Goal: Information Seeking & Learning: Learn about a topic

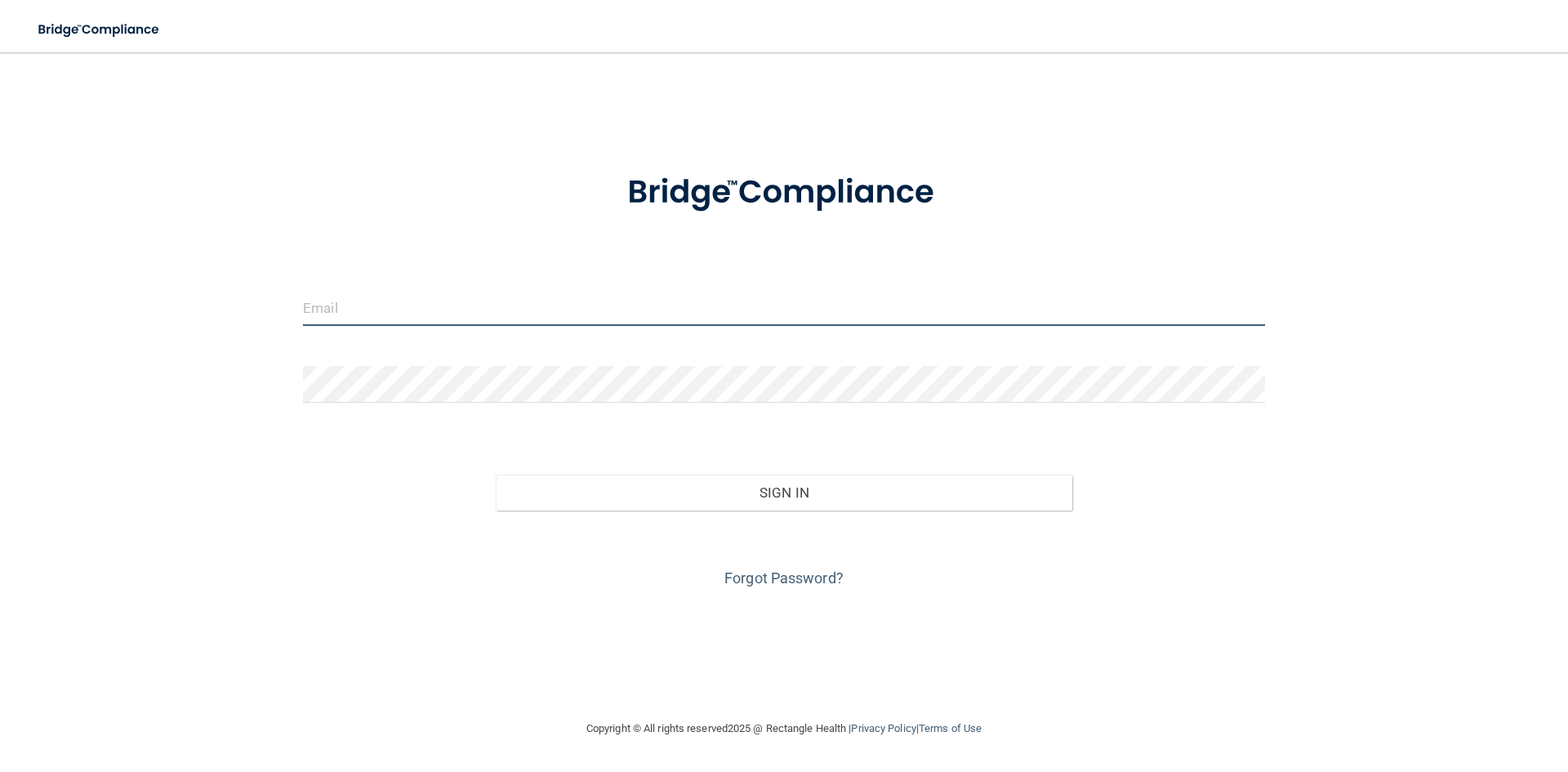
click at [407, 310] on input "email" at bounding box center [784, 307] width 962 height 37
type input "[EMAIL_ADDRESS][DOMAIN_NAME]"
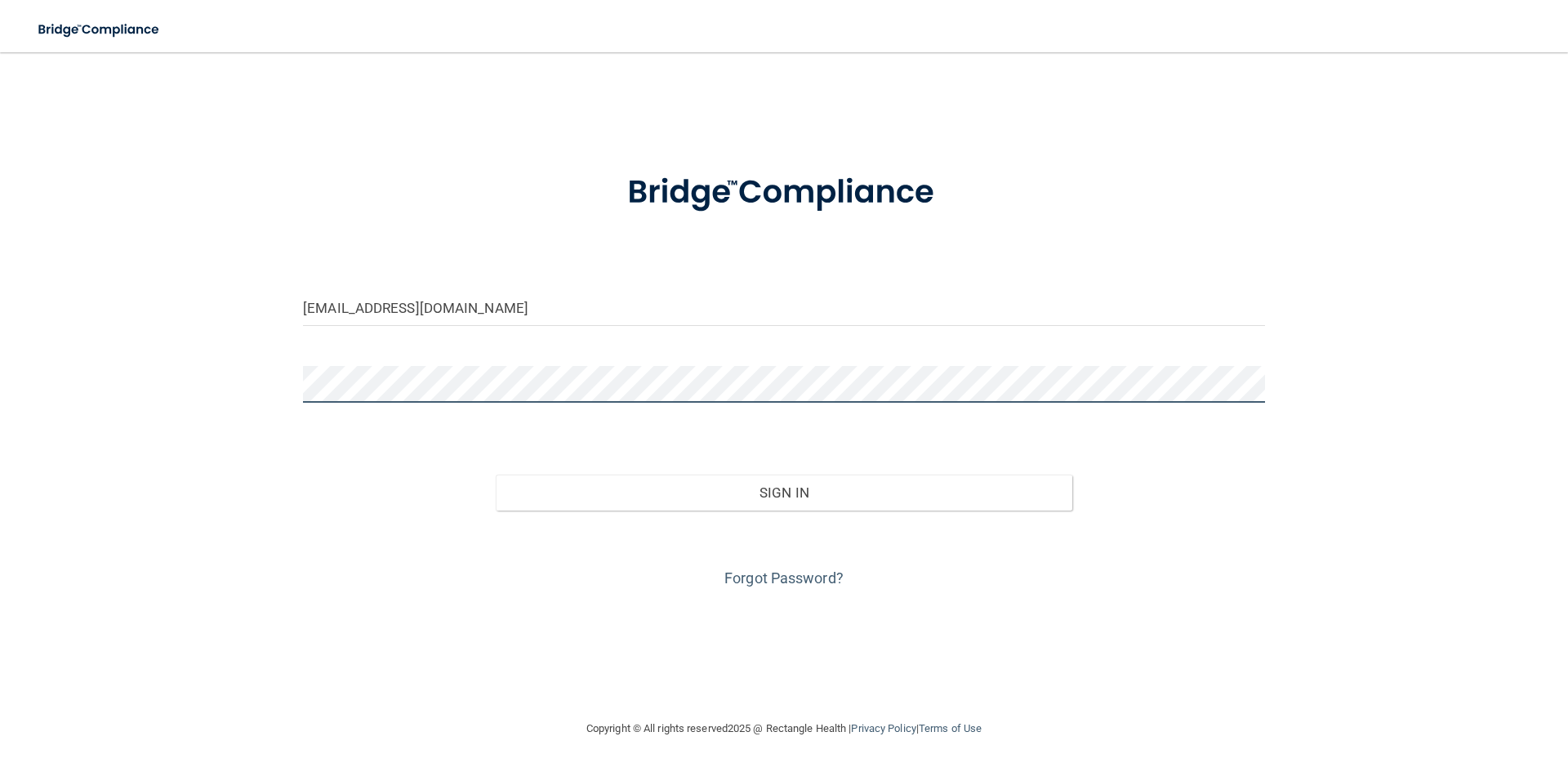
click at [496, 474] on button "Sign In" at bounding box center [784, 492] width 577 height 36
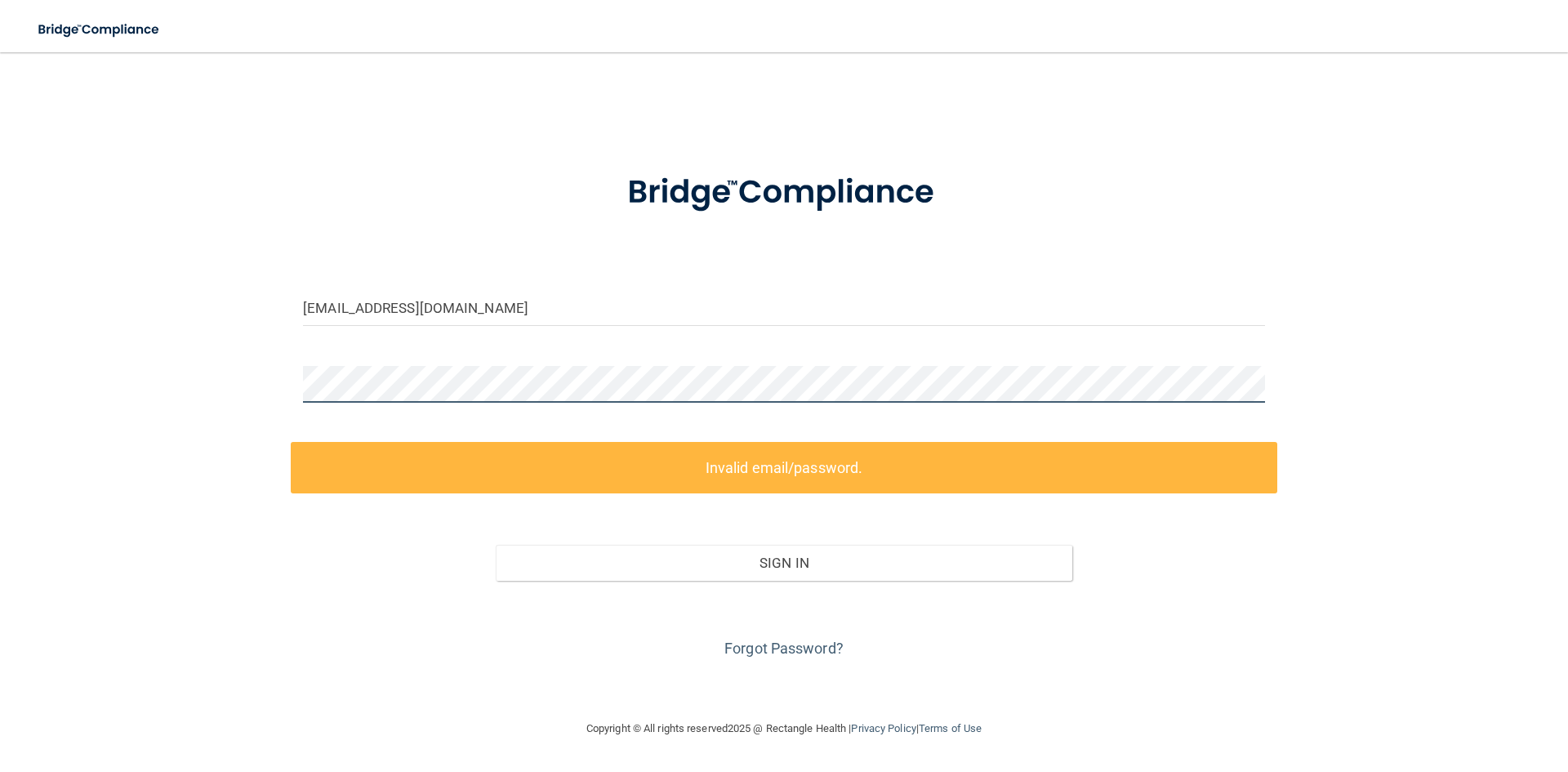
click at [265, 378] on div "ashvigus.fhg@gmail.com Invalid email/password. You don't have permission to acc…" at bounding box center [784, 386] width 1502 height 634
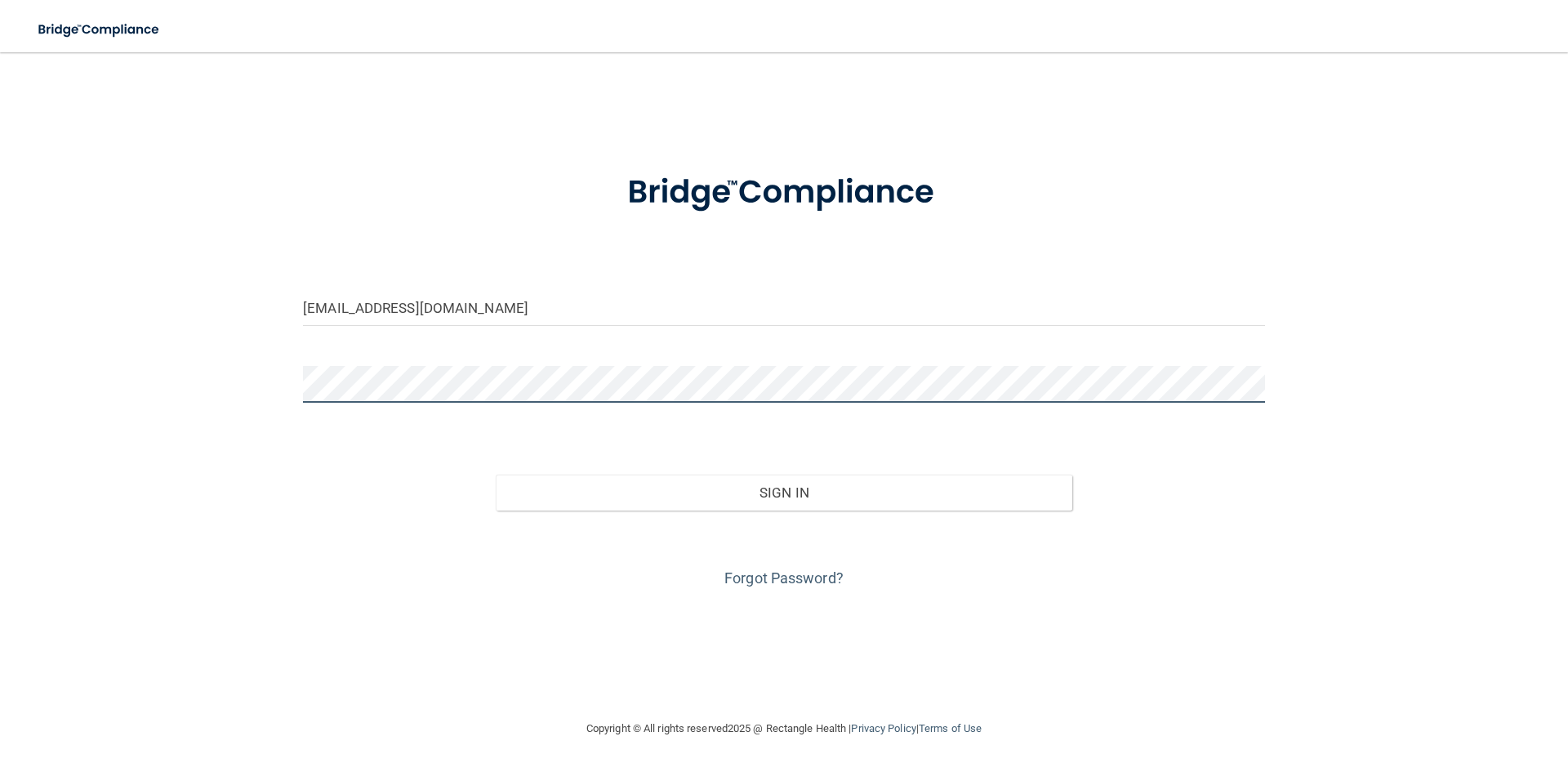
click at [496, 474] on button "Sign In" at bounding box center [784, 492] width 577 height 36
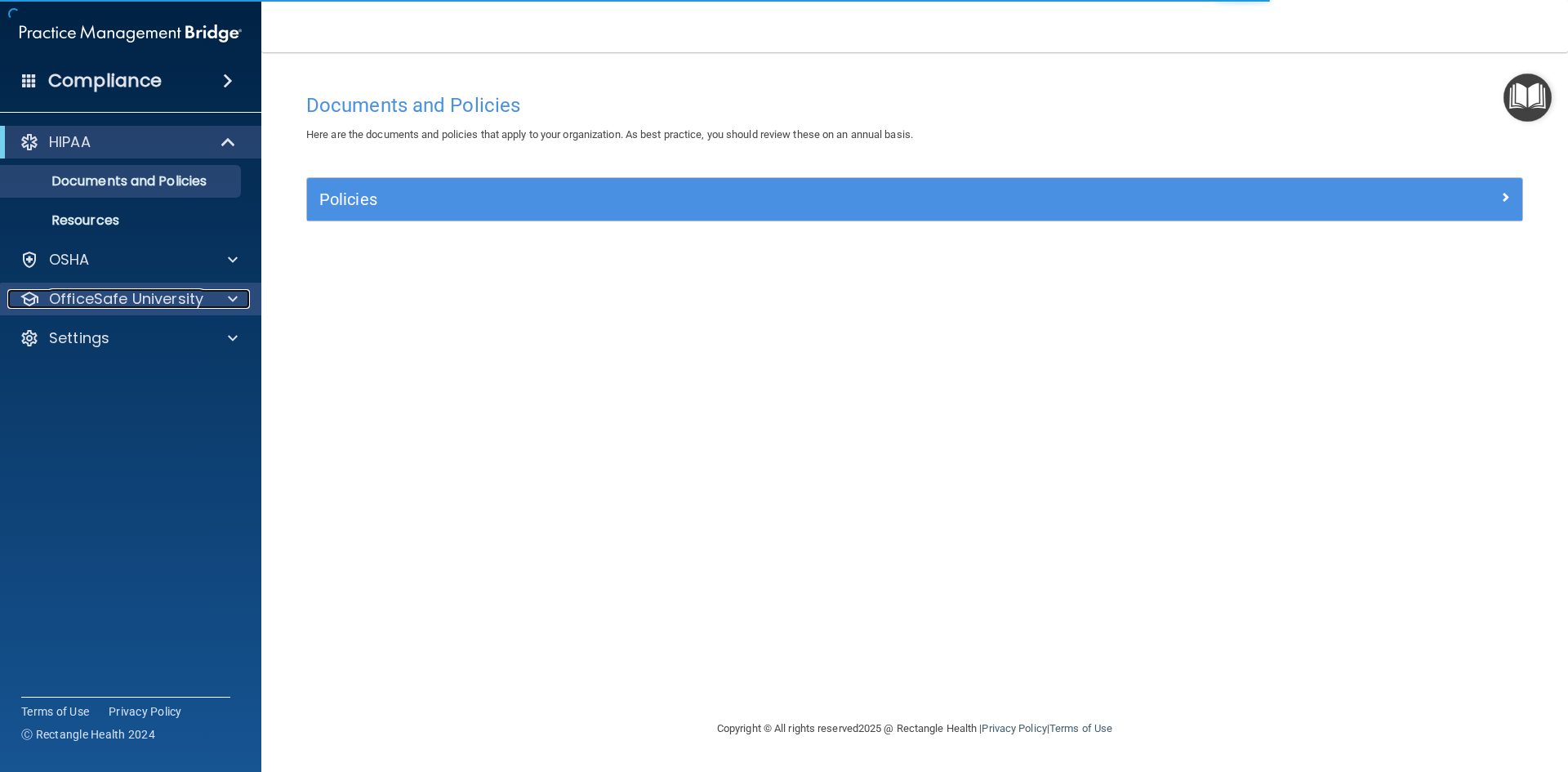
click at [208, 298] on div "OfficeSafe University" at bounding box center [109, 299] width 202 height 20
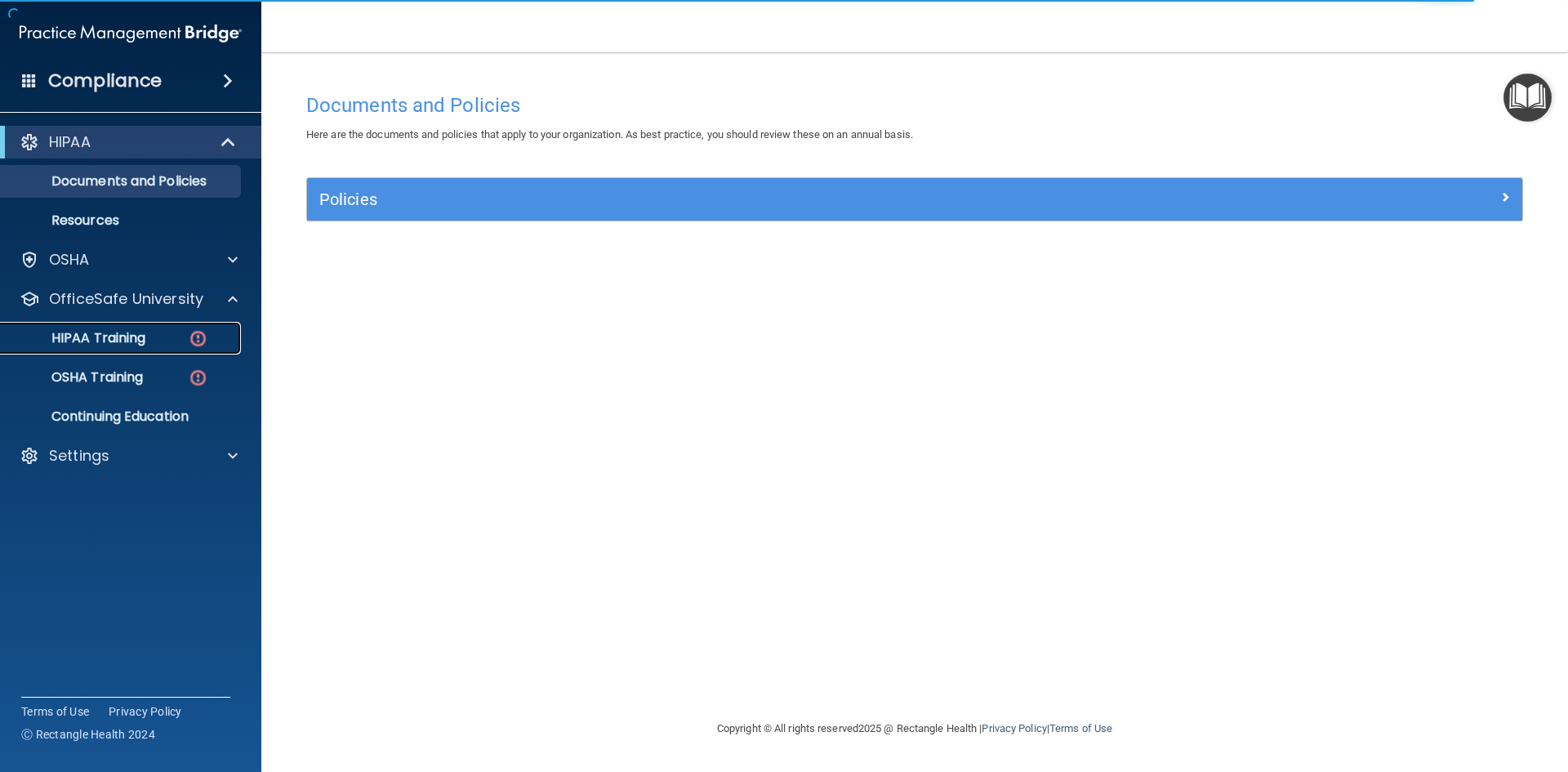
click at [127, 341] on p "HIPAA Training" at bounding box center [77, 337] width 135 height 16
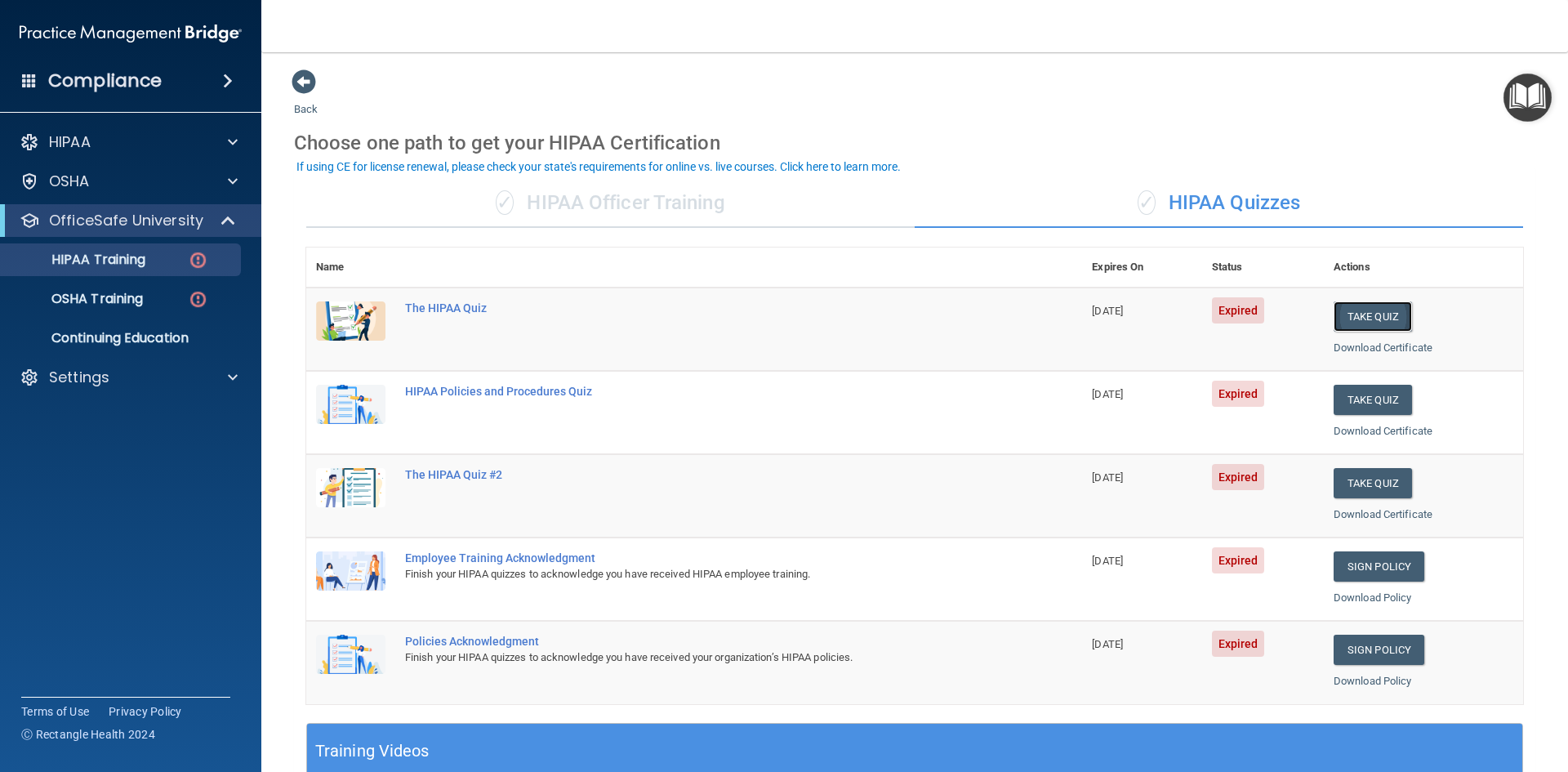
click at [1368, 318] on button "Take Quiz" at bounding box center [1372, 317] width 78 height 30
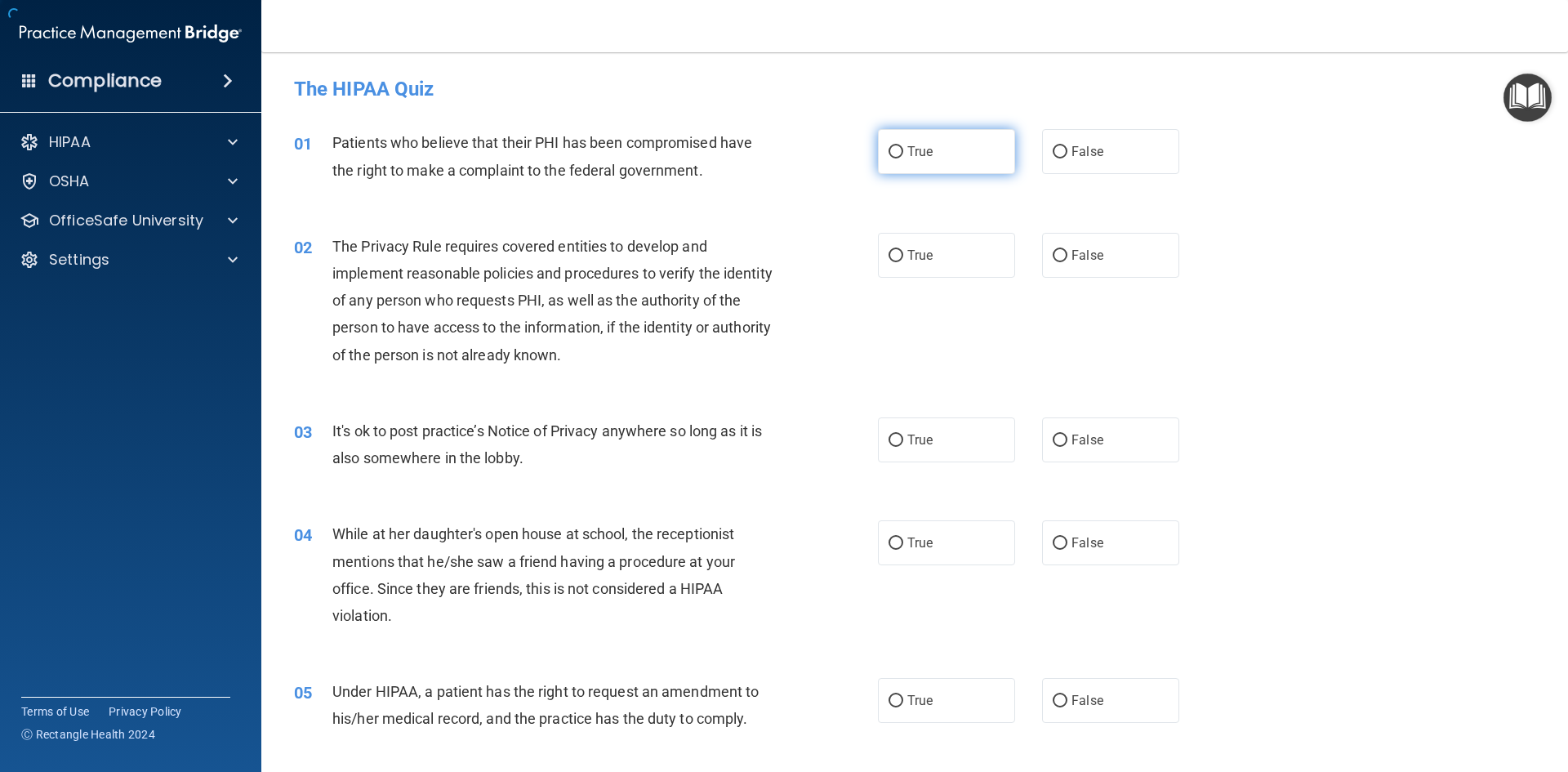
click at [888, 147] on input "True" at bounding box center [895, 152] width 15 height 12
radio input "true"
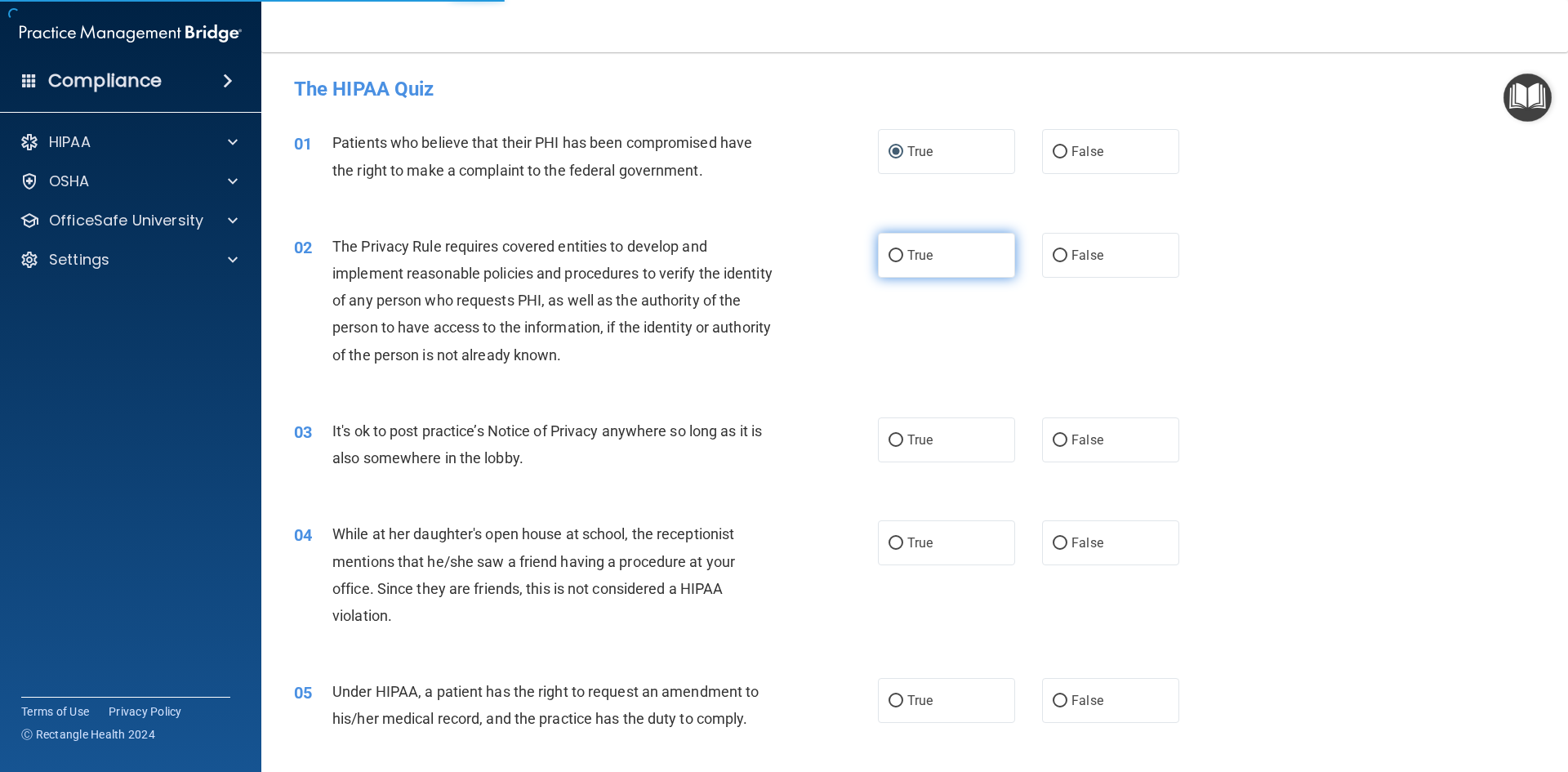
click at [891, 256] on input "True" at bounding box center [895, 255] width 15 height 12
radio input "true"
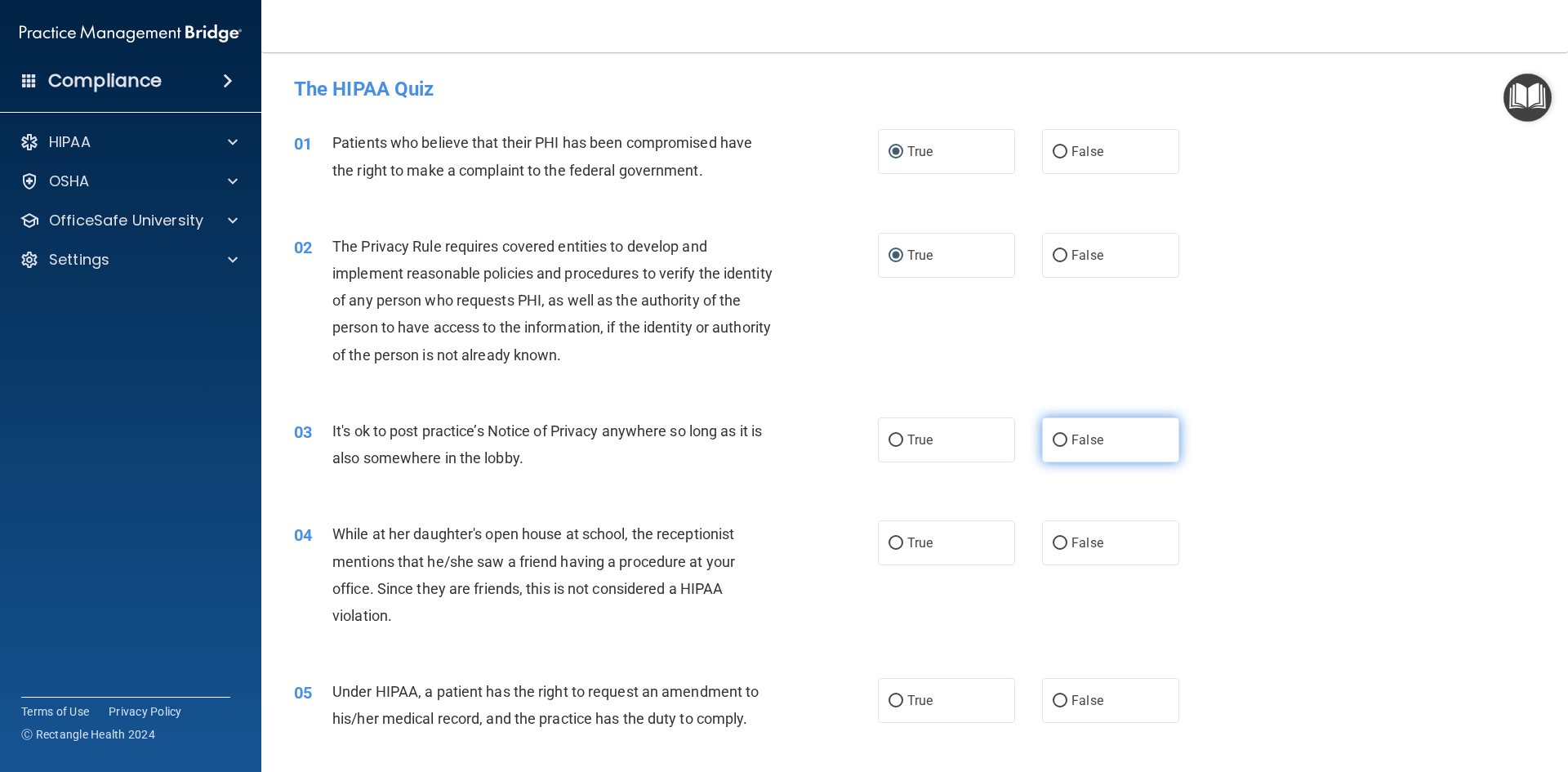
click at [1053, 442] on input "False" at bounding box center [1060, 440] width 15 height 12
radio input "true"
click at [1059, 540] on input "False" at bounding box center [1060, 543] width 15 height 12
radio input "true"
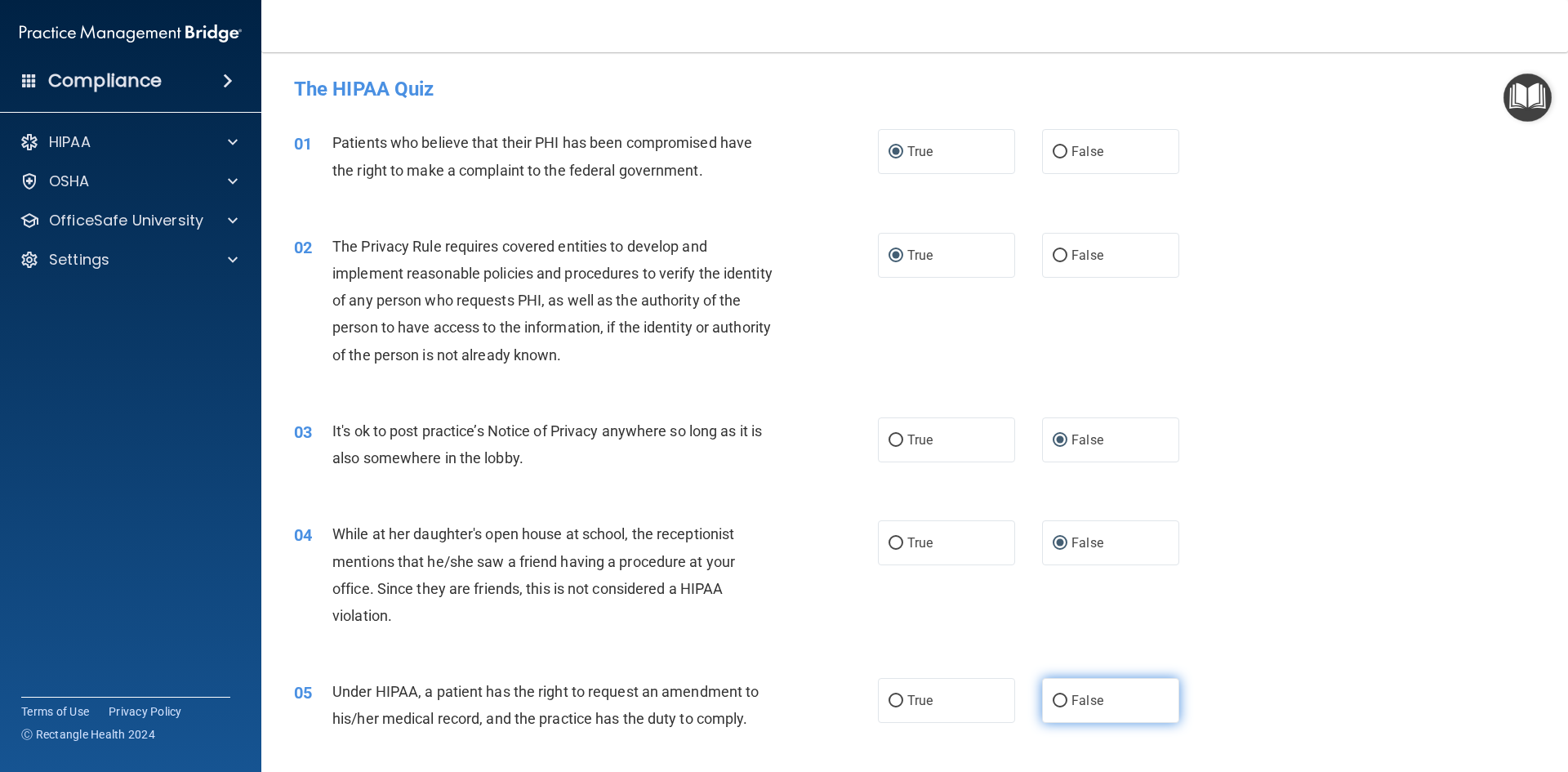
click at [1054, 704] on input "False" at bounding box center [1060, 701] width 15 height 12
radio input "true"
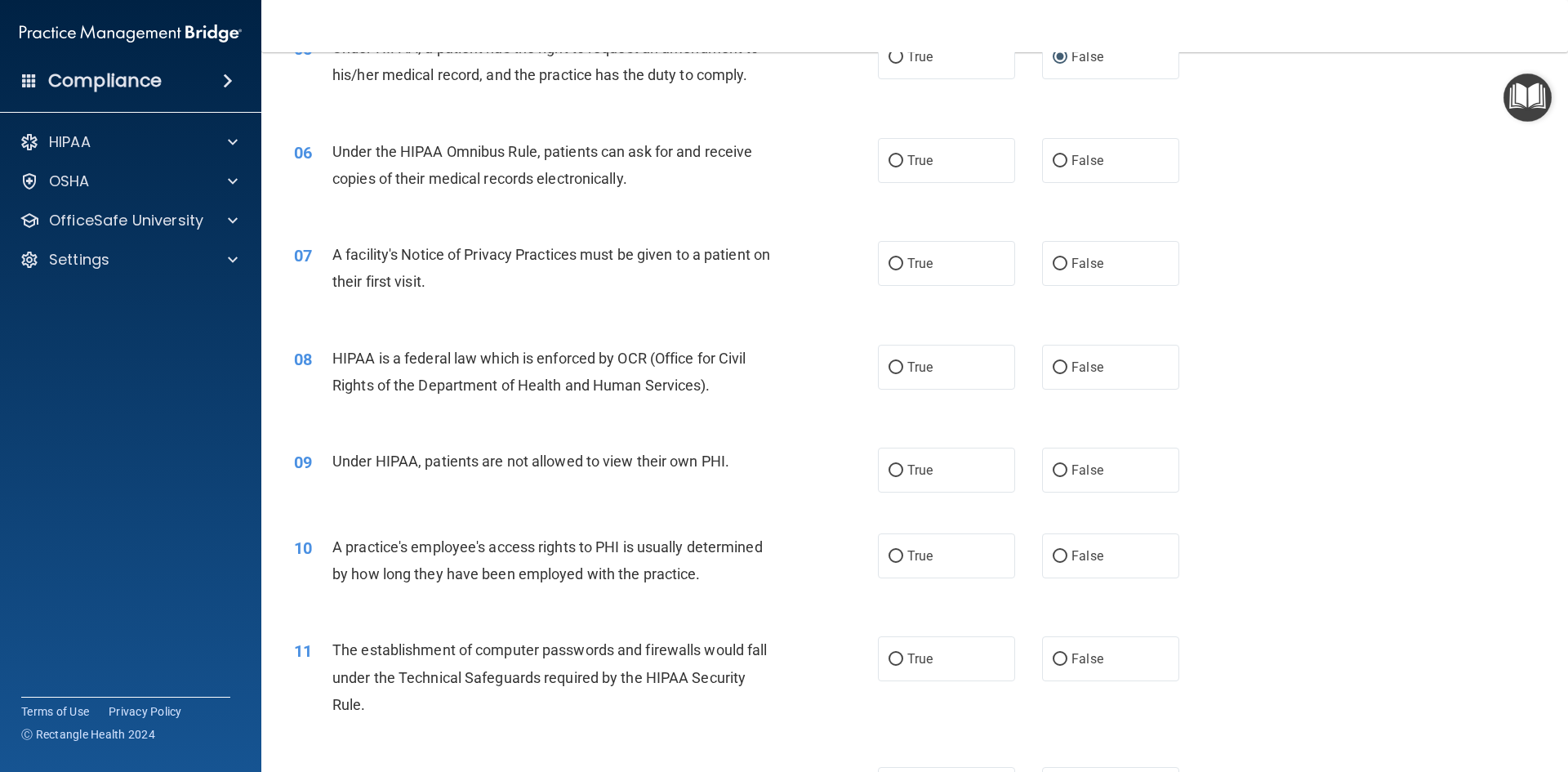
scroll to position [653, 0]
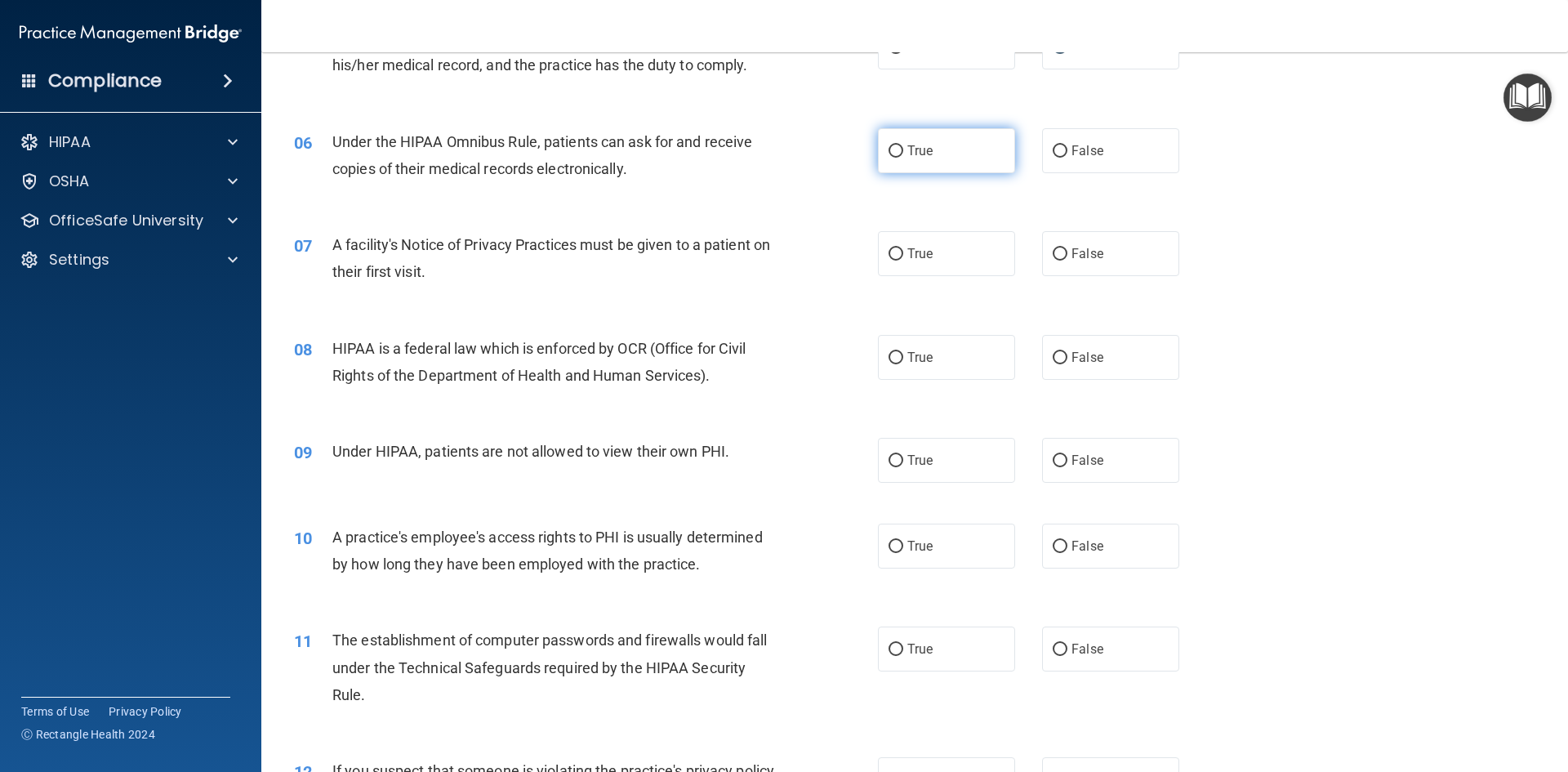
click at [893, 147] on input "True" at bounding box center [895, 151] width 15 height 12
radio input "true"
click at [888, 256] on input "True" at bounding box center [895, 254] width 15 height 12
radio input "true"
click at [895, 361] on input "True" at bounding box center [895, 358] width 15 height 12
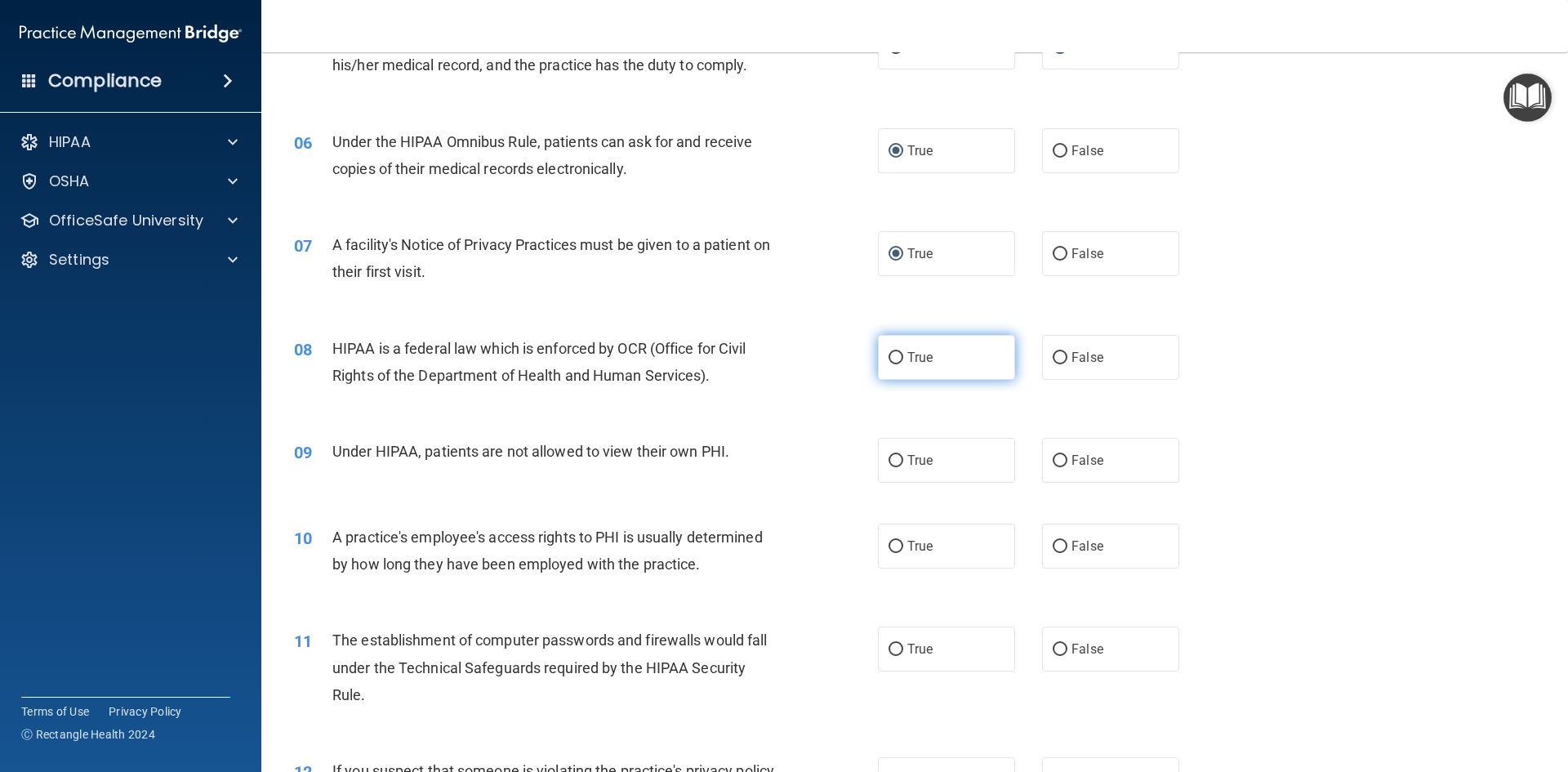
radio input "true"
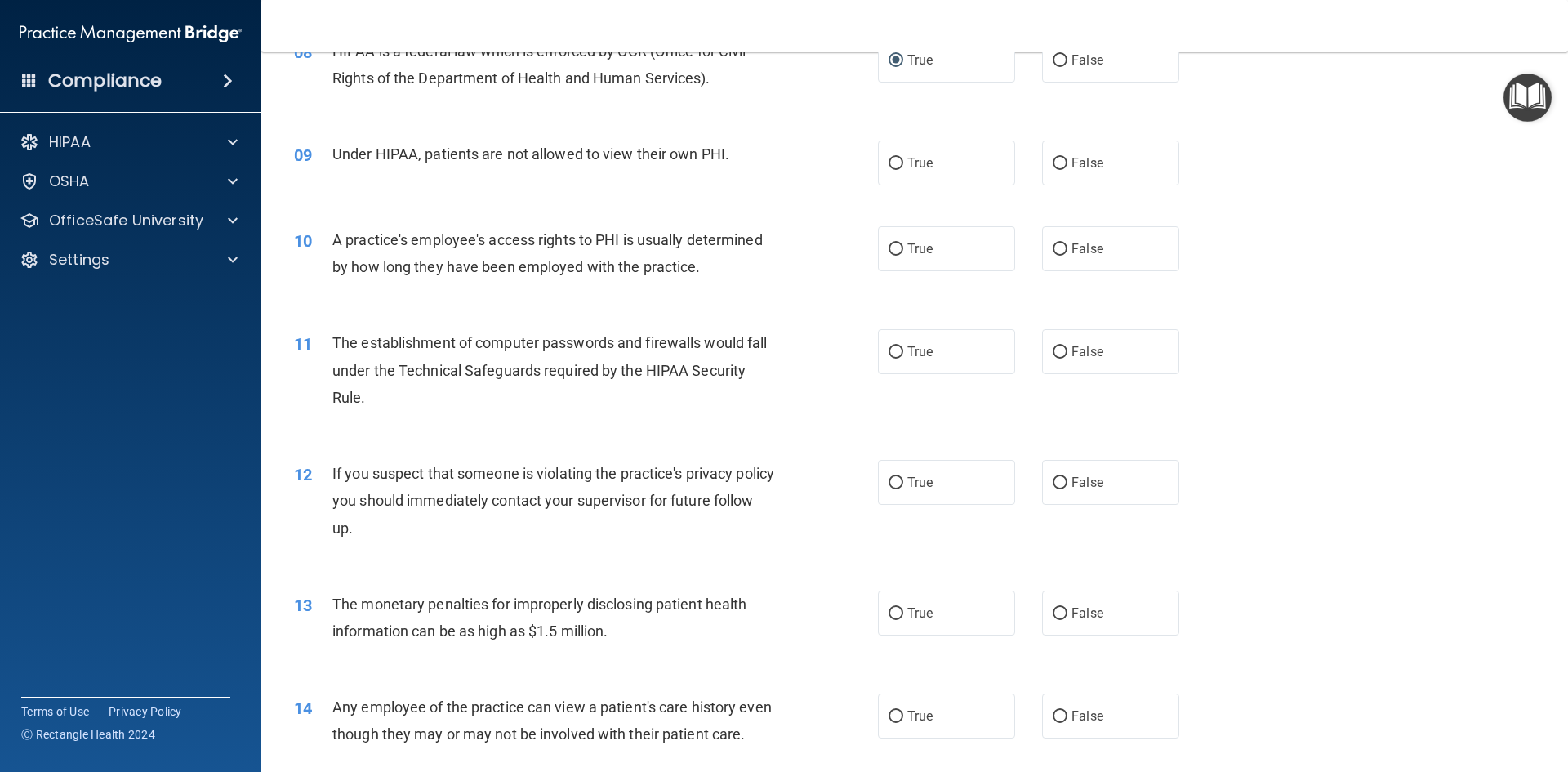
scroll to position [980, 0]
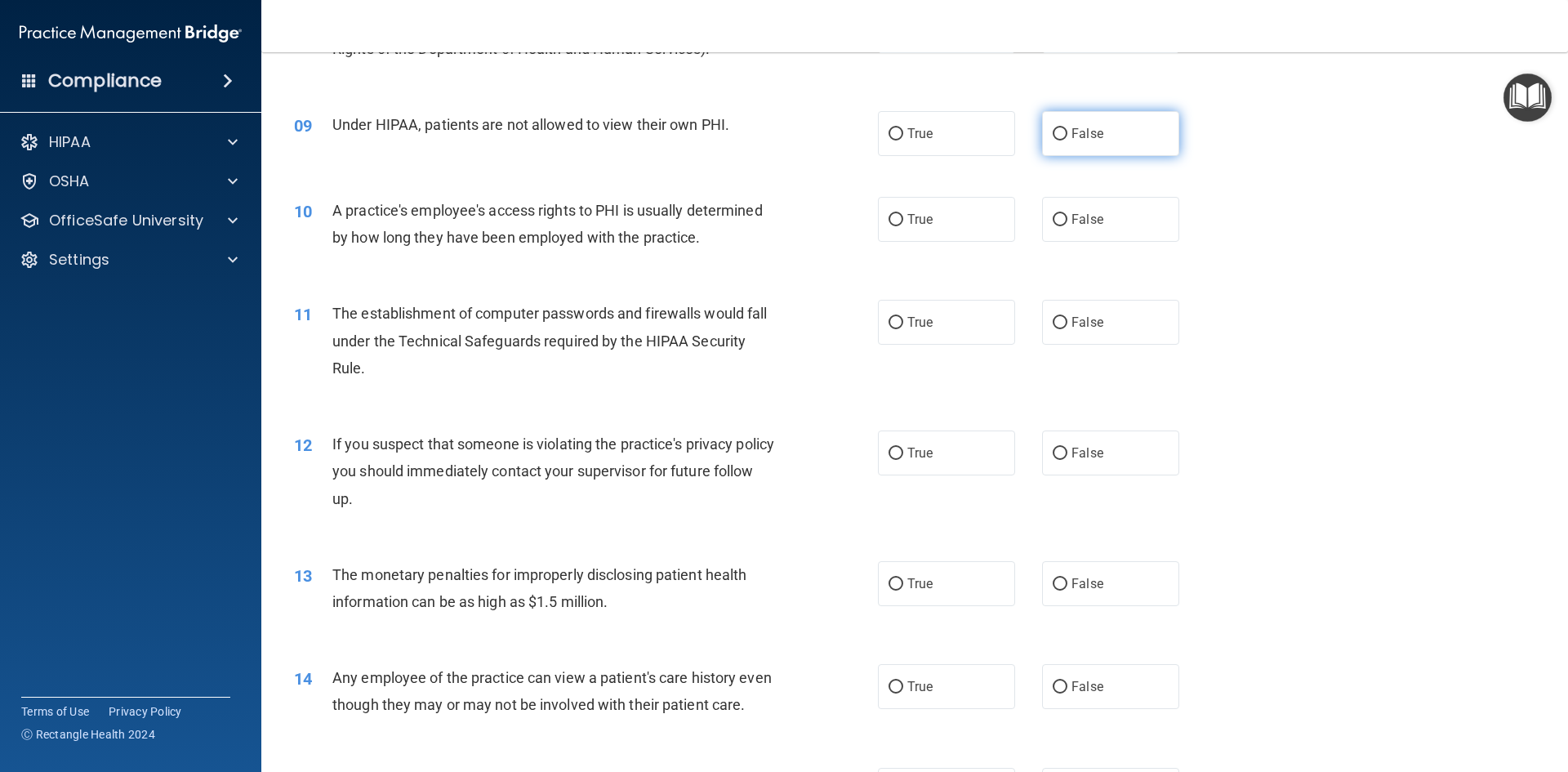
click at [1052, 129] on input "False" at bounding box center [1060, 134] width 15 height 12
radio input "true"
click at [1058, 222] on input "False" at bounding box center [1060, 219] width 15 height 12
radio input "true"
click at [895, 327] on input "True" at bounding box center [895, 322] width 15 height 12
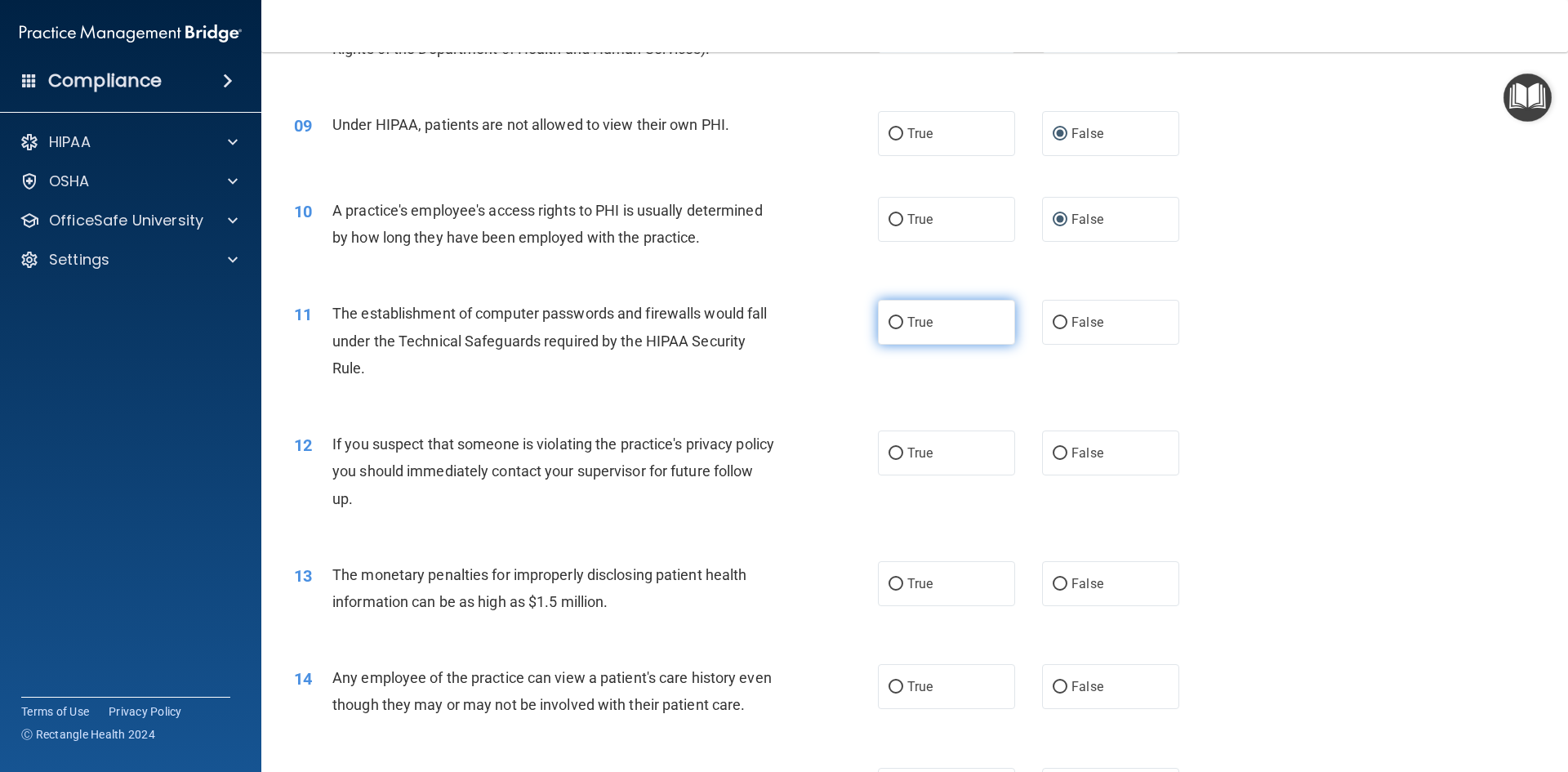
radio input "true"
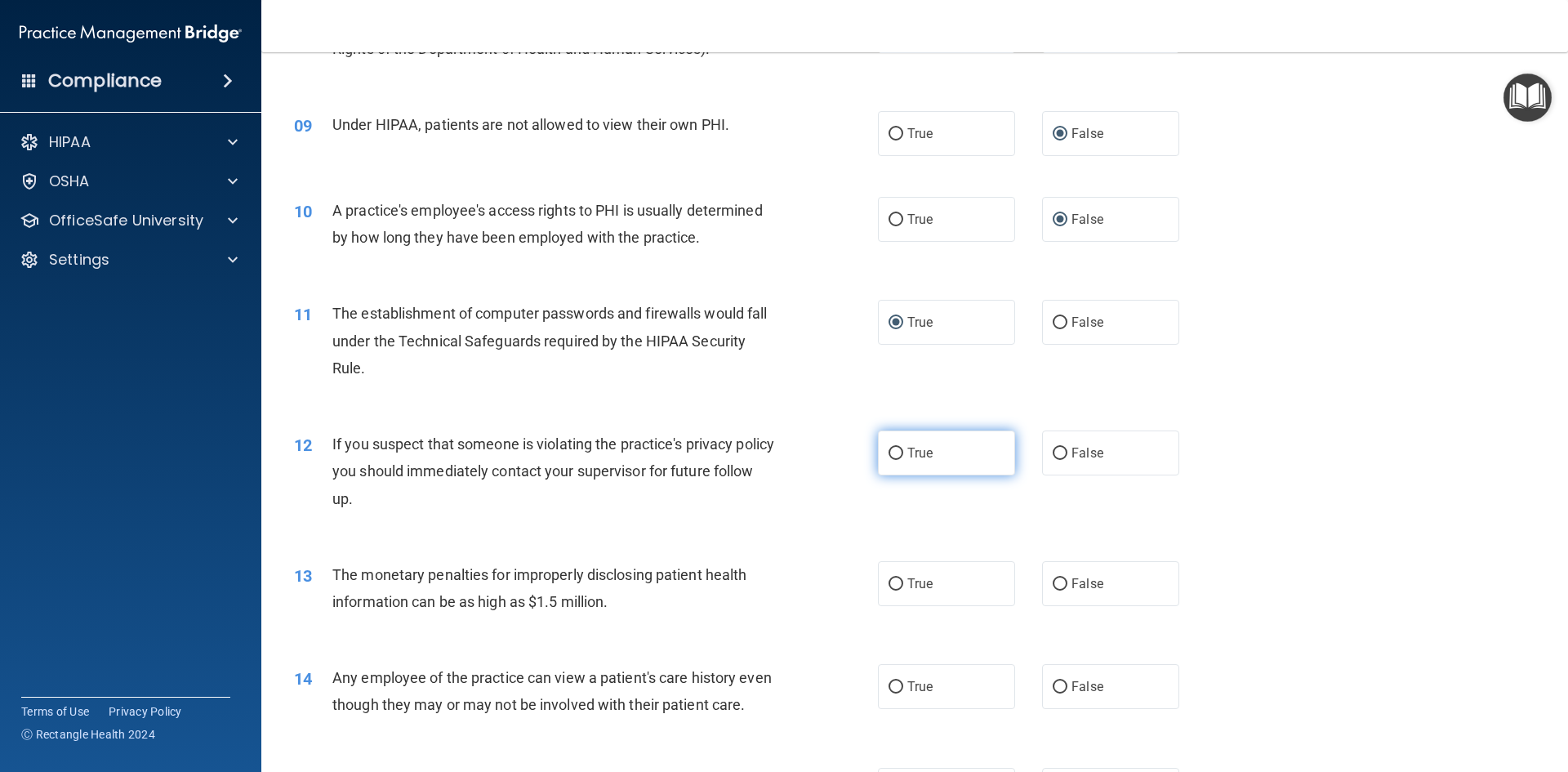
click at [888, 454] on input "True" at bounding box center [895, 454] width 15 height 12
radio input "true"
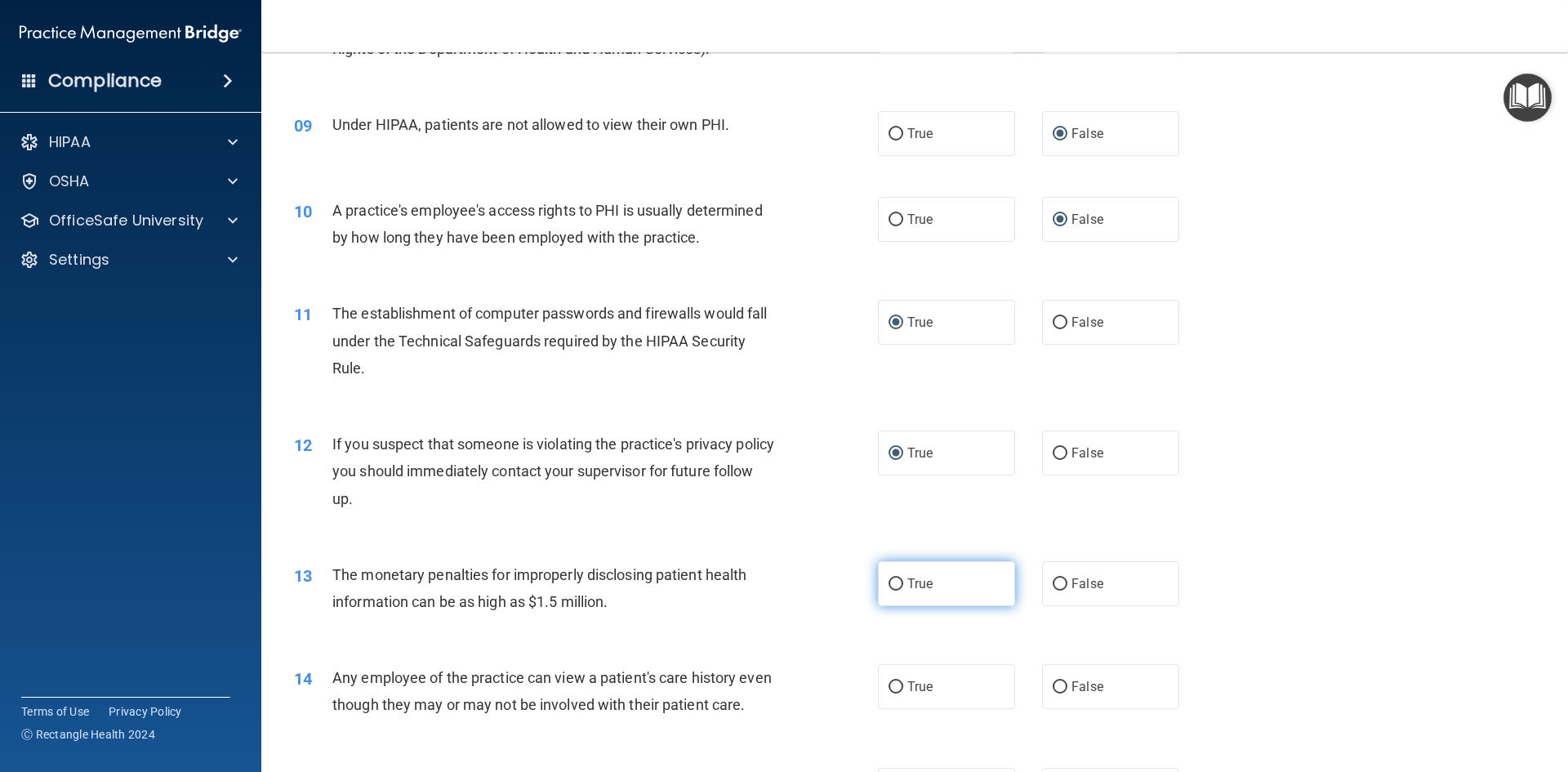
click at [890, 583] on input "True" at bounding box center [895, 584] width 15 height 12
radio input "true"
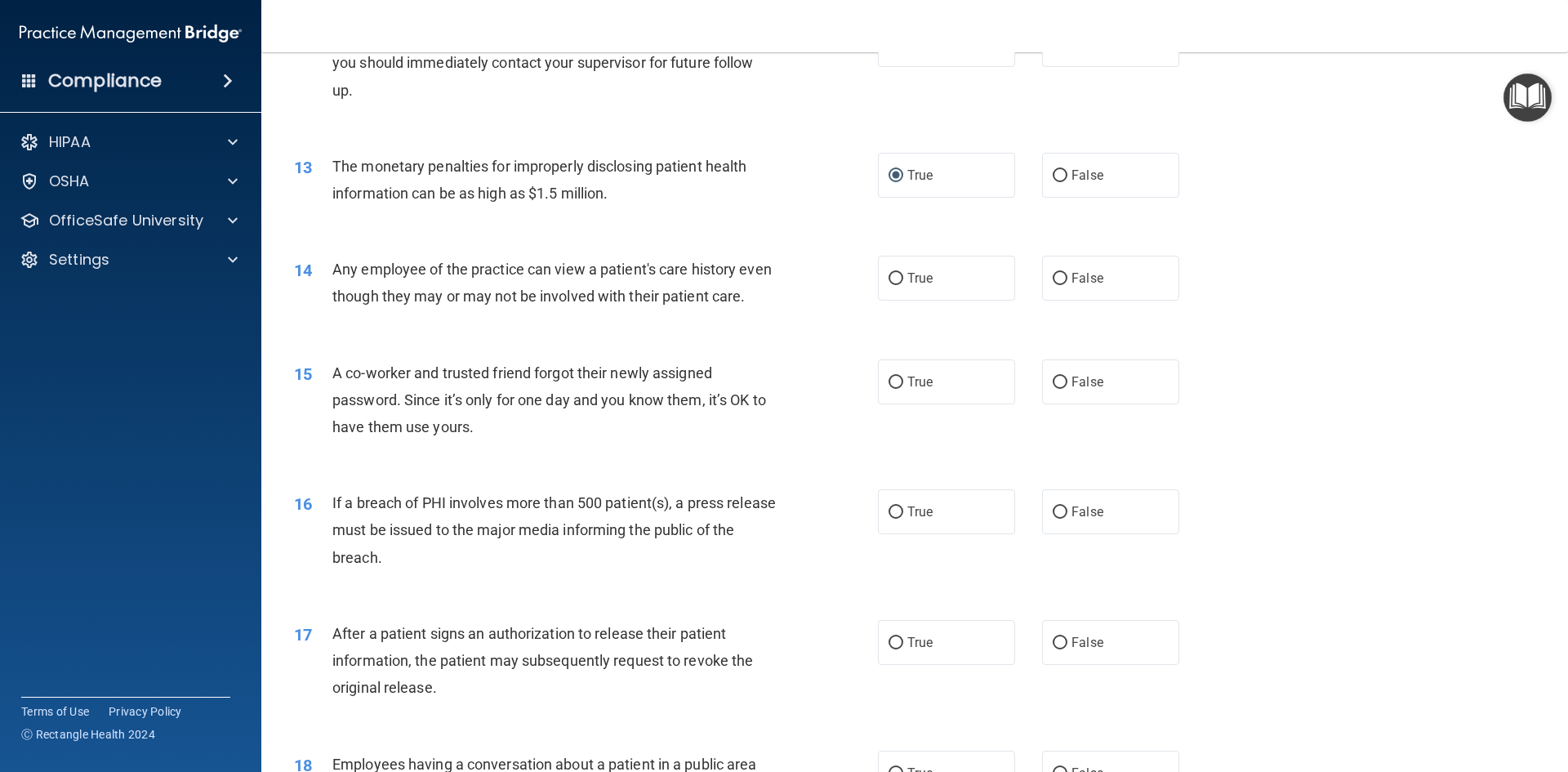
scroll to position [1307, 0]
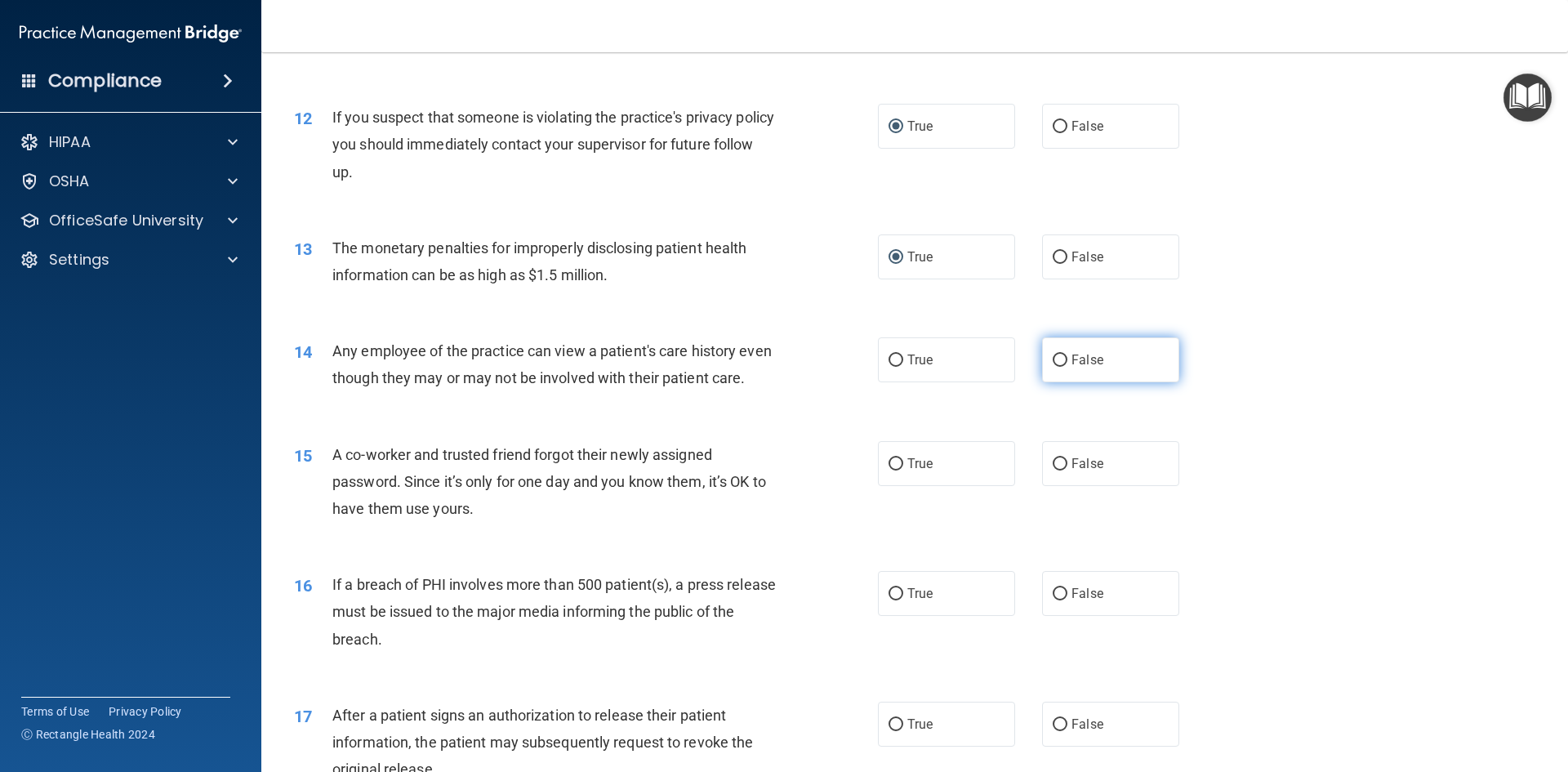
click at [1056, 358] on input "False" at bounding box center [1060, 360] width 15 height 12
radio input "true"
click at [1052, 471] on input "False" at bounding box center [1060, 464] width 15 height 12
radio input "true"
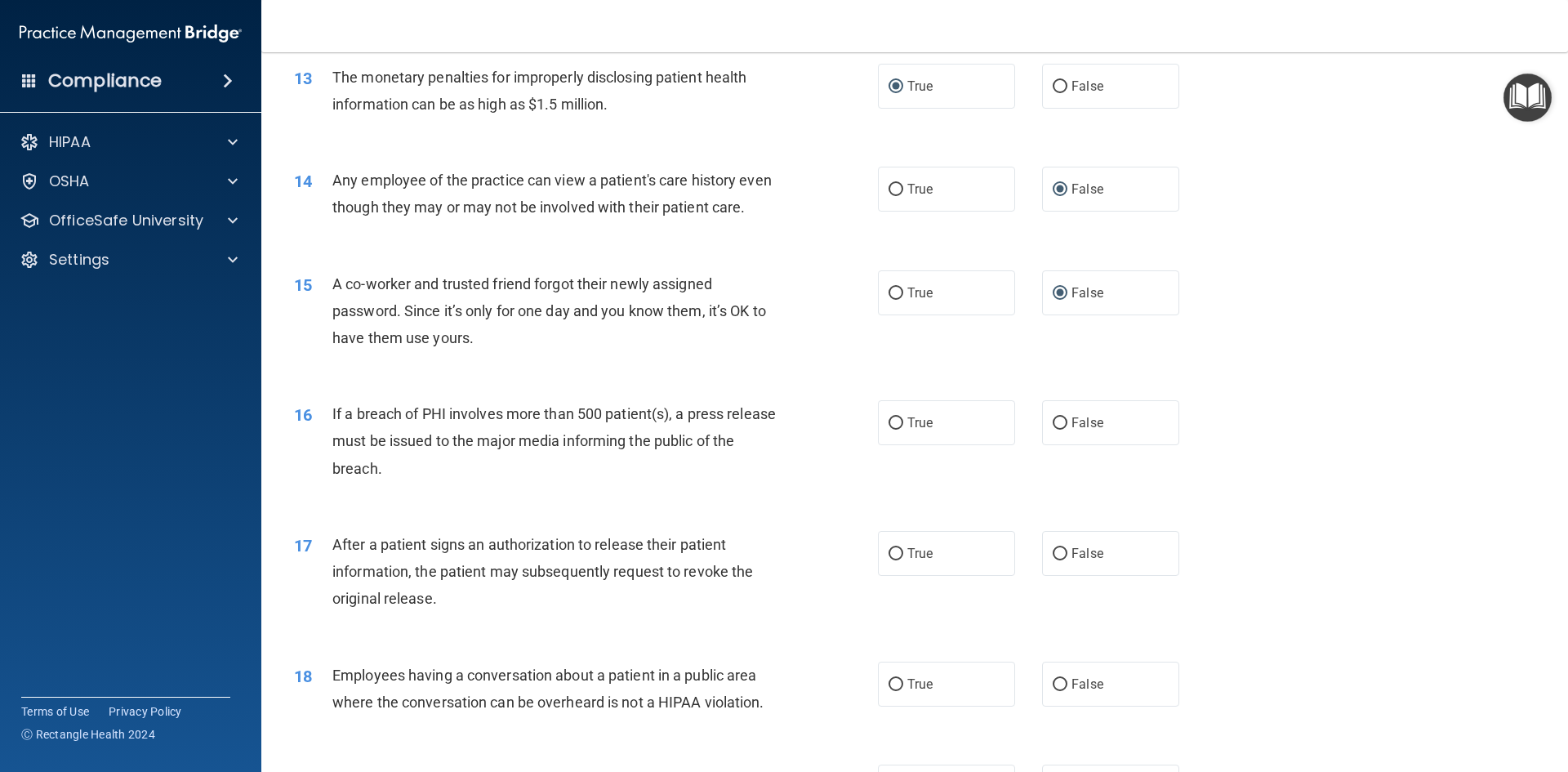
scroll to position [1552, 0]
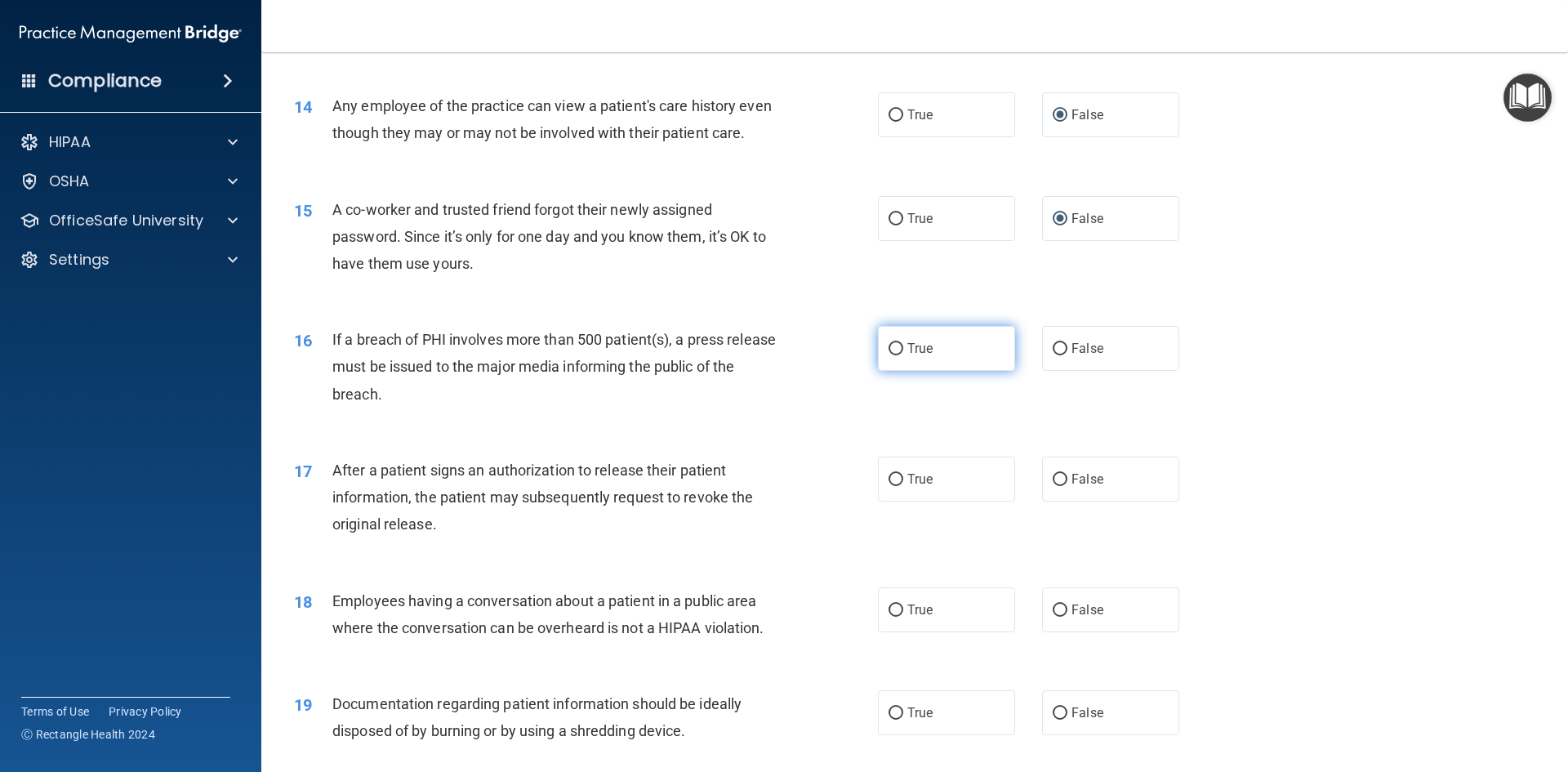
click at [895, 355] on input "True" at bounding box center [895, 349] width 15 height 12
radio input "true"
click at [895, 486] on input "True" at bounding box center [895, 479] width 15 height 12
radio input "true"
click at [1058, 617] on input "False" at bounding box center [1060, 610] width 15 height 12
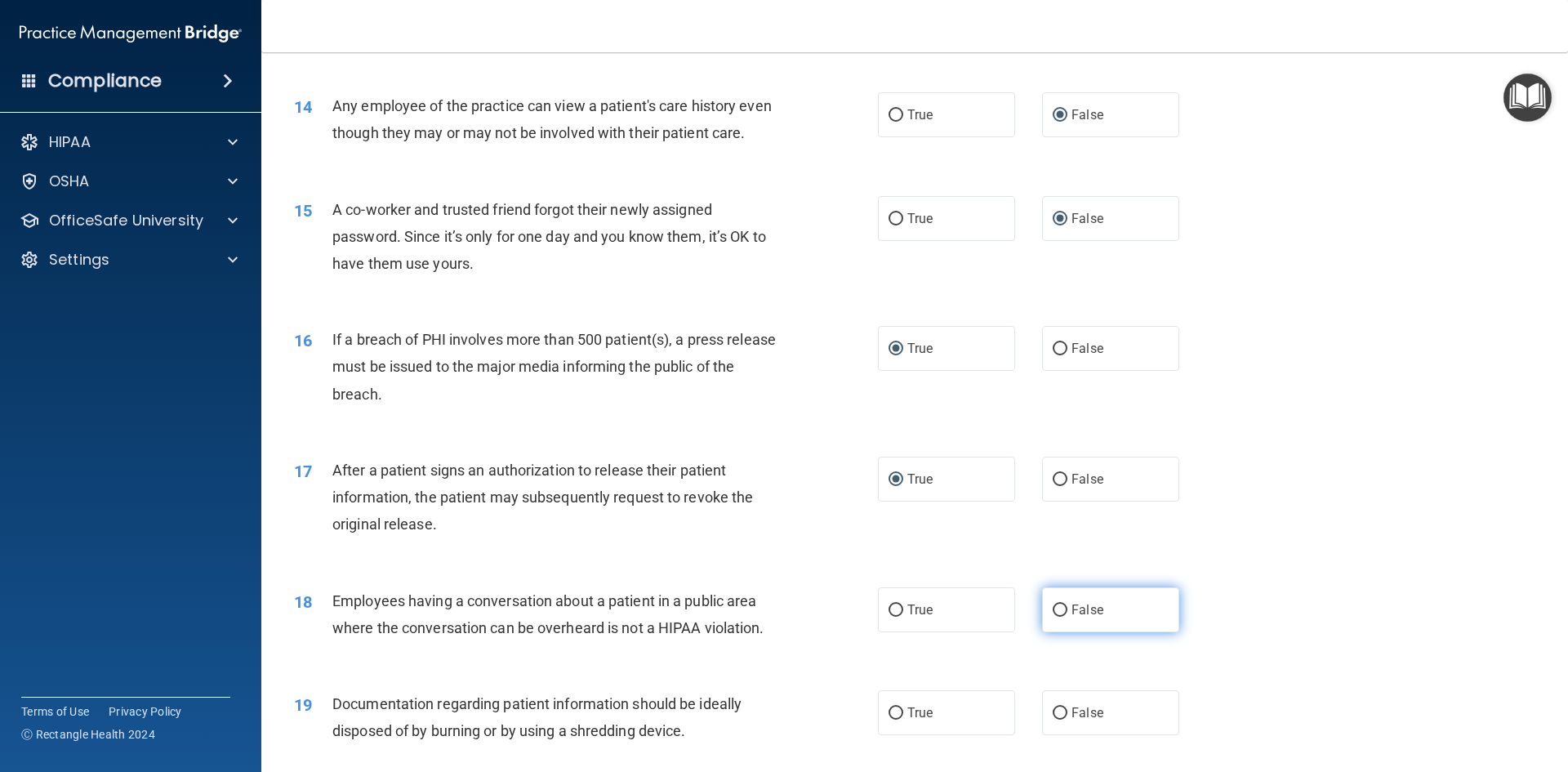
radio input "true"
click at [888, 719] on input "True" at bounding box center [895, 713] width 15 height 12
radio input "true"
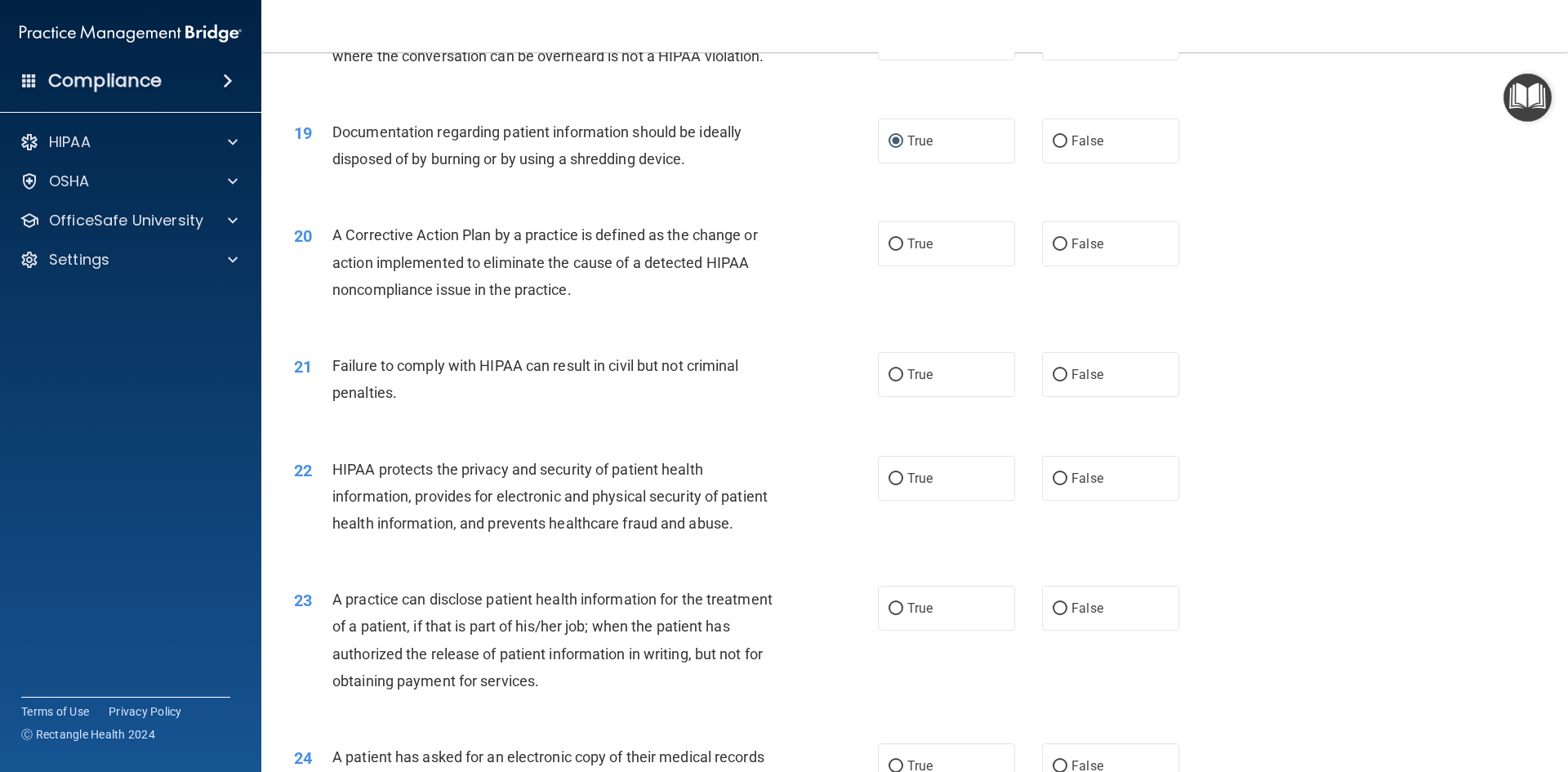
scroll to position [2205, 0]
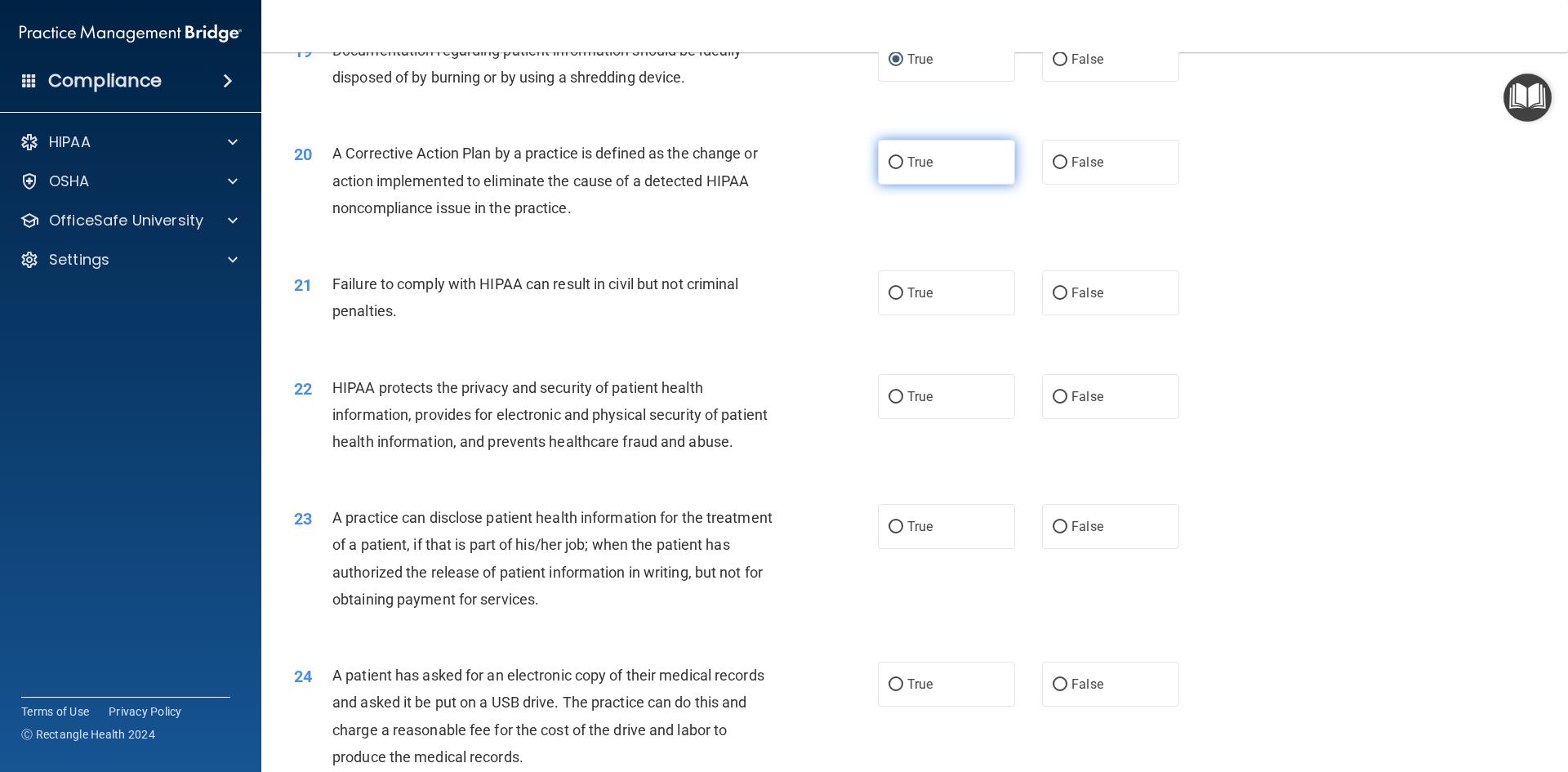
click at [895, 169] on input "True" at bounding box center [895, 163] width 15 height 12
radio input "true"
click at [1056, 300] on input "False" at bounding box center [1060, 293] width 15 height 12
radio input "true"
click at [893, 403] on input "True" at bounding box center [895, 397] width 15 height 12
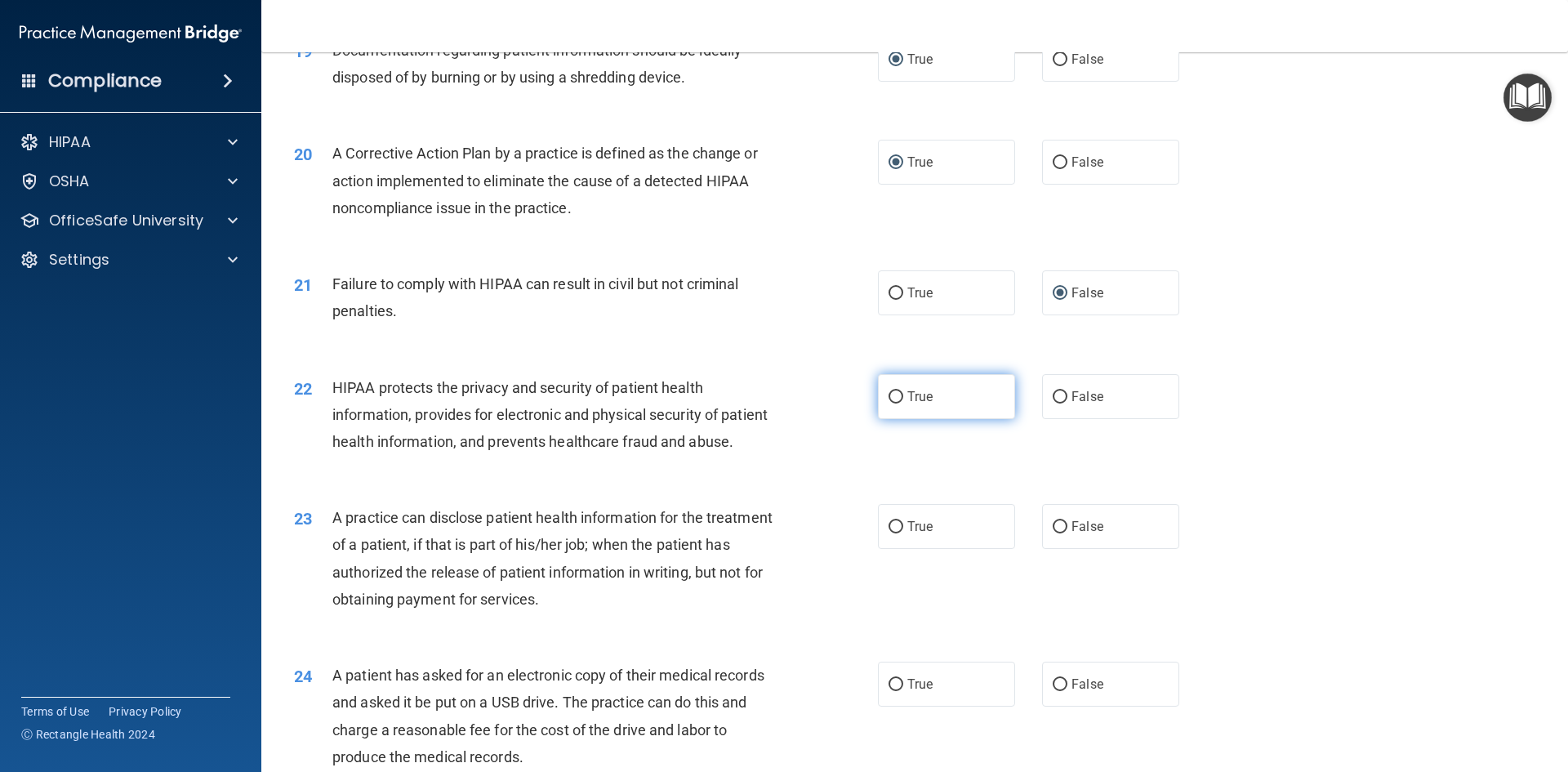
radio input "true"
click at [1056, 533] on input "False" at bounding box center [1060, 526] width 15 height 12
radio input "true"
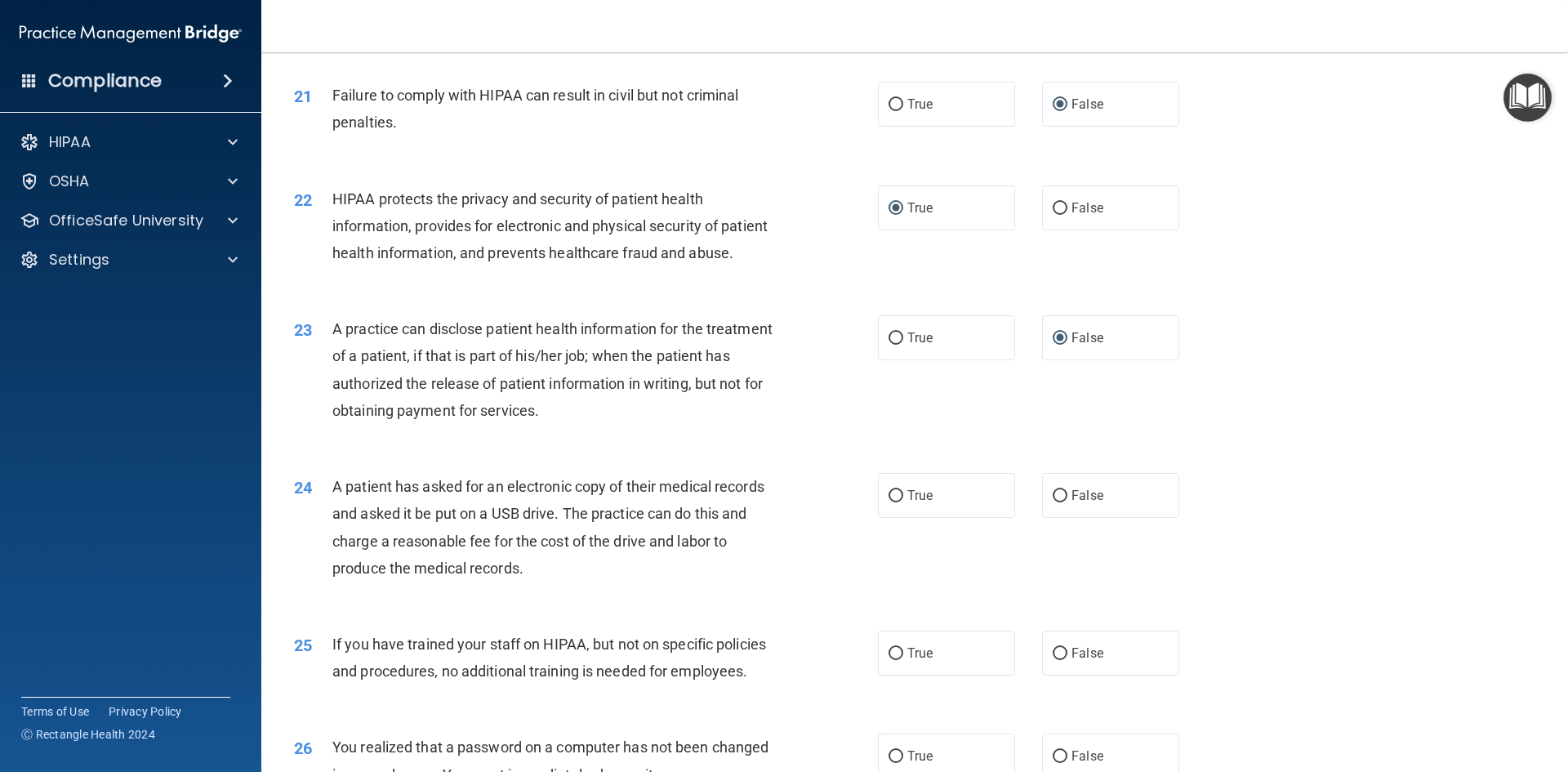
scroll to position [2450, 0]
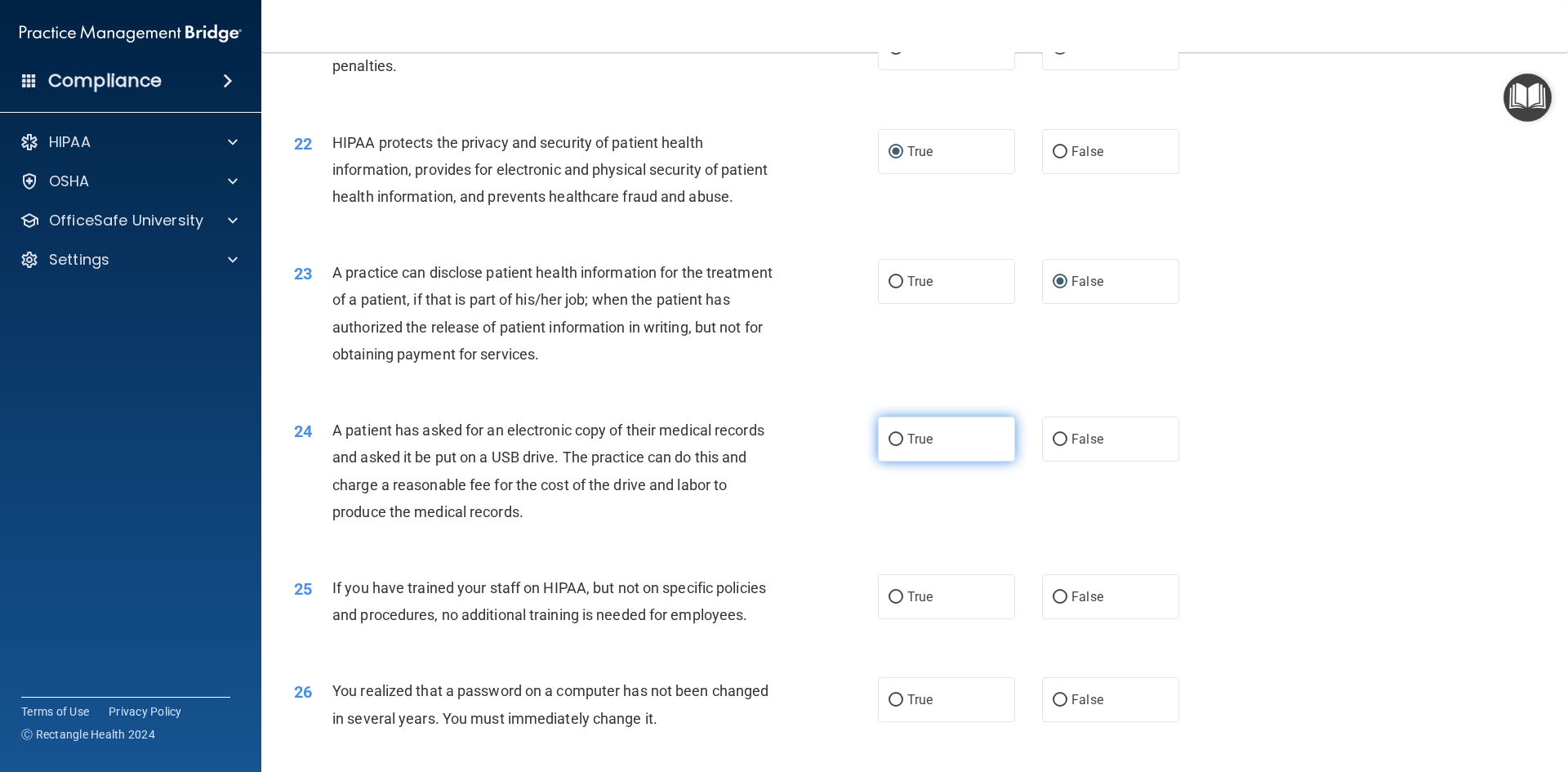
click at [893, 446] on input "True" at bounding box center [895, 439] width 15 height 12
radio input "true"
click at [1058, 604] on input "False" at bounding box center [1060, 597] width 15 height 12
radio input "true"
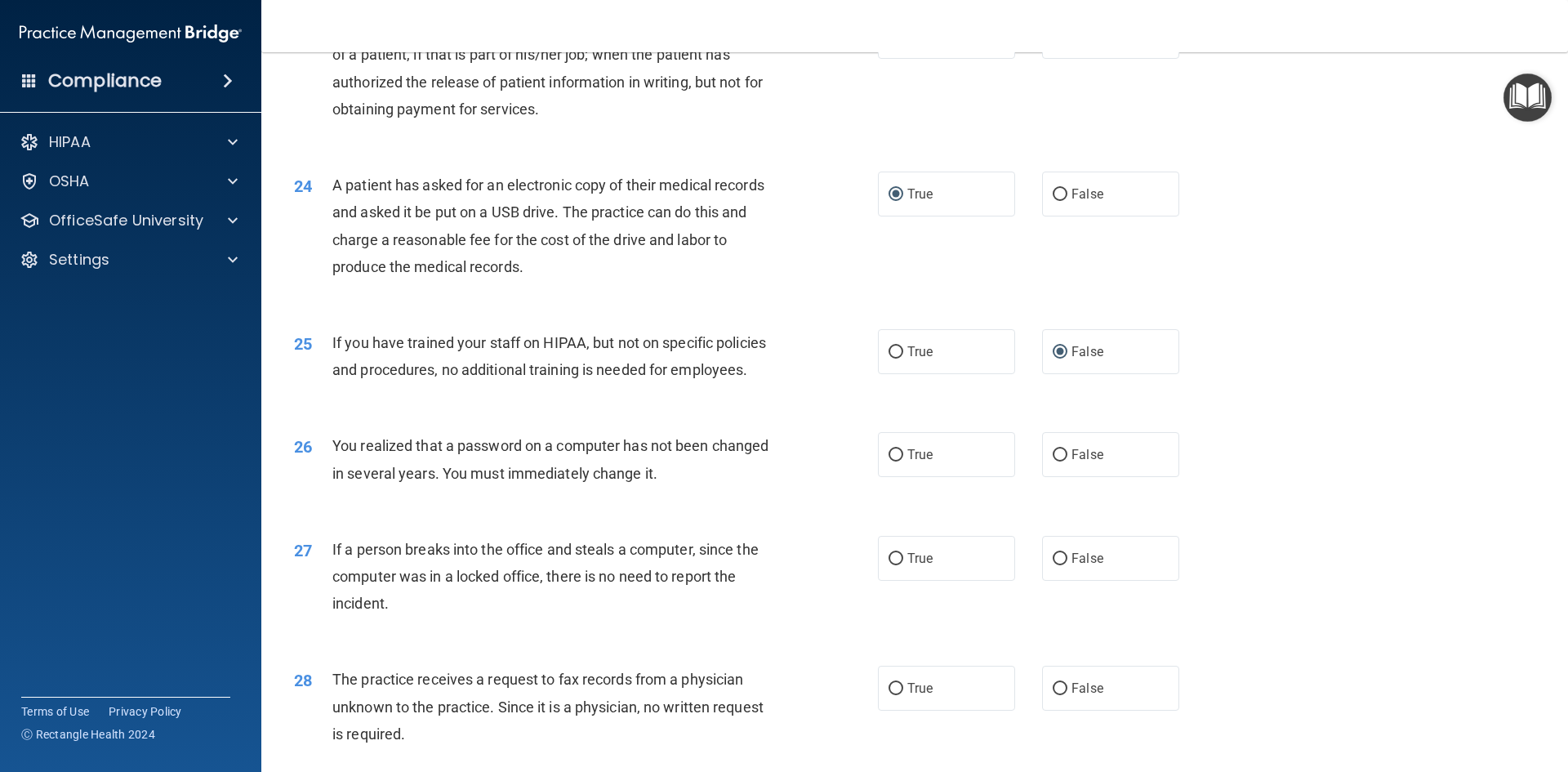
scroll to position [2777, 0]
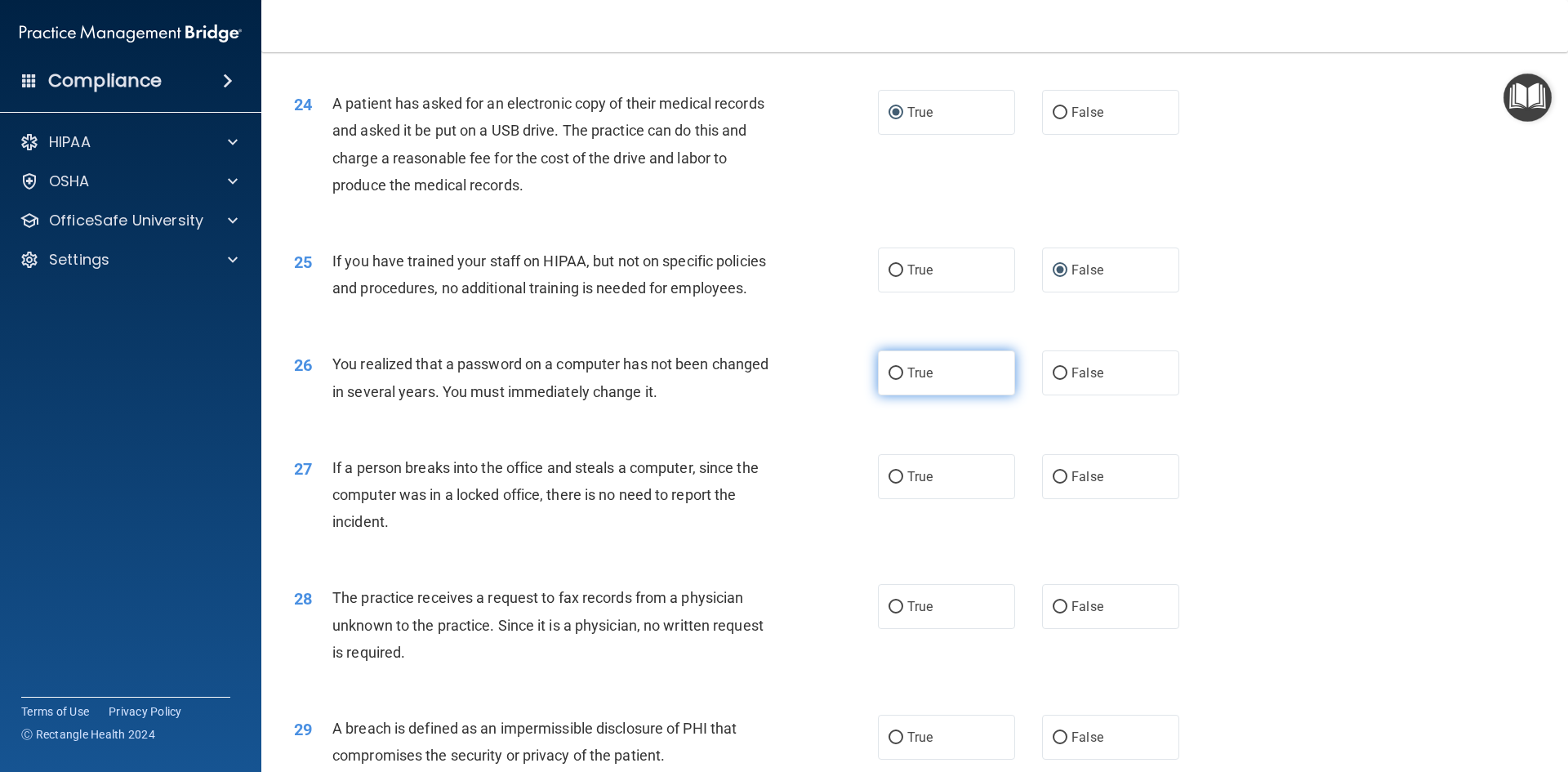
click at [894, 380] on input "True" at bounding box center [895, 373] width 15 height 12
radio input "true"
click at [1059, 484] on input "False" at bounding box center [1060, 477] width 15 height 12
radio input "true"
click at [1059, 613] on input "False" at bounding box center [1060, 607] width 15 height 12
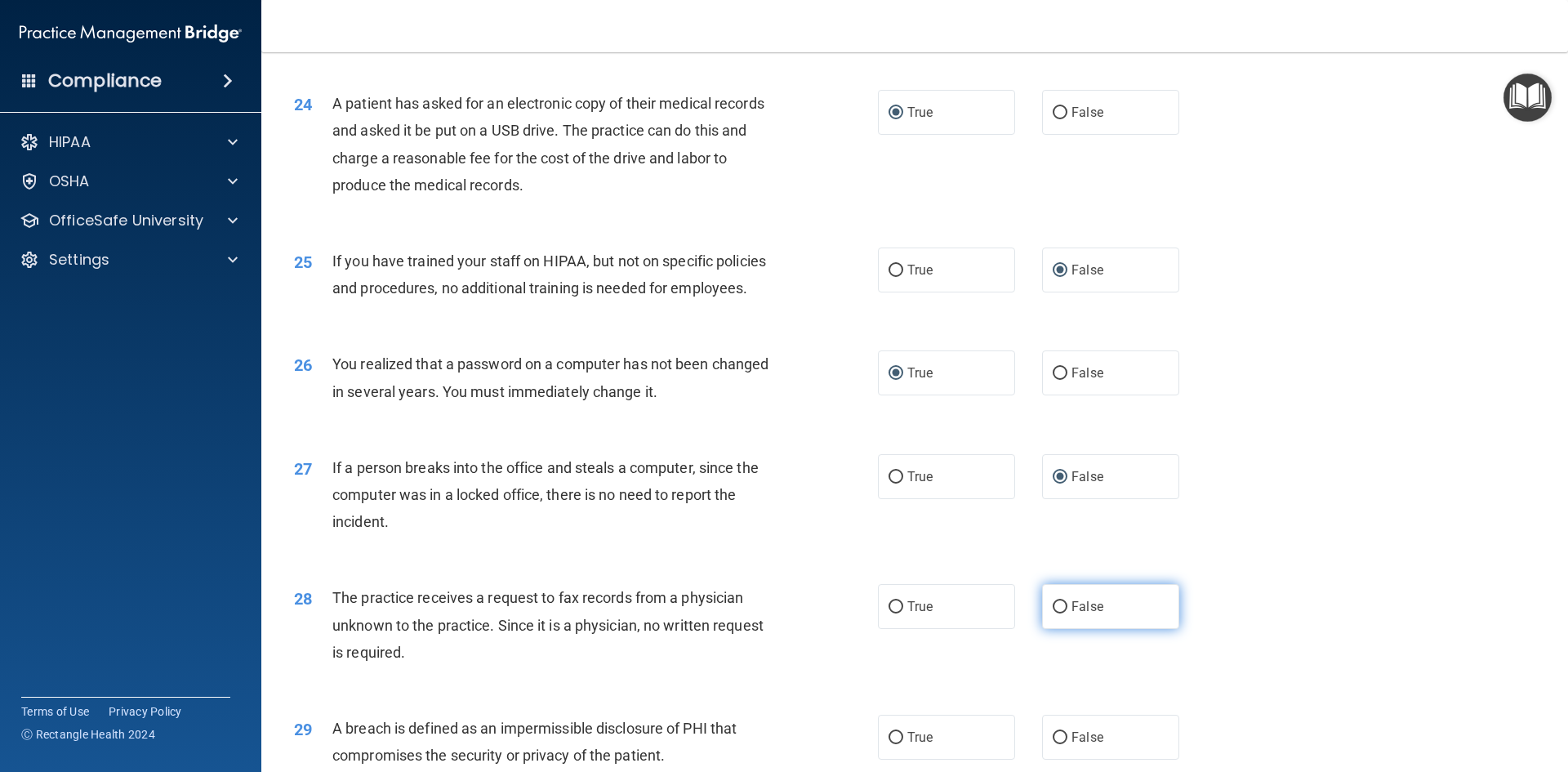
radio input "true"
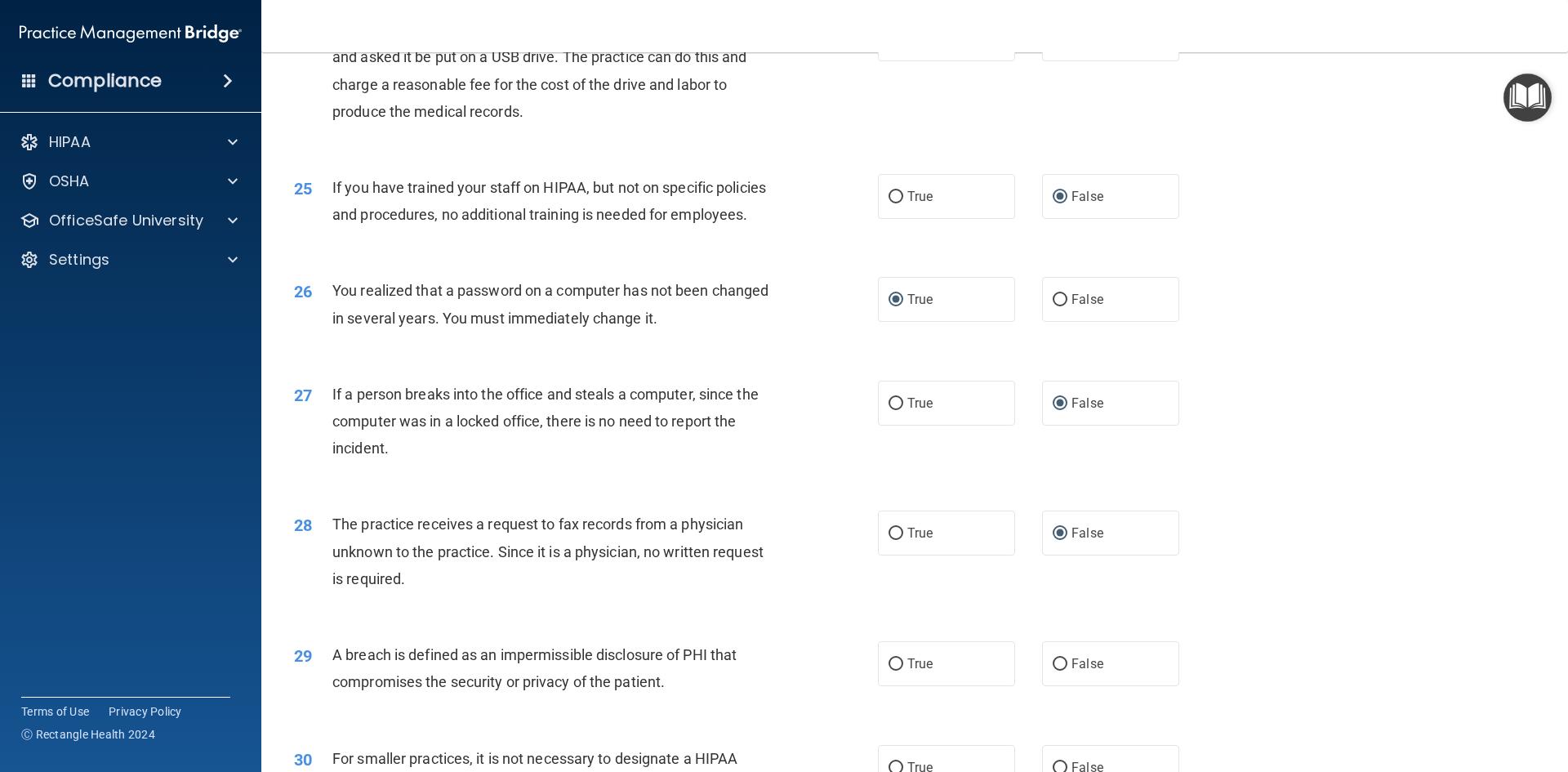
scroll to position [3022, 0]
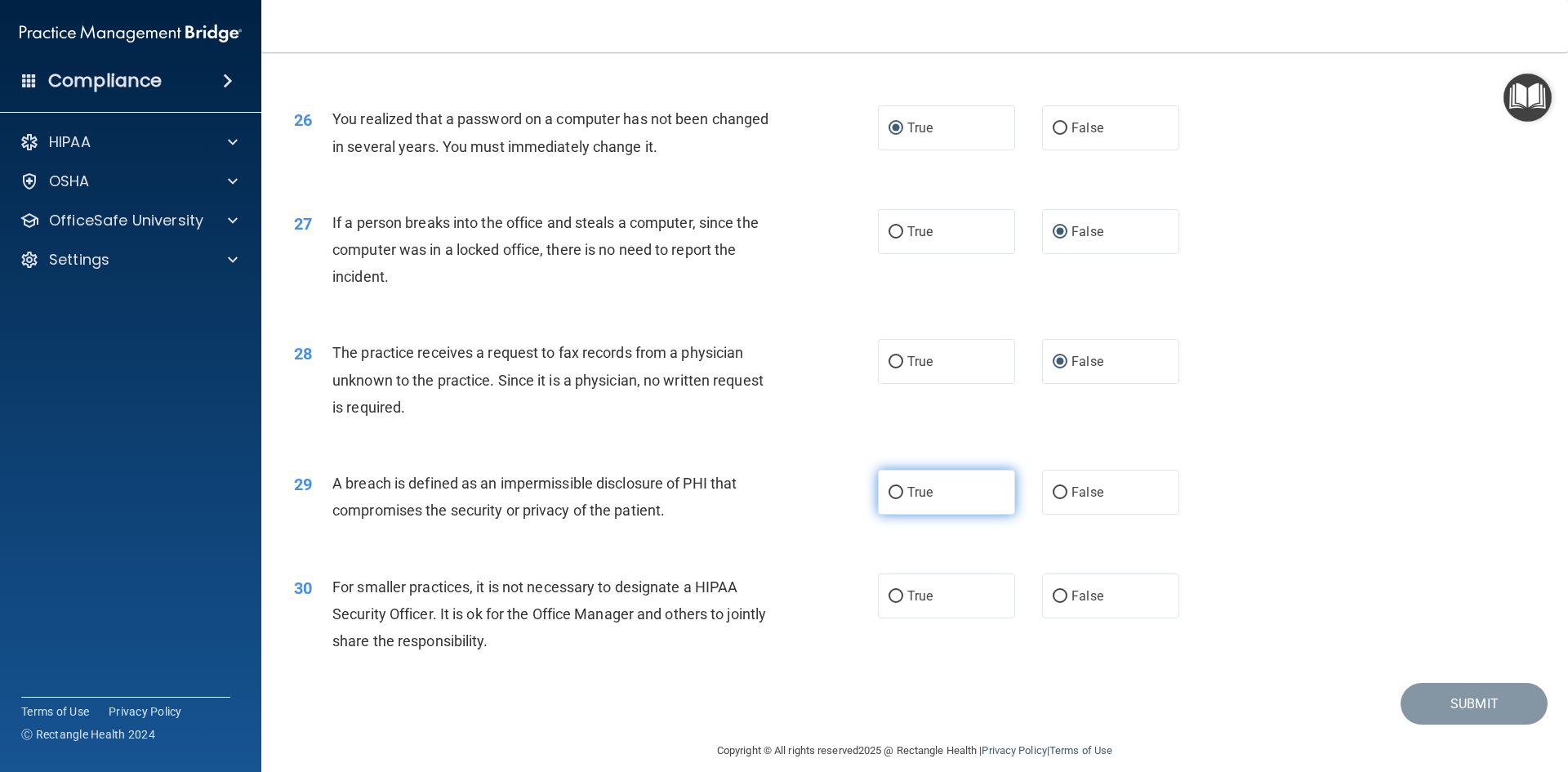
click at [894, 499] on input "True" at bounding box center [895, 492] width 15 height 12
radio input "true"
click at [1054, 603] on input "False" at bounding box center [1060, 596] width 15 height 12
radio input "true"
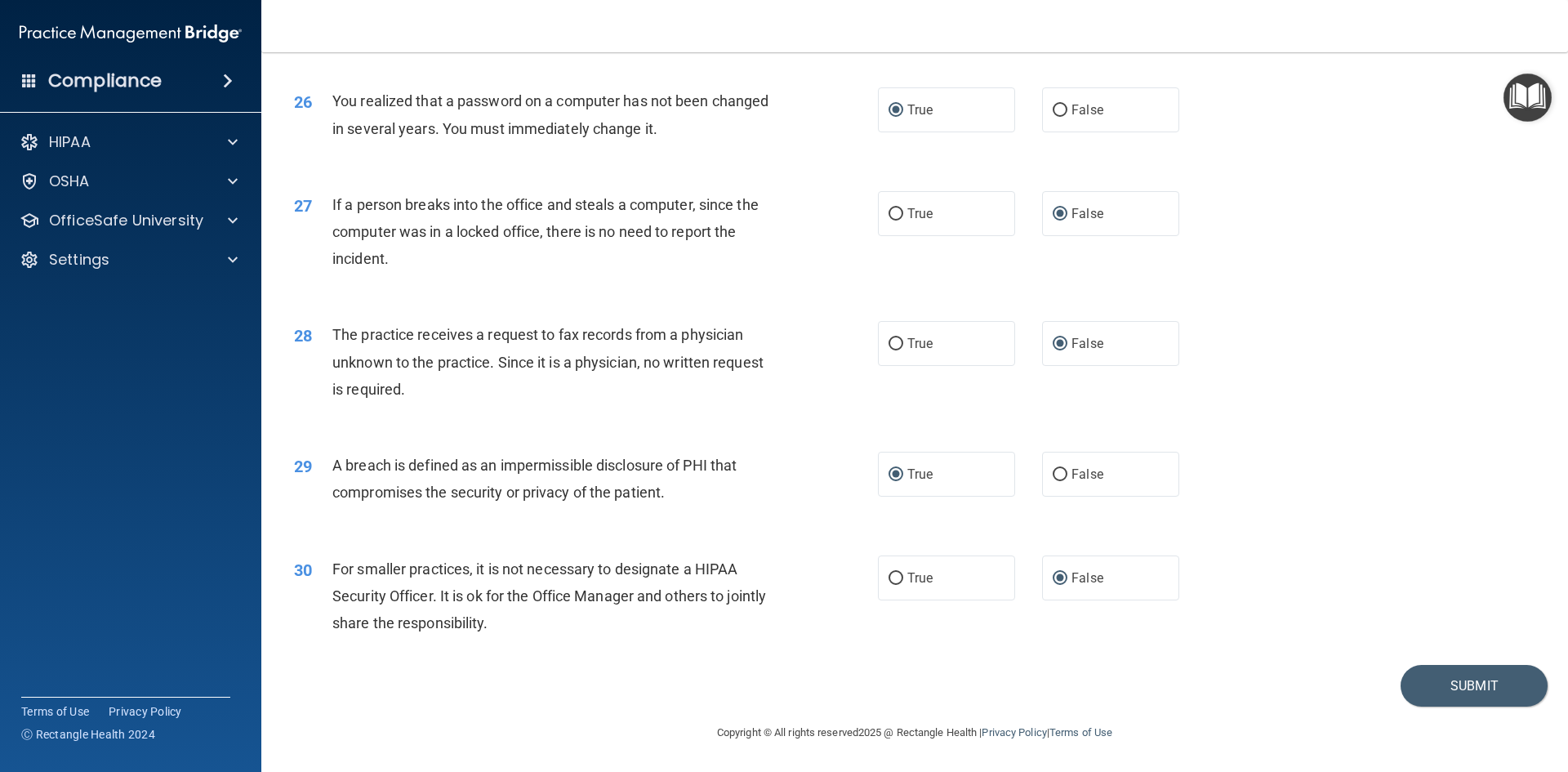
scroll to position [3094, 0]
click at [1442, 690] on button "Submit" at bounding box center [1474, 686] width 147 height 42
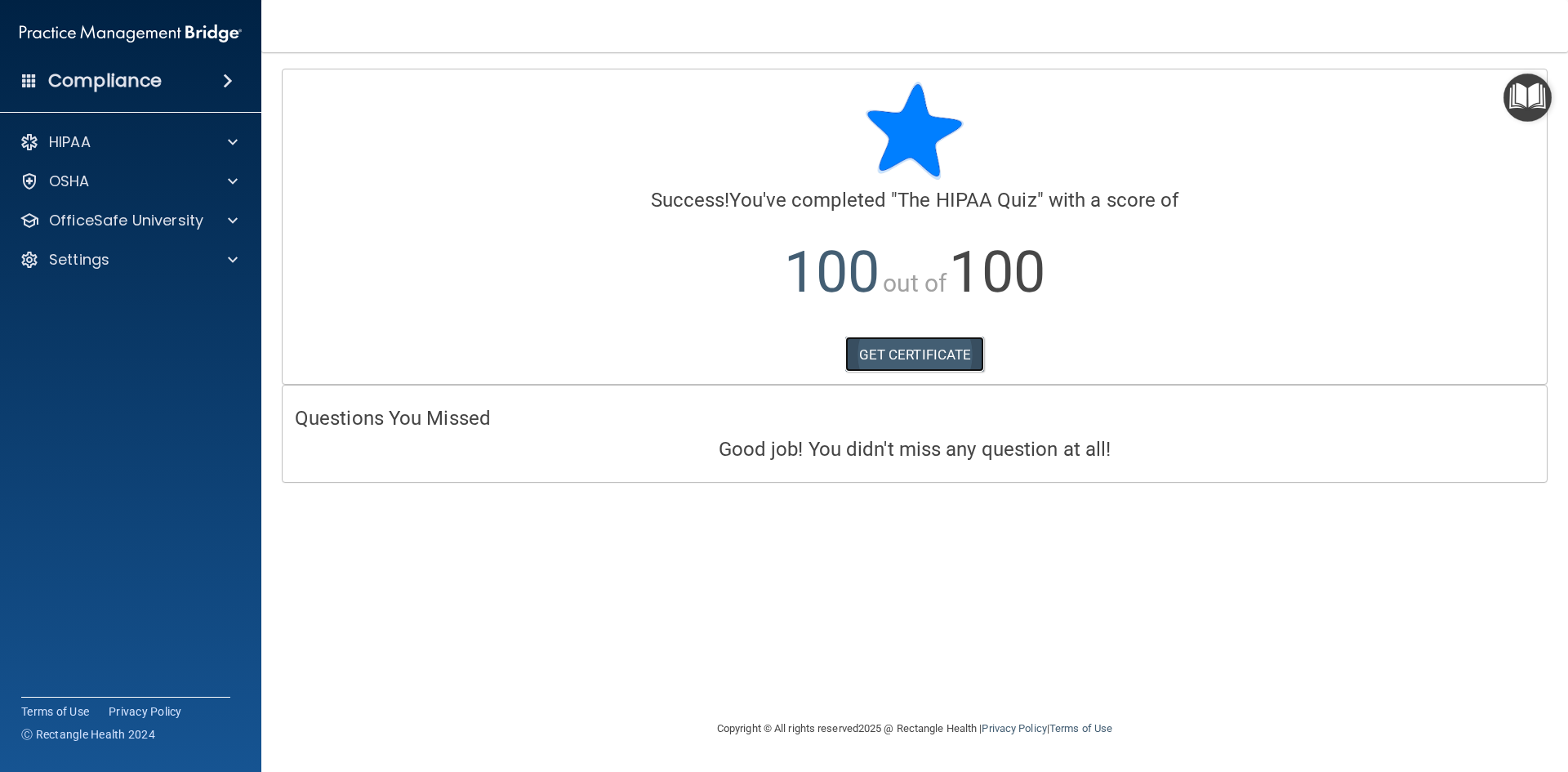
click at [907, 350] on link "GET CERTIFICATE" at bounding box center [915, 354] width 140 height 36
click at [114, 223] on p "OfficeSafe University" at bounding box center [126, 220] width 154 height 20
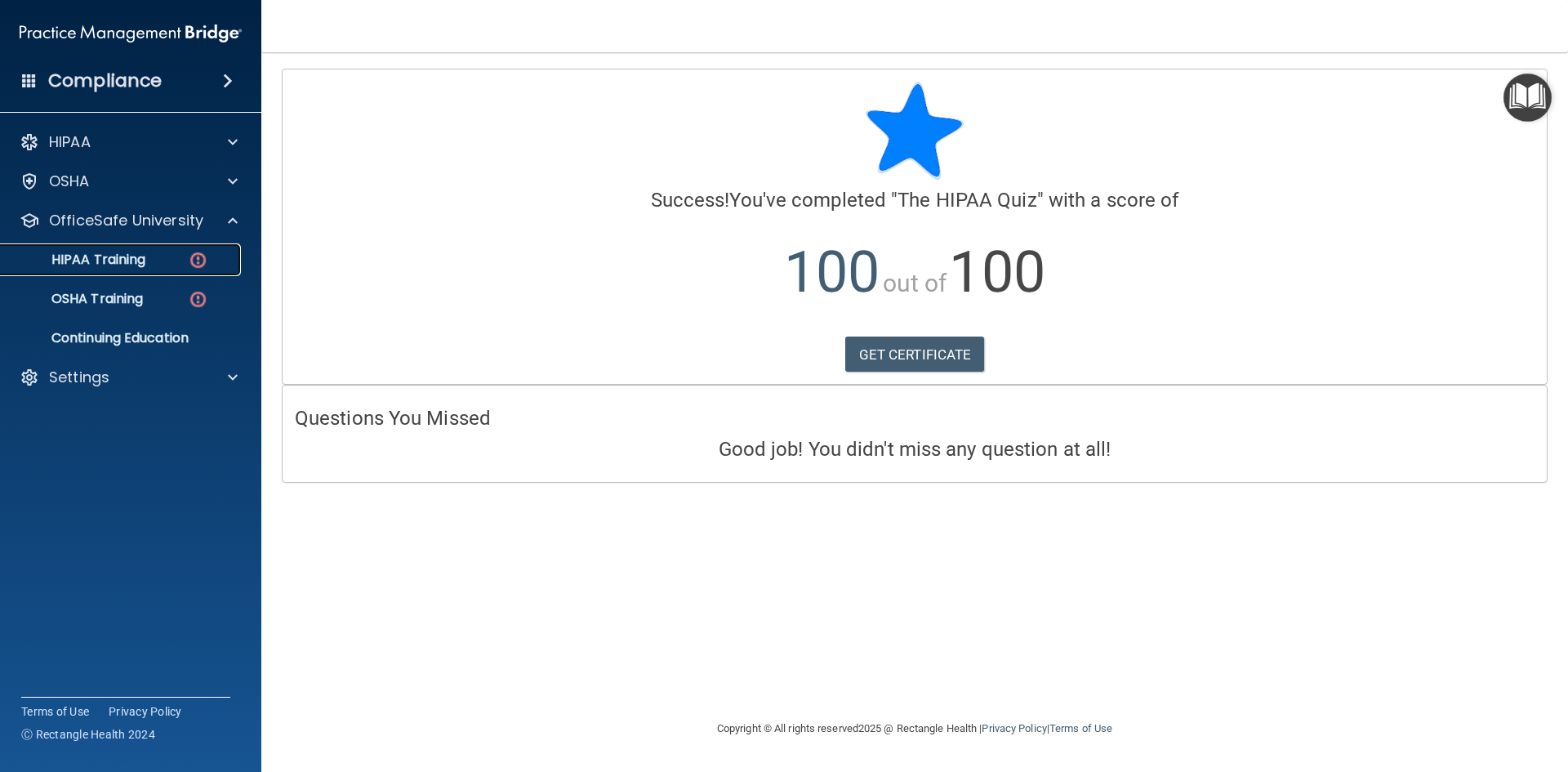
click at [145, 260] on p "HIPAA Training" at bounding box center [77, 259] width 135 height 16
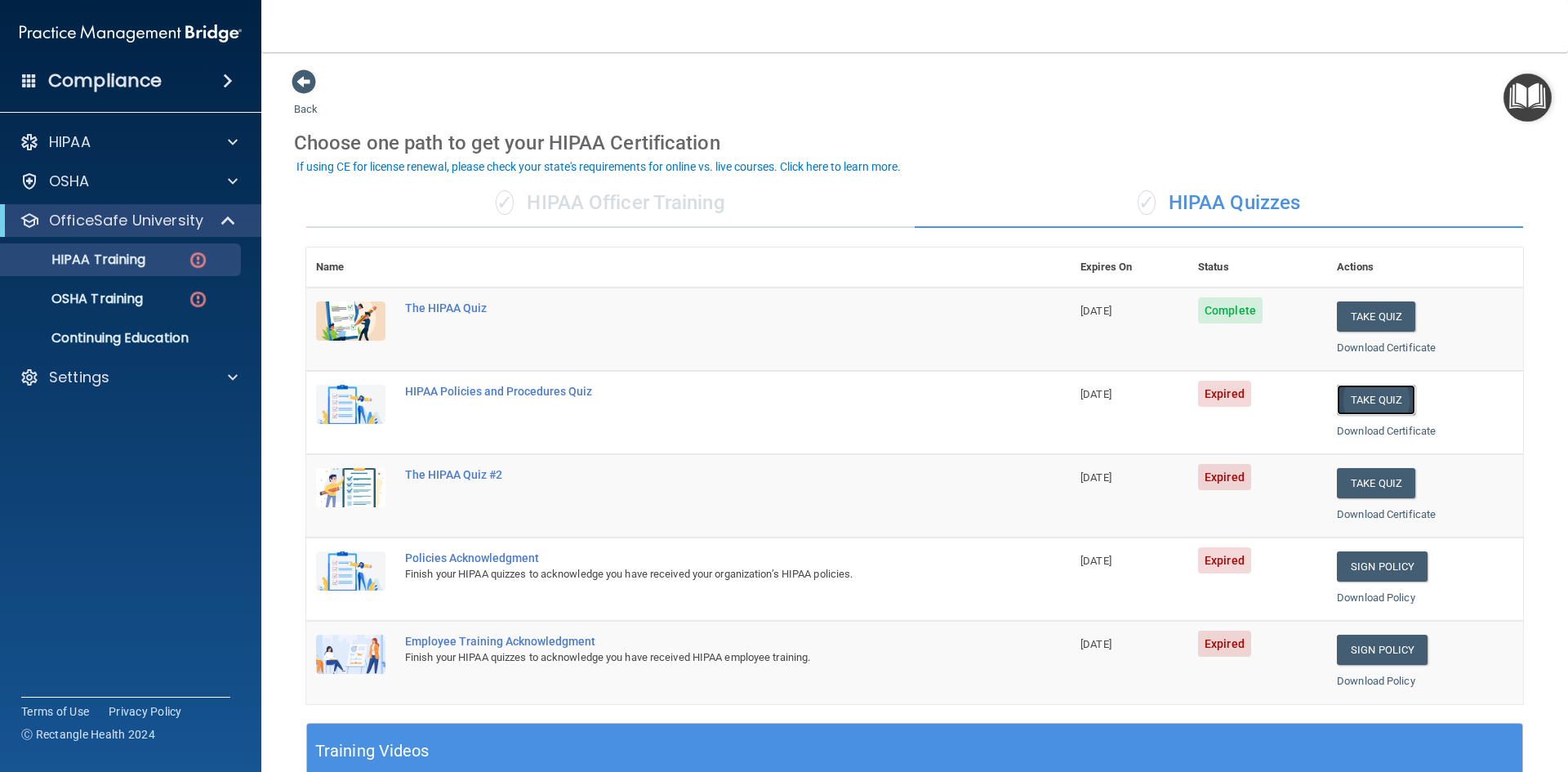
click at [1379, 402] on button "Take Quiz" at bounding box center [1375, 400] width 78 height 30
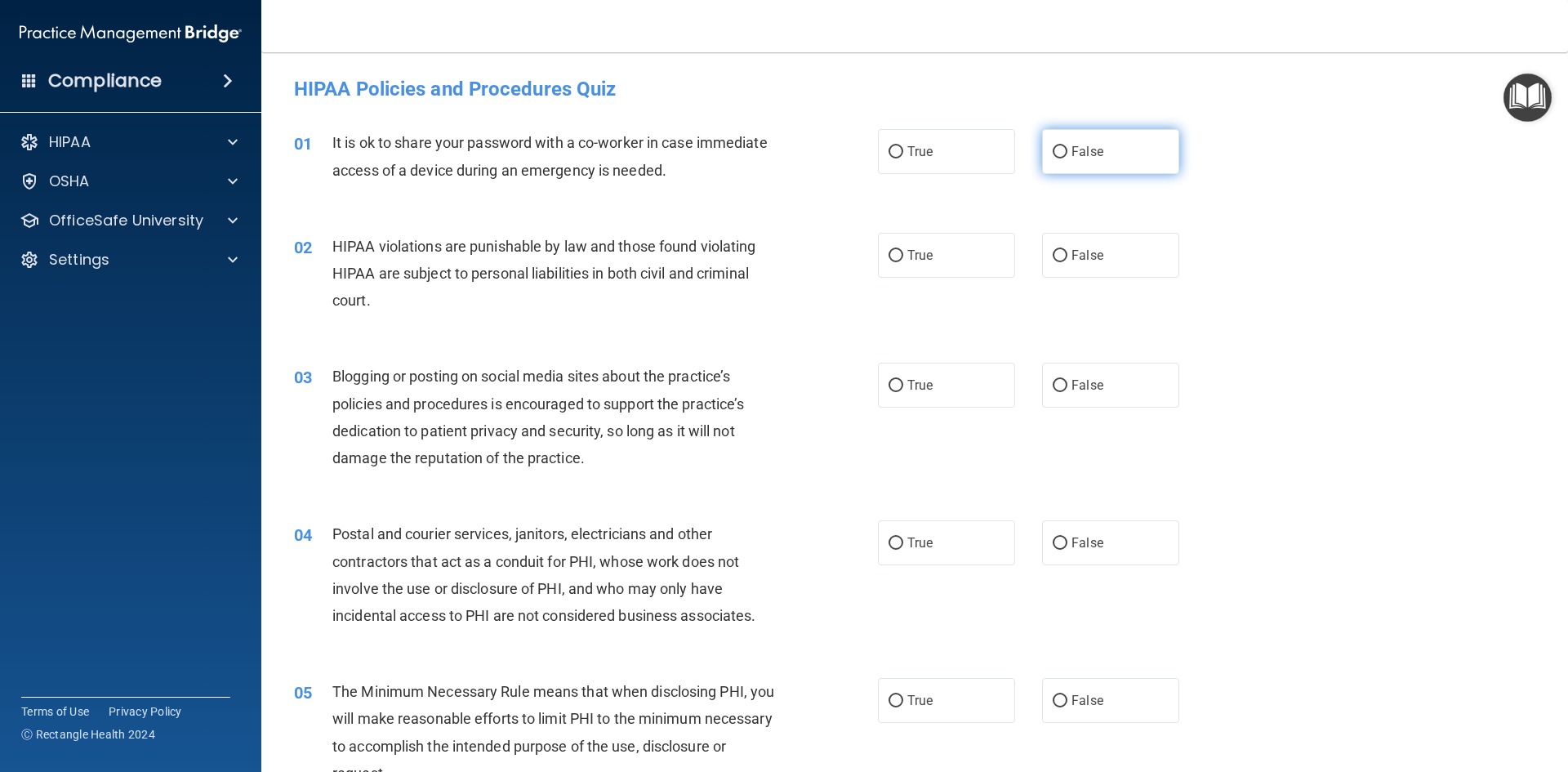
click at [1055, 150] on input "False" at bounding box center [1060, 152] width 15 height 12
radio input "true"
click at [891, 252] on input "True" at bounding box center [895, 255] width 15 height 12
radio input "true"
click at [1052, 383] on input "False" at bounding box center [1060, 386] width 15 height 12
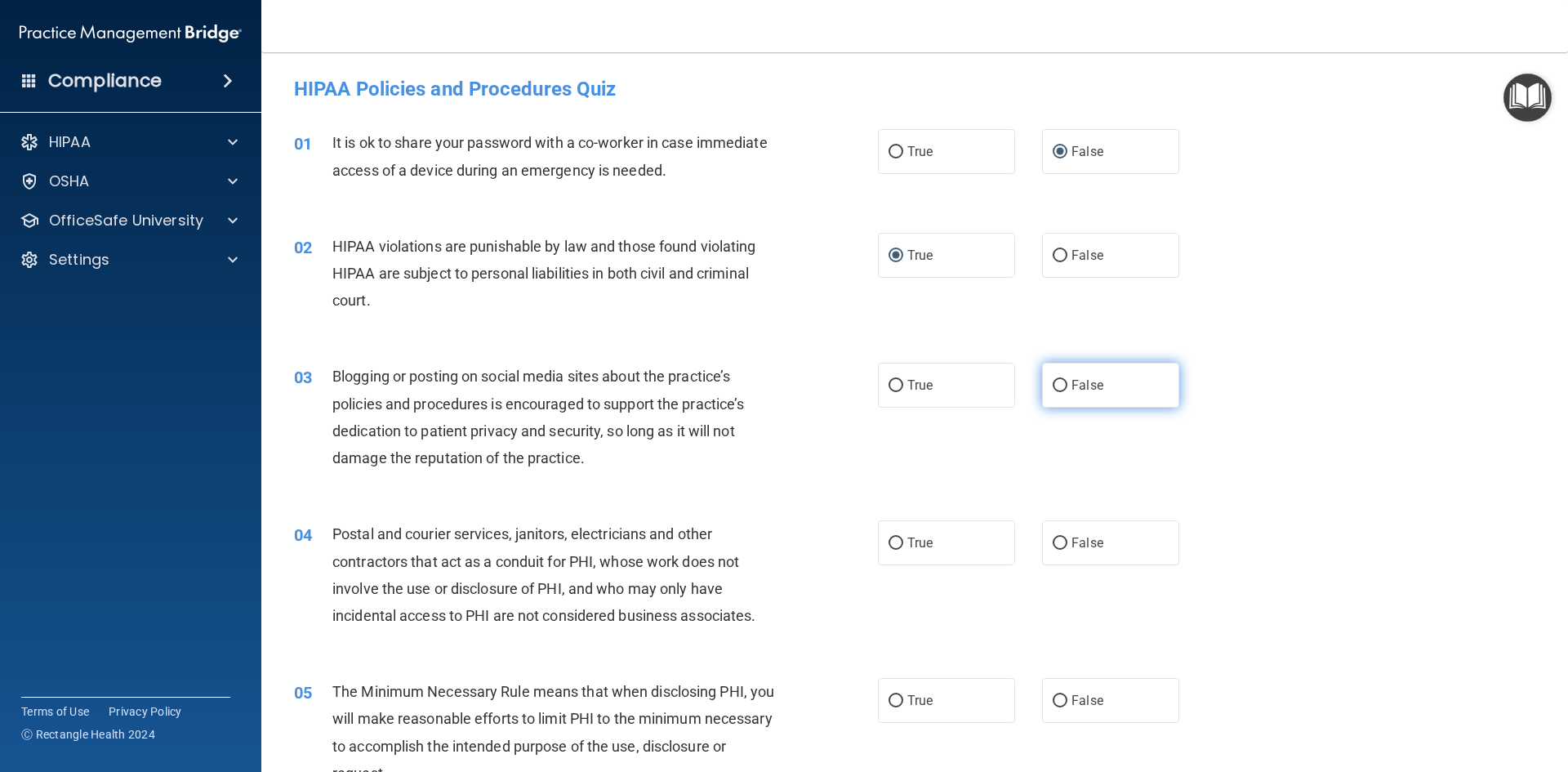
radio input "true"
click at [888, 552] on label "True" at bounding box center [946, 543] width 137 height 45
click at [888, 550] on input "True" at bounding box center [895, 543] width 15 height 12
radio input "true"
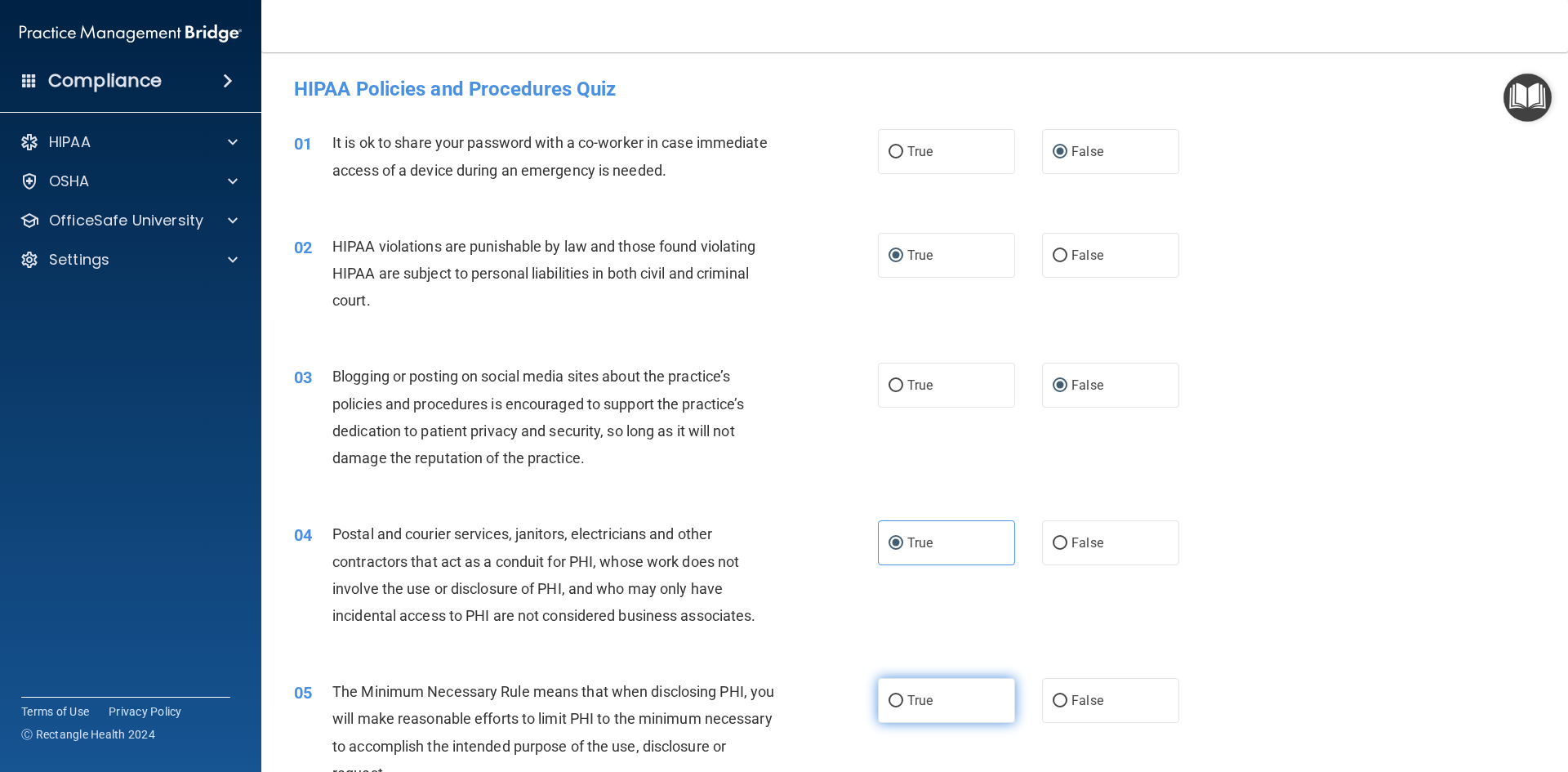
click at [895, 705] on input "True" at bounding box center [895, 701] width 15 height 12
radio input "true"
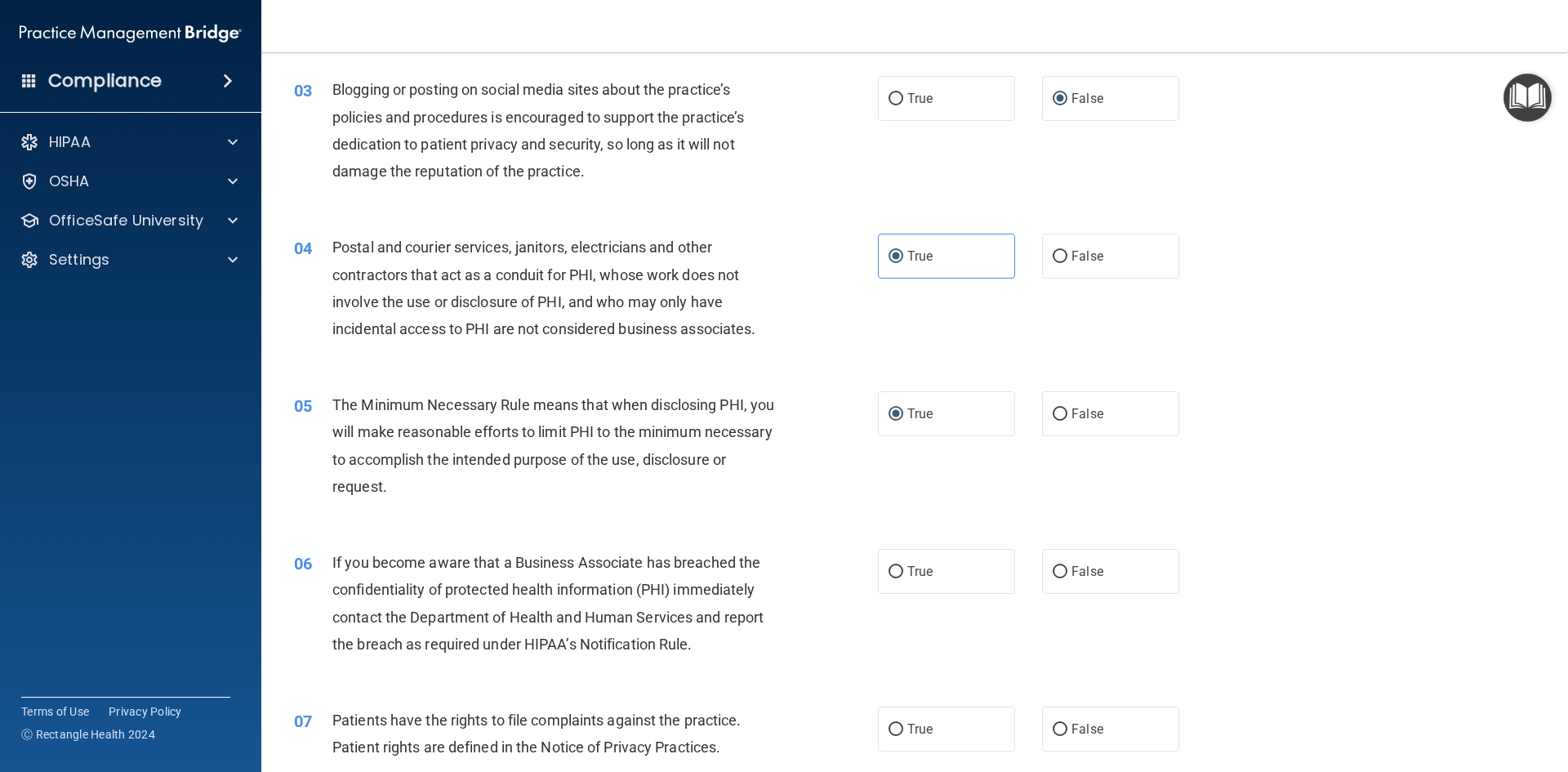
scroll to position [327, 0]
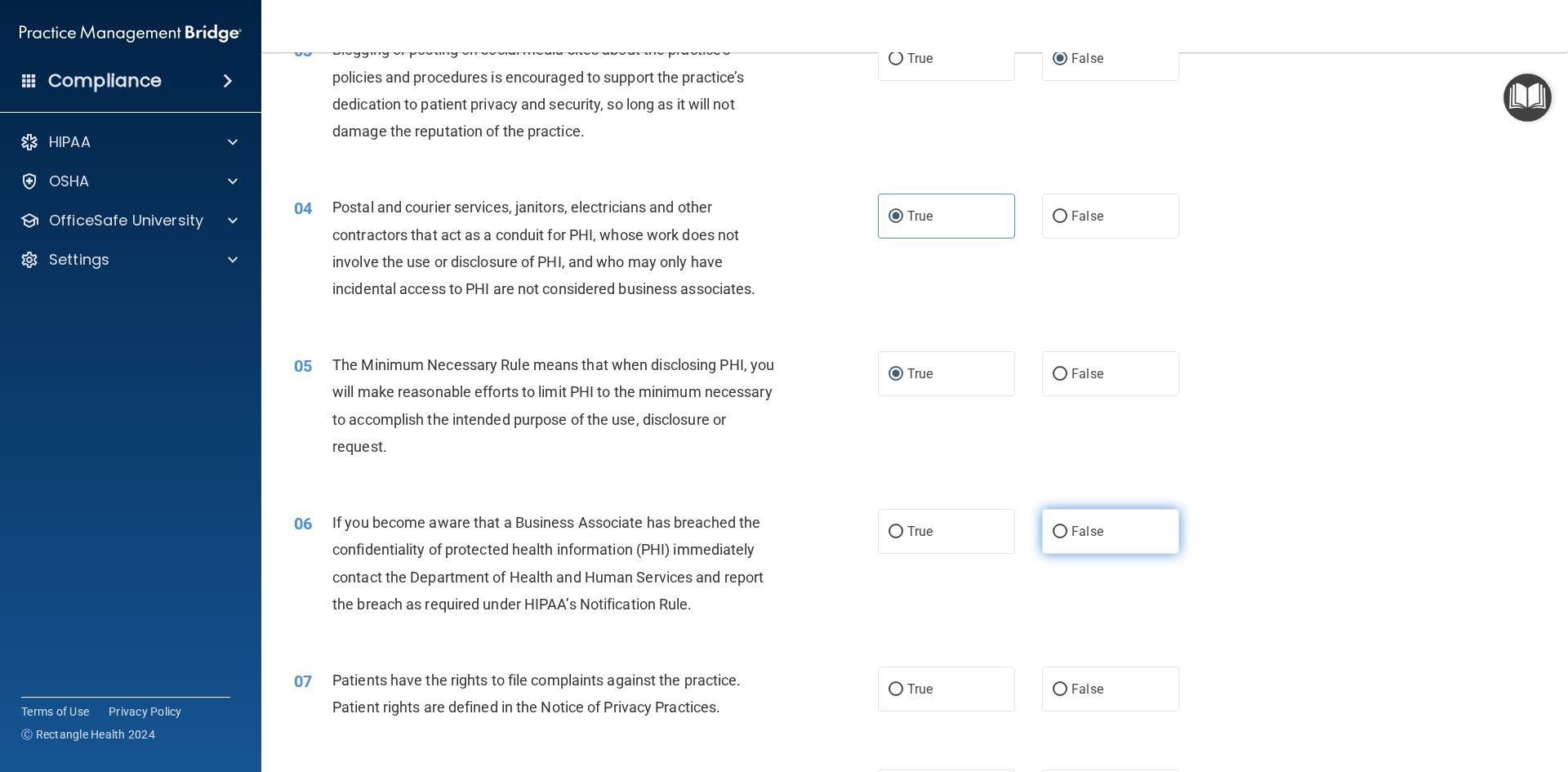
click at [1066, 539] on label "False" at bounding box center [1110, 531] width 137 height 45
click at [1066, 539] on input "False" at bounding box center [1060, 532] width 15 height 12
radio input "true"
click at [1071, 685] on span "False" at bounding box center [1087, 689] width 32 height 15
click at [1066, 685] on input "False" at bounding box center [1060, 689] width 15 height 12
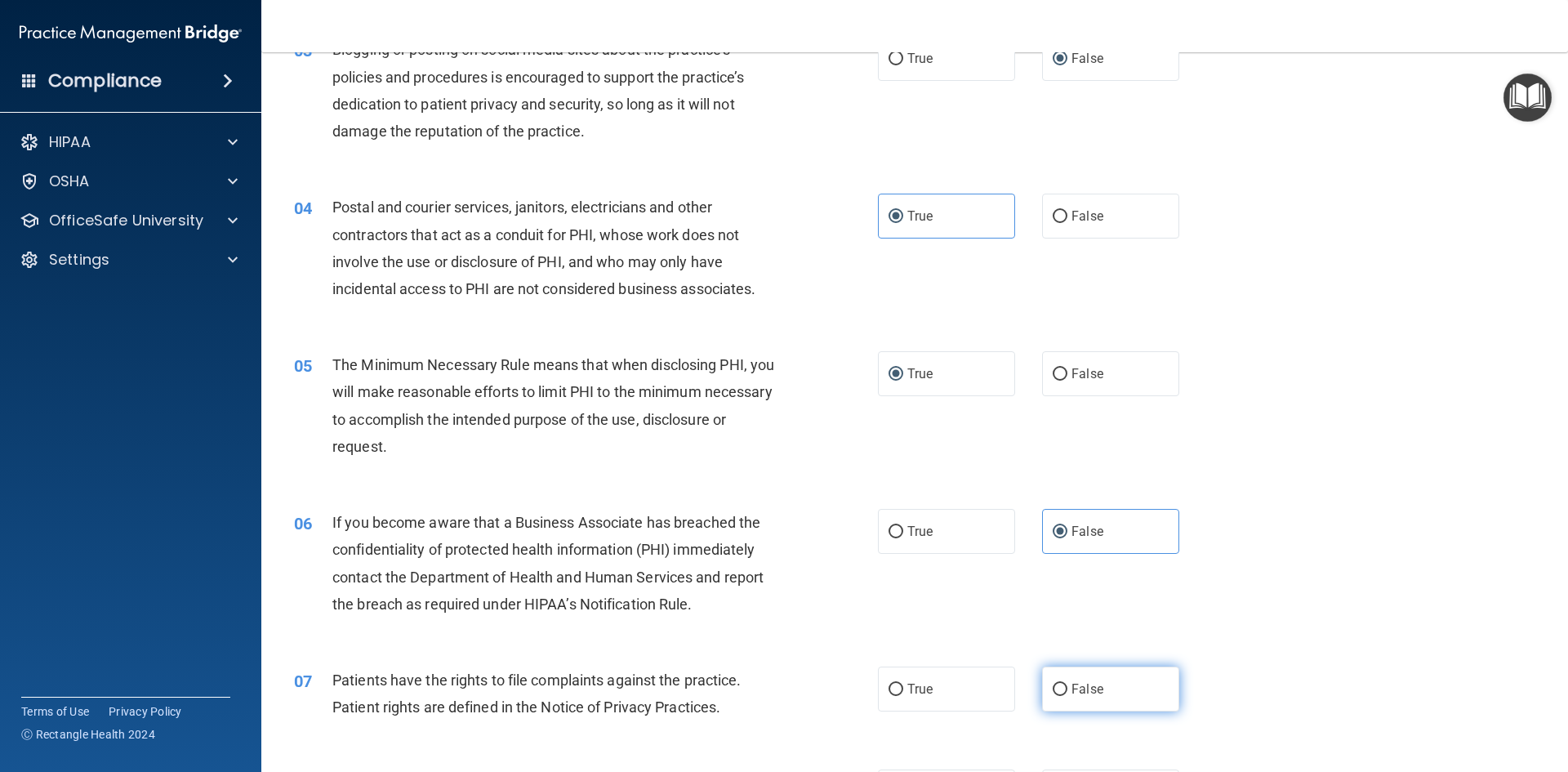
radio input "true"
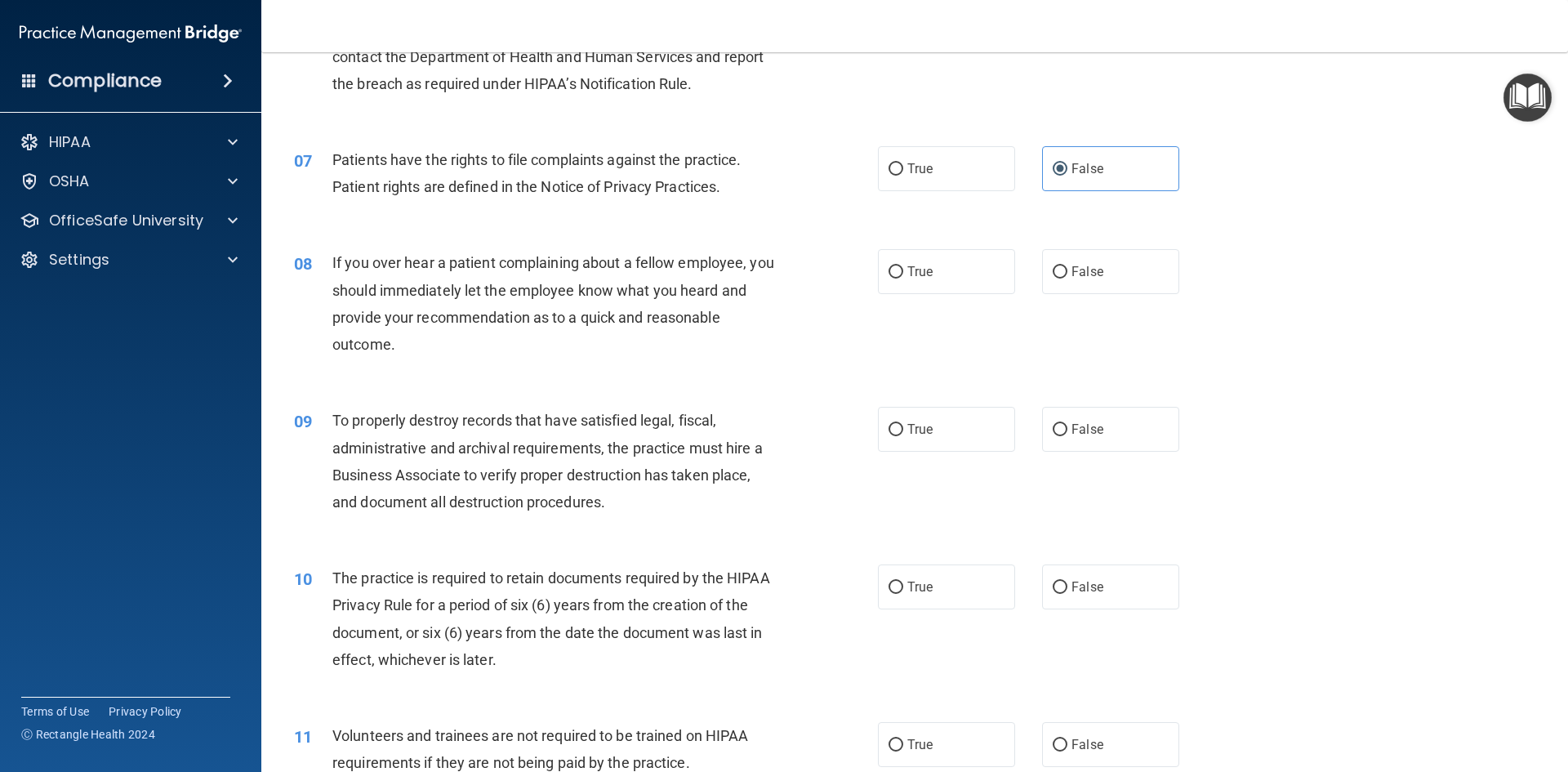
scroll to position [899, 0]
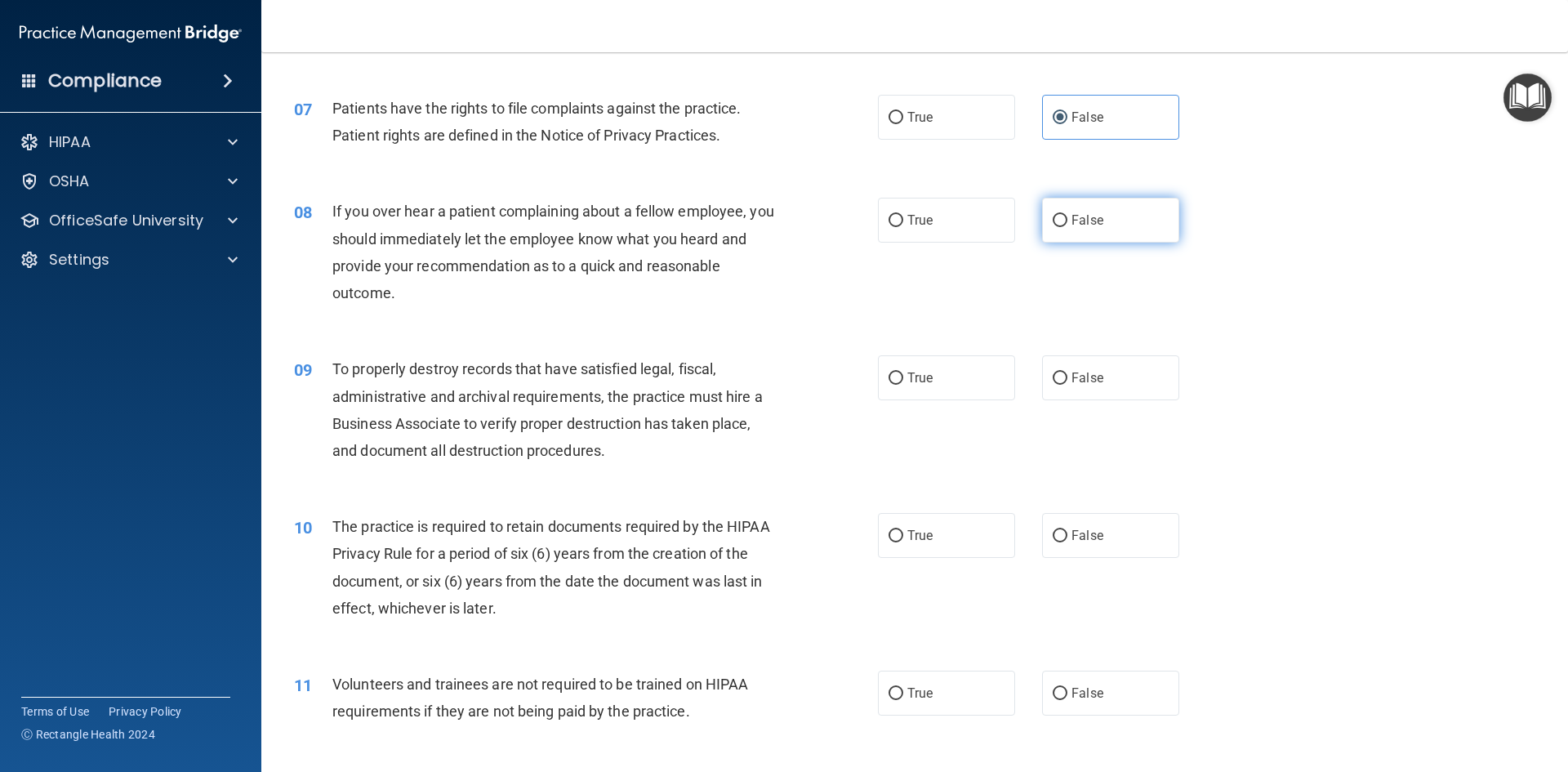
click at [1056, 217] on input "False" at bounding box center [1060, 220] width 15 height 12
radio input "true"
click at [1054, 386] on label "False" at bounding box center [1110, 378] width 137 height 45
click at [1054, 385] on input "False" at bounding box center [1060, 378] width 15 height 12
radio input "true"
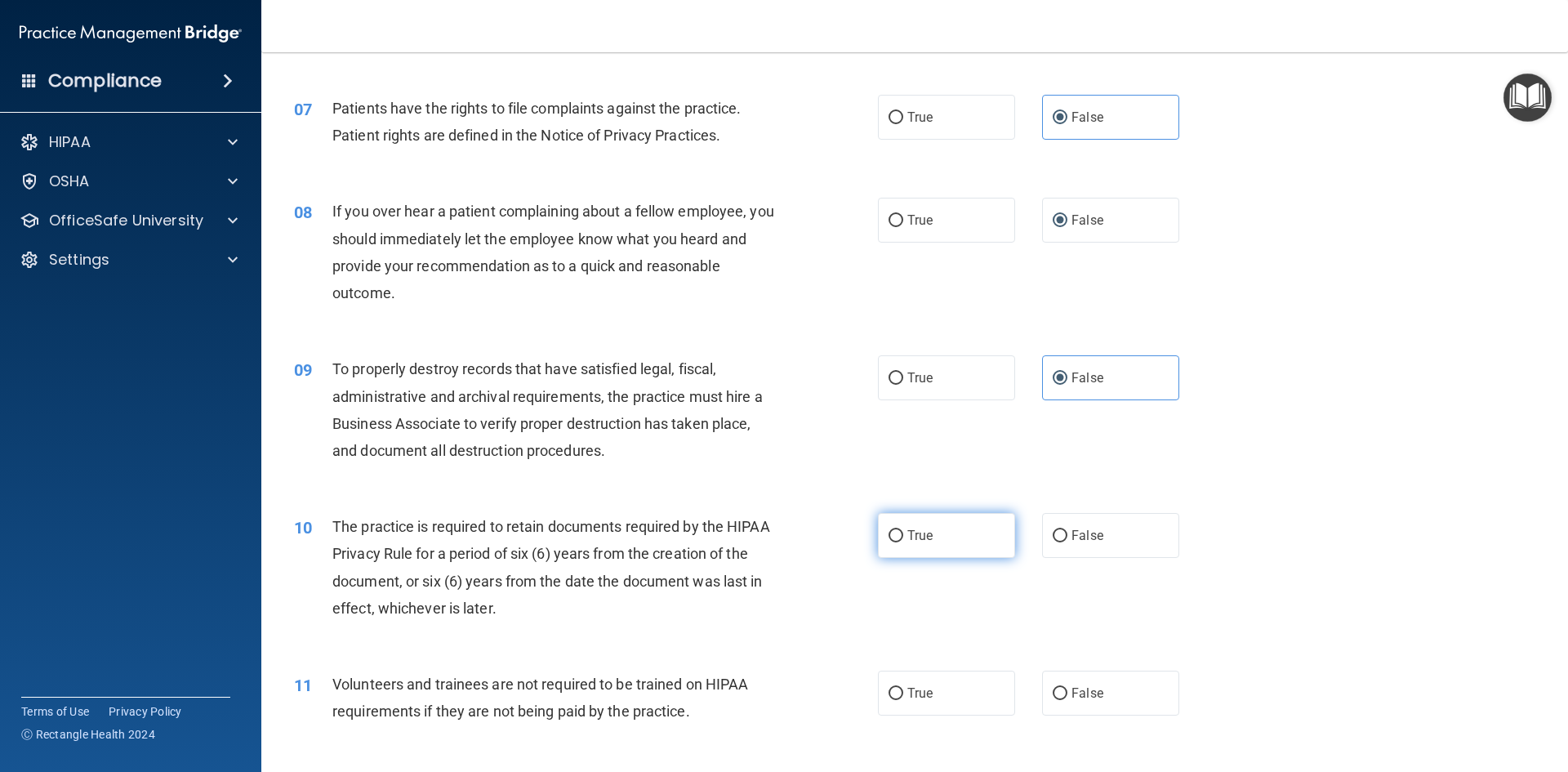
click at [896, 531] on input "True" at bounding box center [895, 536] width 15 height 12
radio input "true"
click at [899, 680] on label "True" at bounding box center [946, 694] width 137 height 45
click at [899, 688] on input "True" at bounding box center [895, 694] width 15 height 12
radio input "true"
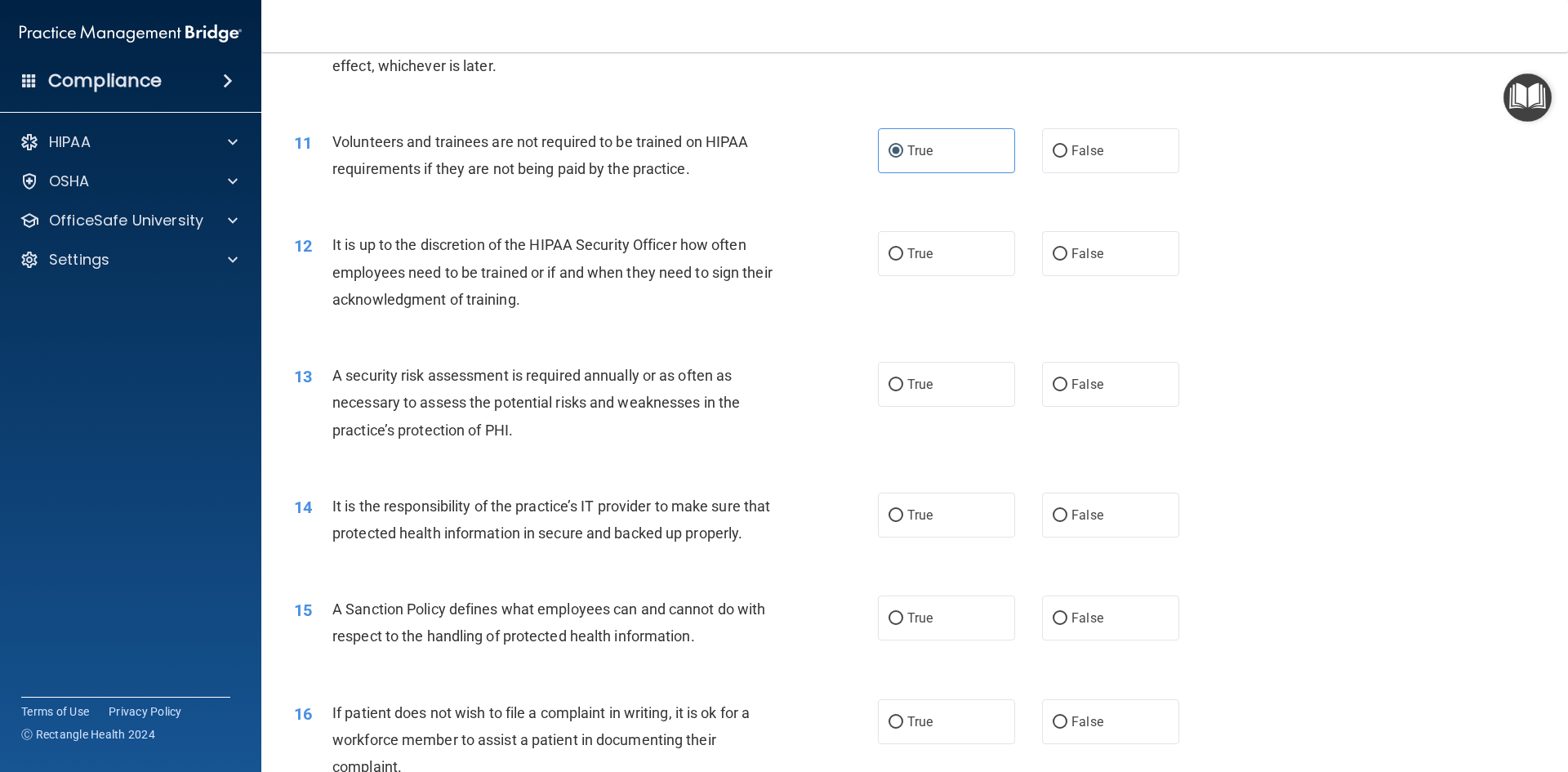
scroll to position [1552, 0]
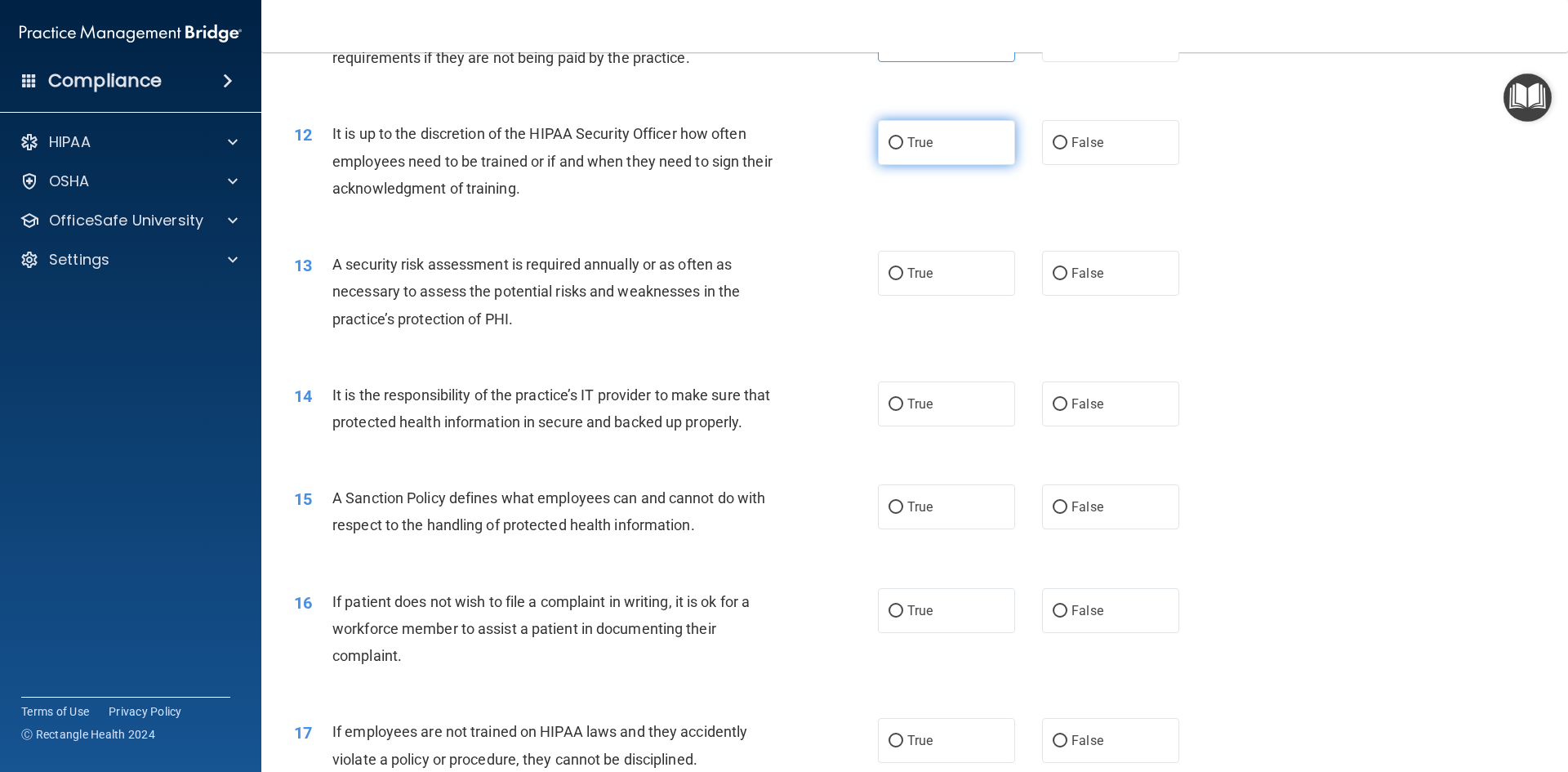
click at [894, 142] on input "True" at bounding box center [895, 143] width 15 height 12
radio input "true"
click at [1057, 270] on input "False" at bounding box center [1060, 273] width 15 height 12
radio input "true"
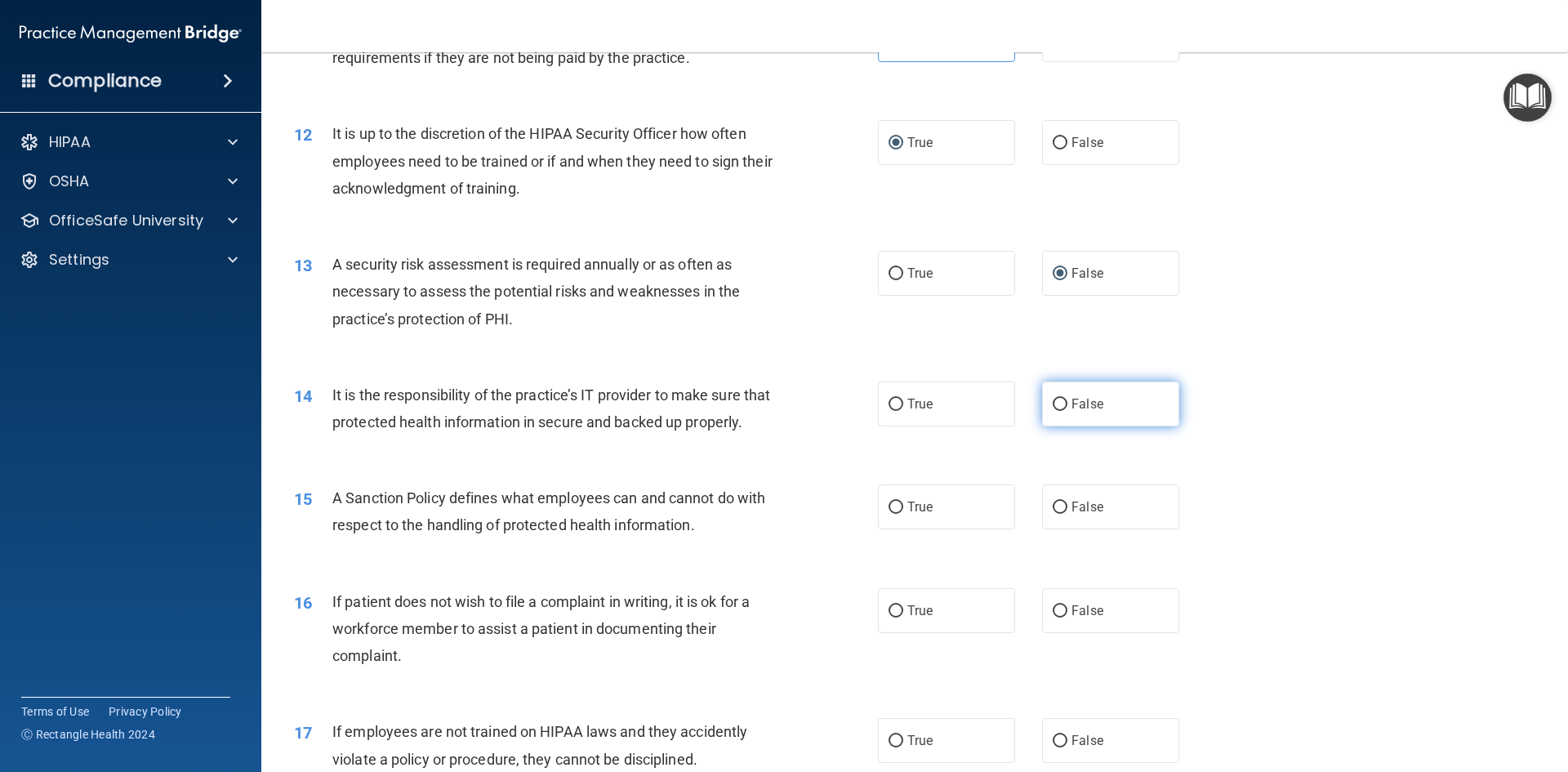
click at [1071, 403] on span "False" at bounding box center [1087, 403] width 32 height 15
click at [1067, 403] on input "False" at bounding box center [1060, 404] width 15 height 12
radio input "true"
click at [907, 515] on span "True" at bounding box center [919, 506] width 26 height 15
click at [903, 514] on input "True" at bounding box center [895, 507] width 15 height 12
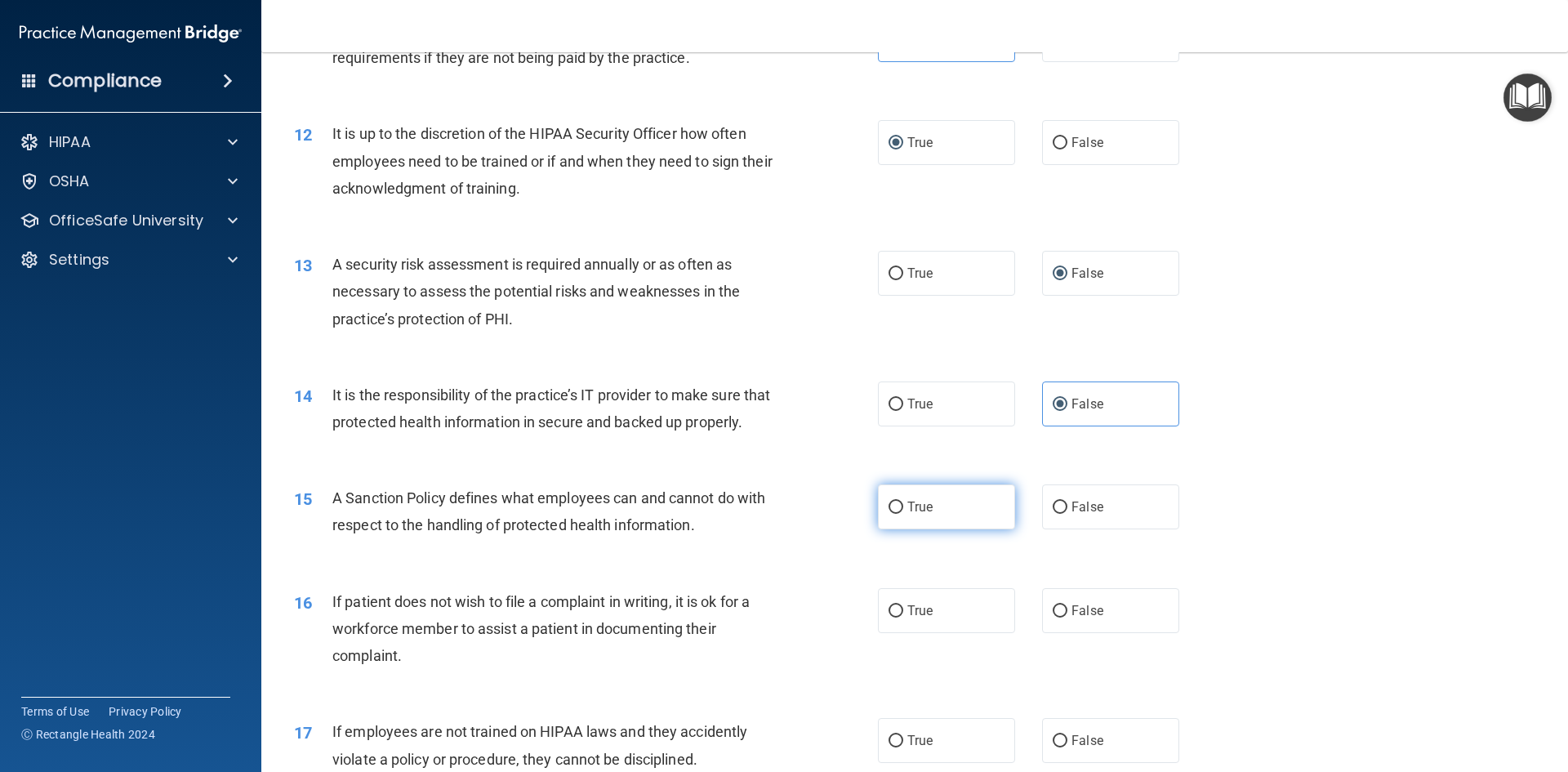
radio input "true"
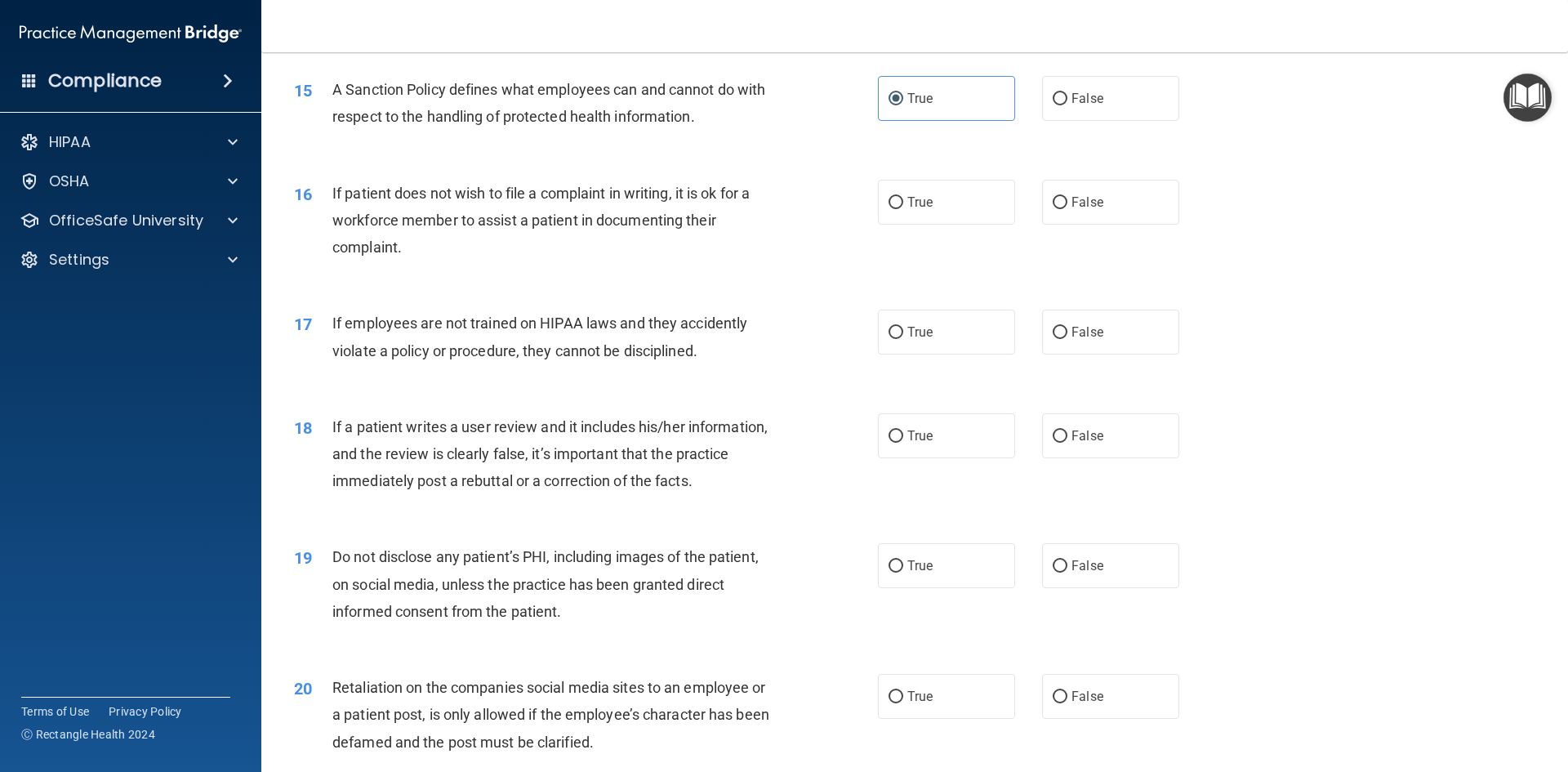
scroll to position [2042, 0]
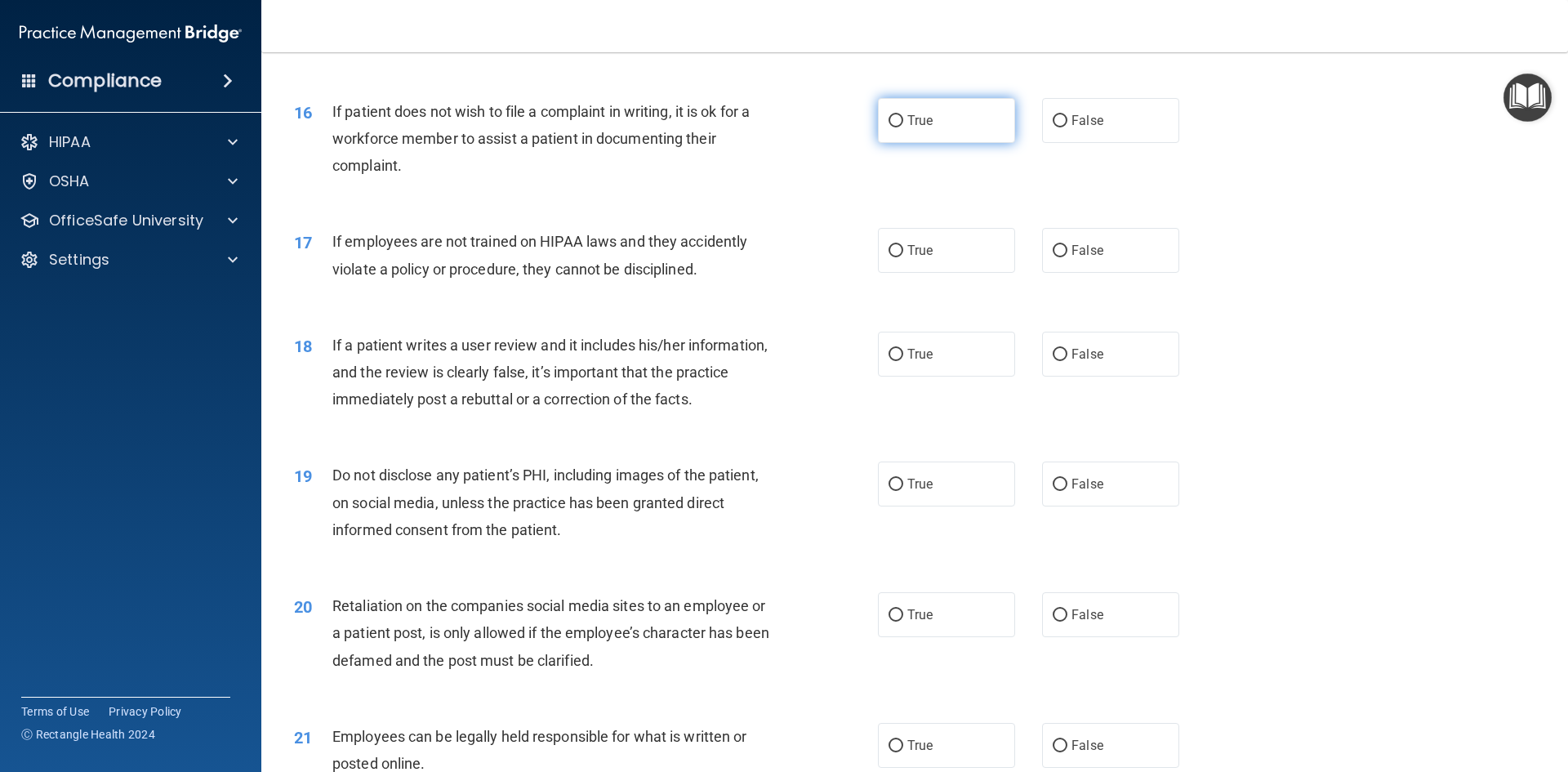
click at [895, 128] on input "True" at bounding box center [895, 121] width 15 height 12
radio input "true"
click at [897, 273] on label "True" at bounding box center [946, 250] width 137 height 45
click at [897, 257] on input "True" at bounding box center [895, 250] width 15 height 12
radio input "true"
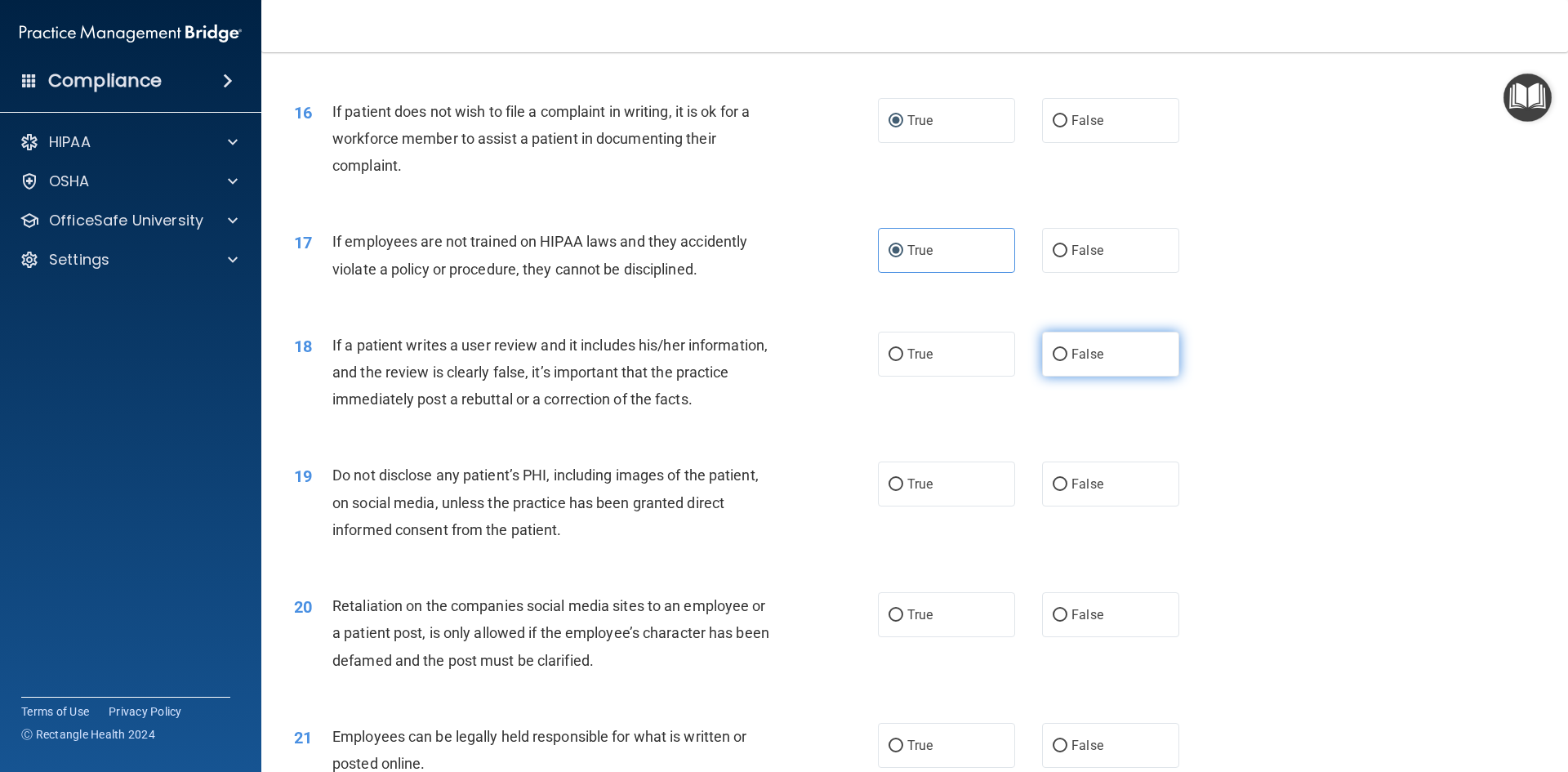
click at [1071, 362] on span "False" at bounding box center [1087, 353] width 32 height 15
click at [1066, 361] on input "False" at bounding box center [1060, 354] width 15 height 12
radio input "true"
click at [1082, 498] on label "False" at bounding box center [1110, 484] width 137 height 45
click at [1067, 490] on input "False" at bounding box center [1060, 484] width 15 height 12
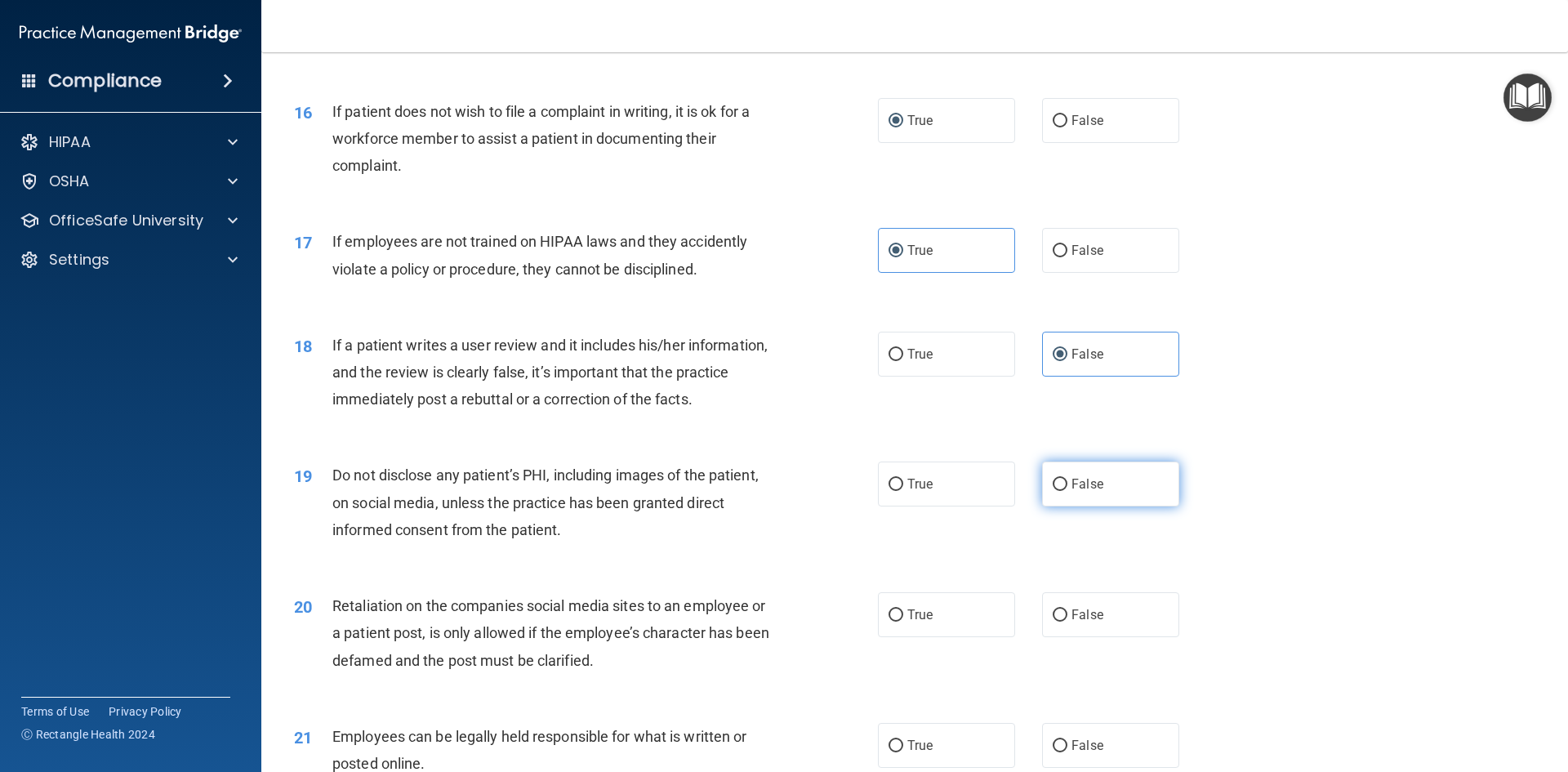
radio input "true"
click at [1074, 635] on label "False" at bounding box center [1110, 615] width 137 height 45
click at [1056, 622] on input "False" at bounding box center [1060, 615] width 15 height 12
radio input "true"
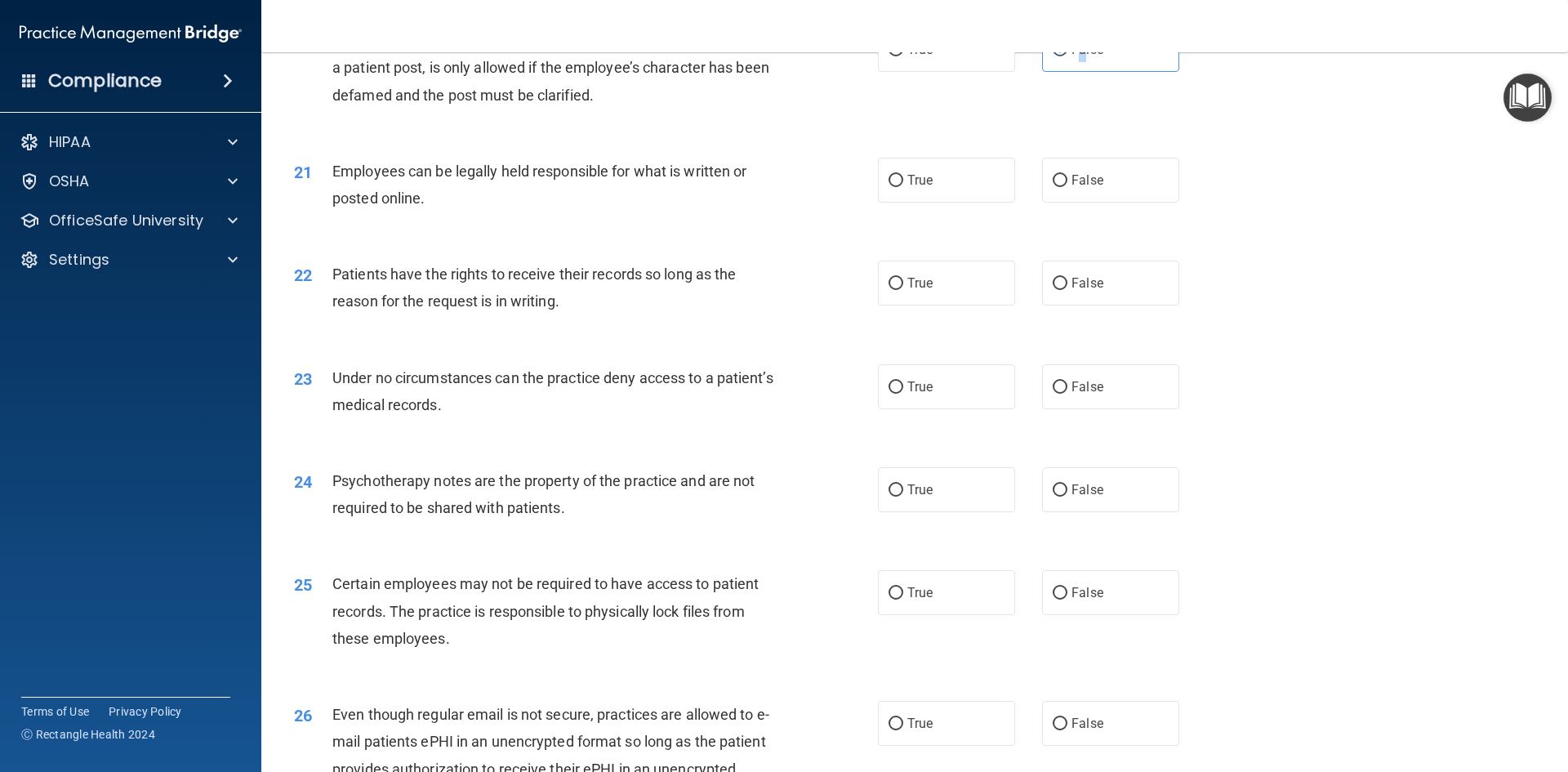
scroll to position [2695, 0]
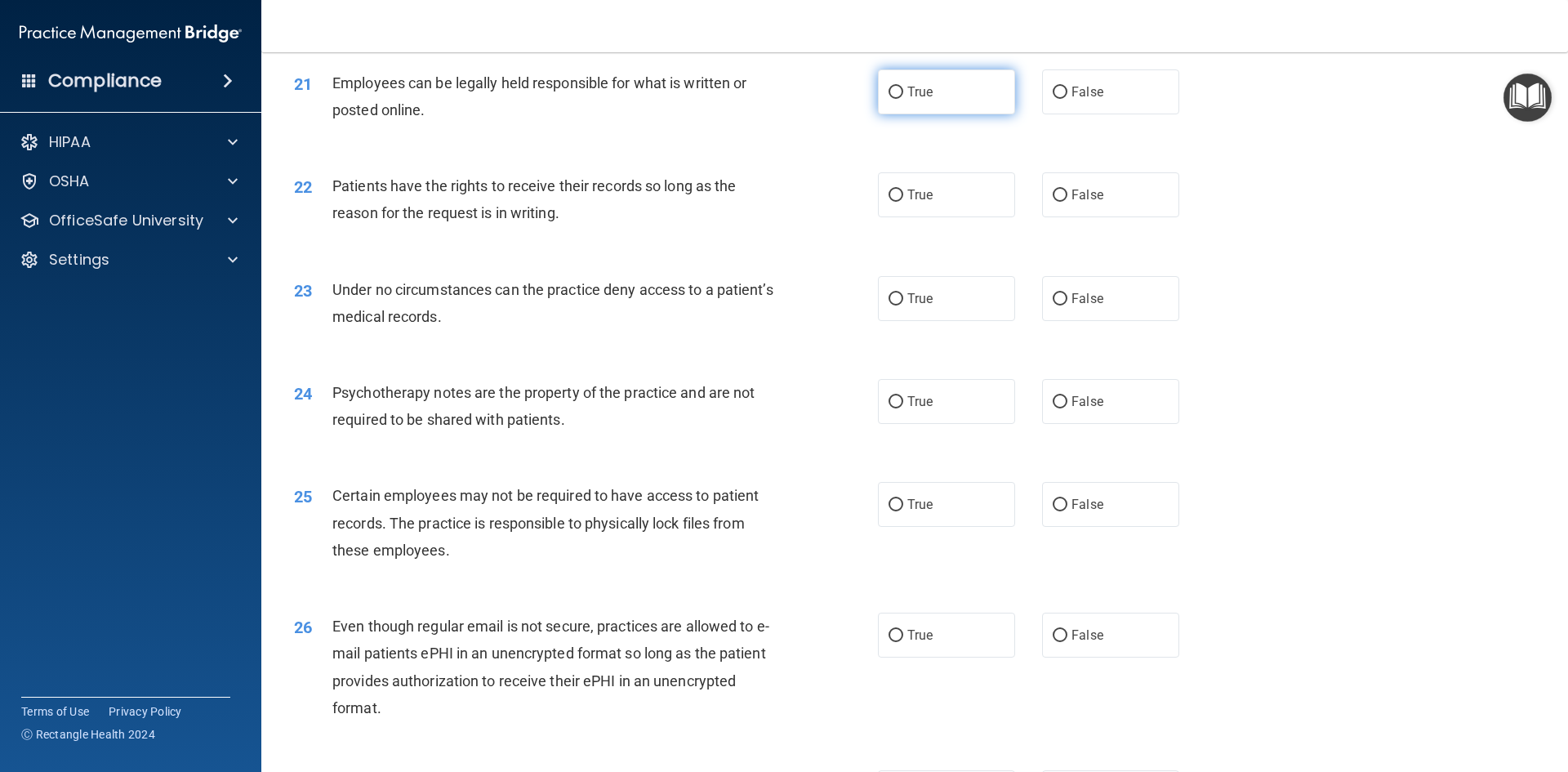
click at [907, 99] on span "True" at bounding box center [919, 92] width 26 height 15
click at [903, 99] on input "True" at bounding box center [895, 93] width 15 height 12
radio input "true"
click at [911, 202] on span "True" at bounding box center [919, 195] width 26 height 15
click at [903, 201] on input "True" at bounding box center [895, 196] width 15 height 12
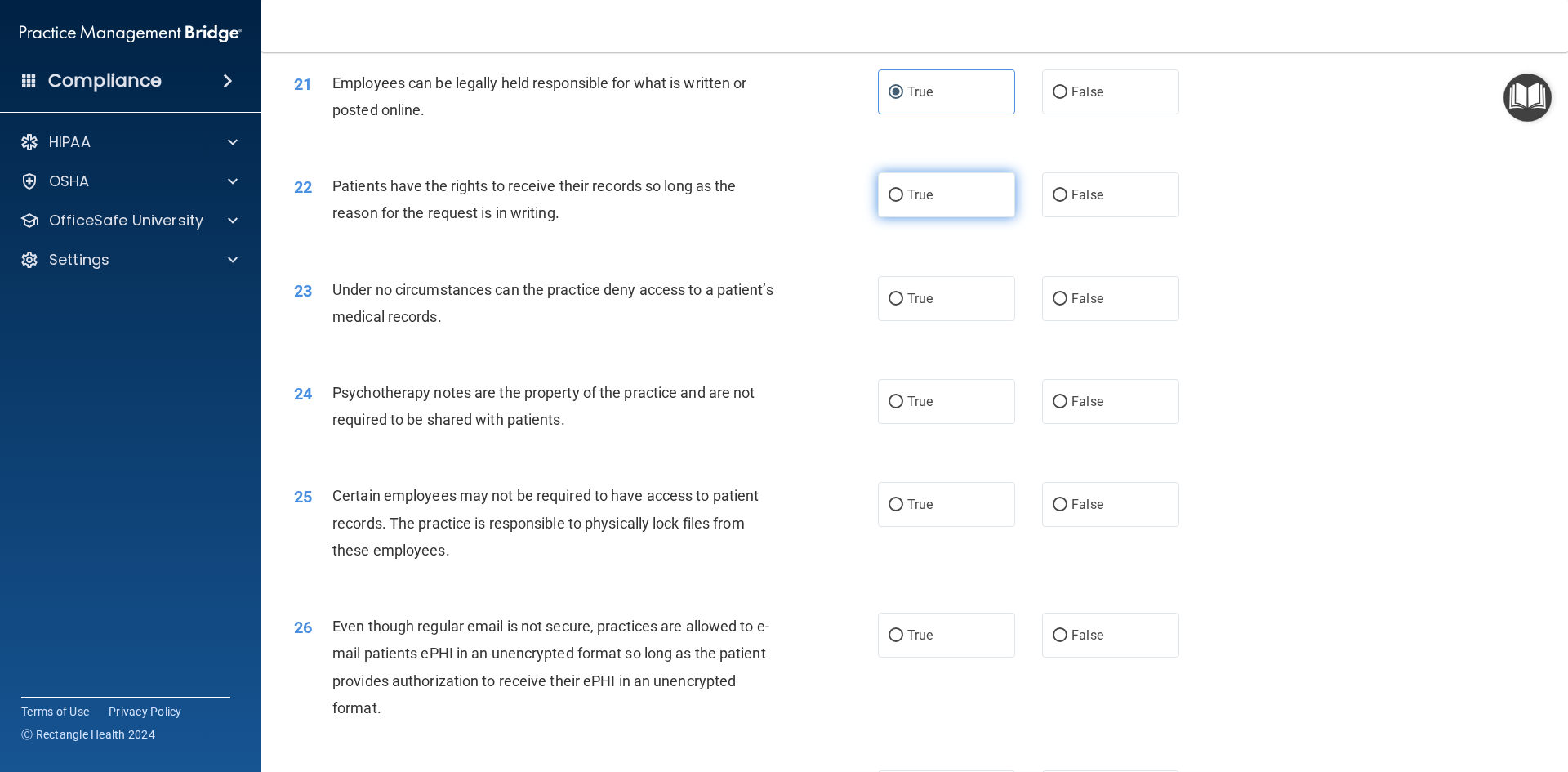
radio input "true"
click at [1078, 306] on span "False" at bounding box center [1087, 299] width 32 height 15
click at [1067, 305] on input "False" at bounding box center [1060, 299] width 15 height 12
radio input "true"
click at [1074, 409] on span "False" at bounding box center [1087, 402] width 32 height 15
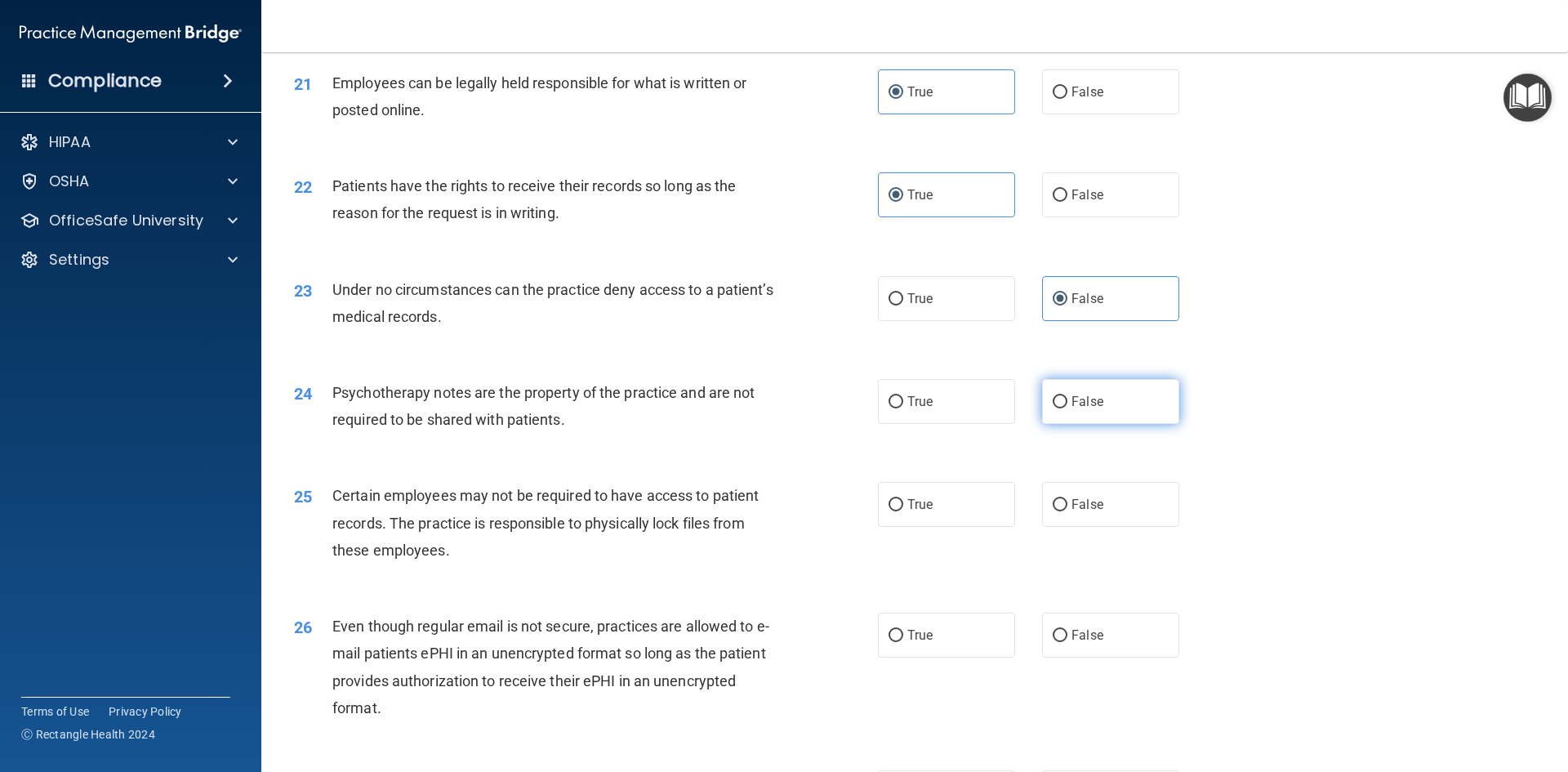
click at [1067, 408] on input "False" at bounding box center [1060, 402] width 15 height 12
radio input "true"
click at [927, 526] on label "True" at bounding box center [946, 505] width 137 height 45
click at [903, 511] on input "True" at bounding box center [895, 505] width 15 height 12
radio input "true"
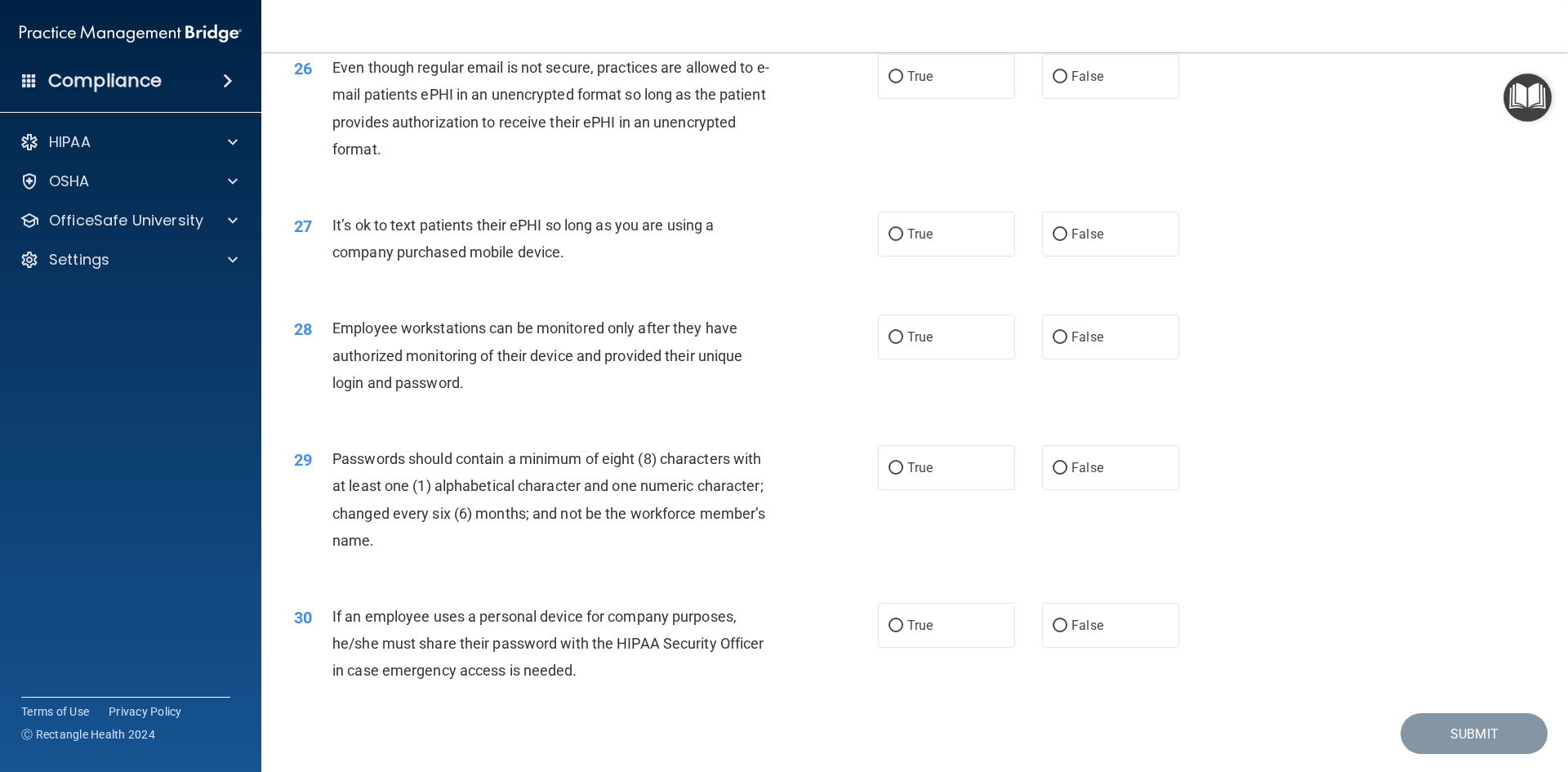
scroll to position [3267, 0]
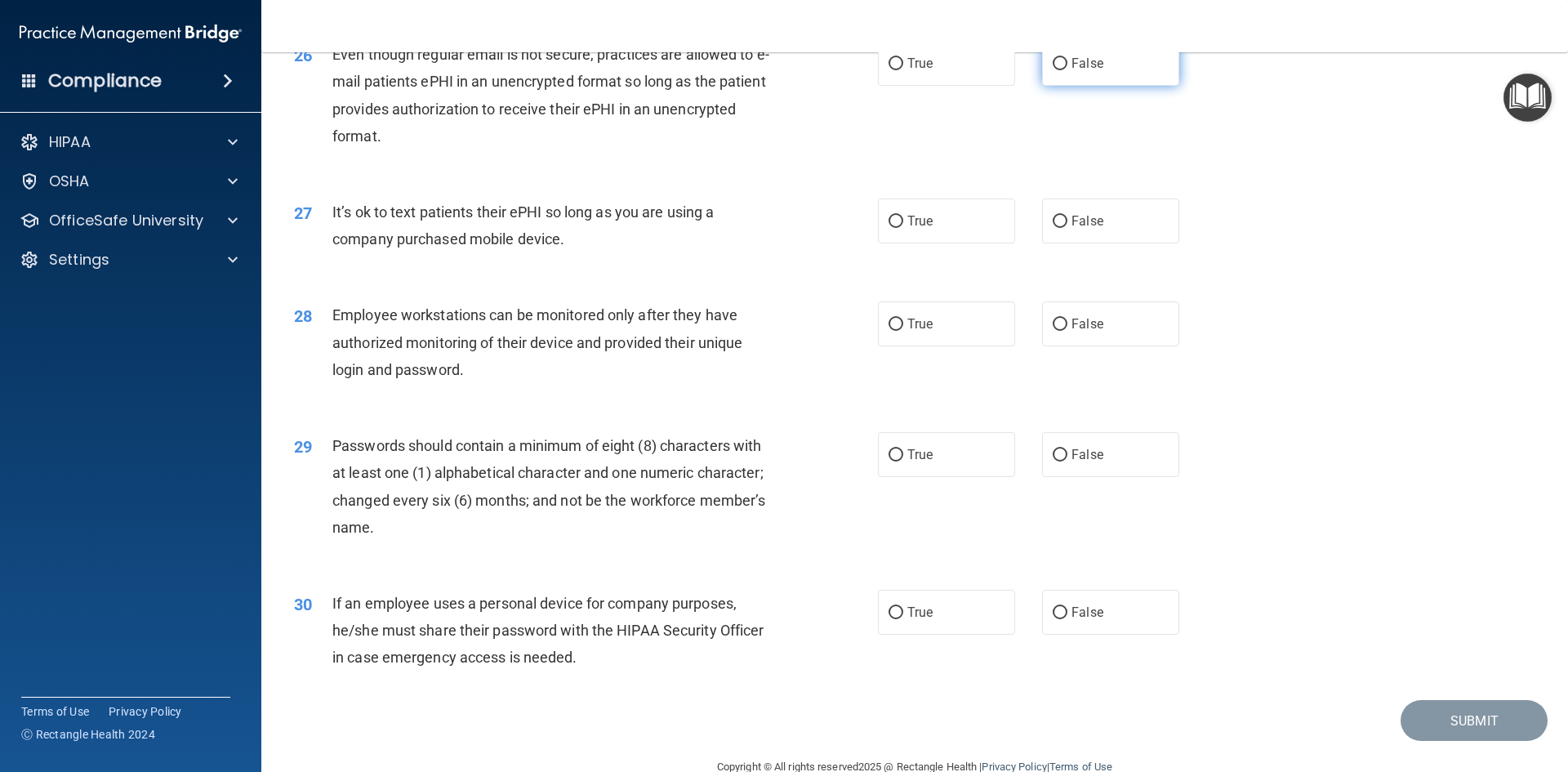
click at [1071, 71] on span "False" at bounding box center [1087, 63] width 32 height 15
click at [1065, 70] on input "False" at bounding box center [1060, 63] width 15 height 12
radio input "true"
click at [1071, 229] on span "False" at bounding box center [1087, 221] width 32 height 15
click at [1065, 228] on input "False" at bounding box center [1060, 221] width 15 height 12
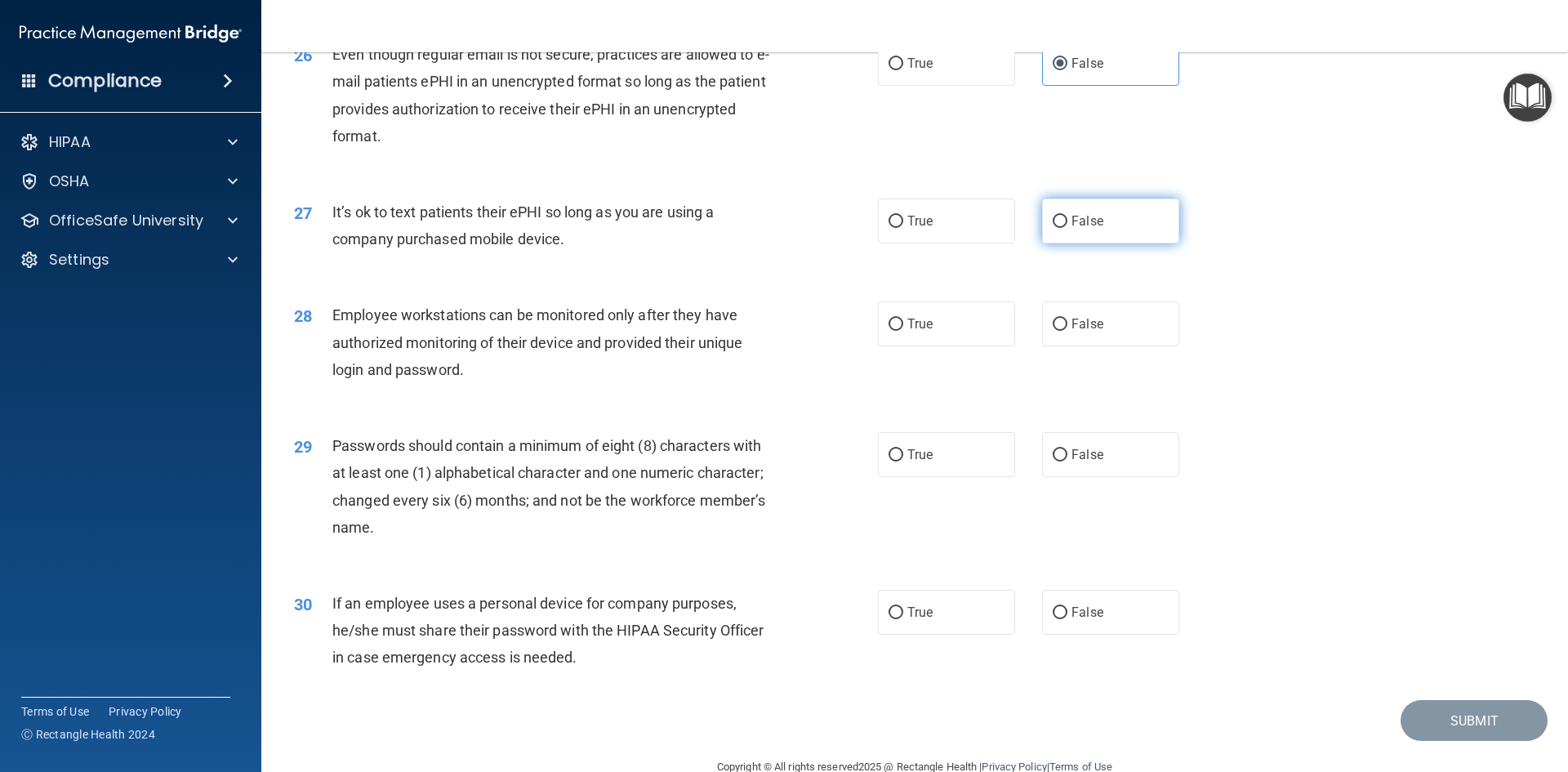
radio input "true"
click at [936, 346] on label "True" at bounding box center [946, 324] width 137 height 45
click at [903, 331] on input "True" at bounding box center [895, 324] width 15 height 12
radio input "true"
click at [920, 472] on label "True" at bounding box center [946, 455] width 137 height 45
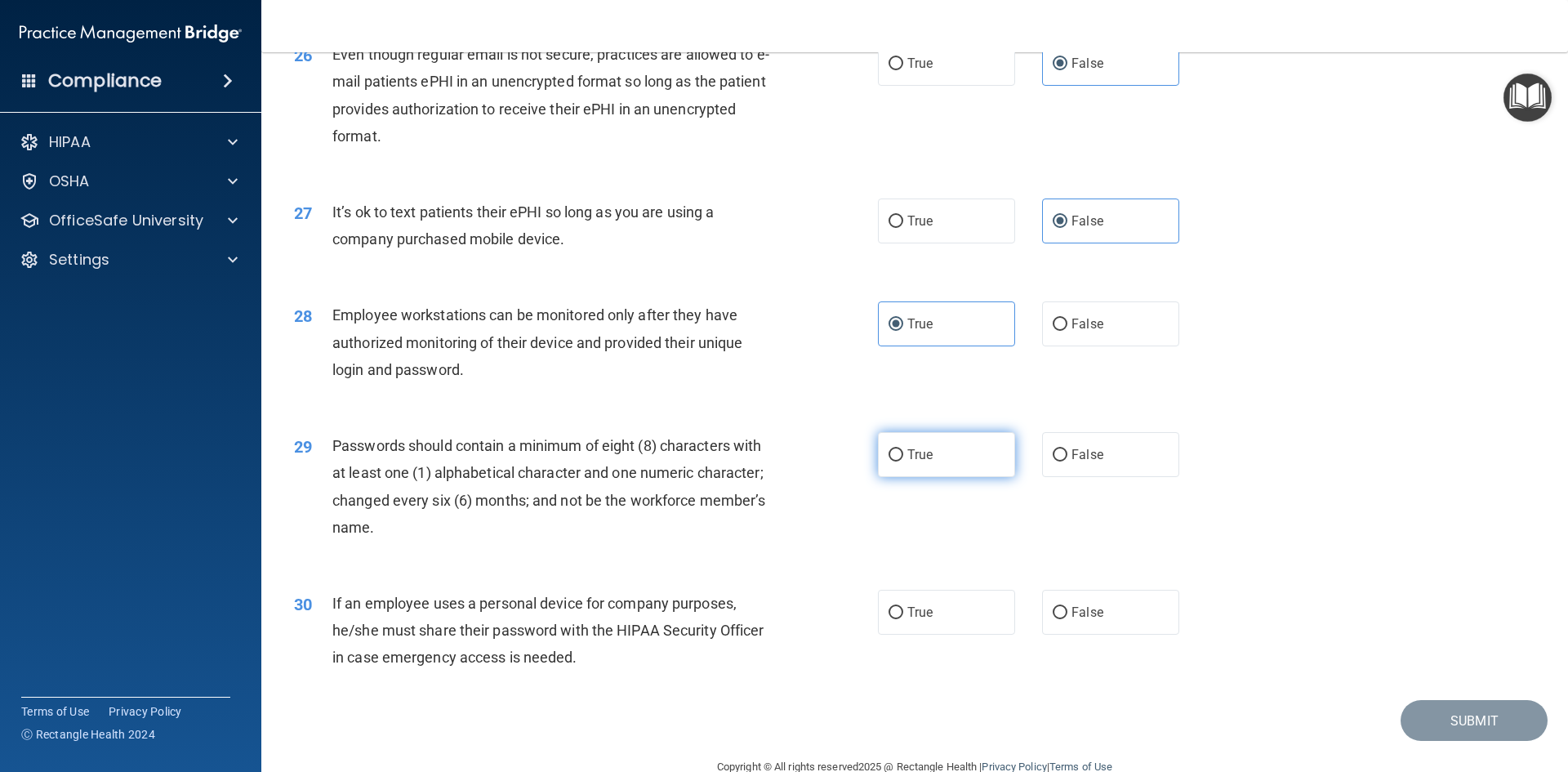
click at [903, 461] on input "True" at bounding box center [895, 455] width 15 height 12
radio input "true"
click at [905, 629] on label "True" at bounding box center [946, 612] width 137 height 45
click at [903, 619] on input "True" at bounding box center [895, 612] width 15 height 12
radio input "true"
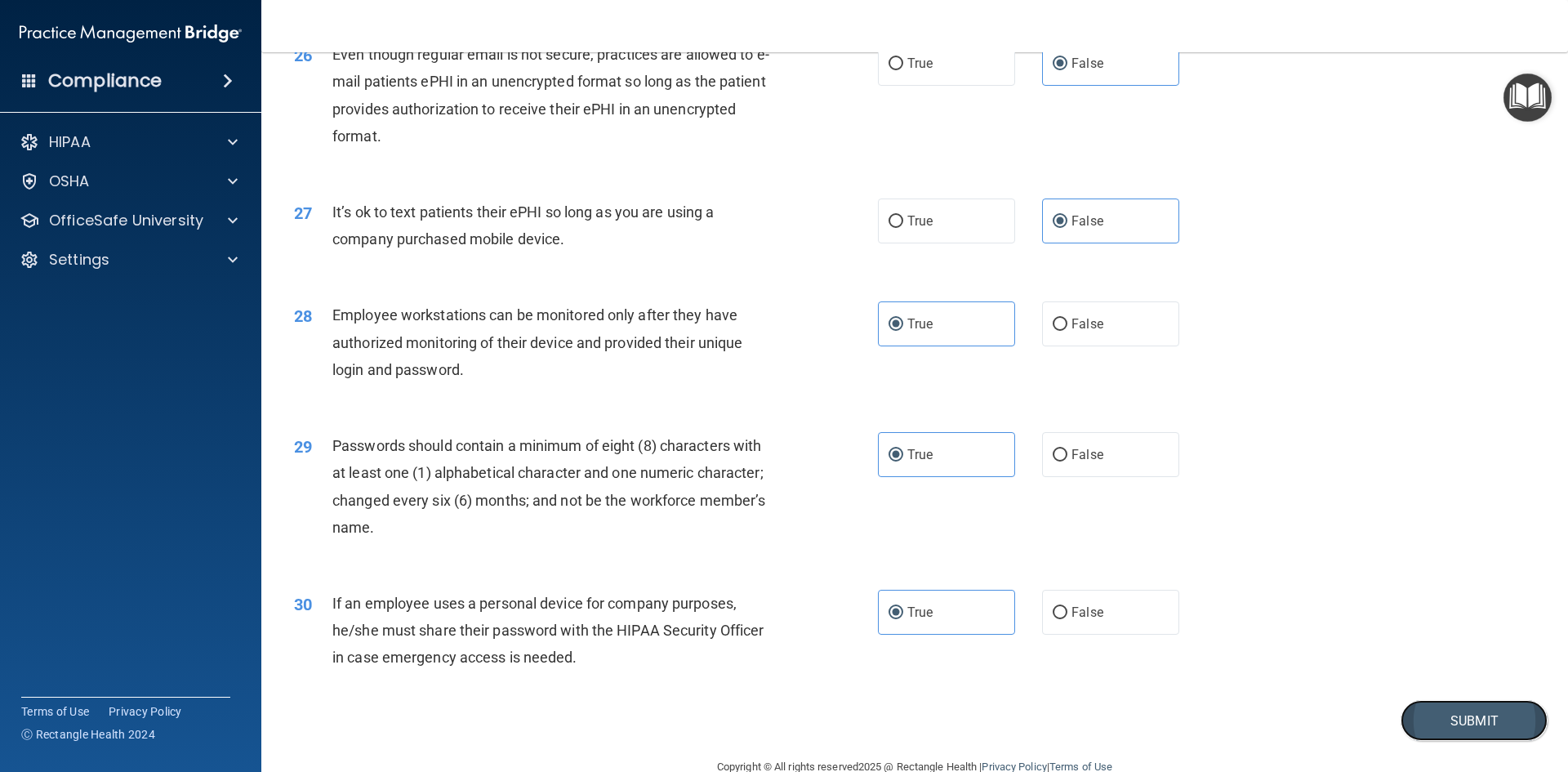
click at [1463, 740] on button "Submit" at bounding box center [1474, 721] width 147 height 42
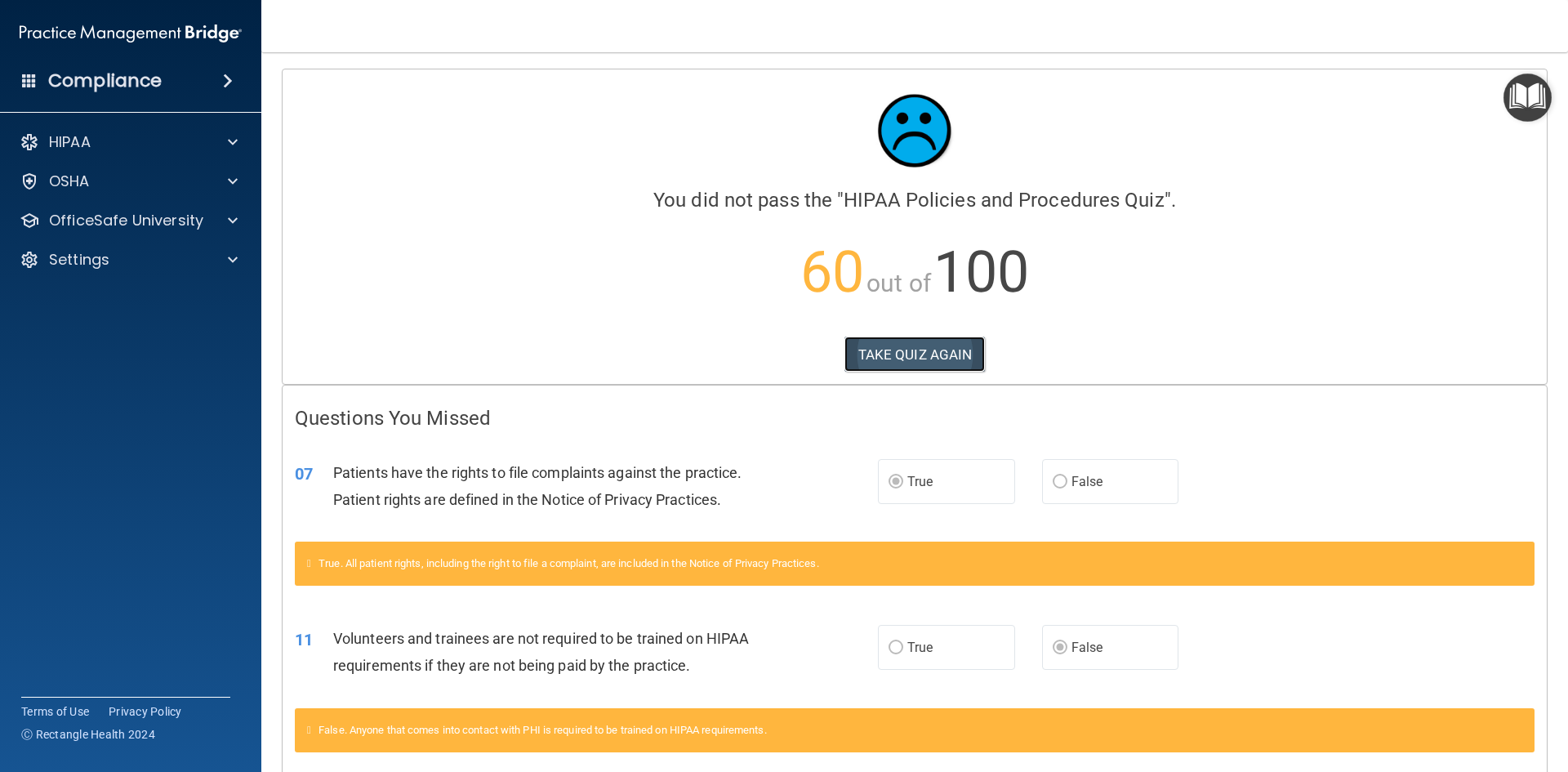
click at [901, 359] on button "TAKE QUIZ AGAIN" at bounding box center [915, 354] width 142 height 36
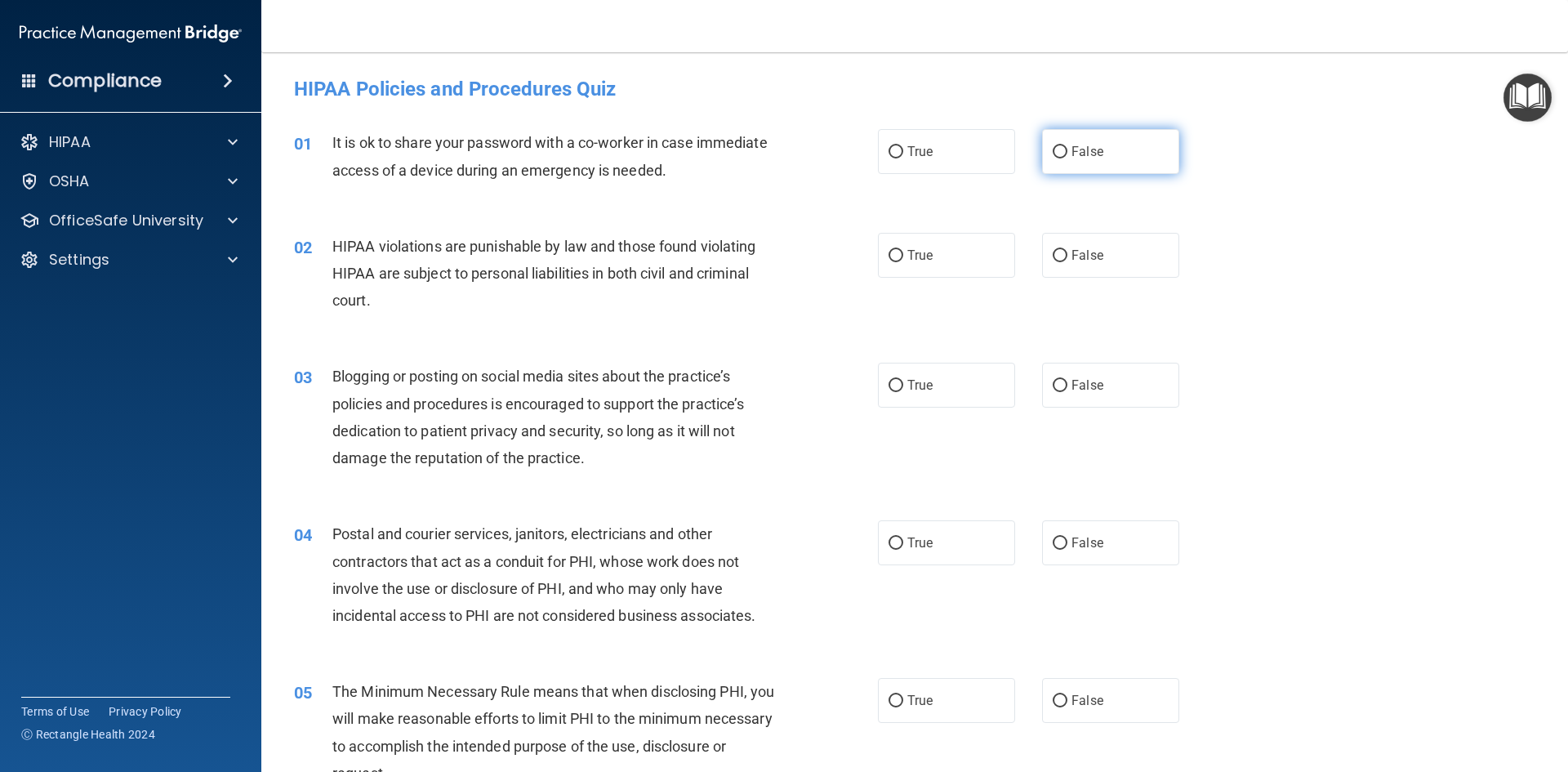
click at [1052, 148] on input "False" at bounding box center [1060, 152] width 15 height 12
radio input "true"
click at [899, 250] on label "True" at bounding box center [946, 255] width 137 height 45
click at [899, 250] on input "True" at bounding box center [895, 255] width 15 height 12
radio input "true"
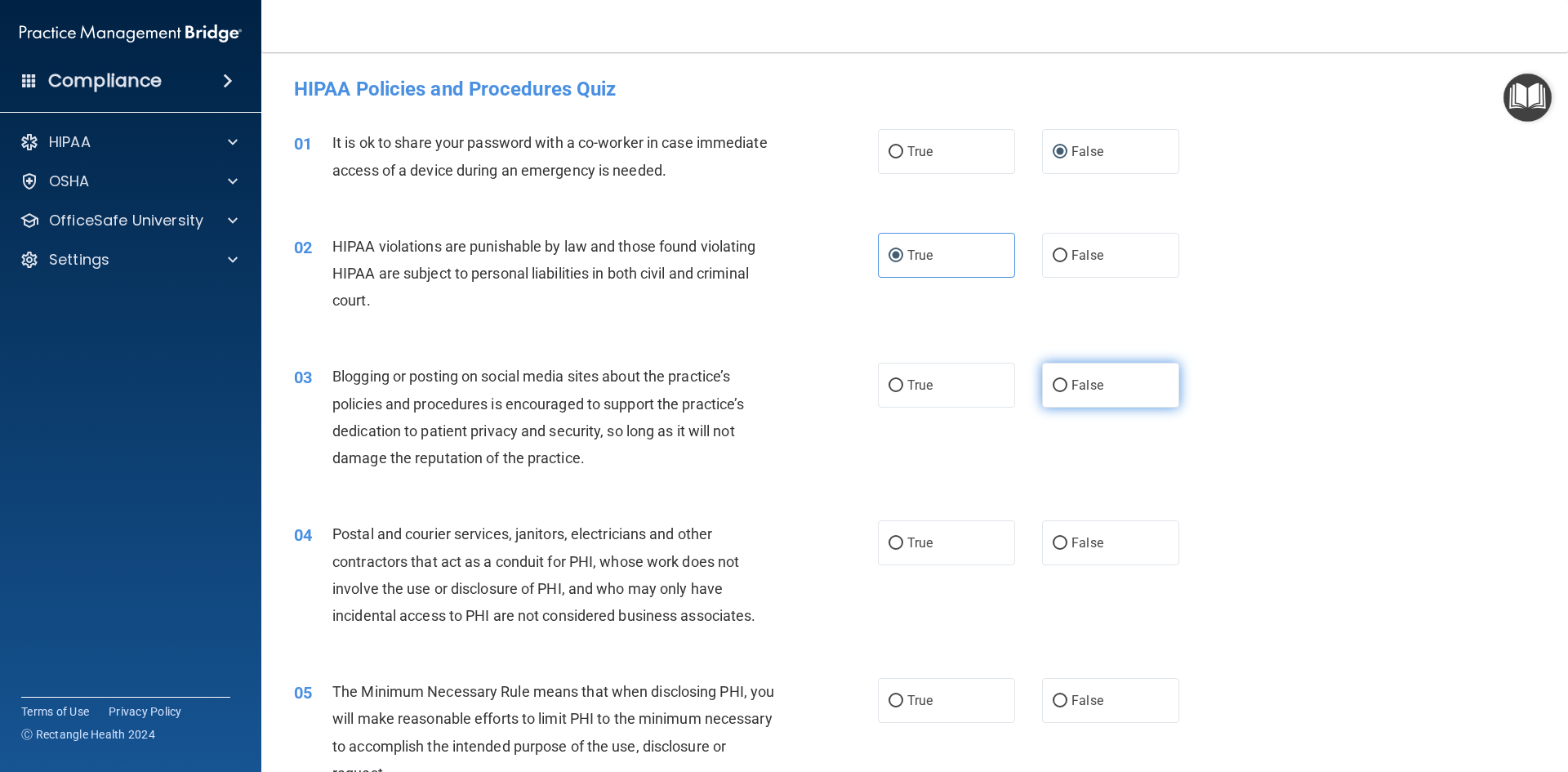
click at [1126, 392] on label "False" at bounding box center [1110, 386] width 137 height 45
click at [1067, 392] on input "False" at bounding box center [1060, 386] width 15 height 12
radio input "true"
click at [963, 546] on label "True" at bounding box center [946, 543] width 137 height 45
click at [903, 546] on input "True" at bounding box center [895, 543] width 15 height 12
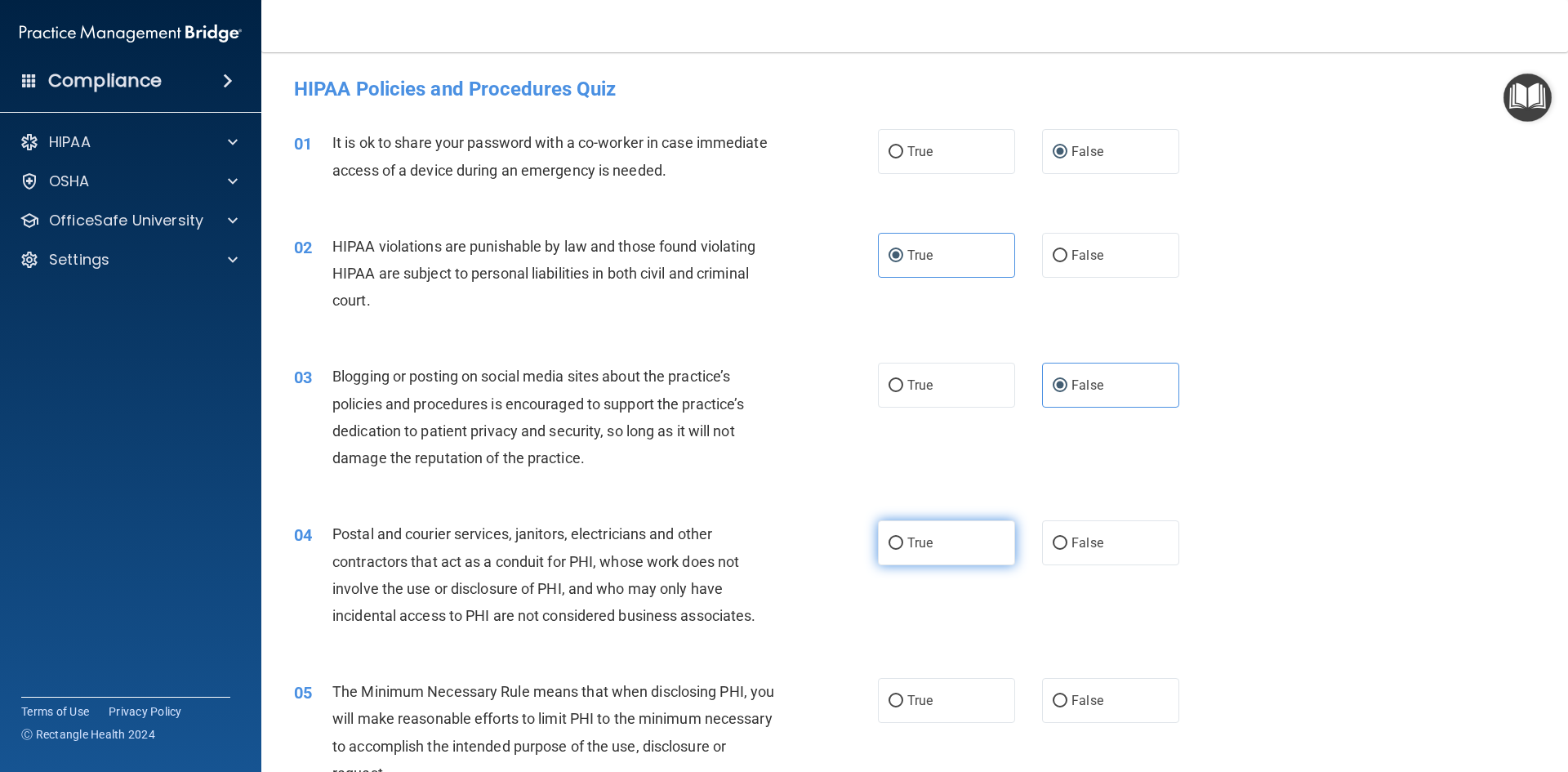
radio input "true"
click at [949, 714] on label "True" at bounding box center [946, 700] width 137 height 45
click at [903, 708] on input "True" at bounding box center [895, 701] width 15 height 12
radio input "true"
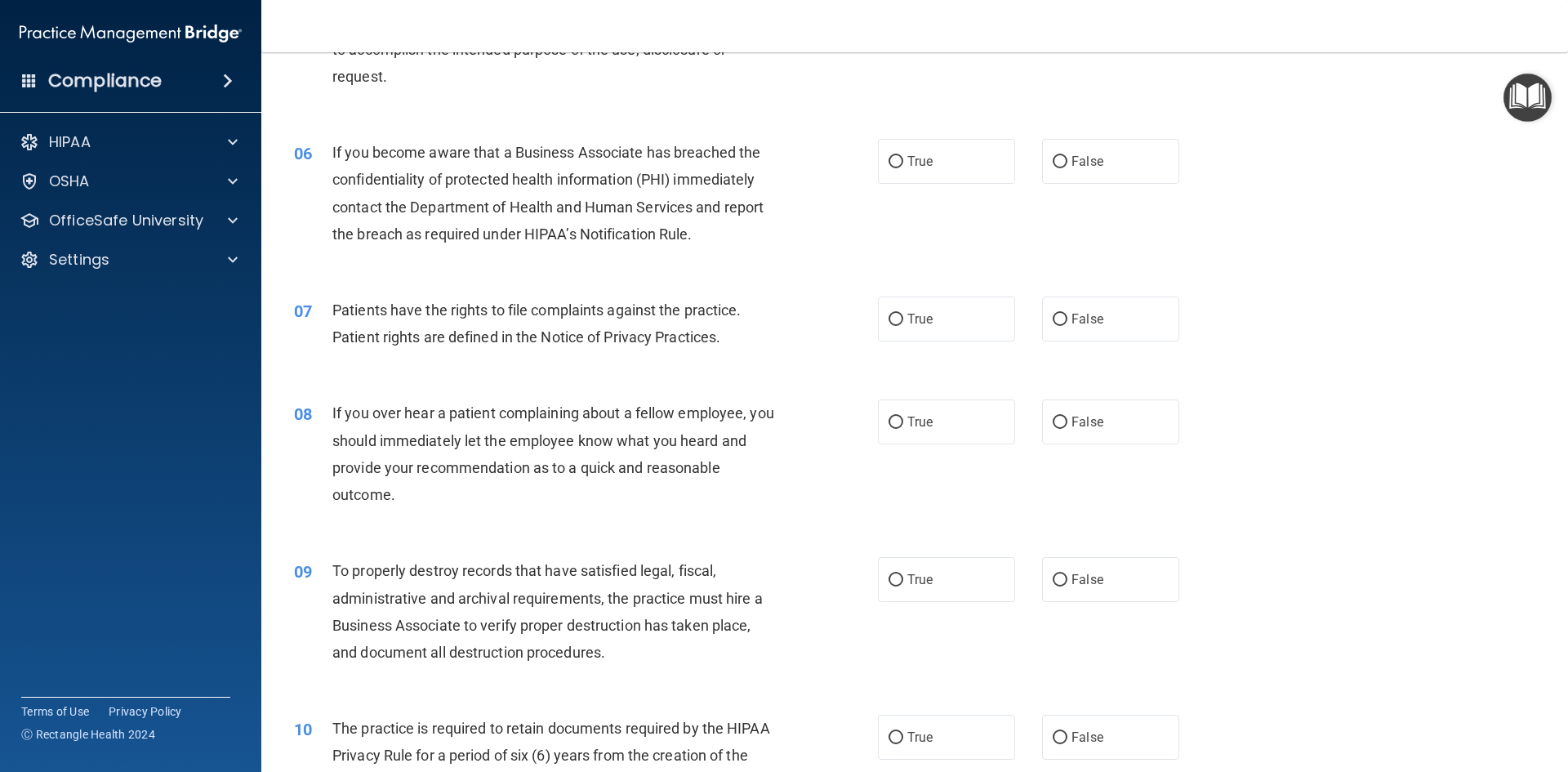
scroll to position [735, 0]
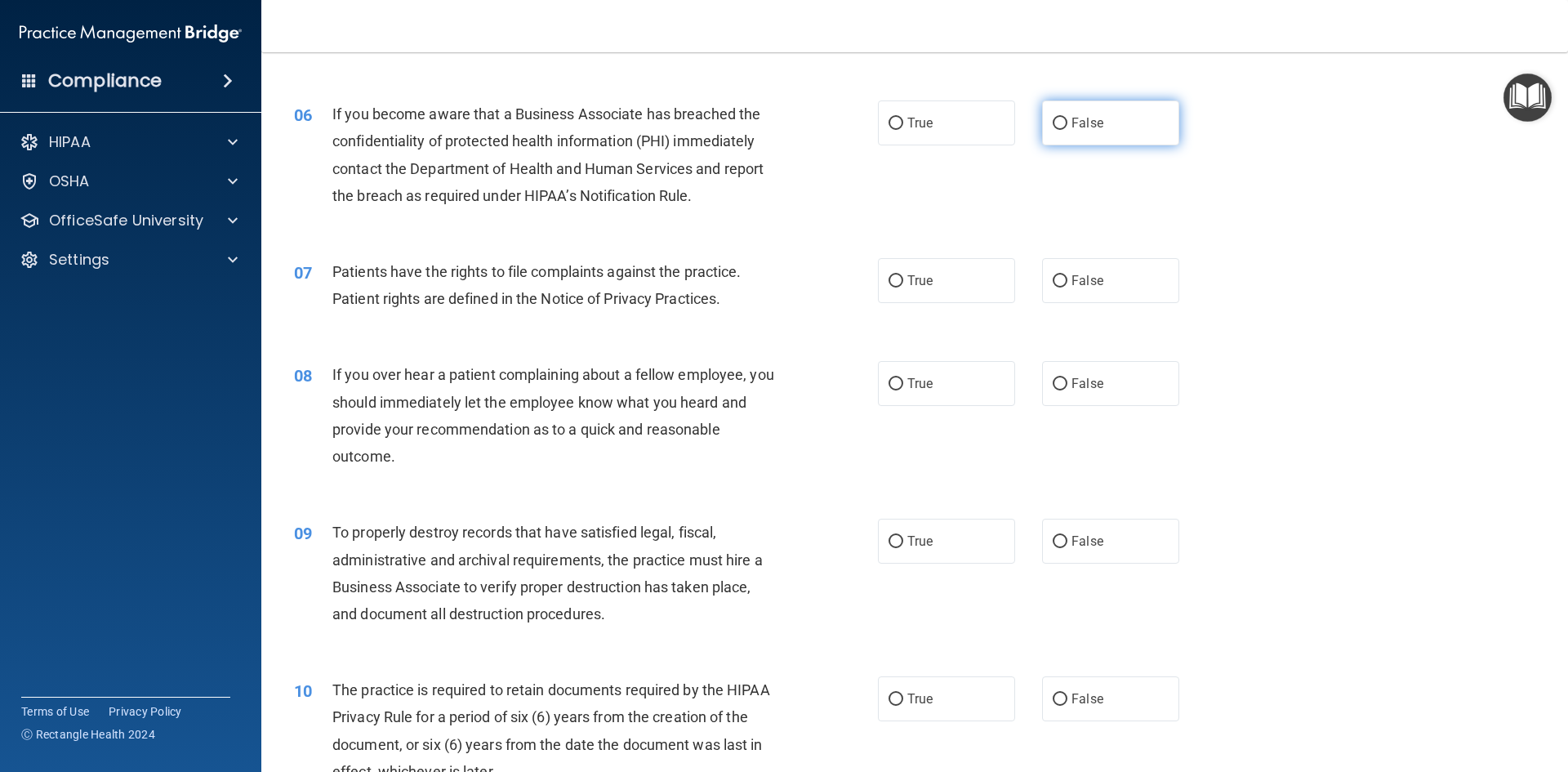
click at [1092, 129] on span "False" at bounding box center [1087, 123] width 32 height 15
click at [1067, 129] on input "False" at bounding box center [1060, 123] width 15 height 12
radio input "true"
click at [1086, 296] on label "False" at bounding box center [1110, 281] width 137 height 45
click at [1067, 287] on input "False" at bounding box center [1060, 281] width 15 height 12
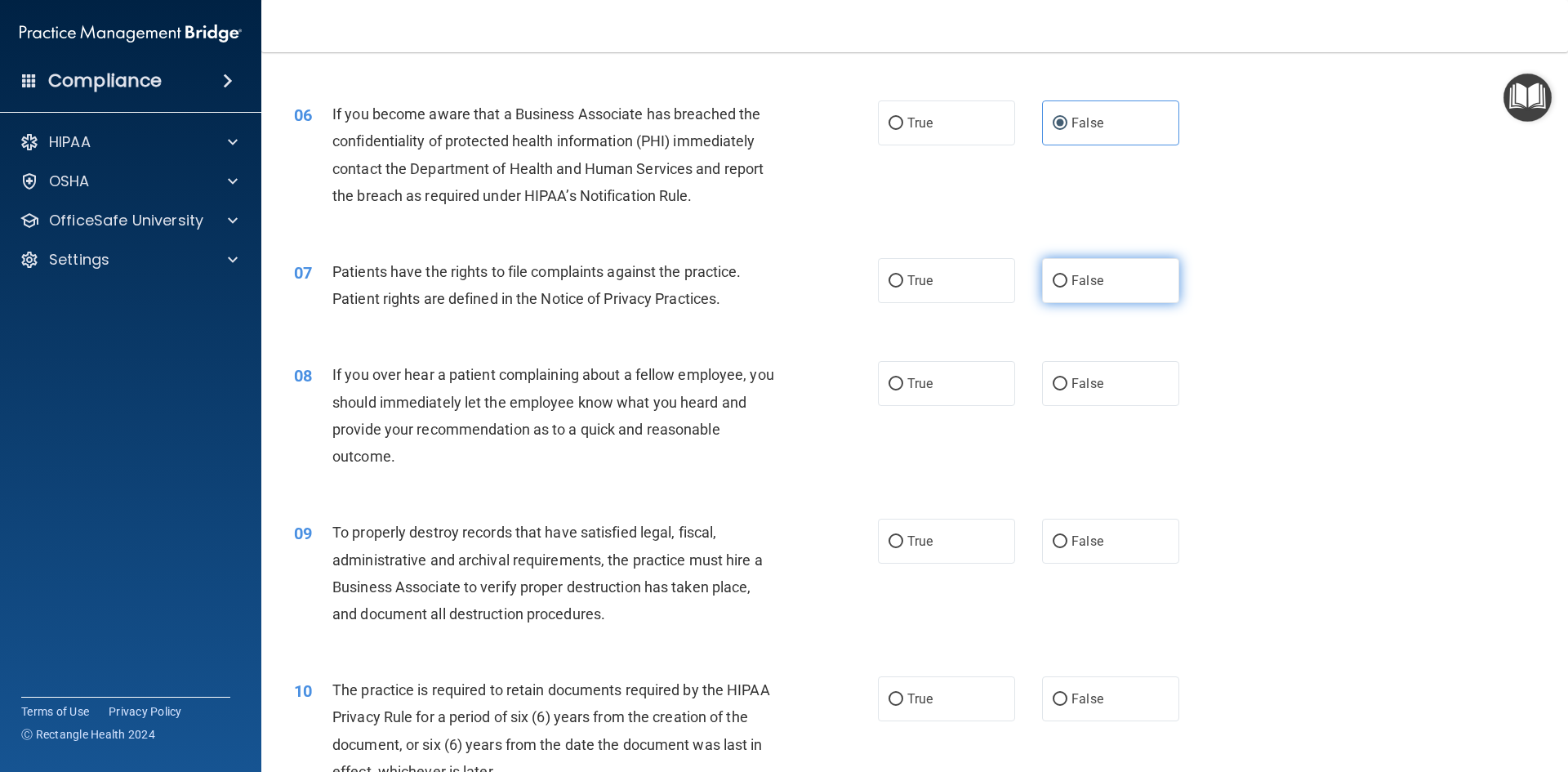
radio input "true"
click at [1085, 375] on label "False" at bounding box center [1110, 384] width 137 height 45
click at [1067, 378] on input "False" at bounding box center [1060, 384] width 15 height 12
radio input "true"
click at [1093, 555] on label "False" at bounding box center [1110, 541] width 137 height 45
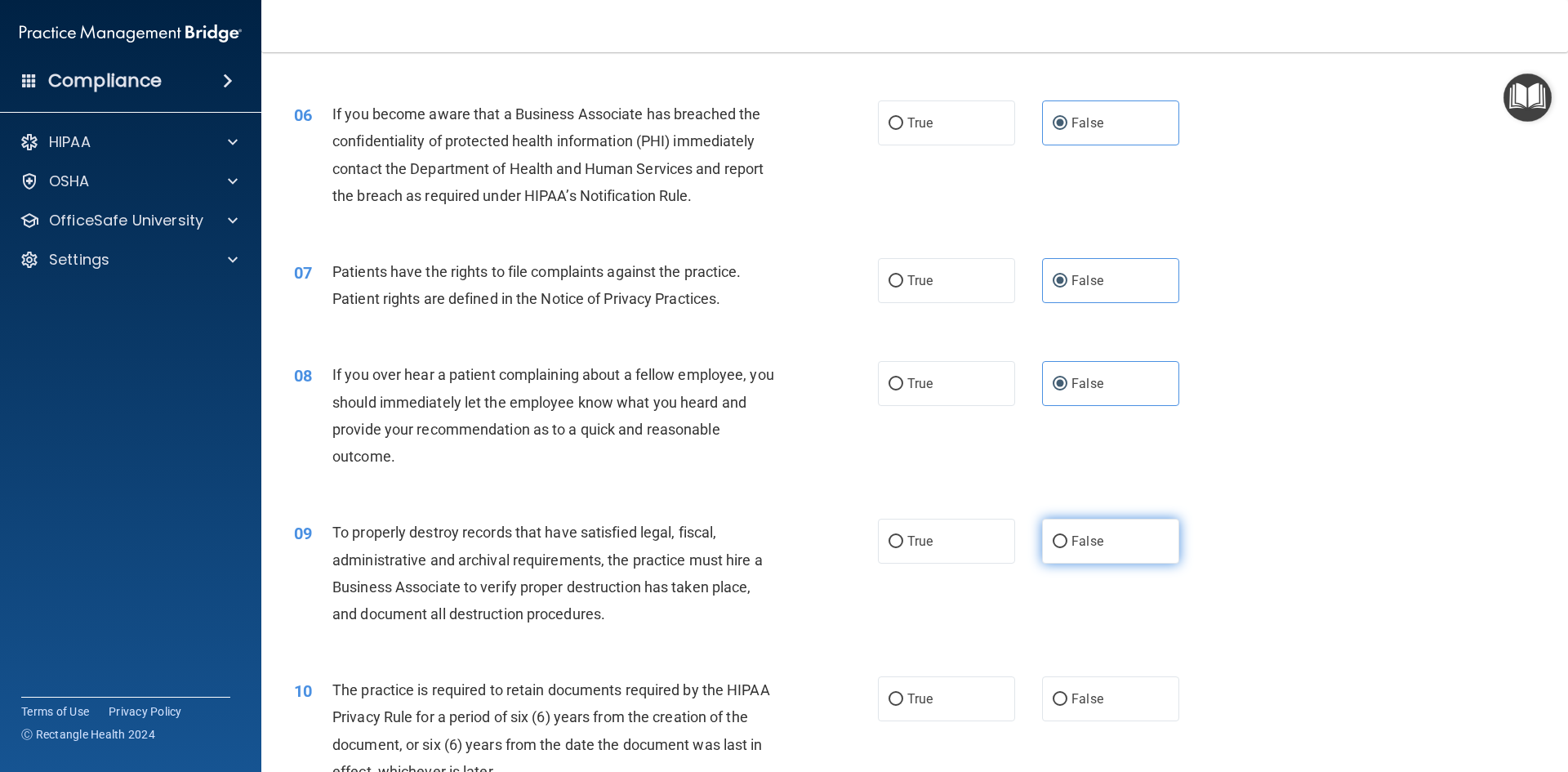
click at [1067, 548] on input "False" at bounding box center [1060, 541] width 15 height 12
radio input "true"
click at [942, 697] on label "True" at bounding box center [946, 699] width 137 height 45
click at [903, 697] on input "True" at bounding box center [895, 699] width 15 height 12
radio input "true"
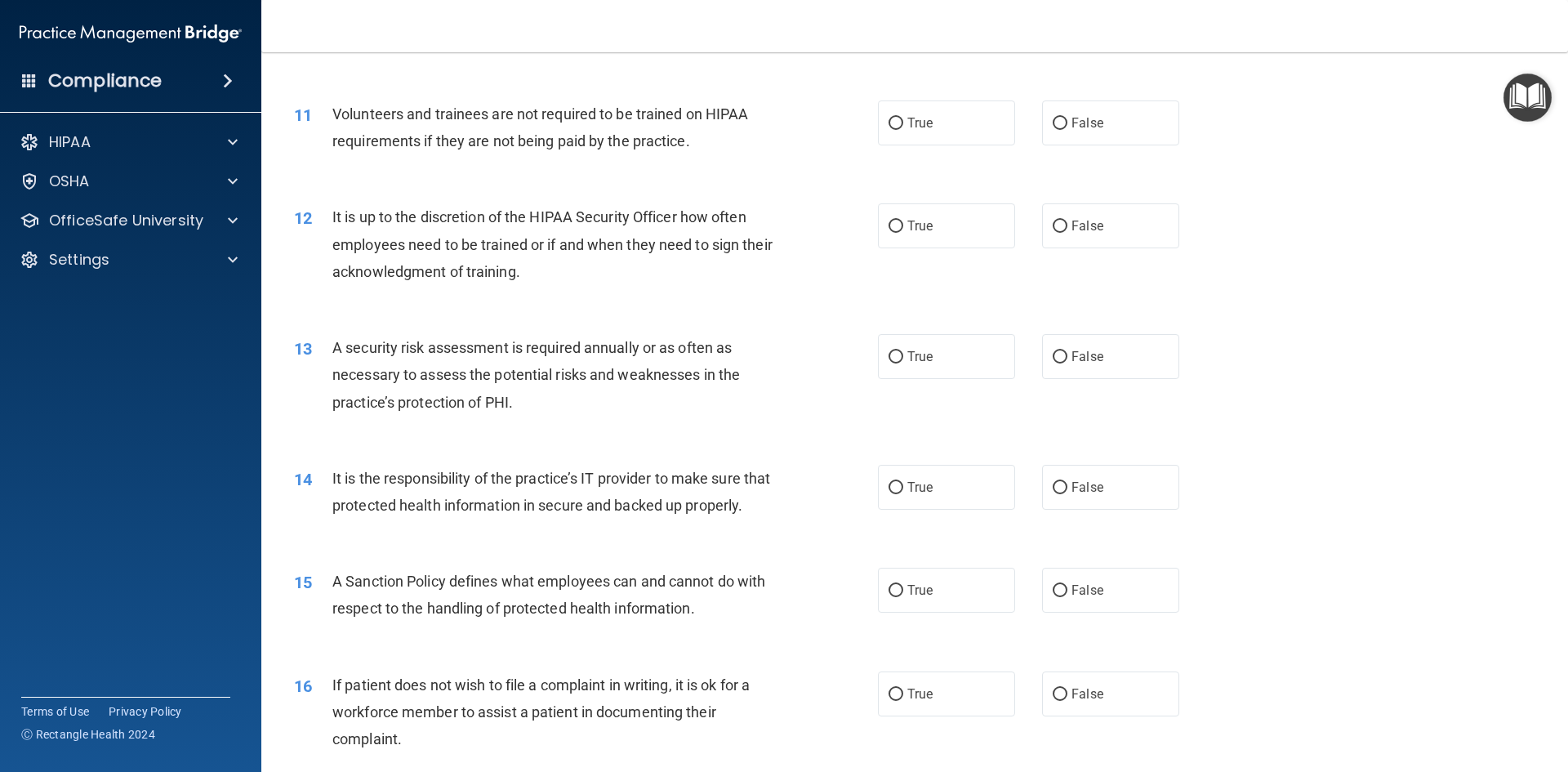
scroll to position [1470, 0]
click at [889, 116] on input "True" at bounding box center [895, 122] width 15 height 12
radio input "true"
click at [921, 248] on div "12 It is up to the discretion of the HIPAA Security Officer how often employees…" at bounding box center [914, 247] width 1266 height 130
click at [929, 240] on label "True" at bounding box center [946, 224] width 137 height 45
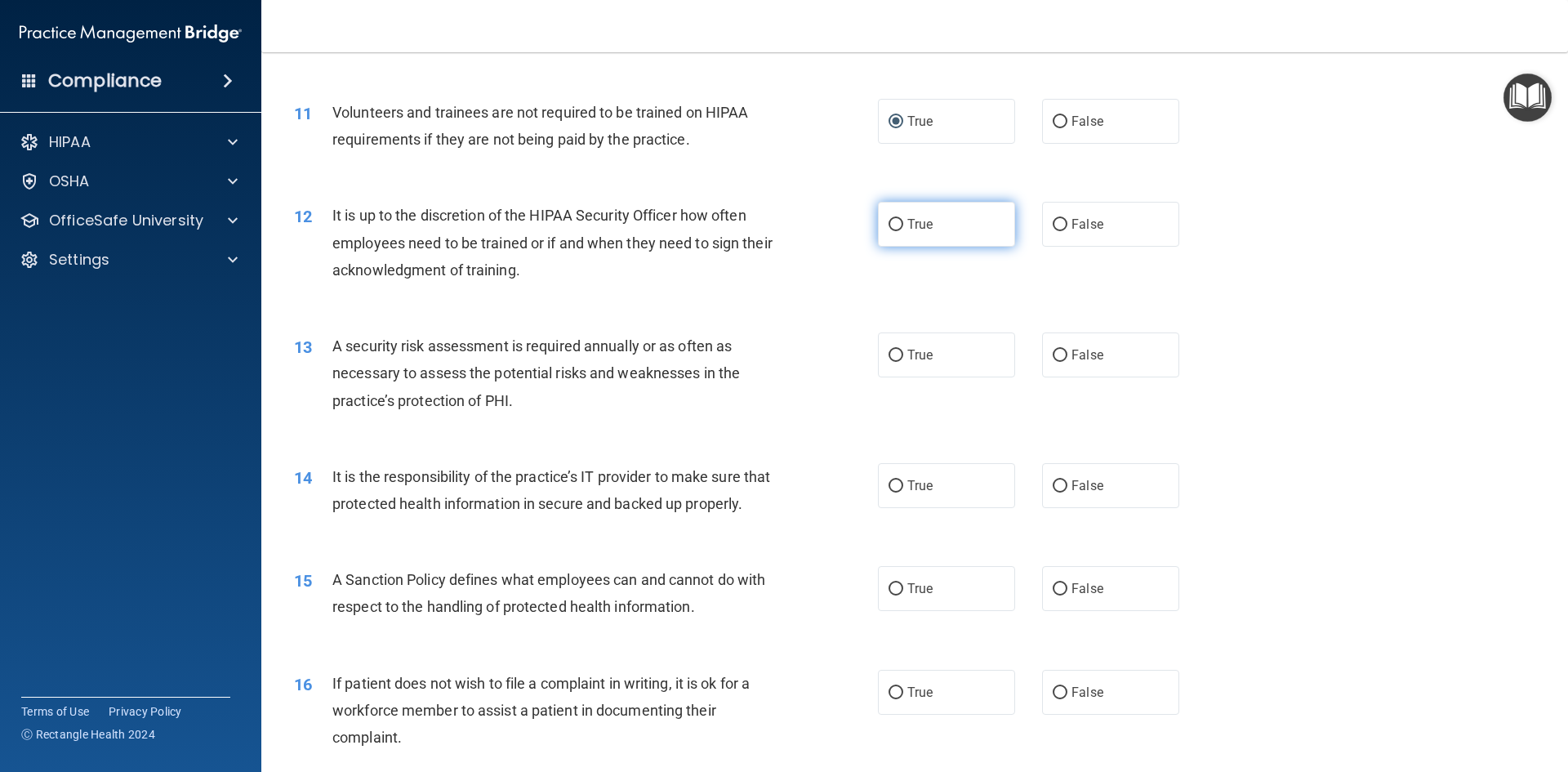
click at [903, 232] on input "True" at bounding box center [895, 225] width 15 height 12
radio input "true"
click at [1053, 352] on input "False" at bounding box center [1060, 355] width 15 height 12
radio input "true"
click at [1071, 488] on span "False" at bounding box center [1087, 486] width 32 height 15
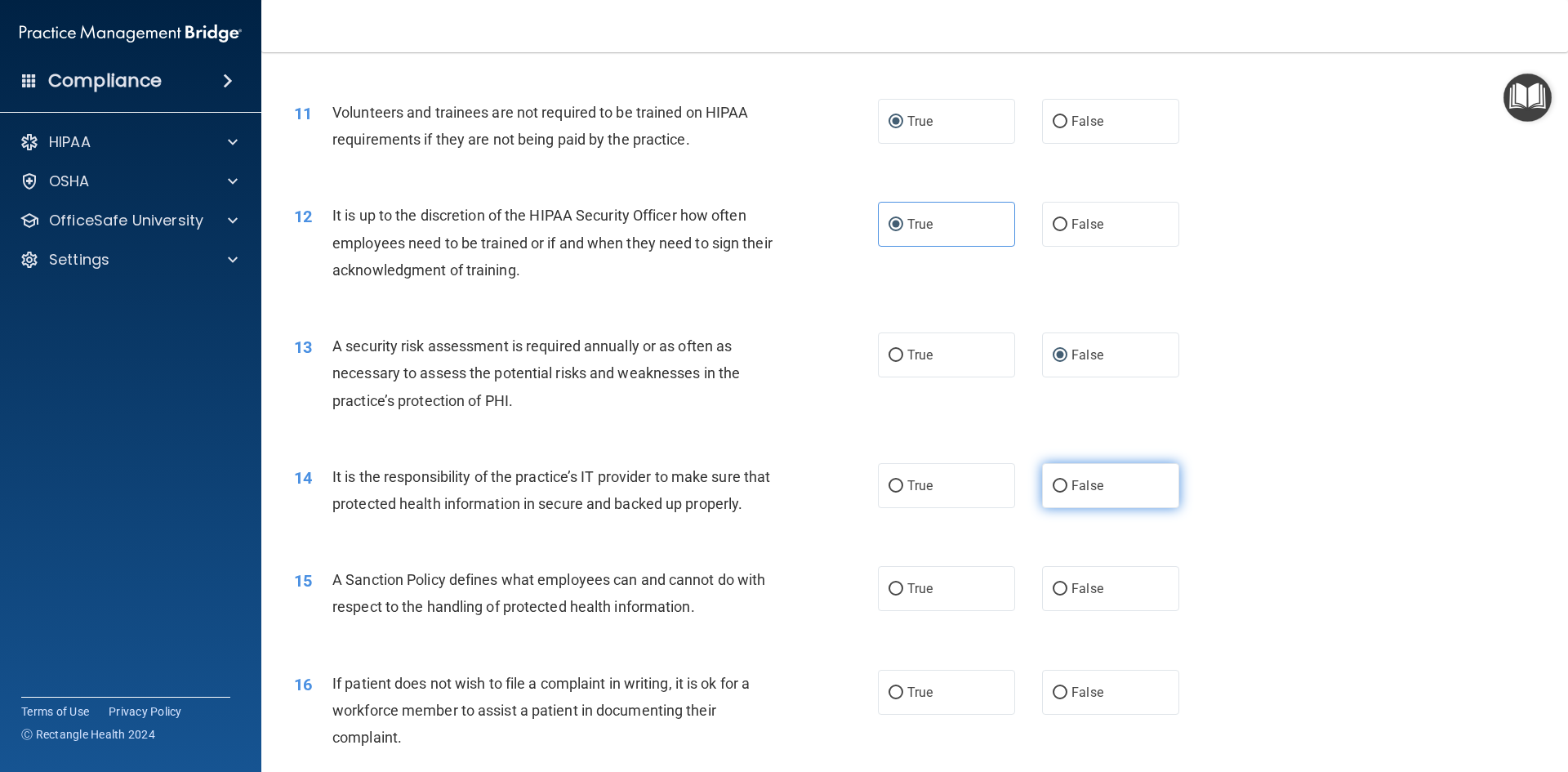
click at [1065, 488] on input "False" at bounding box center [1060, 486] width 15 height 12
radio input "true"
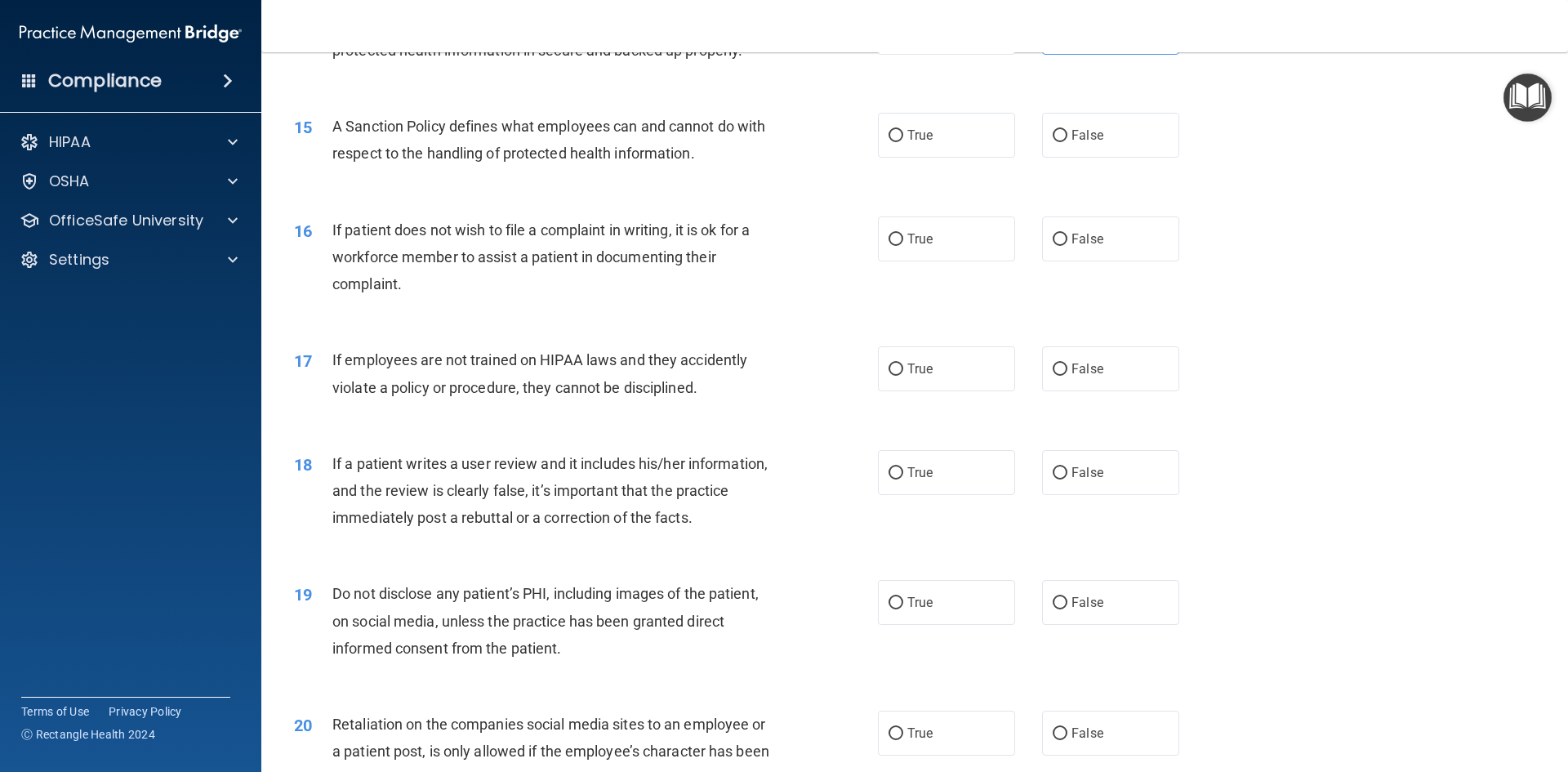
scroll to position [1960, 0]
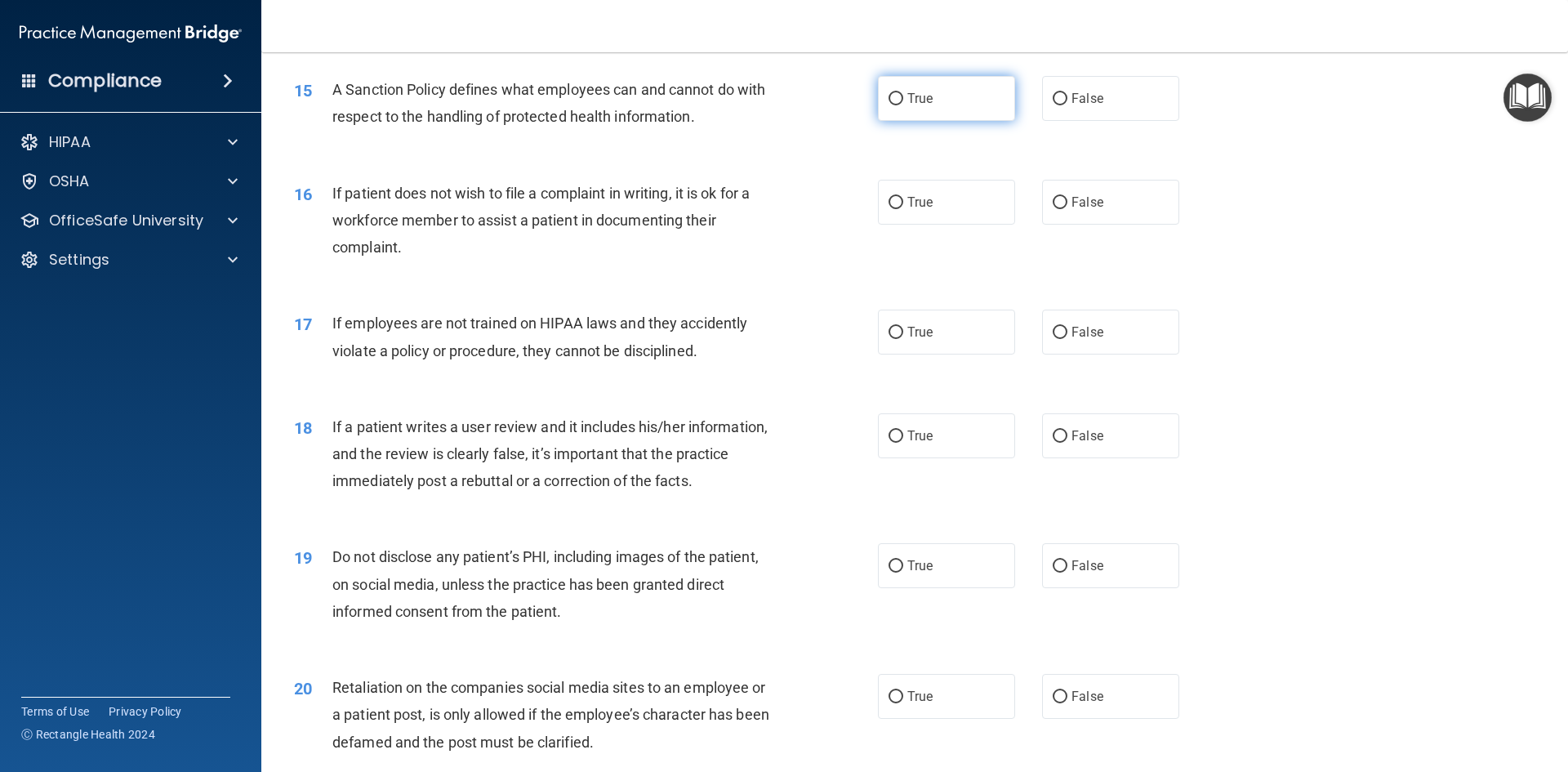
click at [913, 117] on label "True" at bounding box center [946, 98] width 137 height 45
click at [903, 105] on input "True" at bounding box center [895, 99] width 15 height 12
radio input "true"
click at [929, 225] on label "True" at bounding box center [946, 202] width 137 height 45
click at [903, 209] on input "True" at bounding box center [895, 202] width 15 height 12
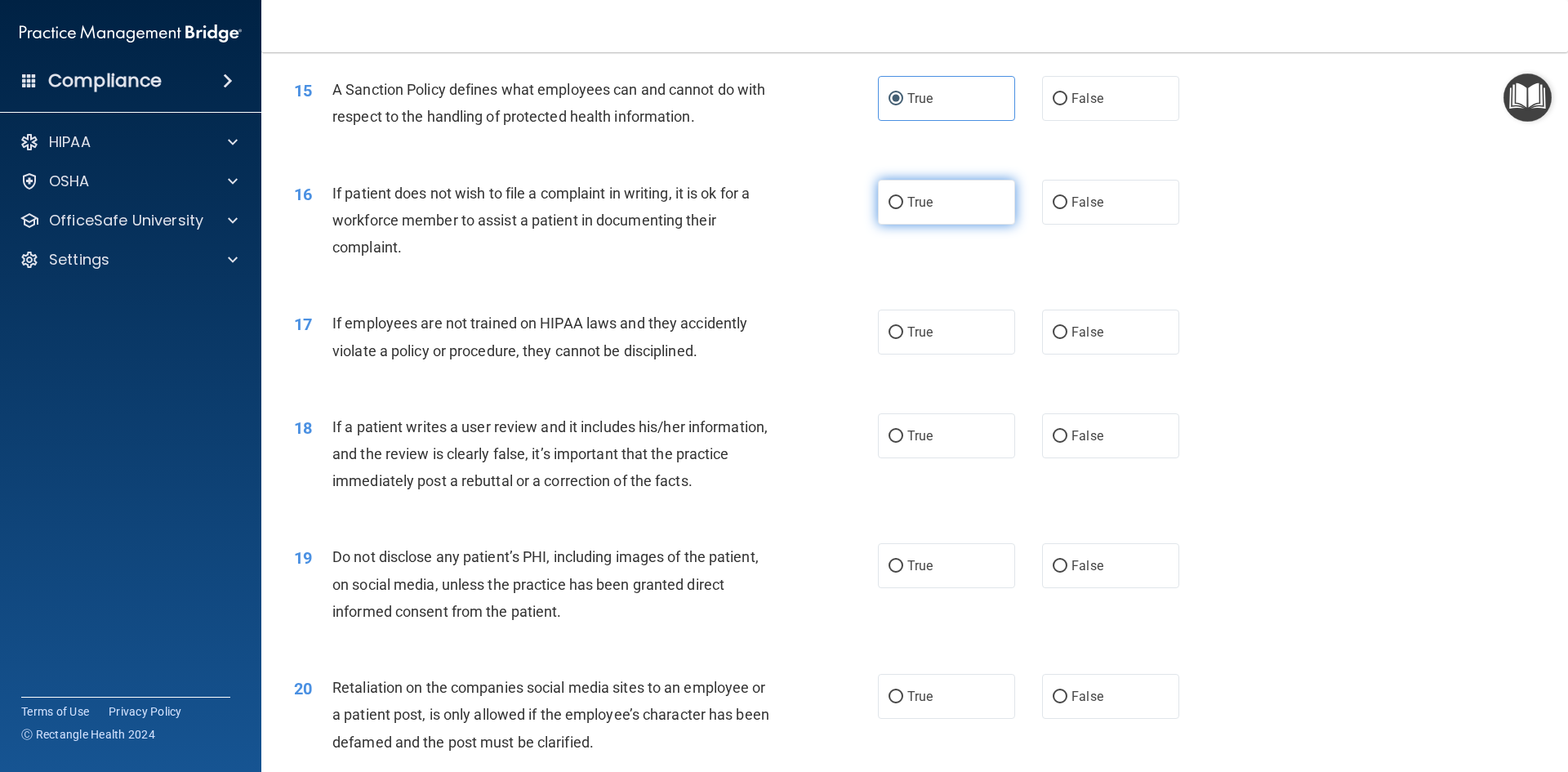
radio input "true"
click at [913, 354] on label "True" at bounding box center [946, 333] width 137 height 45
click at [903, 339] on input "True" at bounding box center [895, 333] width 15 height 12
radio input "true"
click at [1084, 443] on span "False" at bounding box center [1087, 436] width 32 height 15
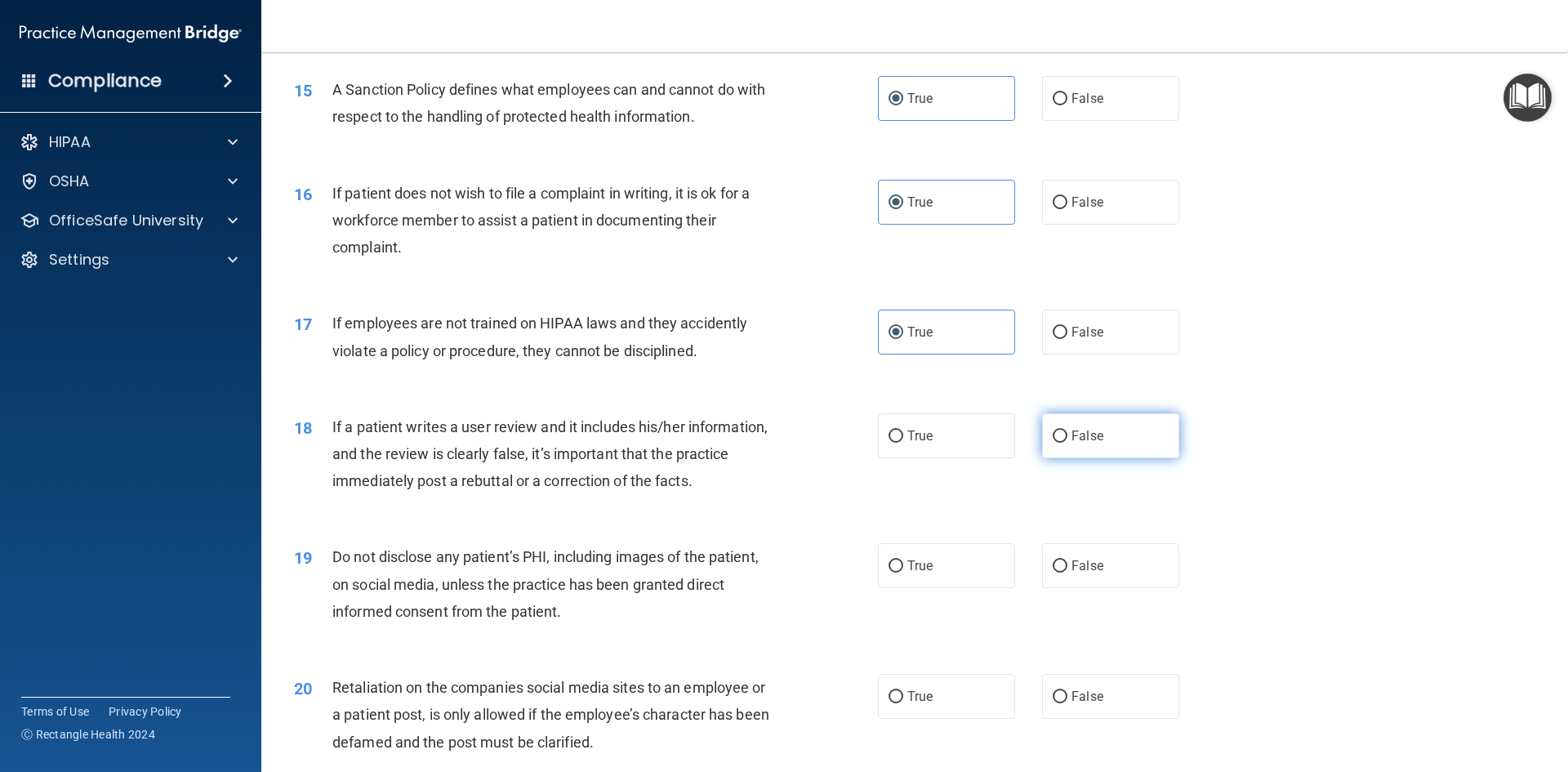
click at [1067, 442] on input "False" at bounding box center [1060, 436] width 15 height 12
radio input "true"
click at [1078, 585] on label "False" at bounding box center [1110, 566] width 137 height 45
click at [1067, 573] on input "False" at bounding box center [1060, 566] width 15 height 12
radio input "true"
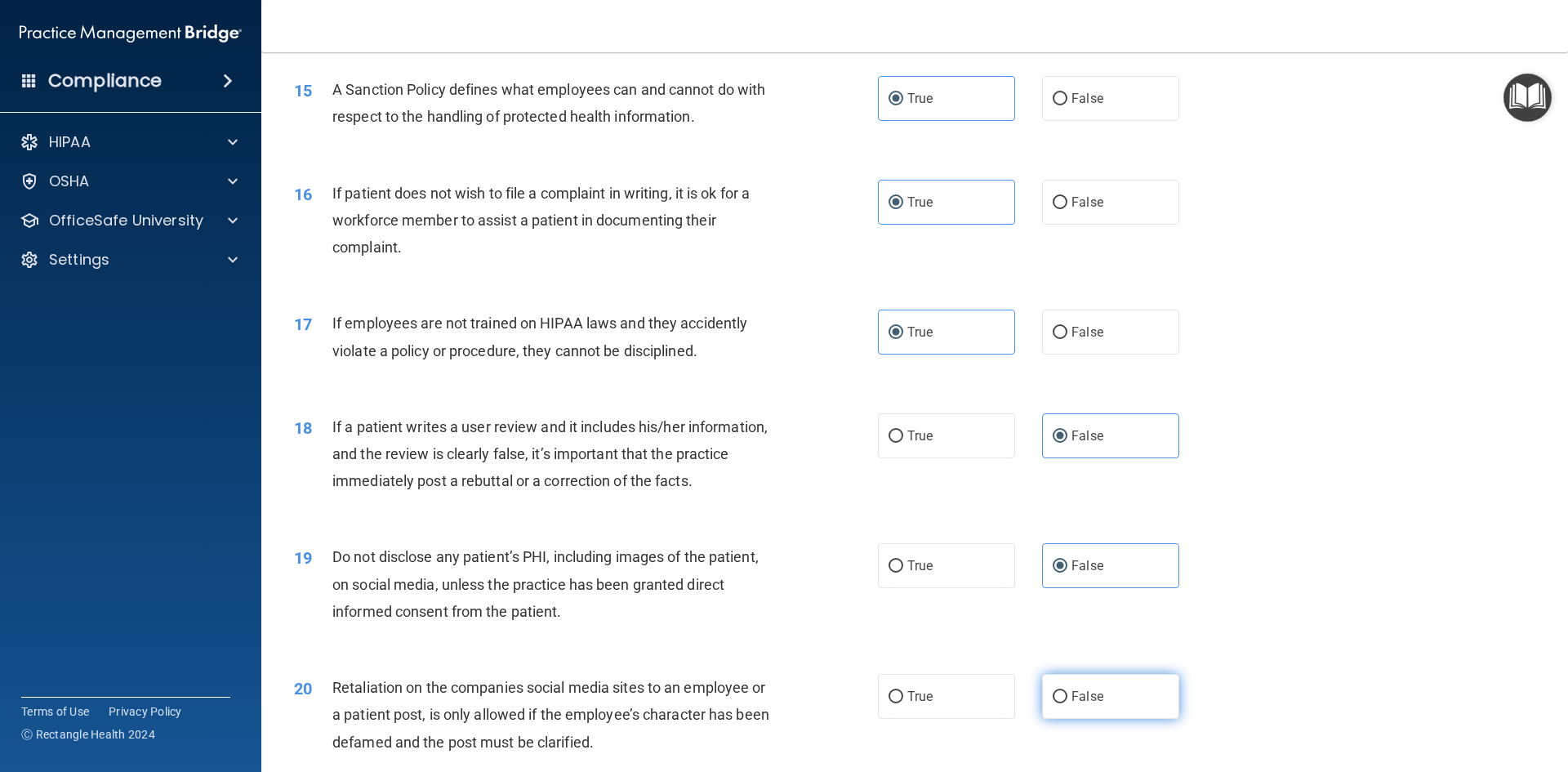
click at [1098, 706] on label "False" at bounding box center [1110, 696] width 137 height 45
click at [1067, 703] on input "False" at bounding box center [1060, 696] width 15 height 12
radio input "true"
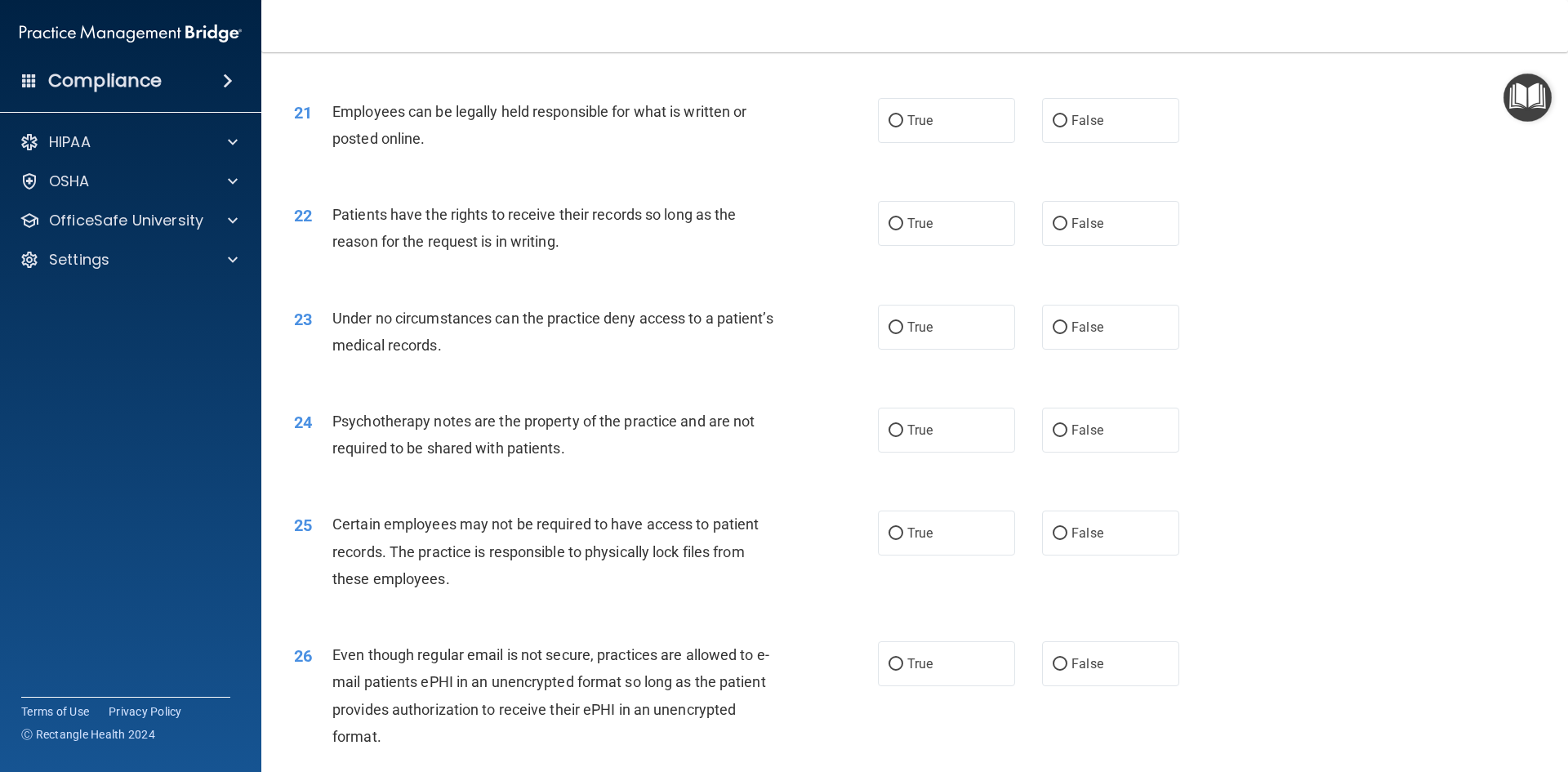
scroll to position [2695, 0]
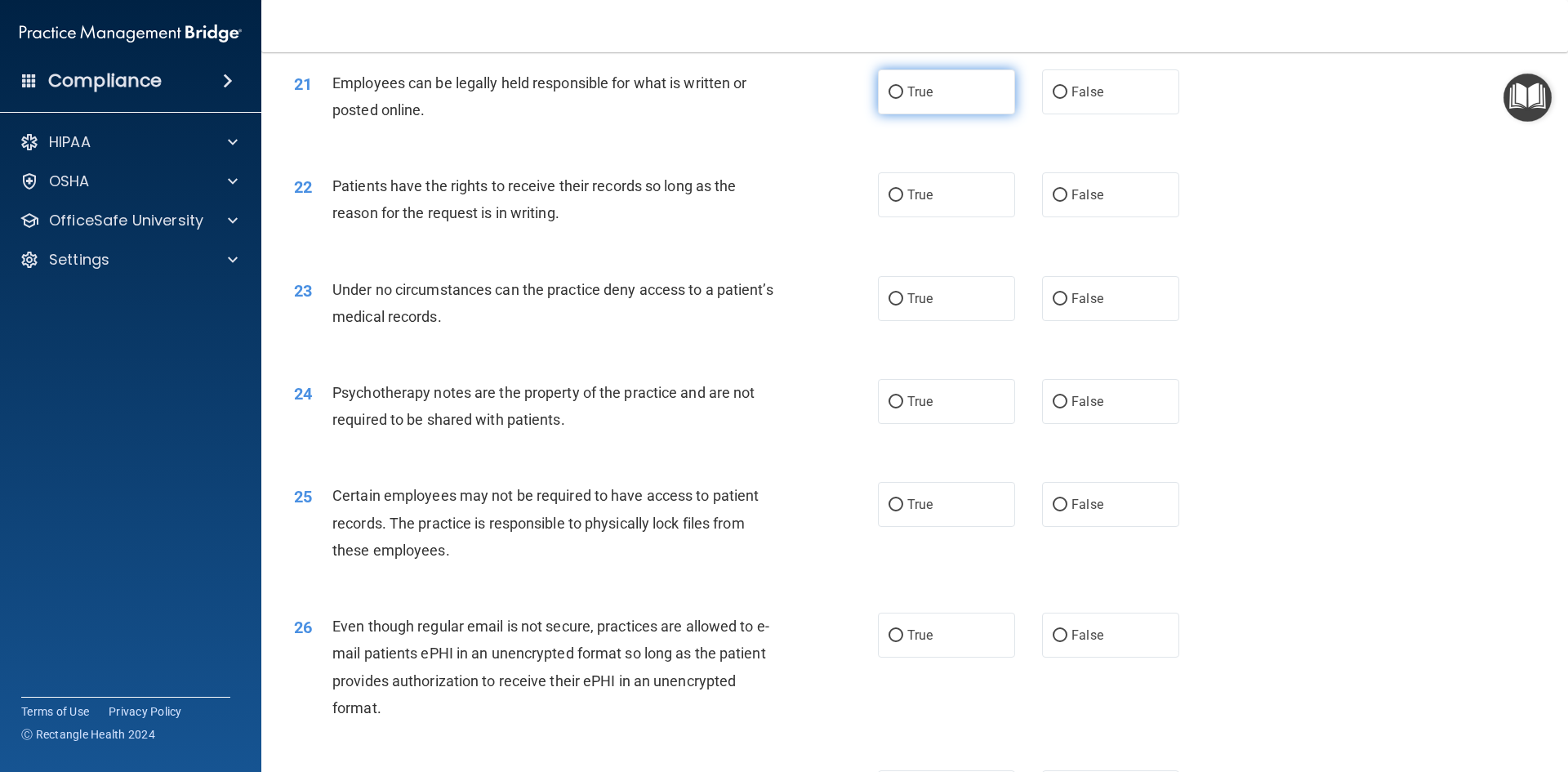
click at [894, 99] on input "True" at bounding box center [895, 93] width 15 height 12
radio input "true"
click at [907, 202] on span "True" at bounding box center [919, 195] width 26 height 15
click at [903, 201] on input "True" at bounding box center [895, 196] width 15 height 12
radio input "true"
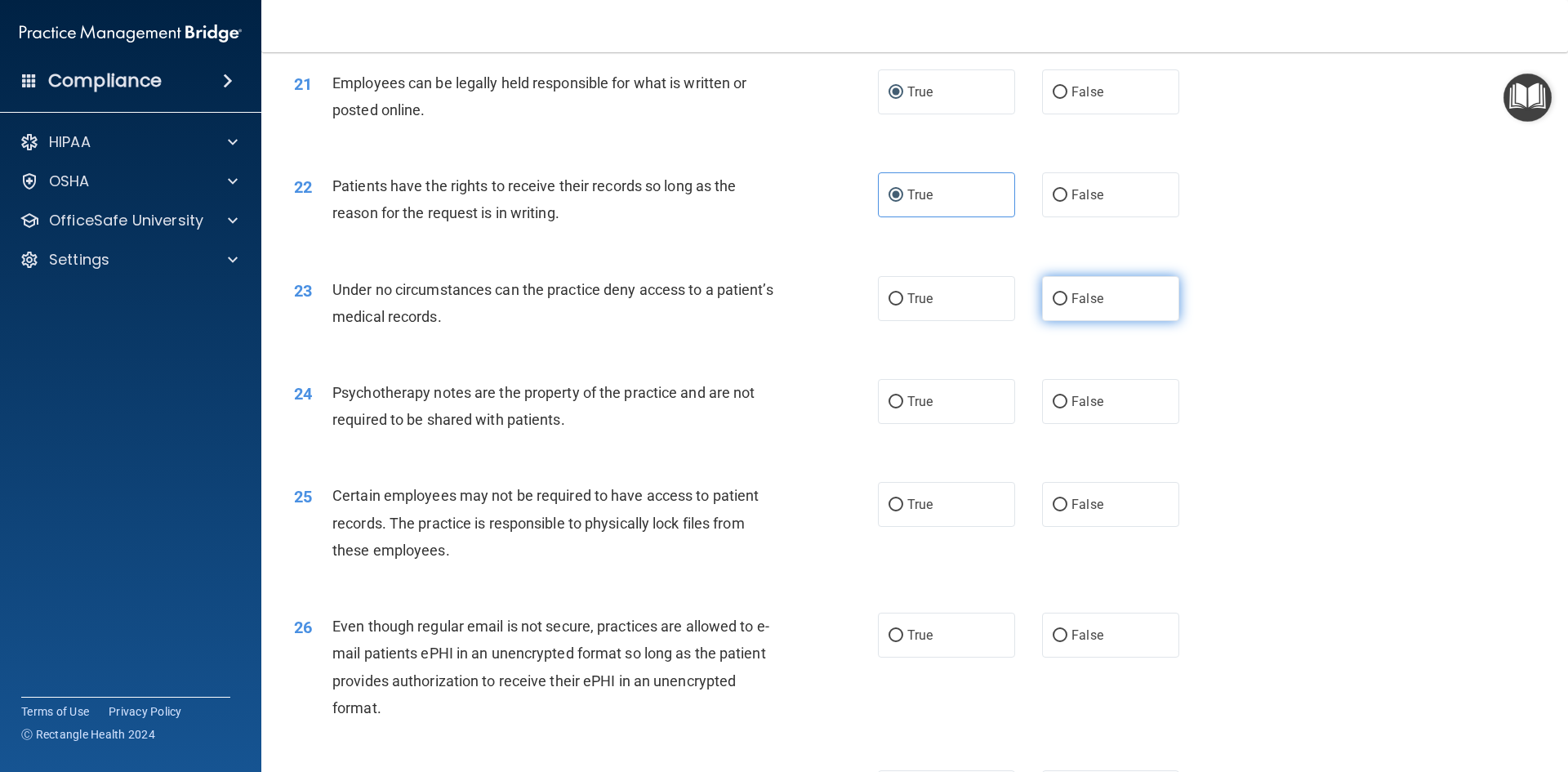
click at [1088, 316] on label "False" at bounding box center [1110, 299] width 137 height 45
click at [1067, 305] on input "False" at bounding box center [1060, 299] width 15 height 12
radio input "true"
click at [1084, 409] on span "False" at bounding box center [1087, 402] width 32 height 15
click at [1067, 408] on input "False" at bounding box center [1060, 402] width 15 height 12
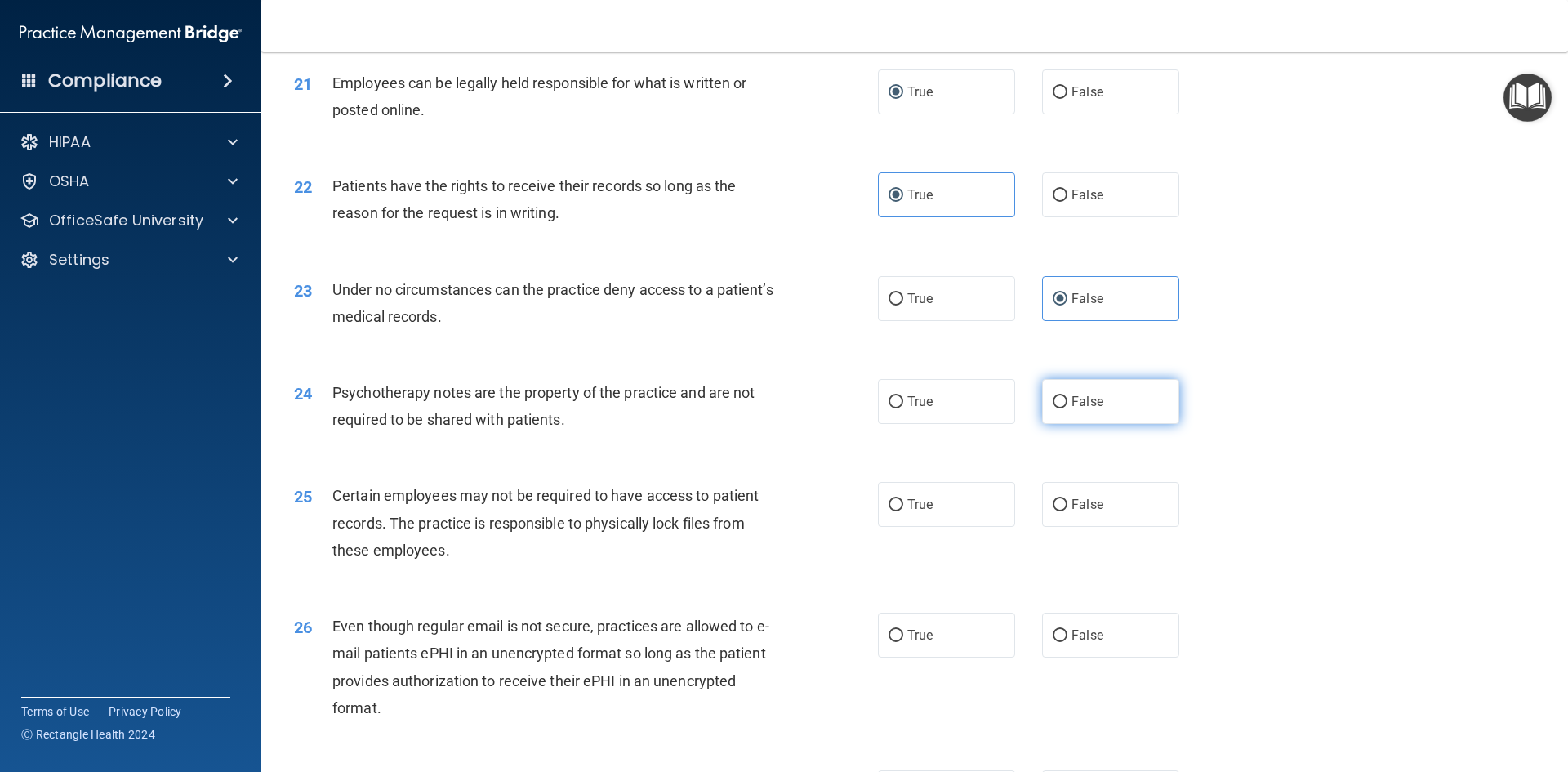
radio input "true"
click at [973, 526] on label "True" at bounding box center [946, 505] width 137 height 45
click at [903, 511] on input "True" at bounding box center [895, 505] width 15 height 12
radio input "true"
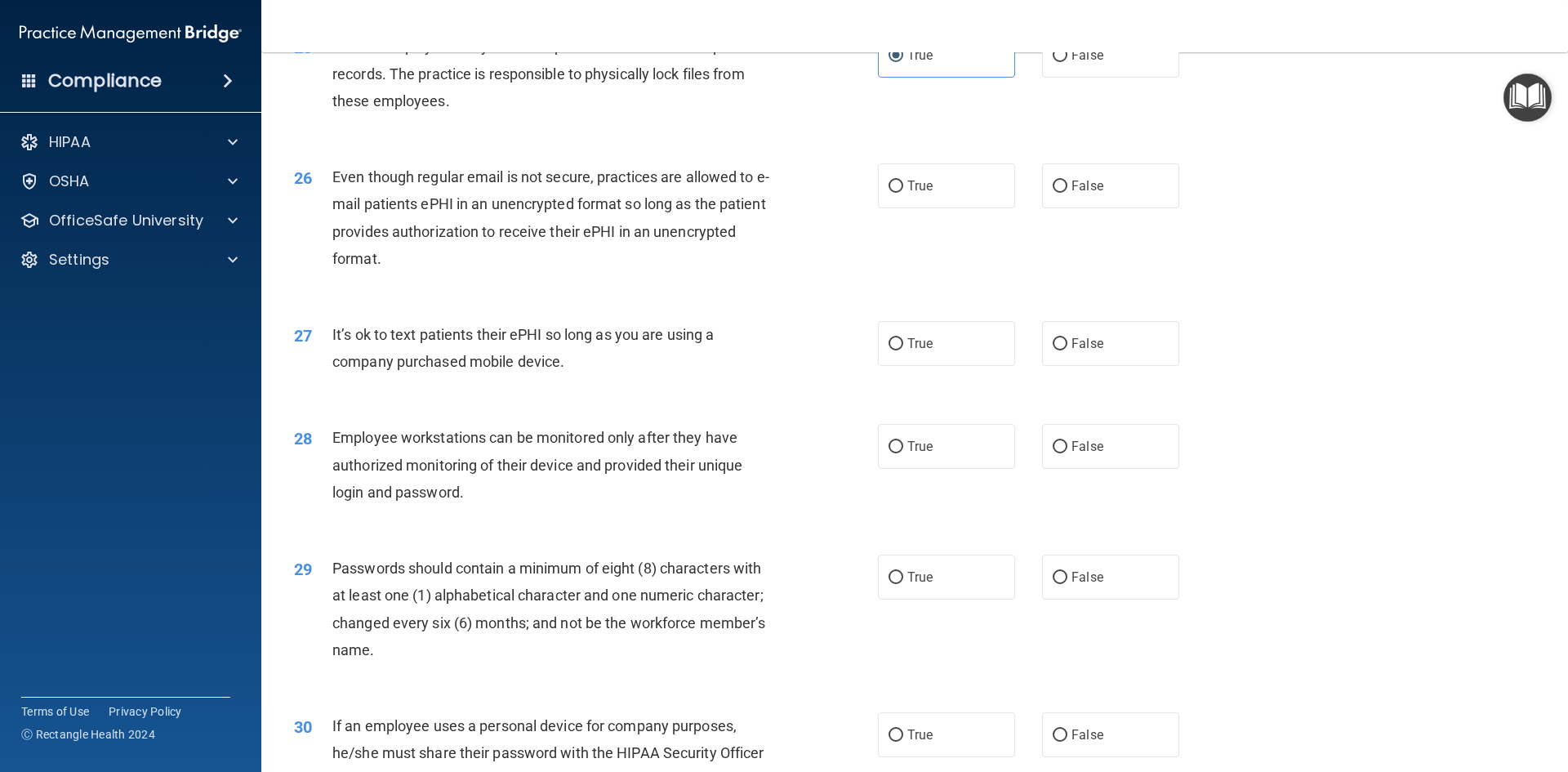
scroll to position [3185, 0]
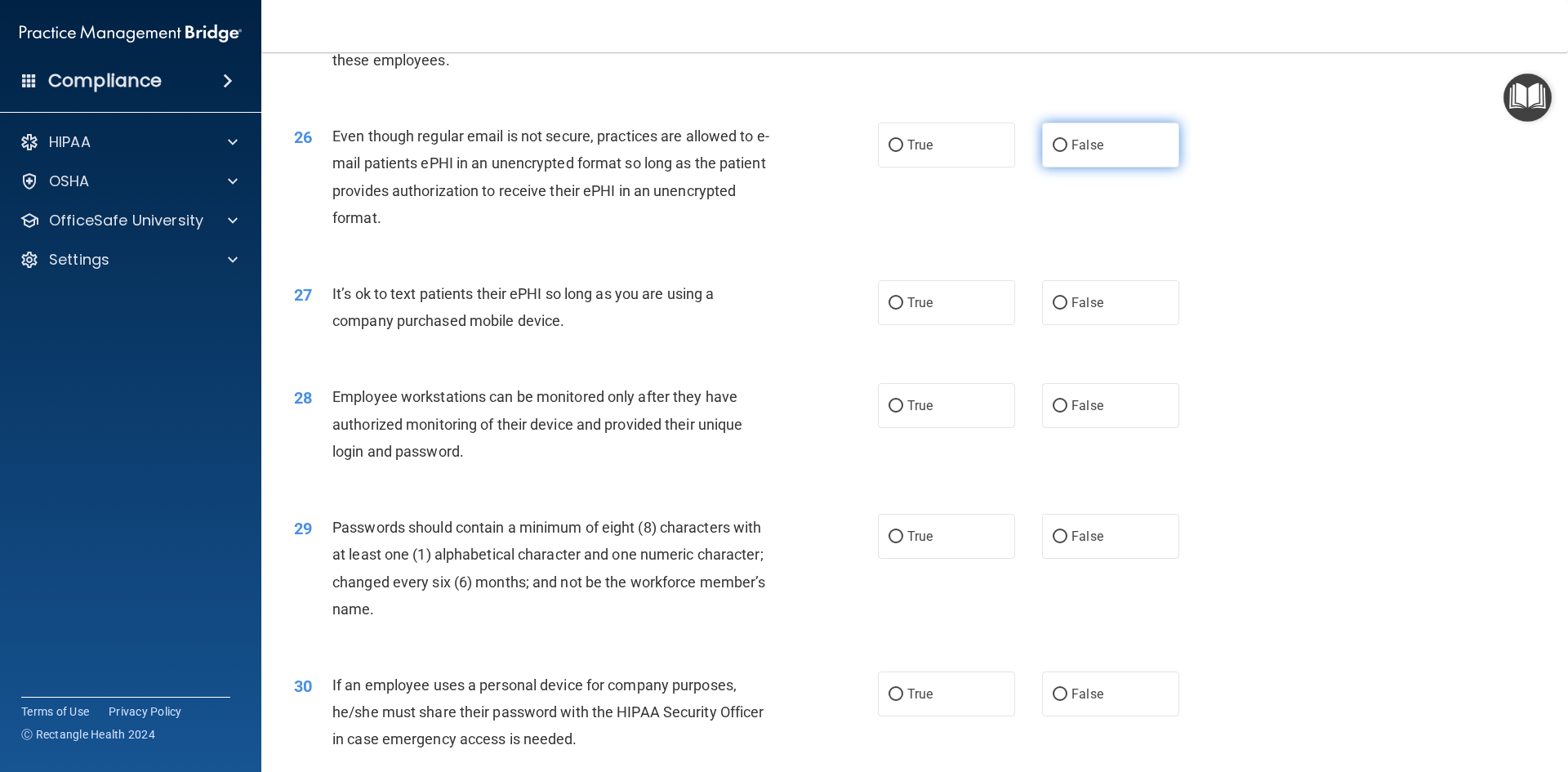
click at [1084, 153] on span "False" at bounding box center [1087, 145] width 32 height 15
click at [1067, 152] on input "False" at bounding box center [1060, 146] width 15 height 12
radio input "true"
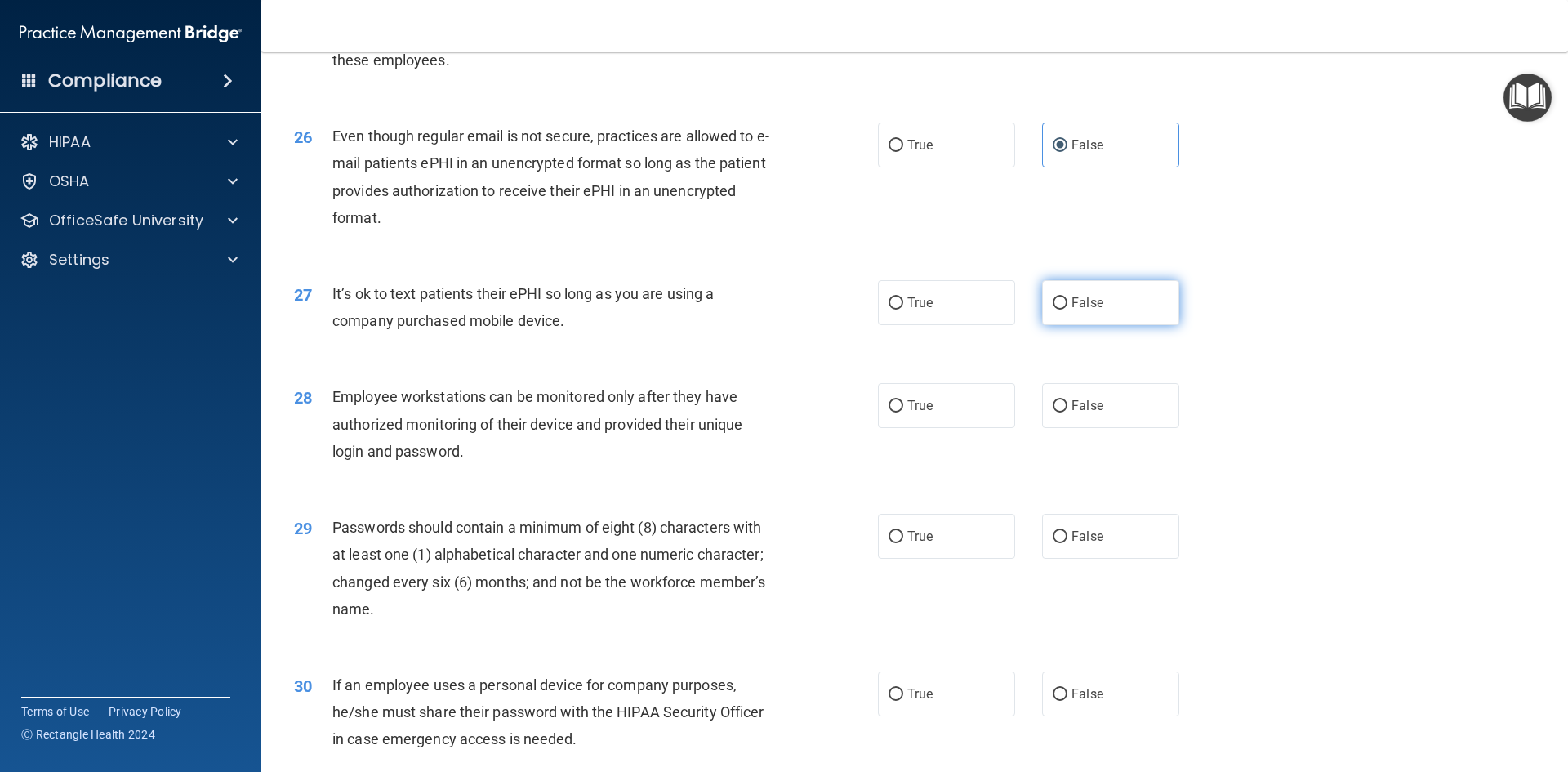
click at [1082, 325] on label "False" at bounding box center [1110, 302] width 137 height 45
click at [1067, 310] on input "False" at bounding box center [1060, 303] width 15 height 12
radio input "true"
click at [949, 428] on label "True" at bounding box center [946, 405] width 137 height 45
click at [903, 412] on input "True" at bounding box center [895, 406] width 15 height 12
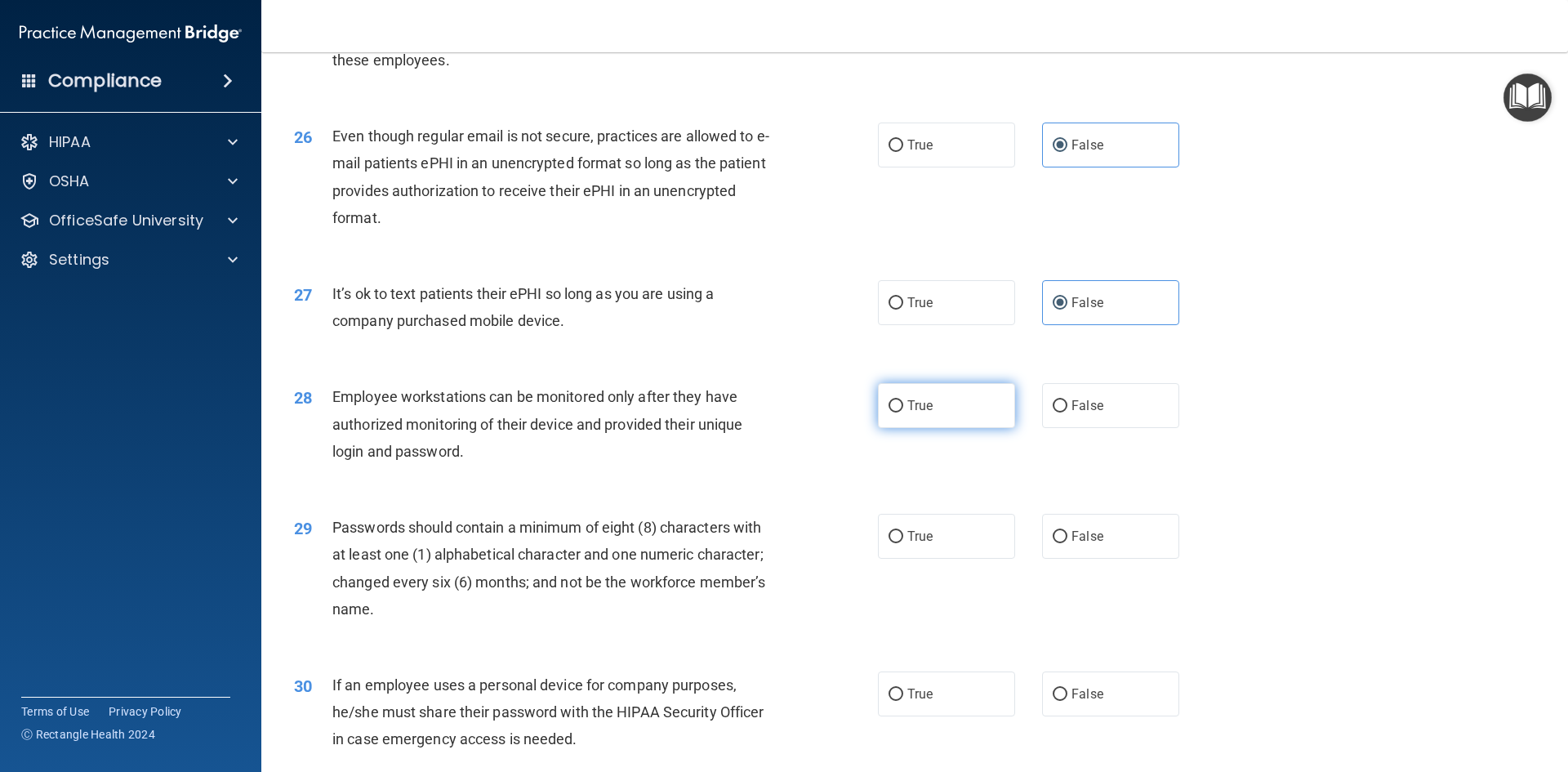
radio input "true"
click at [933, 558] on label "True" at bounding box center [946, 537] width 137 height 45
click at [903, 543] on input "True" at bounding box center [895, 537] width 15 height 12
radio input "true"
click at [919, 716] on label "True" at bounding box center [946, 694] width 137 height 45
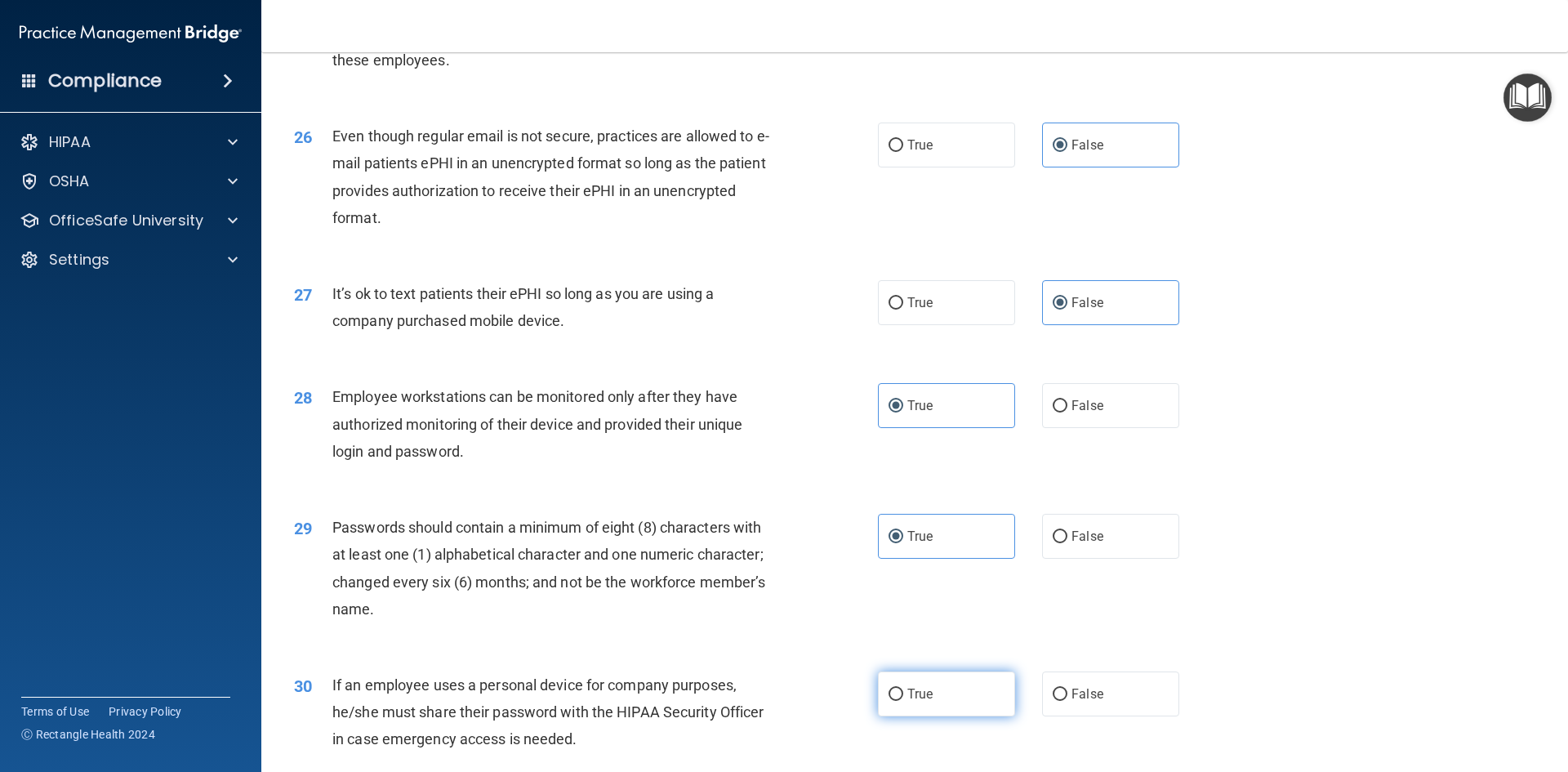
click at [903, 701] on input "True" at bounding box center [895, 695] width 15 height 12
radio input "true"
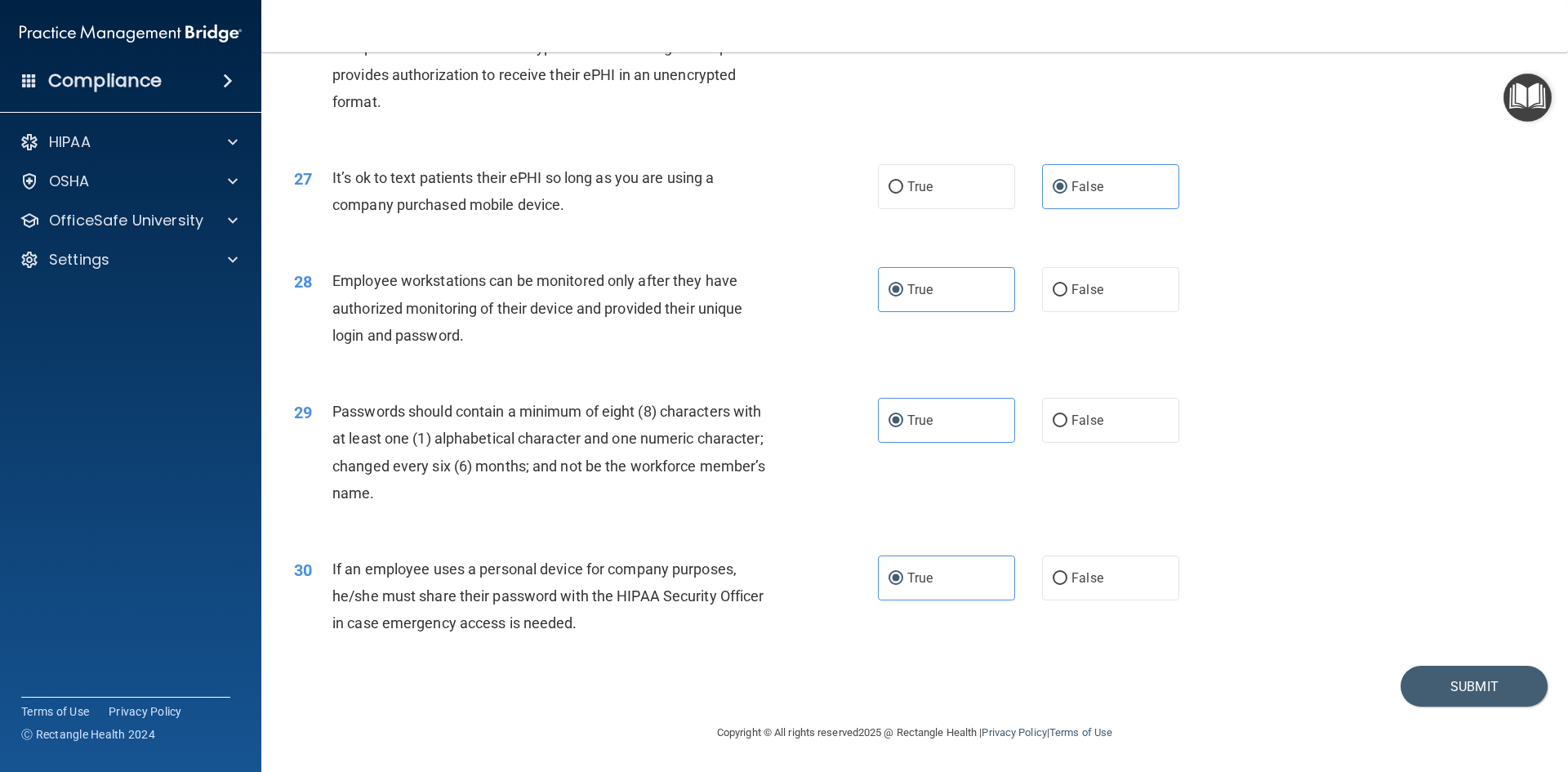
scroll to position [3328, 0]
click at [1465, 687] on button "Submit" at bounding box center [1474, 686] width 147 height 42
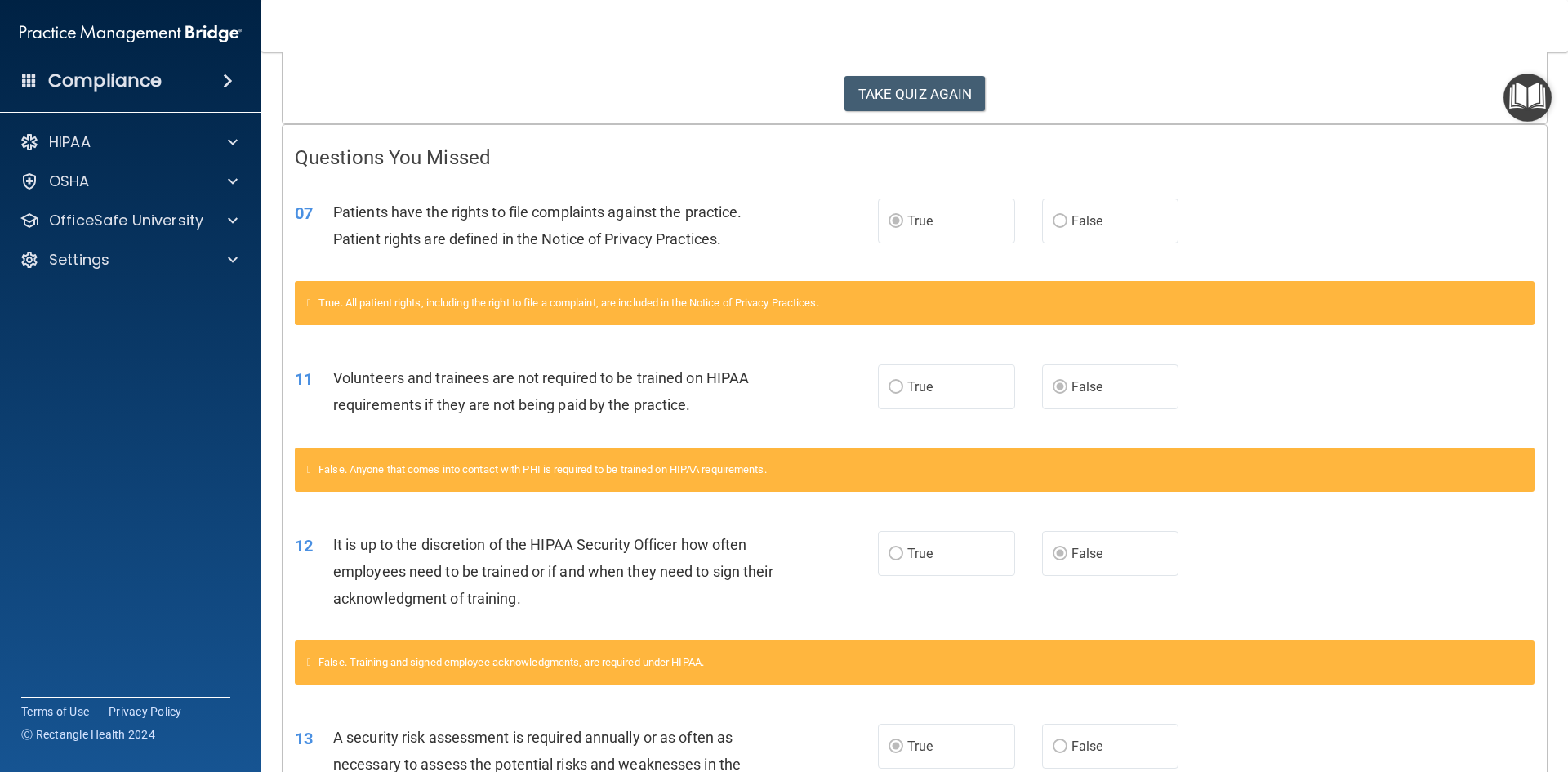
scroll to position [327, 0]
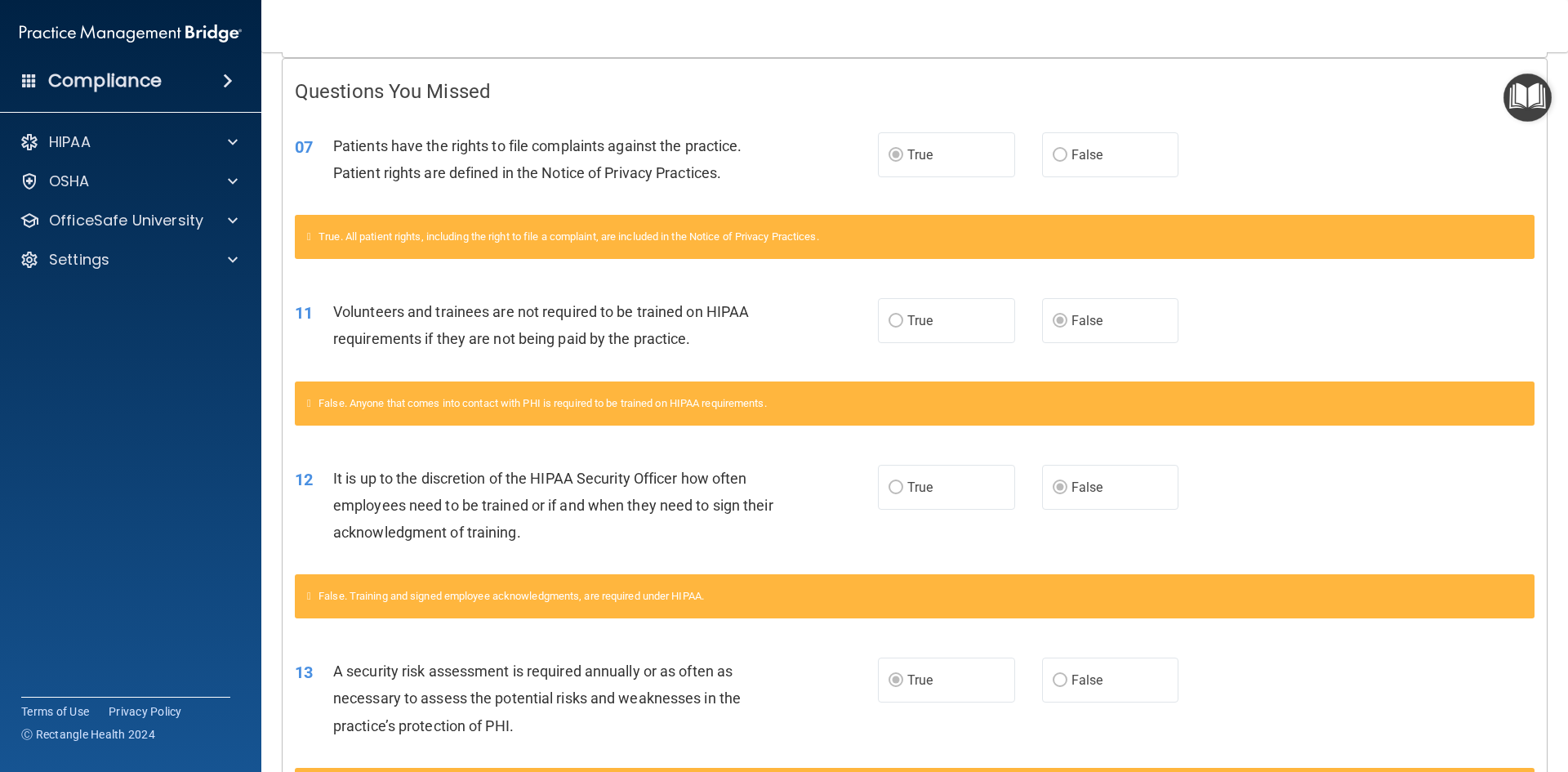
click at [882, 167] on label "True" at bounding box center [946, 155] width 137 height 45
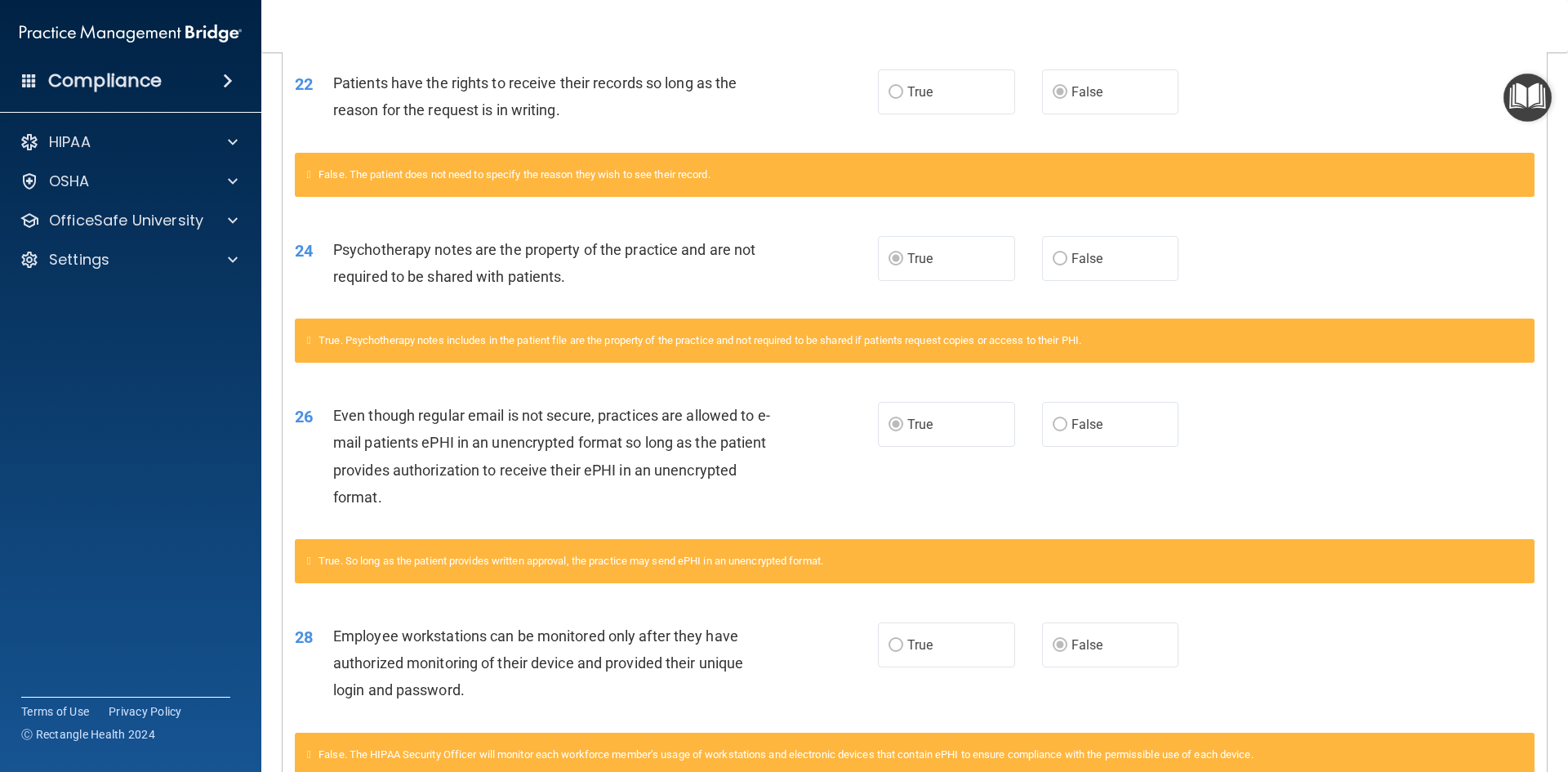
scroll to position [1929, 0]
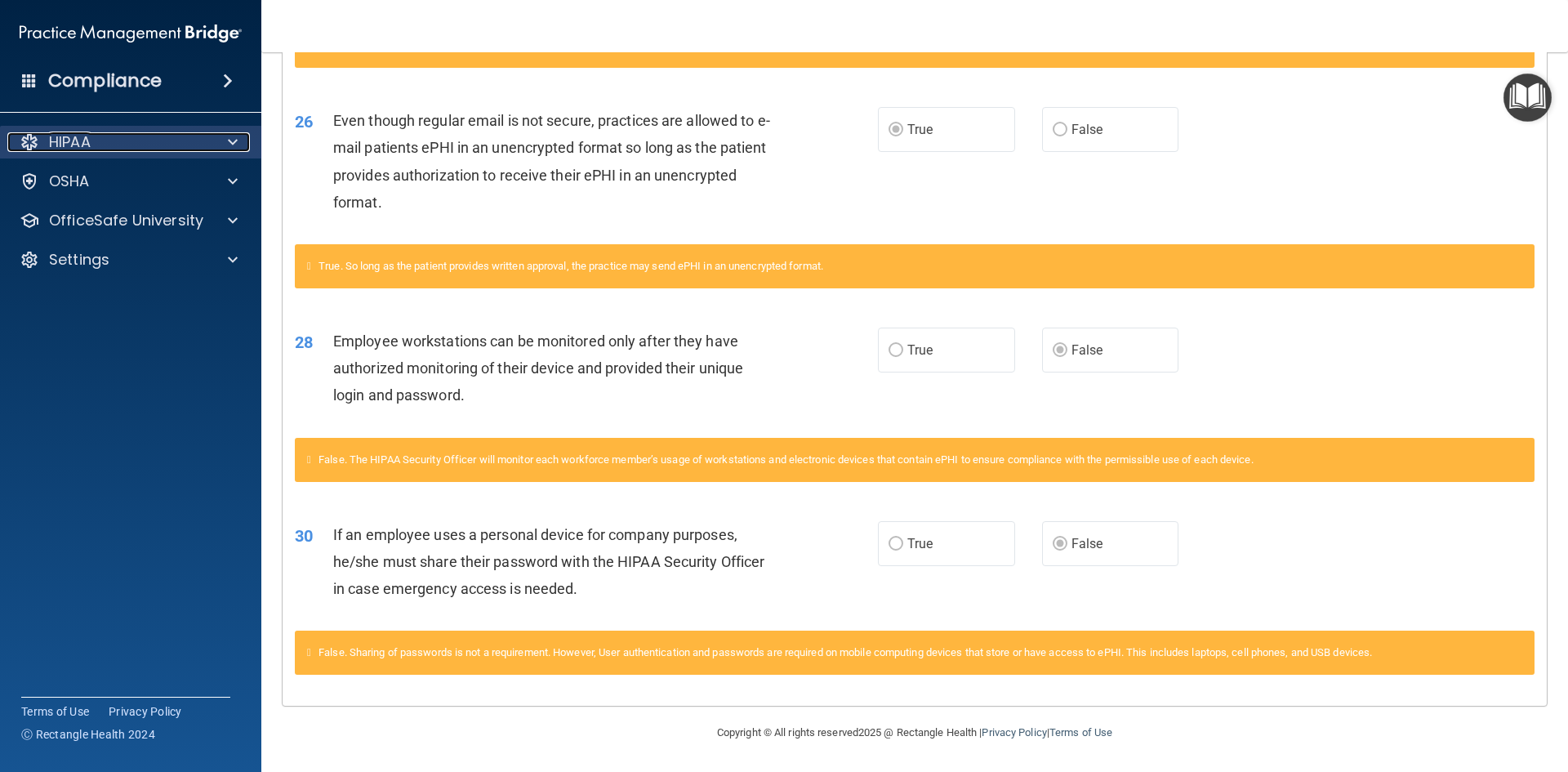
click at [151, 146] on div "HIPAA" at bounding box center [109, 142] width 202 height 20
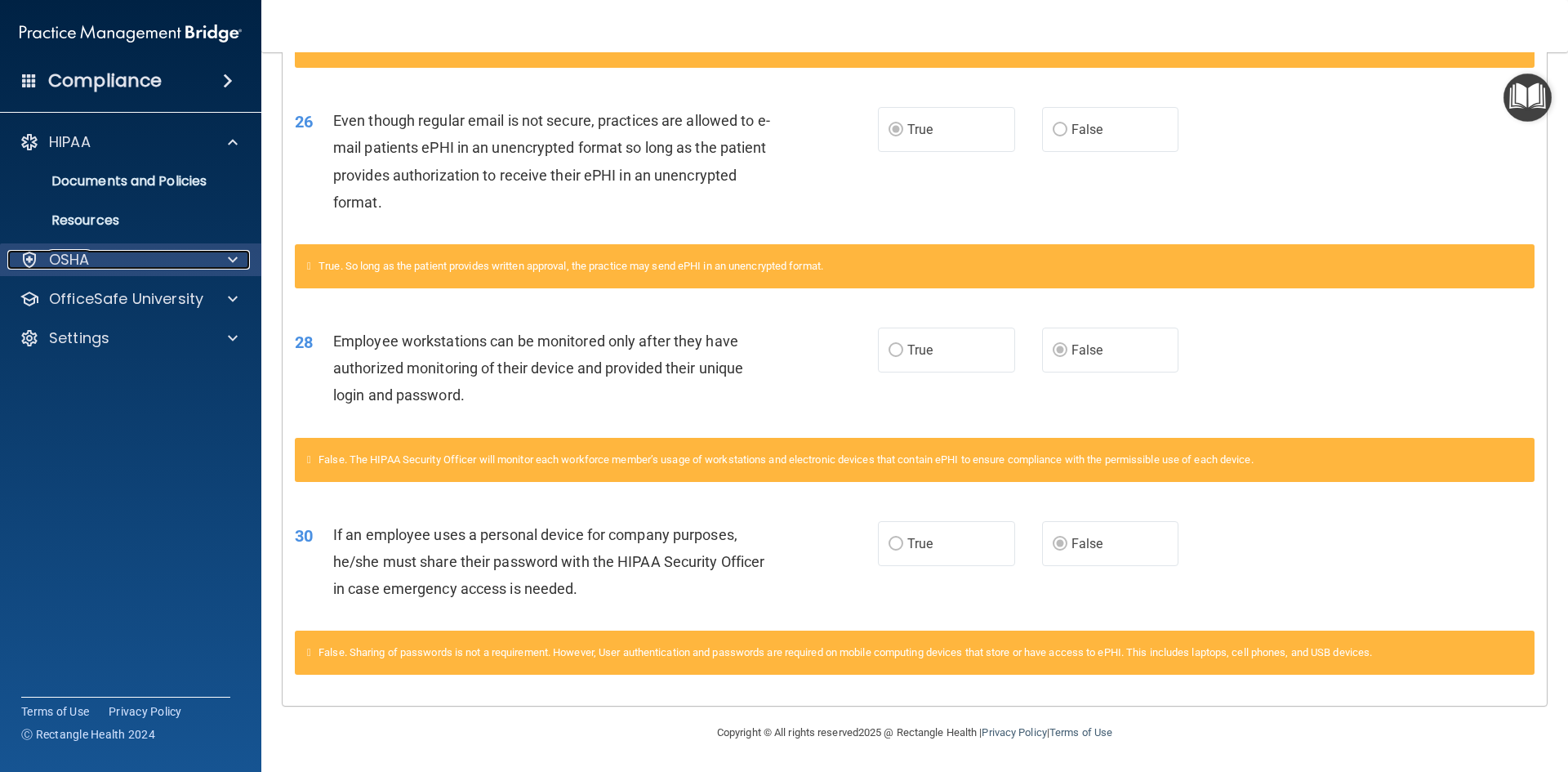
click at [145, 266] on div "OSHA" at bounding box center [109, 259] width 202 height 20
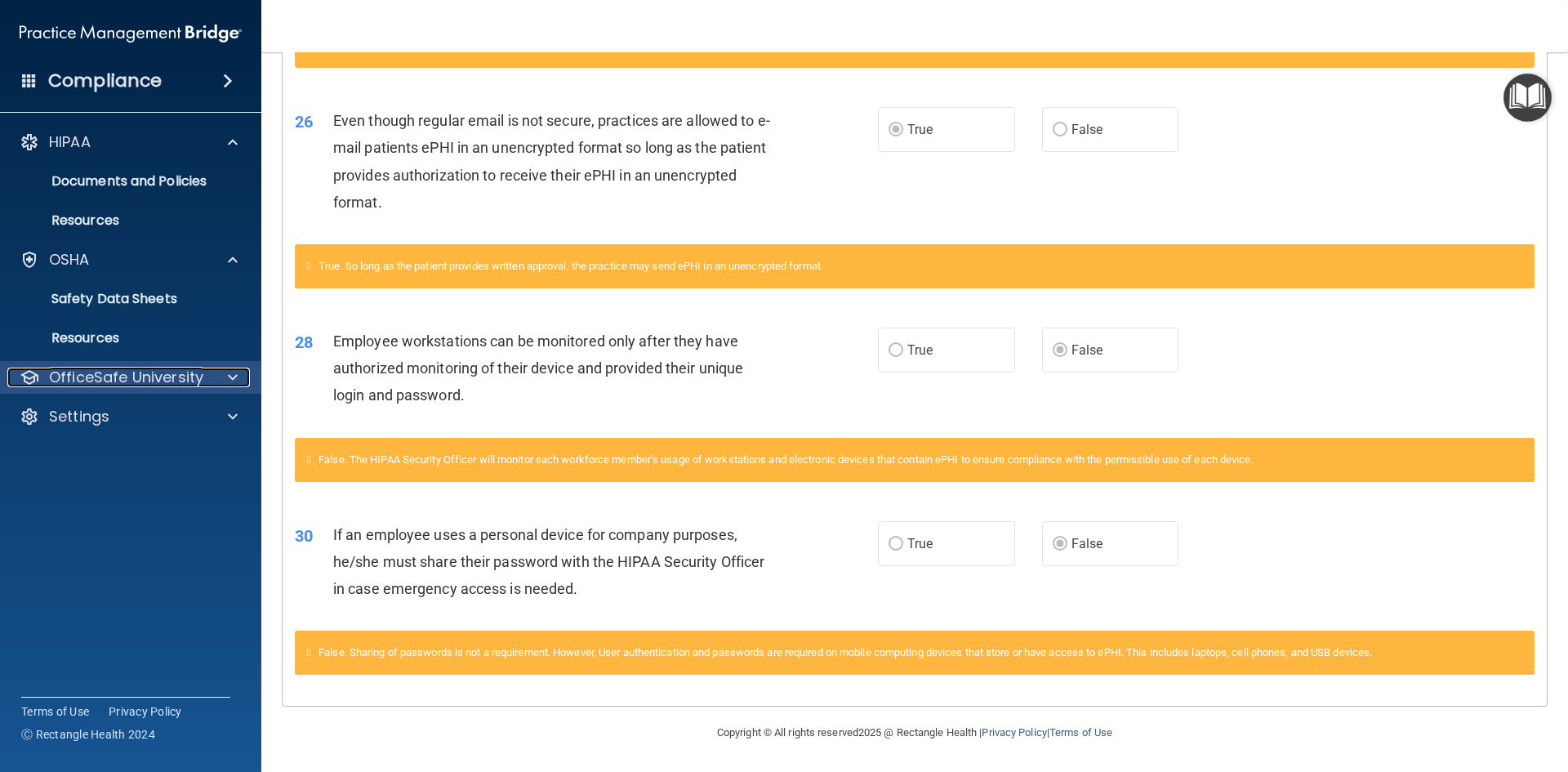
click at [109, 380] on p "OfficeSafe University" at bounding box center [126, 377] width 154 height 20
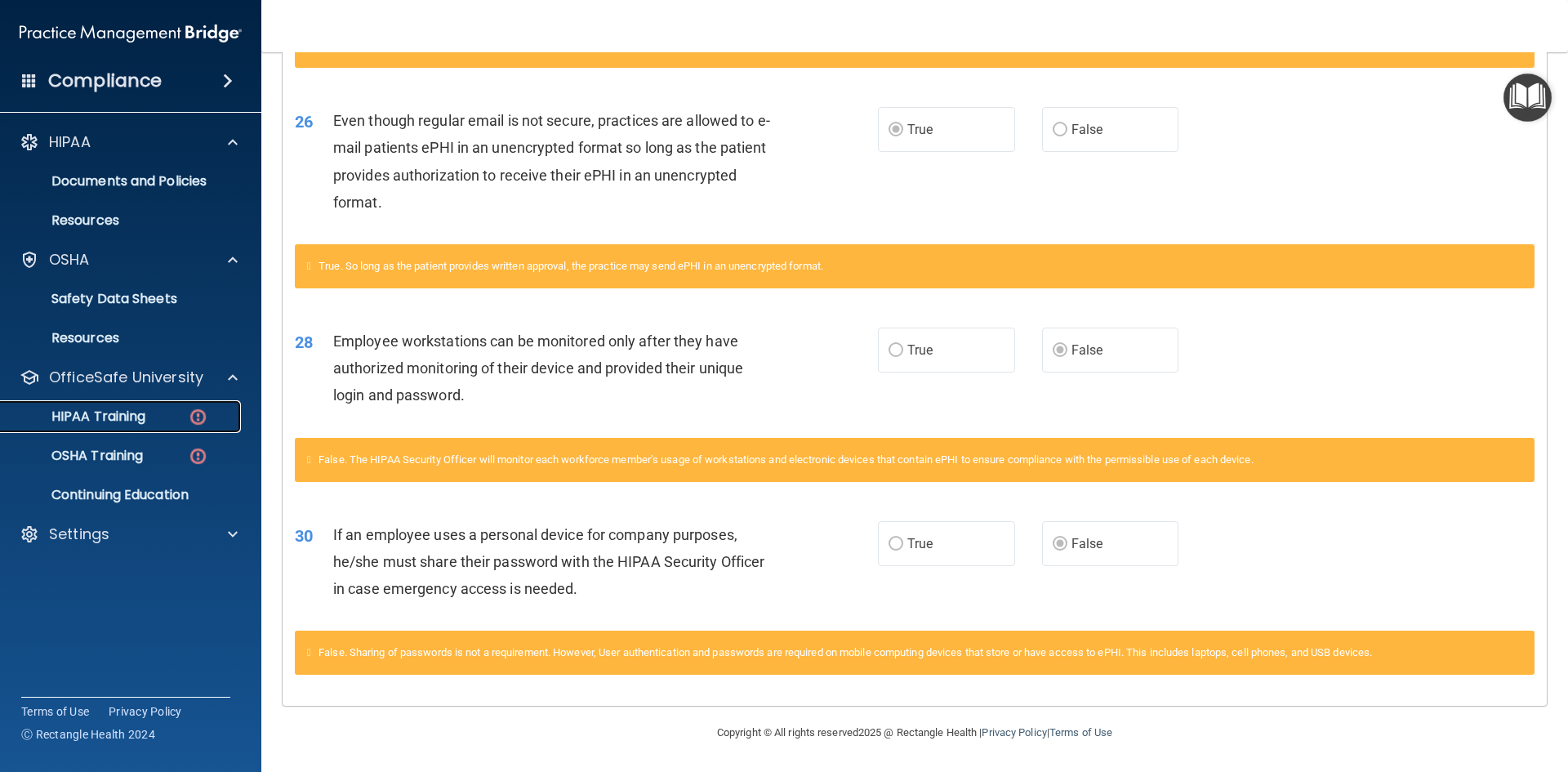
click at [94, 411] on p "HIPAA Training" at bounding box center [77, 416] width 135 height 16
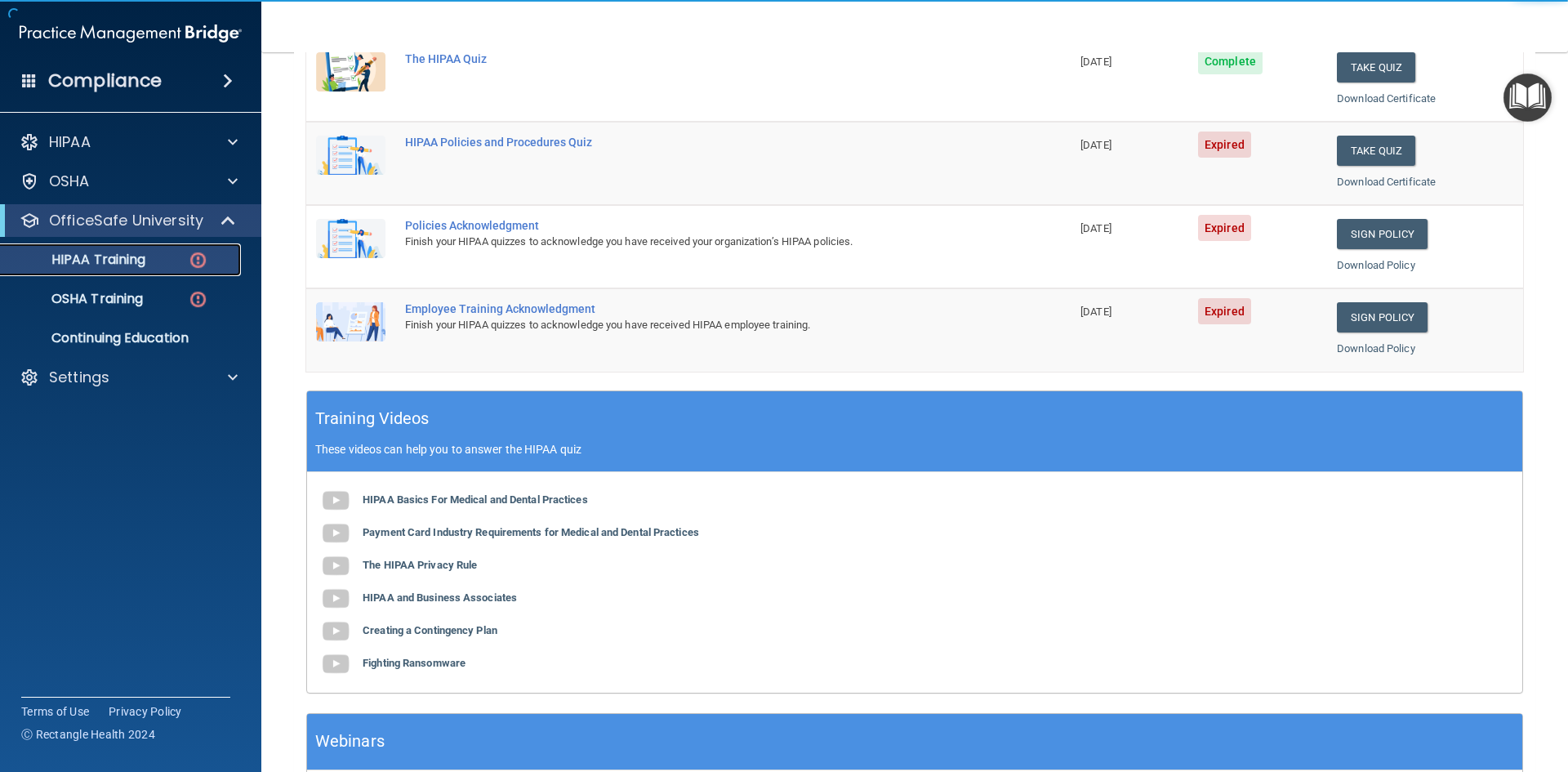
scroll to position [131, 0]
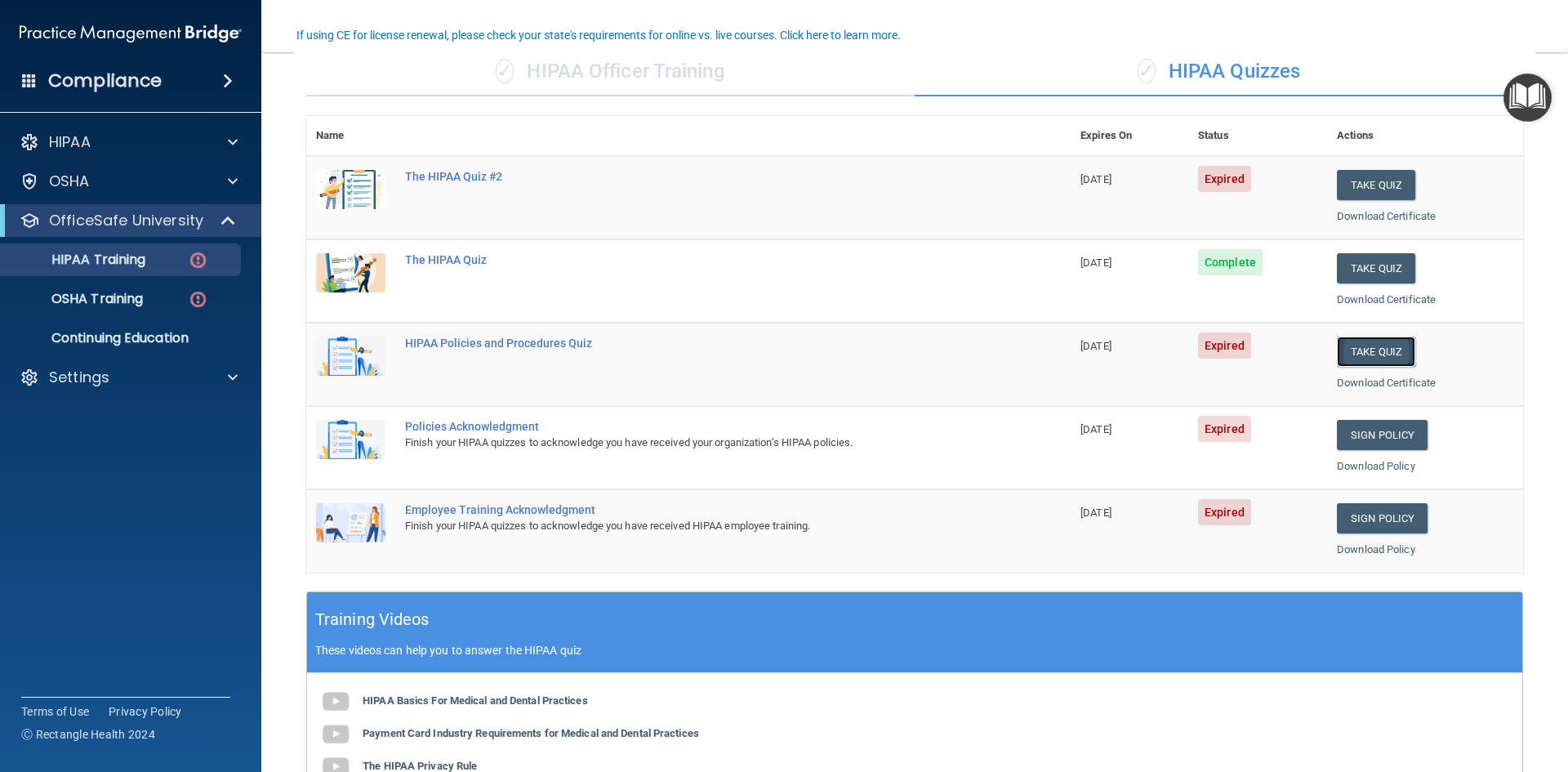
click at [1387, 348] on button "Take Quiz" at bounding box center [1375, 352] width 78 height 30
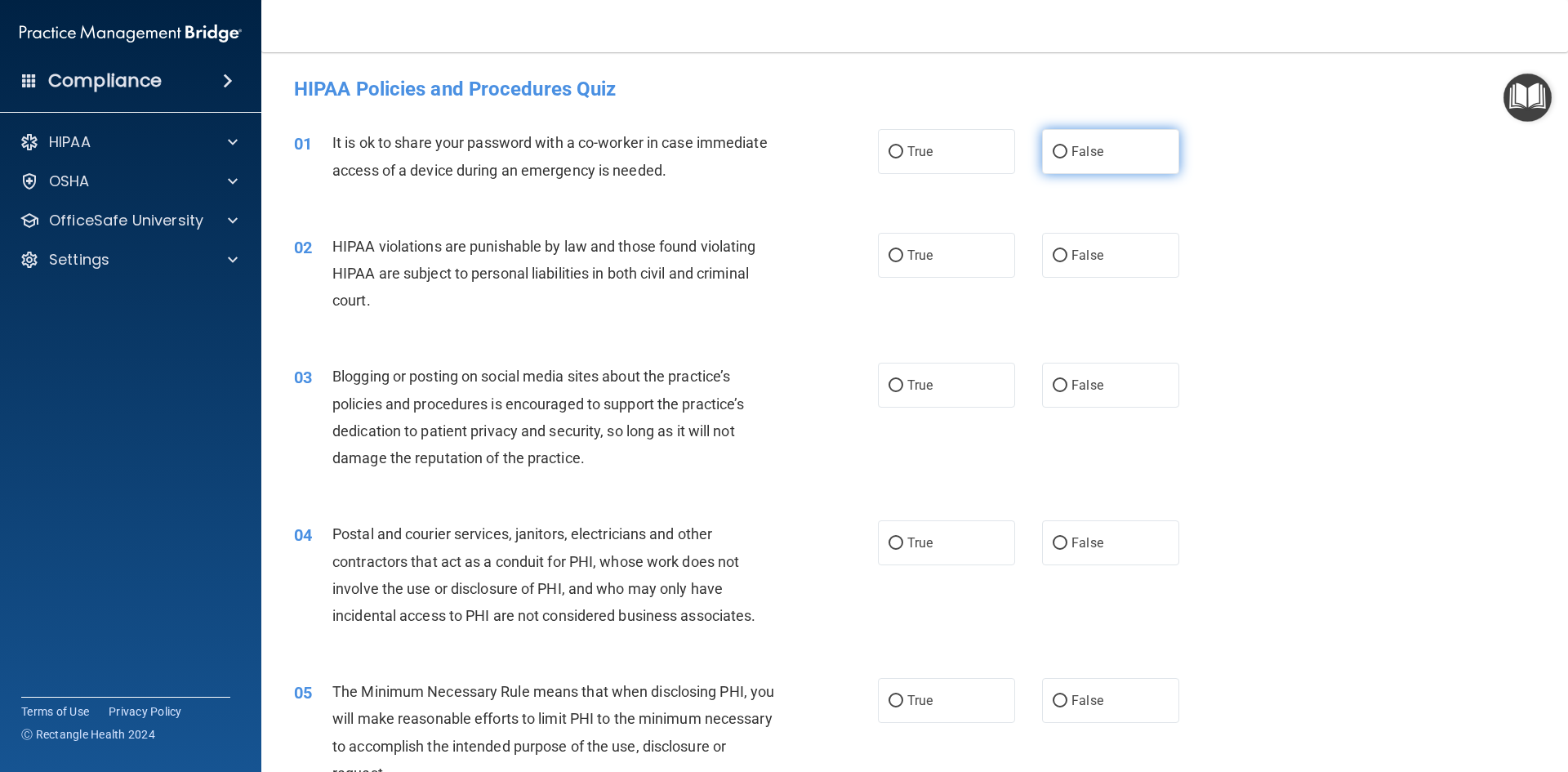
click at [1052, 150] on input "False" at bounding box center [1060, 152] width 15 height 12
radio input "true"
click at [939, 249] on label "True" at bounding box center [946, 255] width 137 height 45
click at [903, 249] on input "True" at bounding box center [895, 255] width 15 height 12
radio input "true"
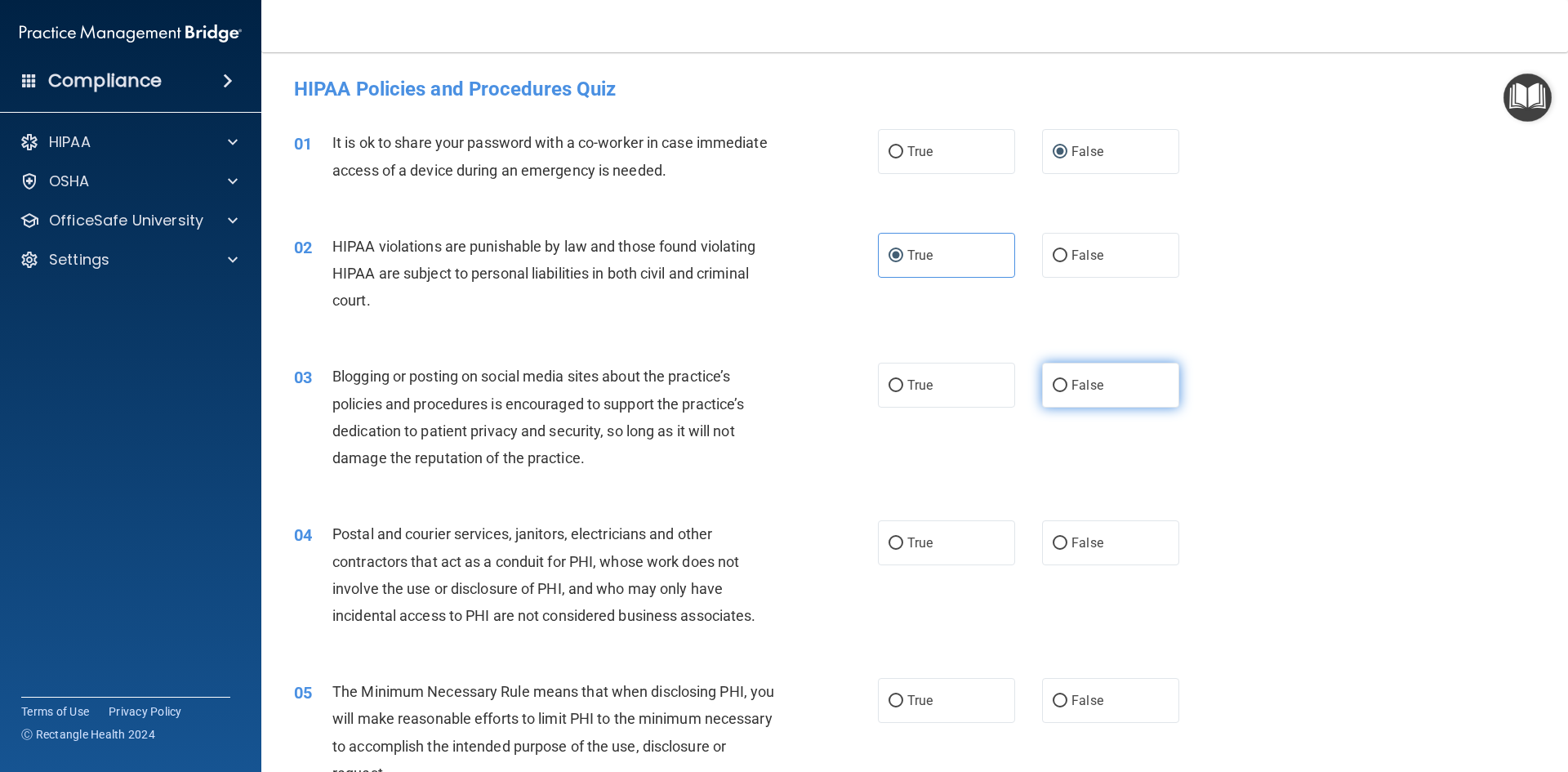
drag, startPoint x: 1048, startPoint y: 375, endPoint x: 1043, endPoint y: 404, distance: 29.4
click at [1049, 375] on label "False" at bounding box center [1110, 386] width 137 height 45
click at [1052, 380] on input "False" at bounding box center [1060, 386] width 15 height 12
radio input "true"
click at [928, 536] on label "True" at bounding box center [946, 543] width 137 height 45
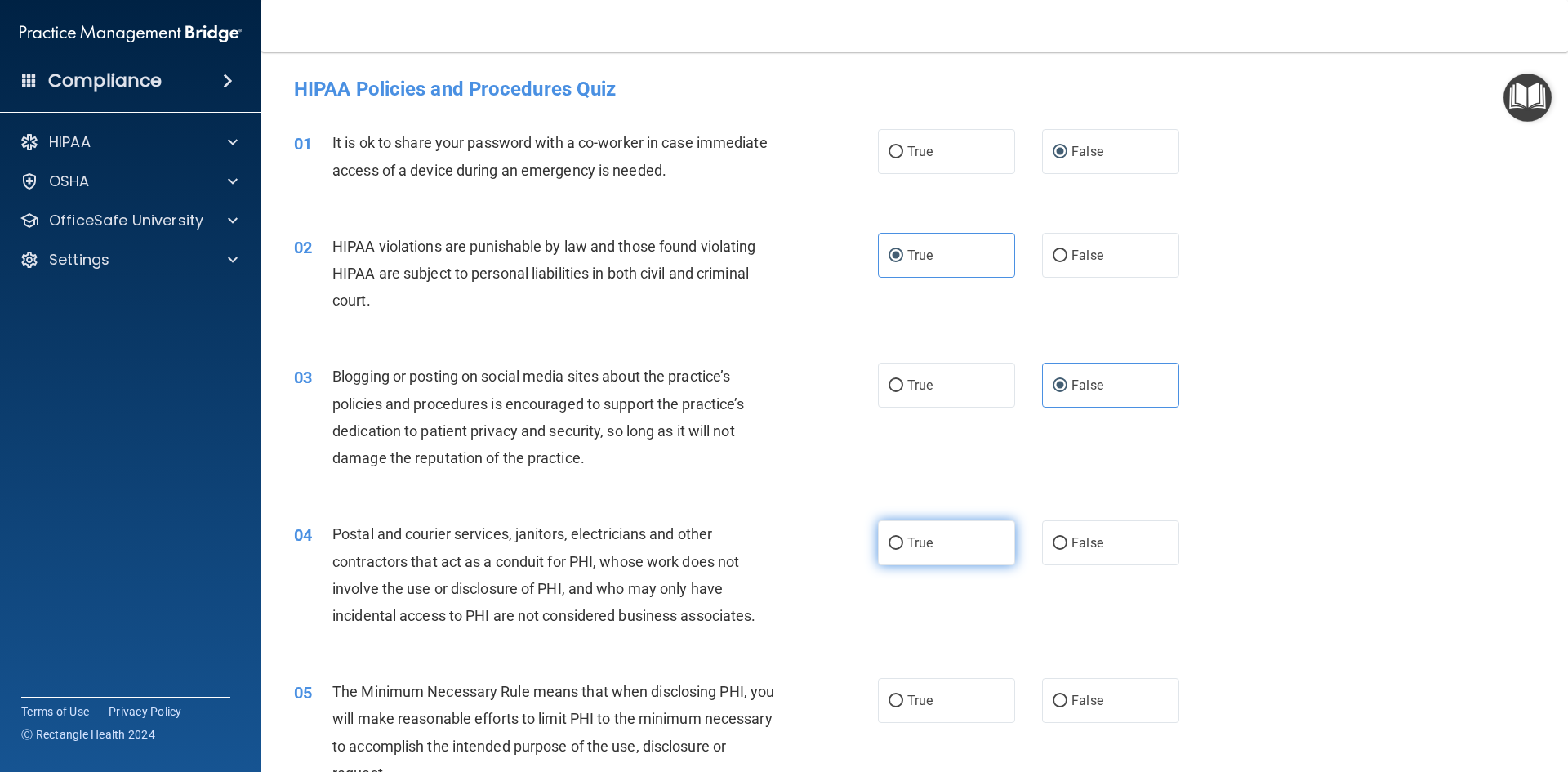
click at [903, 538] on input "True" at bounding box center [895, 543] width 15 height 12
radio input "true"
click at [915, 709] on label "True" at bounding box center [946, 700] width 137 height 45
click at [903, 708] on input "True" at bounding box center [895, 701] width 15 height 12
radio input "true"
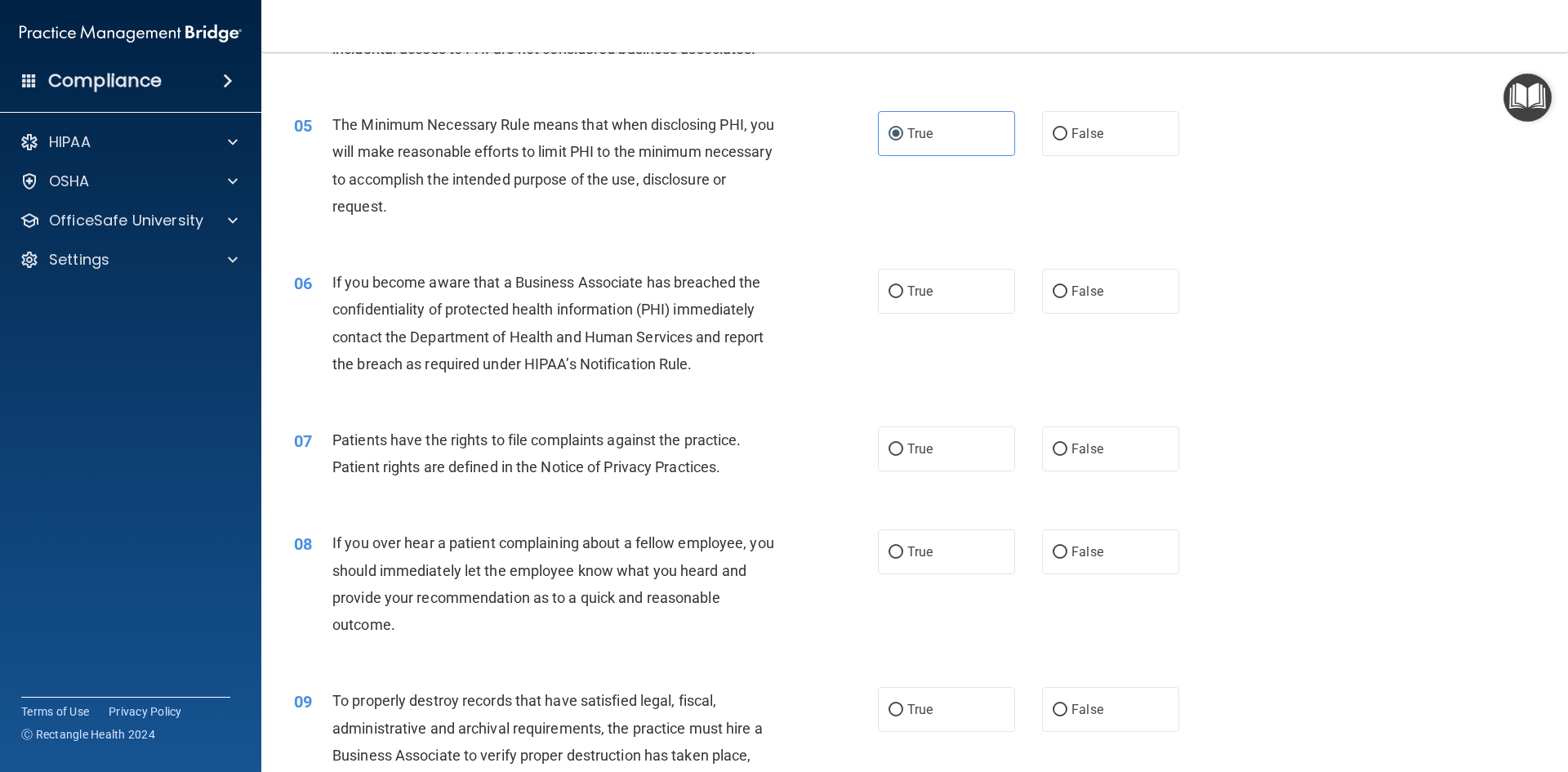
scroll to position [735, 0]
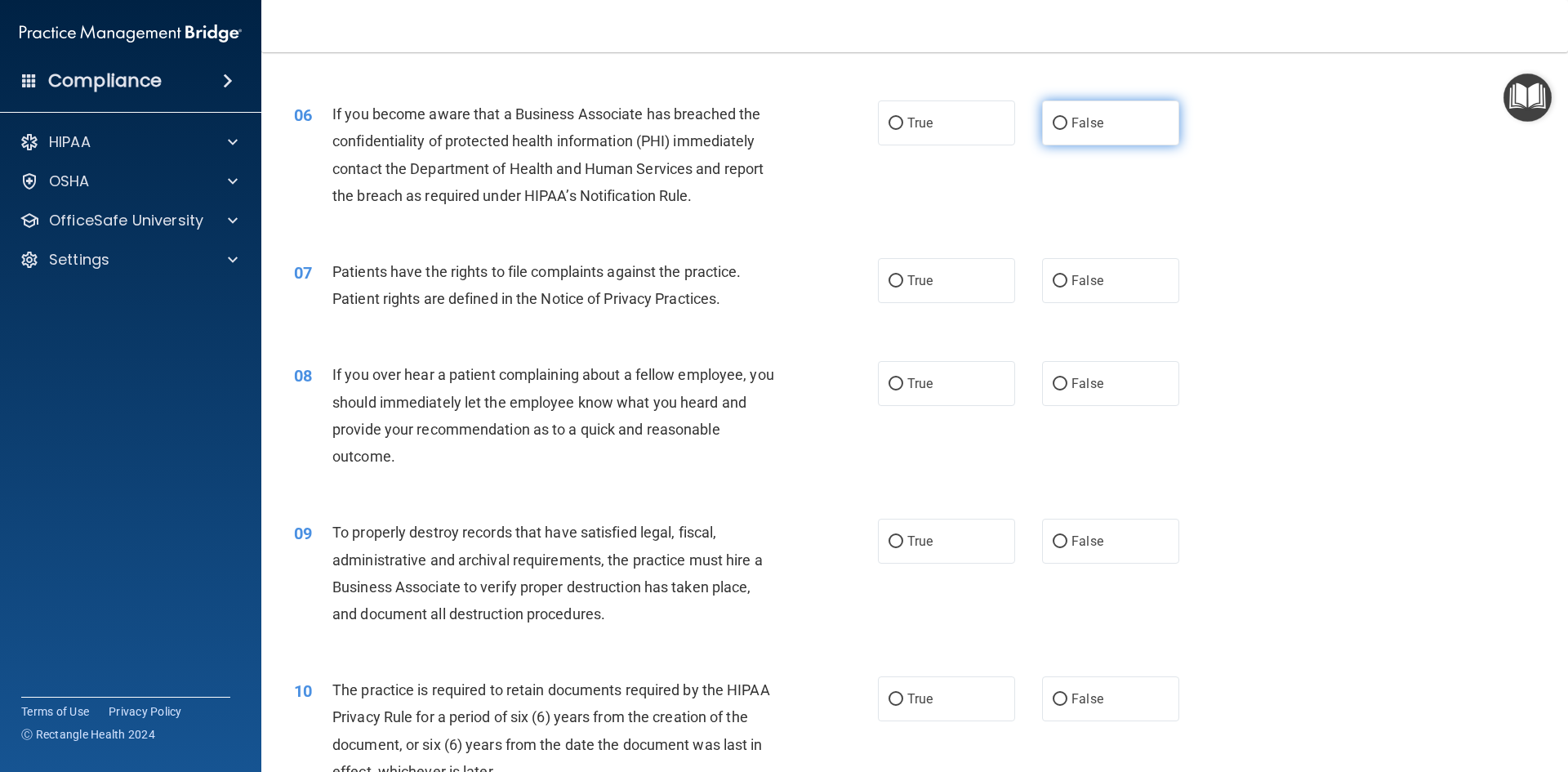
click at [1078, 123] on span "False" at bounding box center [1087, 123] width 32 height 15
click at [1067, 123] on input "False" at bounding box center [1060, 123] width 15 height 12
radio input "true"
click at [925, 276] on span "True" at bounding box center [919, 281] width 26 height 15
click at [903, 276] on input "True" at bounding box center [895, 281] width 15 height 12
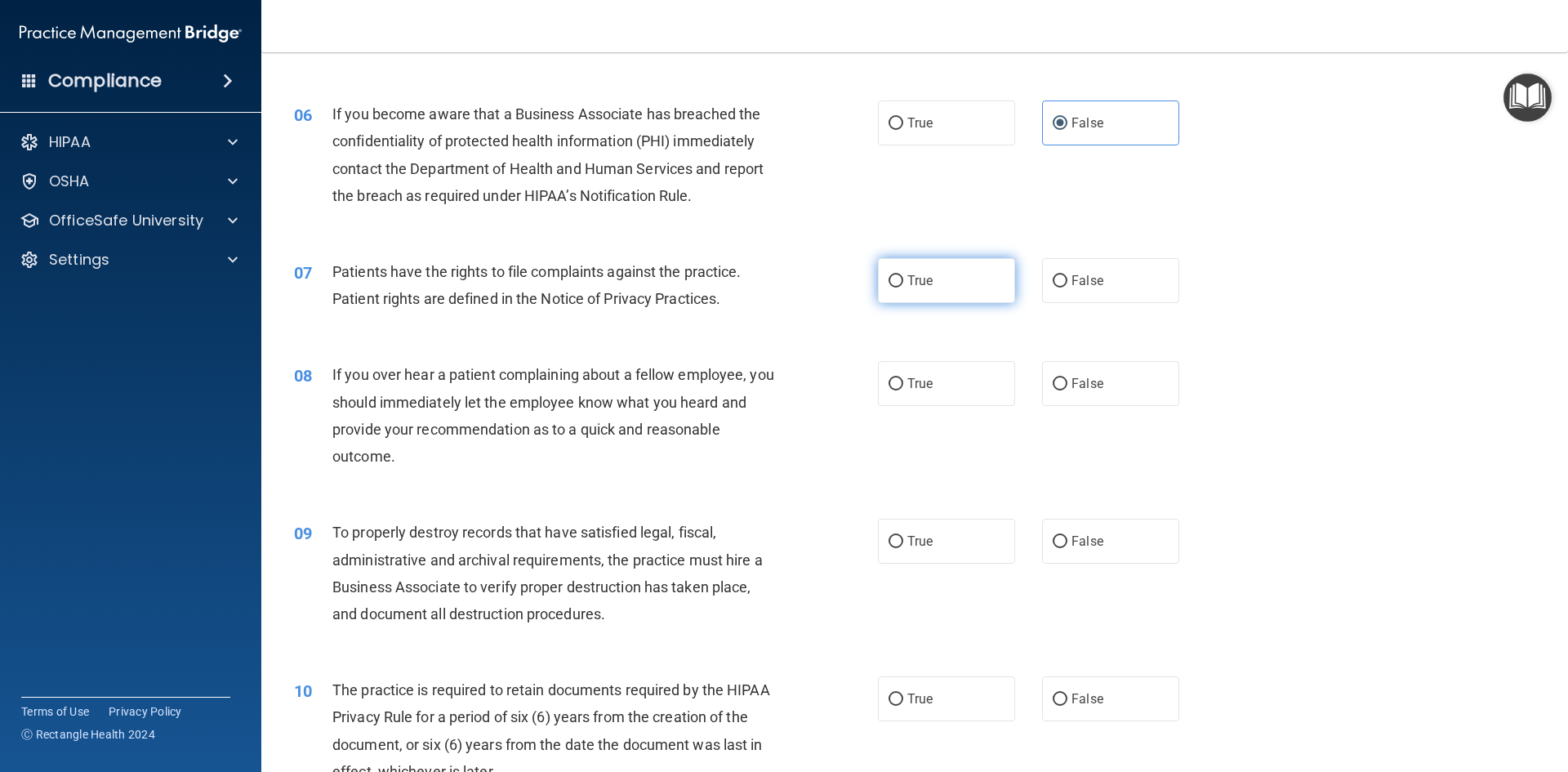
radio input "true"
click at [1069, 391] on label "False" at bounding box center [1110, 384] width 137 height 45
click at [1067, 390] on input "False" at bounding box center [1060, 384] width 15 height 12
radio input "true"
click at [1048, 553] on label "False" at bounding box center [1110, 541] width 137 height 45
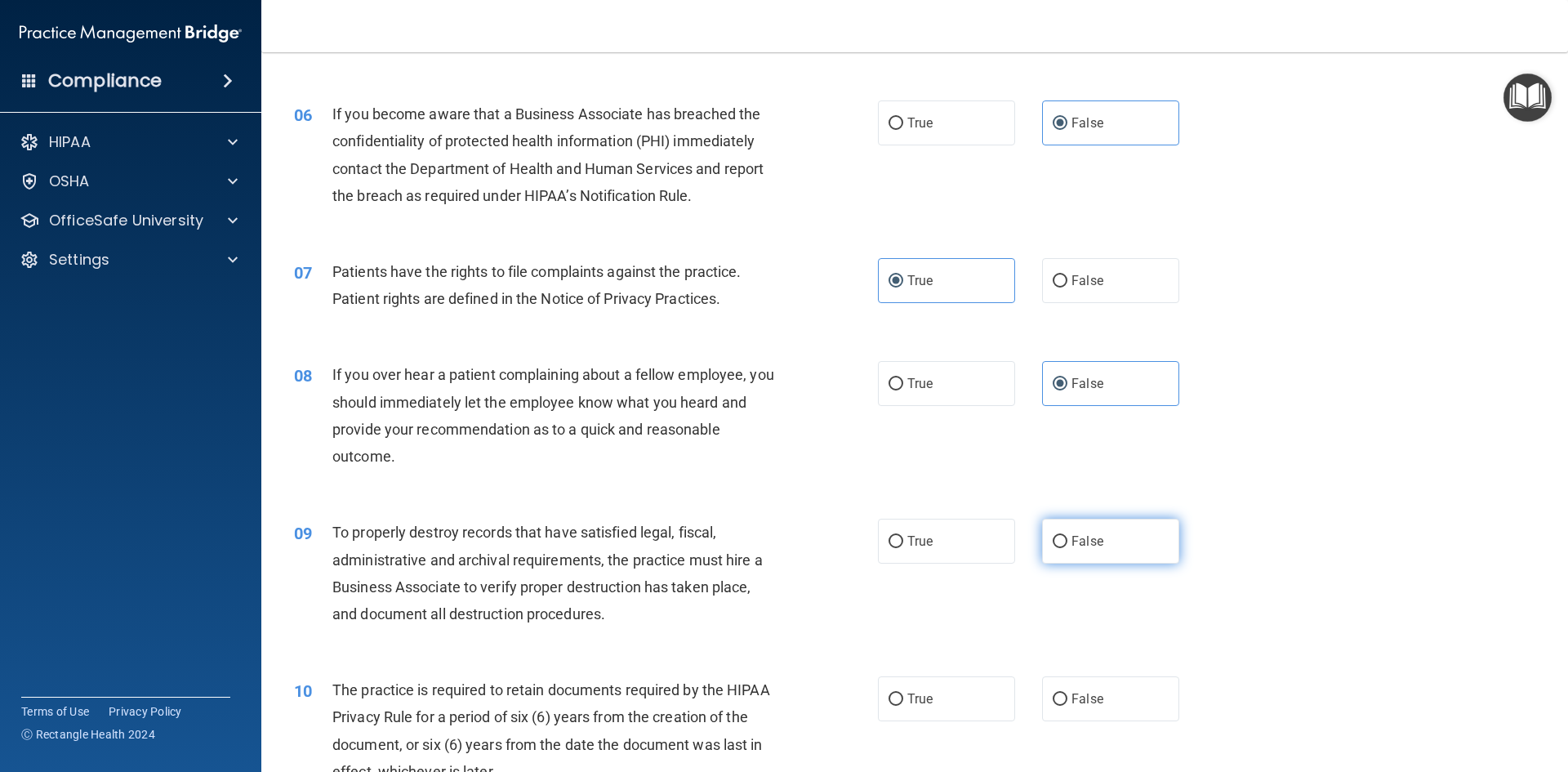
click at [1052, 548] on input "False" at bounding box center [1060, 541] width 15 height 12
radio input "true"
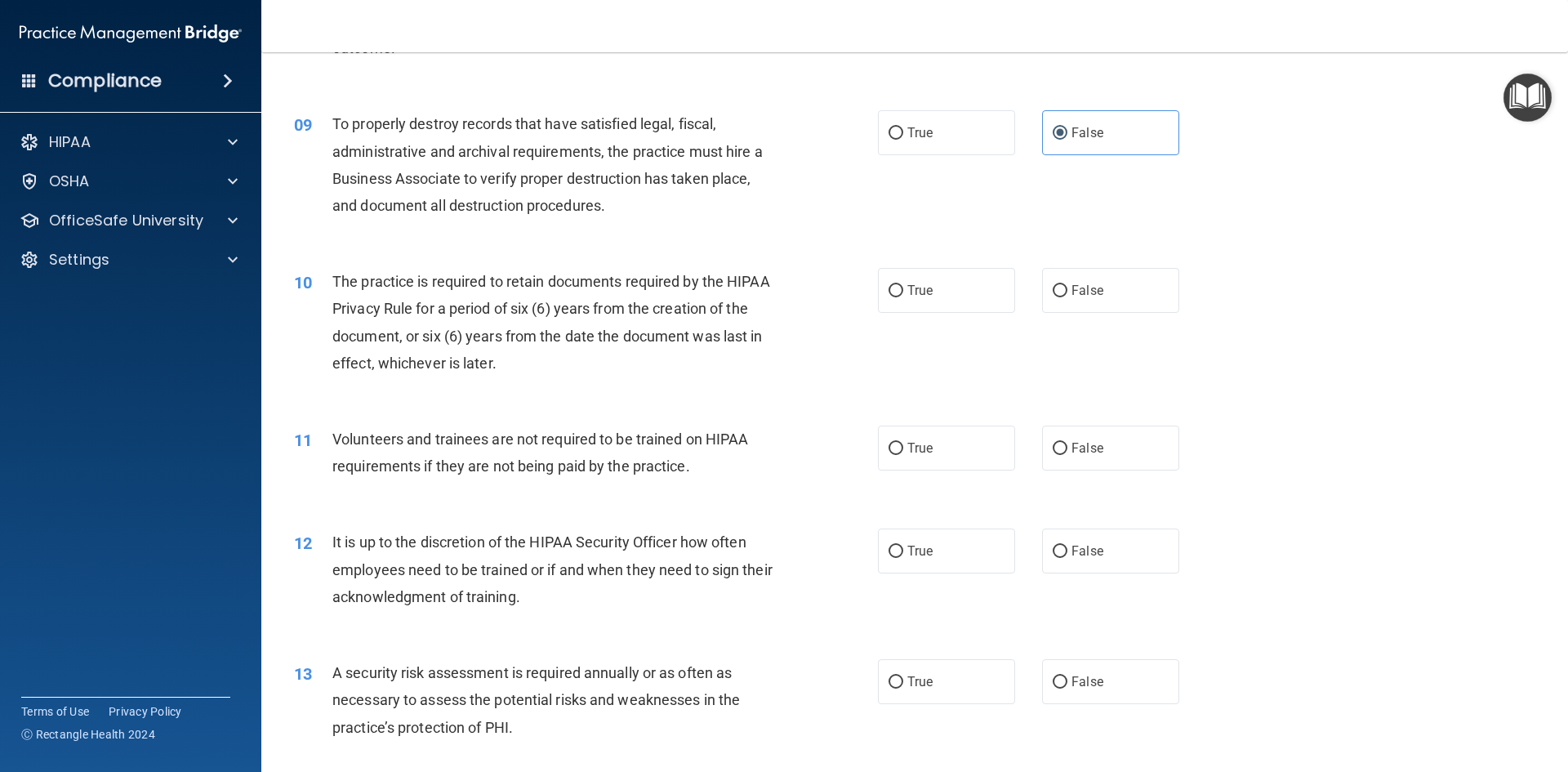
scroll to position [1225, 0]
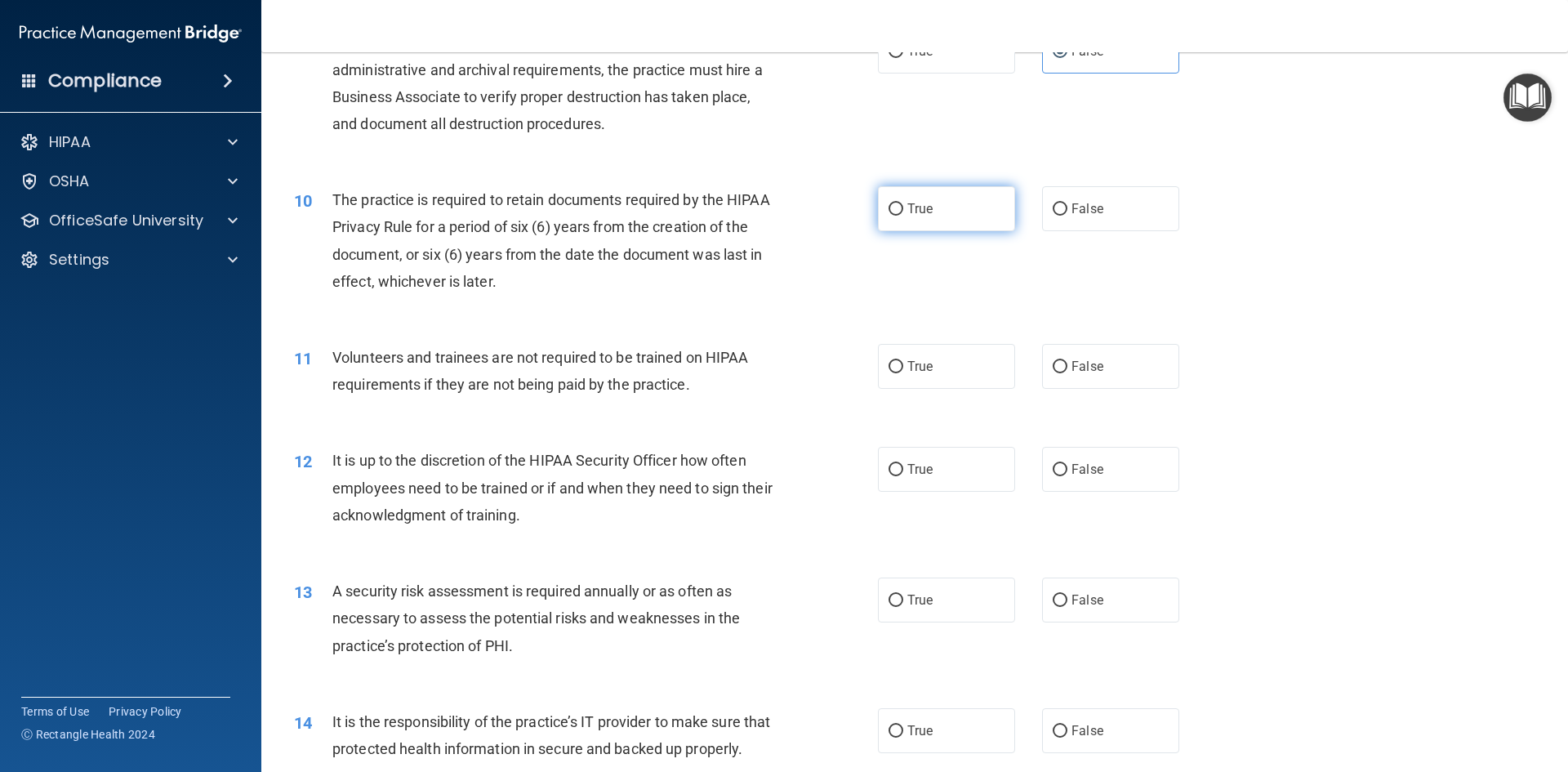
click at [918, 211] on span "True" at bounding box center [919, 209] width 26 height 15
click at [903, 211] on input "True" at bounding box center [895, 209] width 15 height 12
radio input "true"
click at [1074, 357] on label "False" at bounding box center [1110, 367] width 137 height 45
click at [1067, 361] on input "False" at bounding box center [1060, 367] width 15 height 12
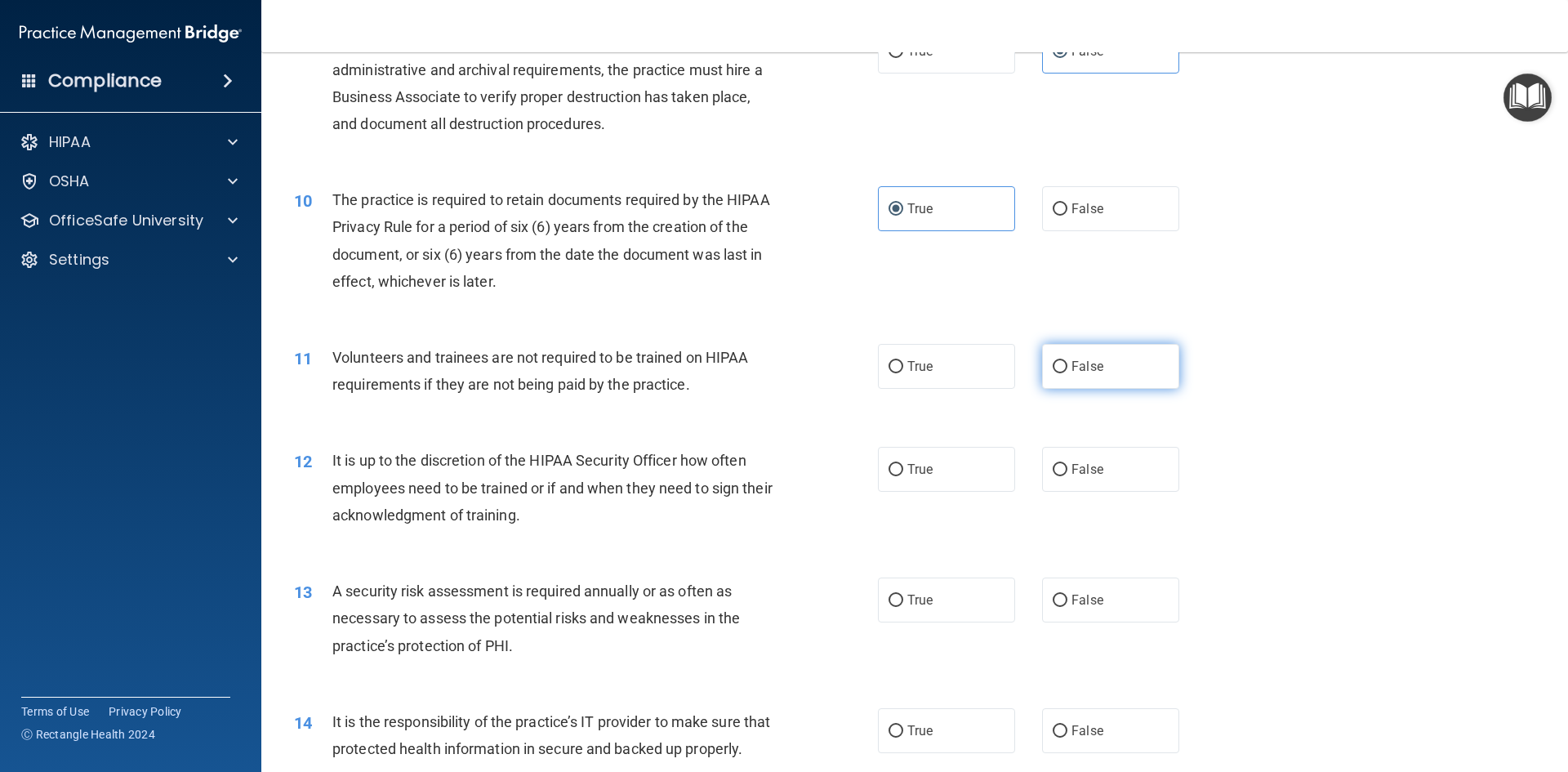
radio input "true"
click at [1076, 459] on label "False" at bounding box center [1110, 470] width 137 height 45
click at [1067, 464] on input "False" at bounding box center [1060, 470] width 15 height 12
radio input "true"
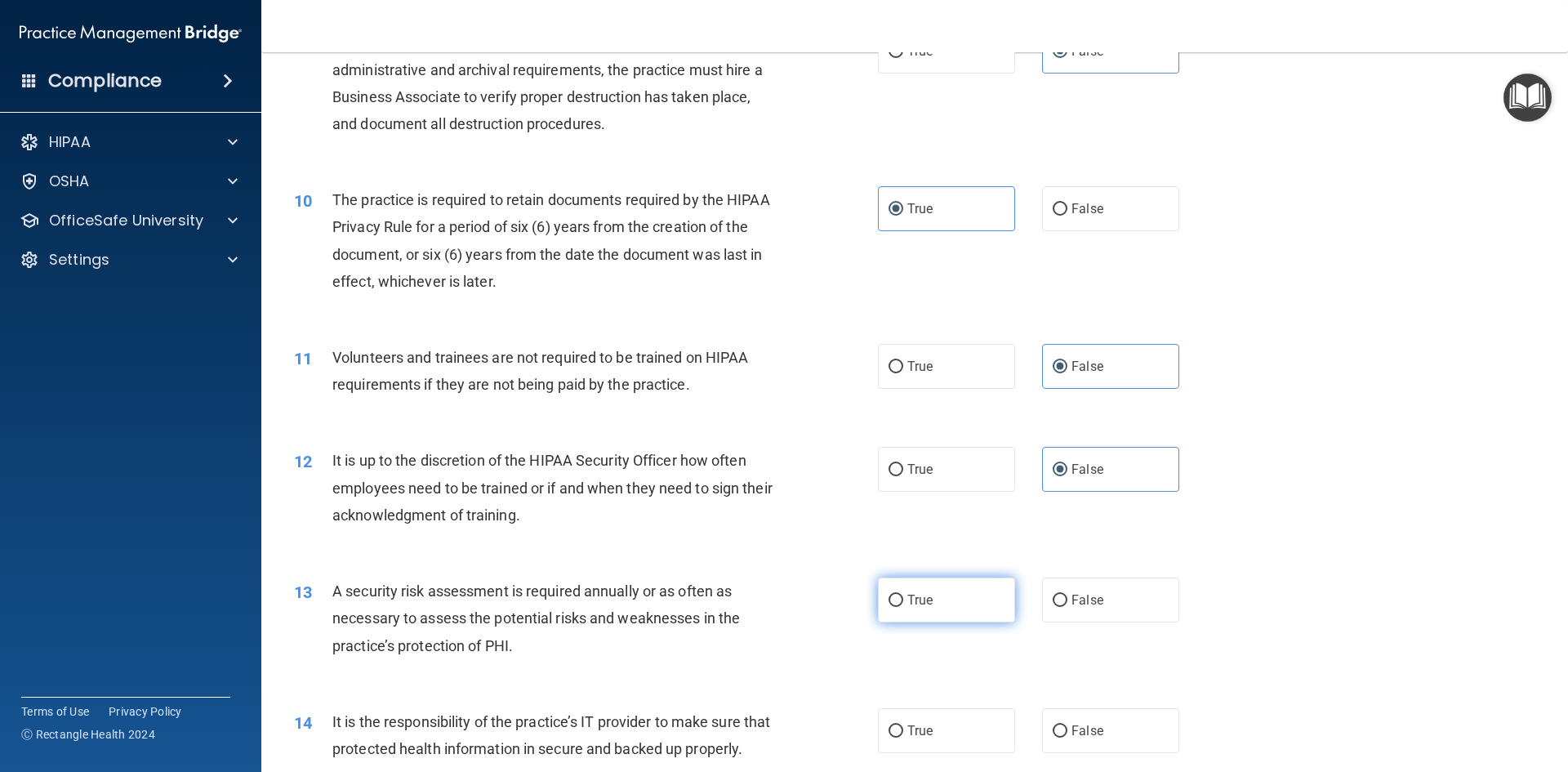
click at [920, 593] on span "True" at bounding box center [919, 600] width 26 height 15
click at [903, 594] on input "True" at bounding box center [895, 600] width 15 height 12
radio input "true"
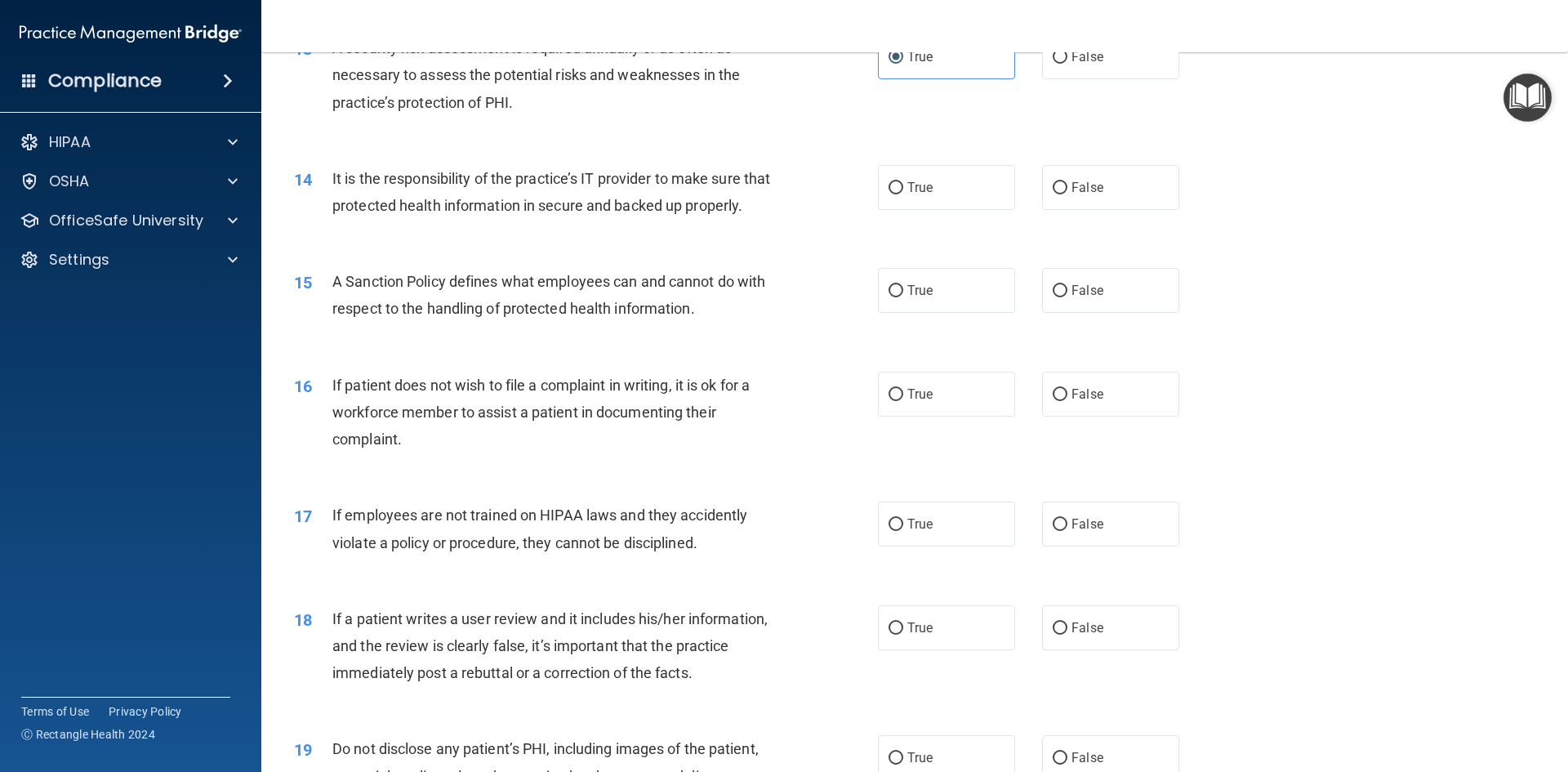
scroll to position [1797, 0]
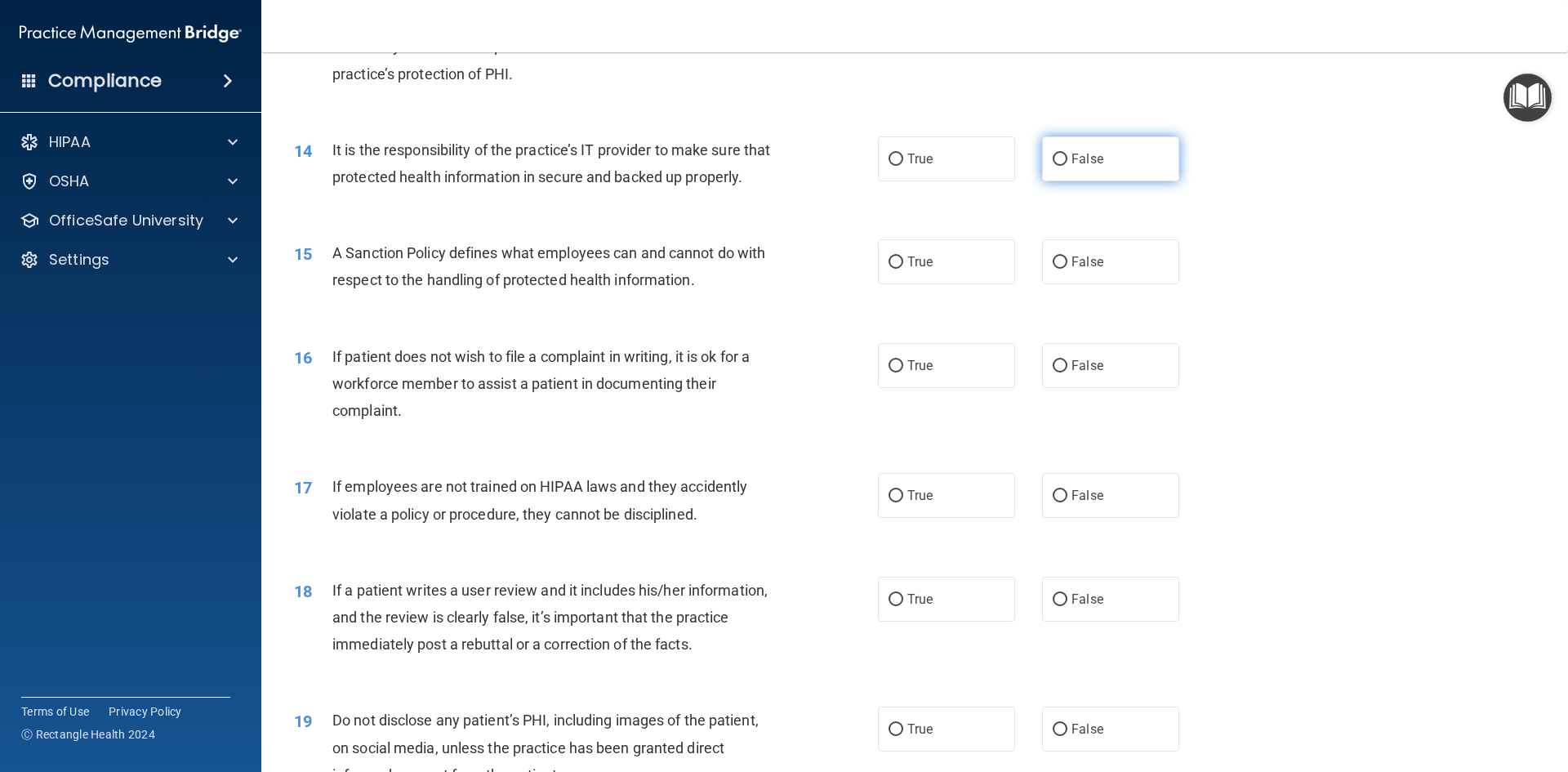
click at [1082, 146] on label "False" at bounding box center [1110, 159] width 137 height 45
click at [1067, 153] on input "False" at bounding box center [1060, 159] width 15 height 12
radio input "true"
click at [1077, 269] on span "False" at bounding box center [1087, 262] width 32 height 15
click at [1067, 268] on input "False" at bounding box center [1060, 262] width 15 height 12
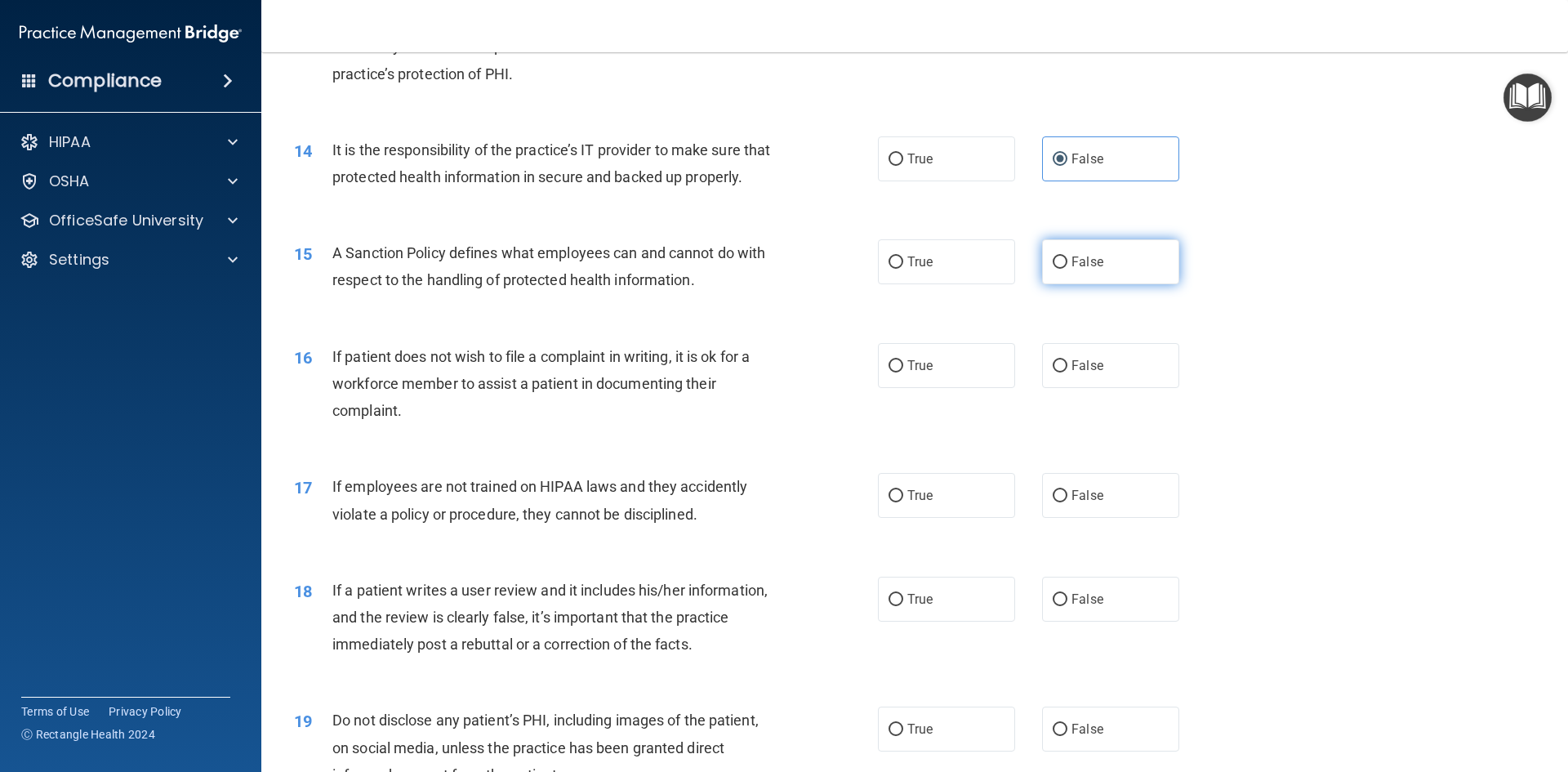
radio input "true"
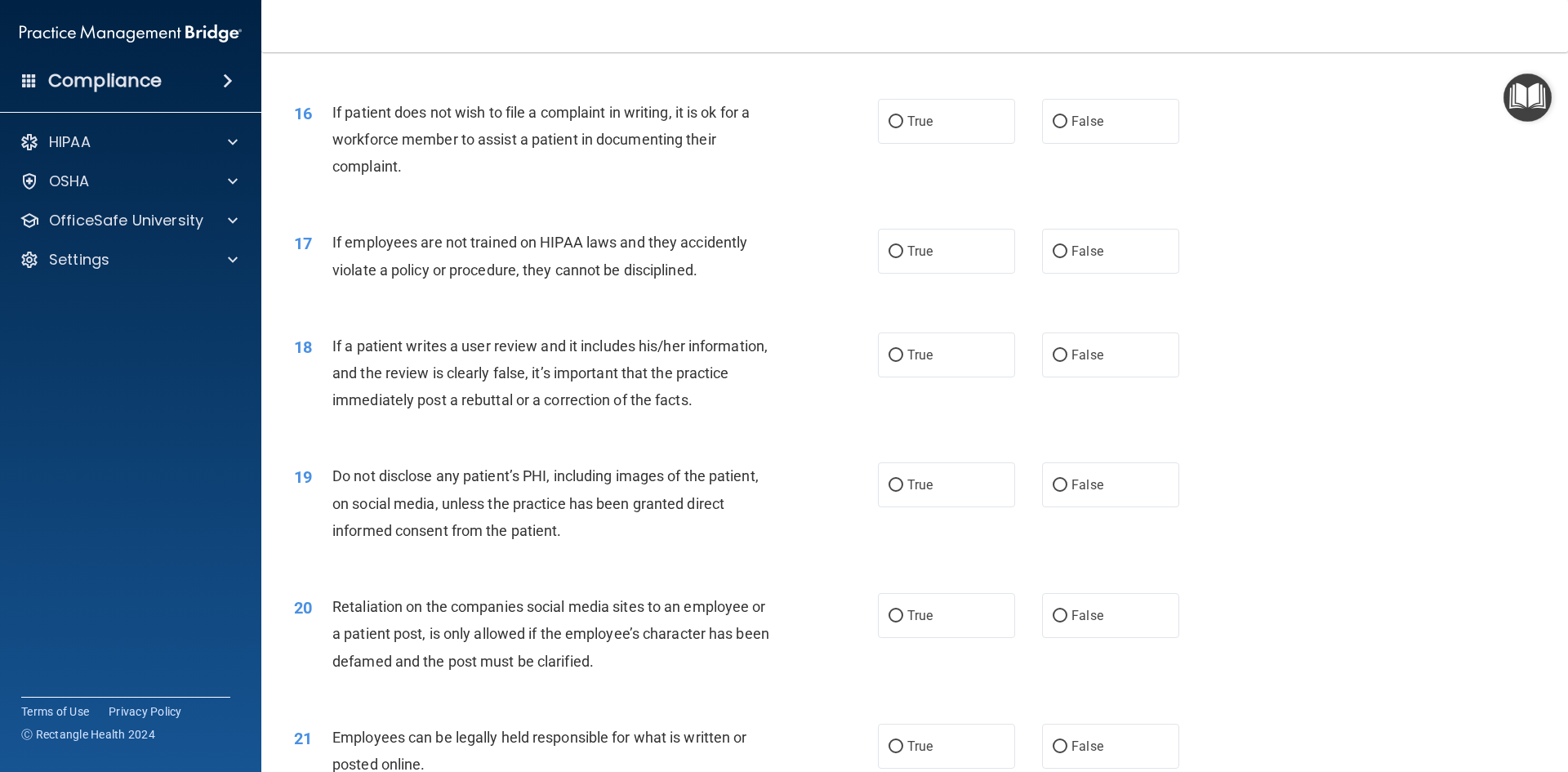
scroll to position [2042, 0]
click at [912, 129] on span "True" at bounding box center [919, 120] width 26 height 15
click at [903, 128] on input "True" at bounding box center [895, 121] width 15 height 12
radio input "true"
click at [1067, 273] on label "False" at bounding box center [1110, 250] width 137 height 45
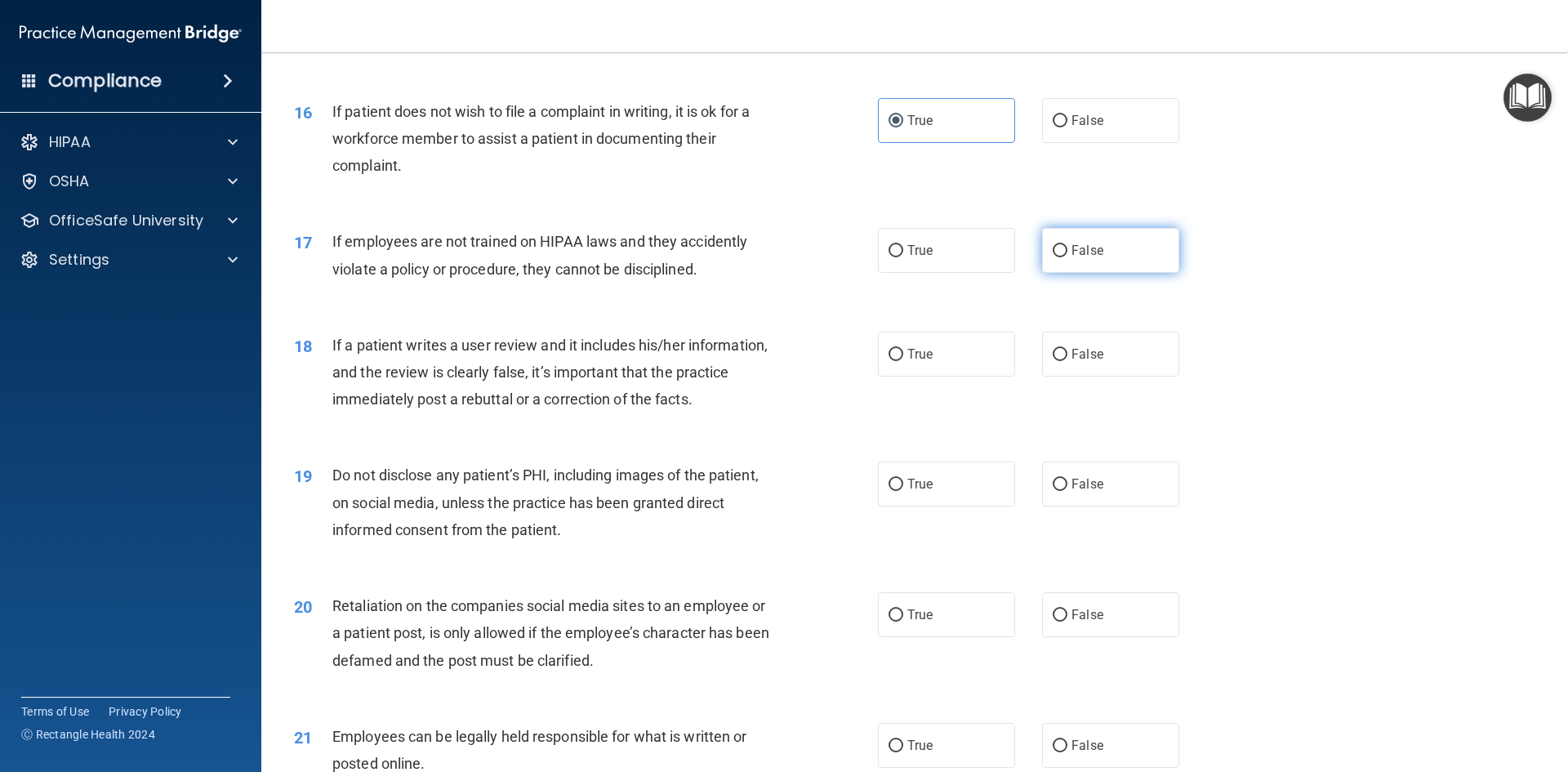
click at [1067, 257] on input "False" at bounding box center [1060, 250] width 15 height 12
radio input "true"
click at [1074, 364] on label "False" at bounding box center [1110, 354] width 137 height 45
click at [1067, 361] on input "False" at bounding box center [1060, 354] width 15 height 12
radio input "true"
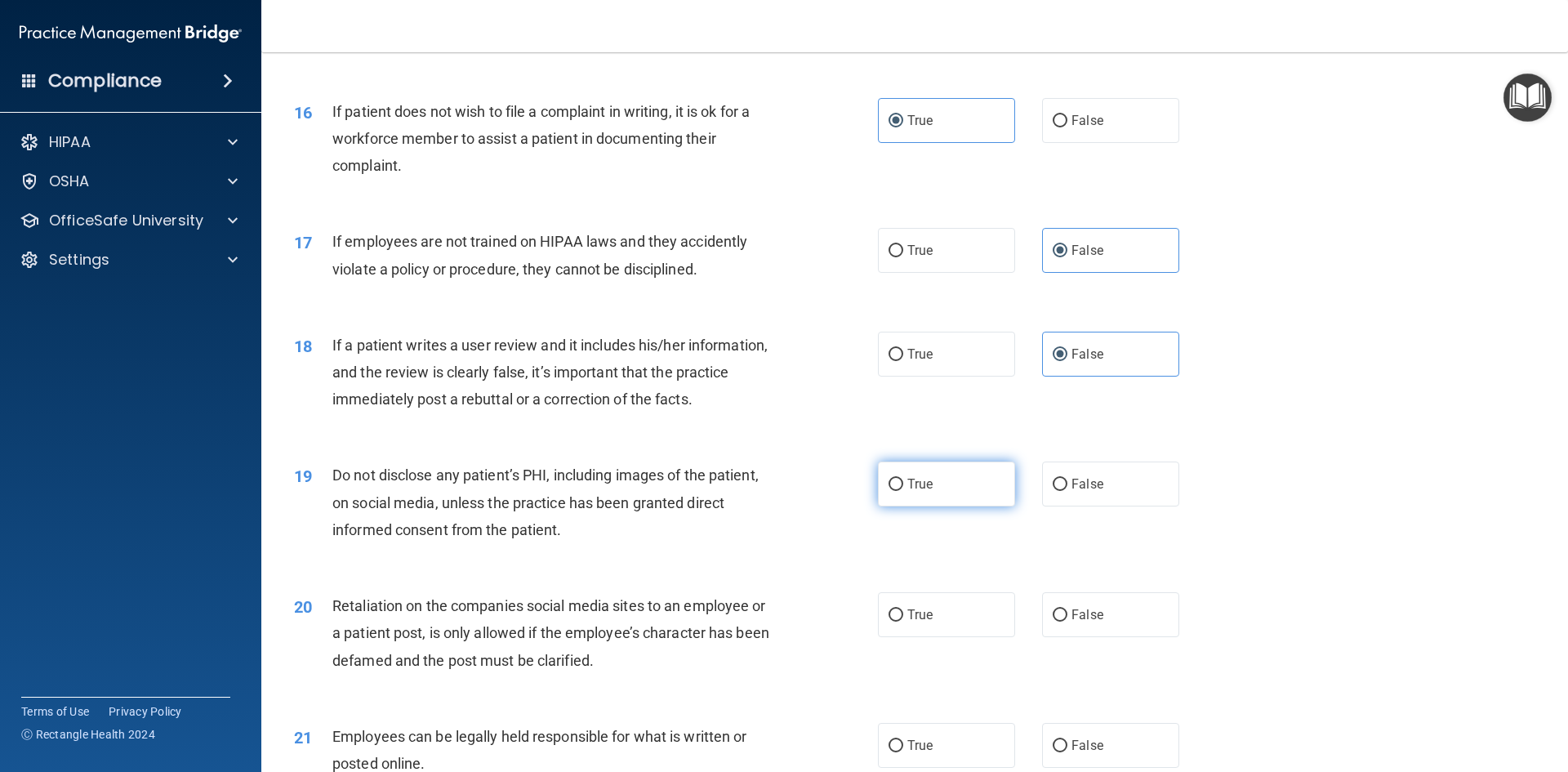
click at [952, 506] on label "True" at bounding box center [946, 484] width 137 height 45
click at [903, 490] on input "True" at bounding box center [895, 484] width 15 height 12
radio input "true"
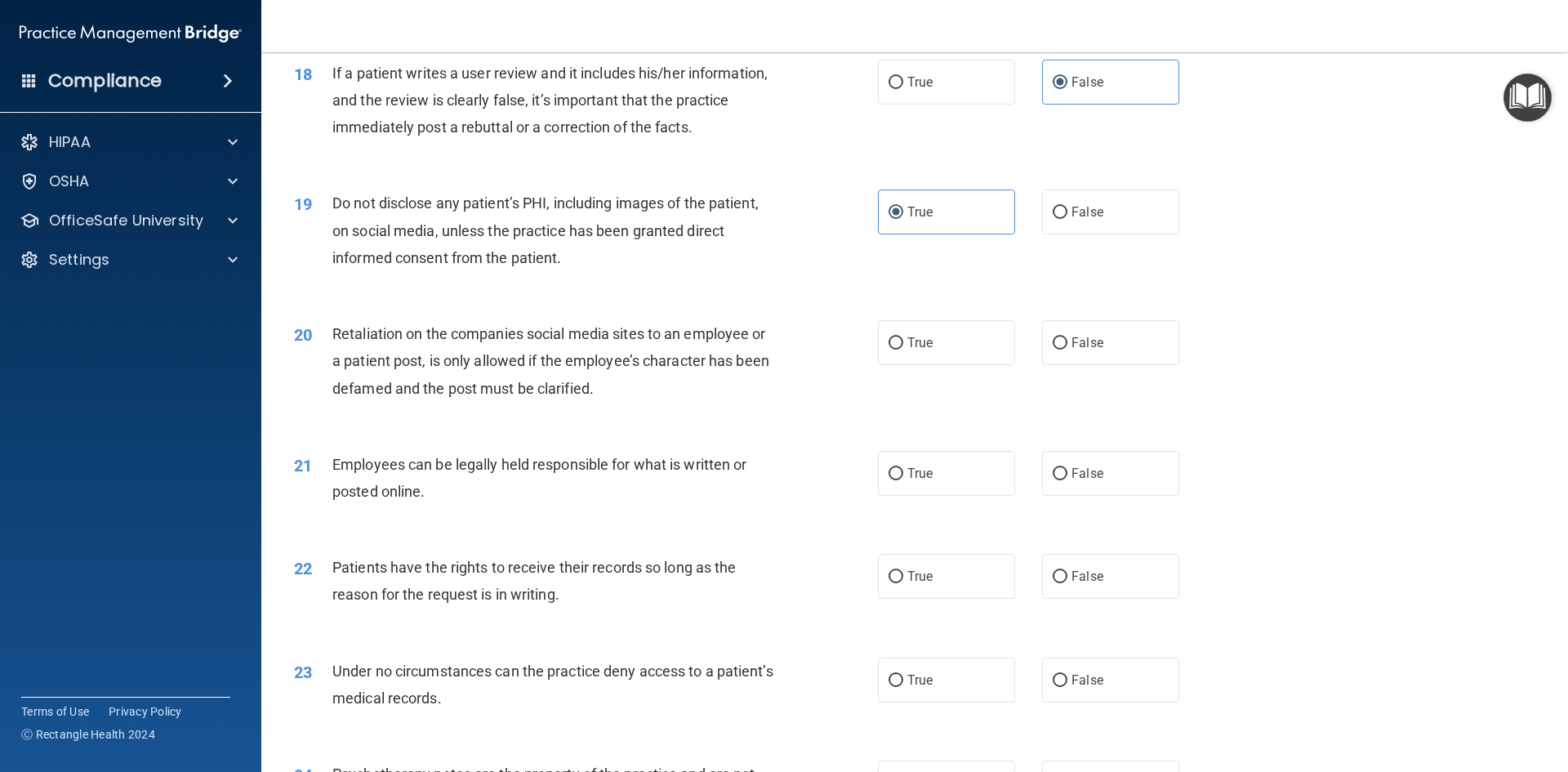
scroll to position [2369, 0]
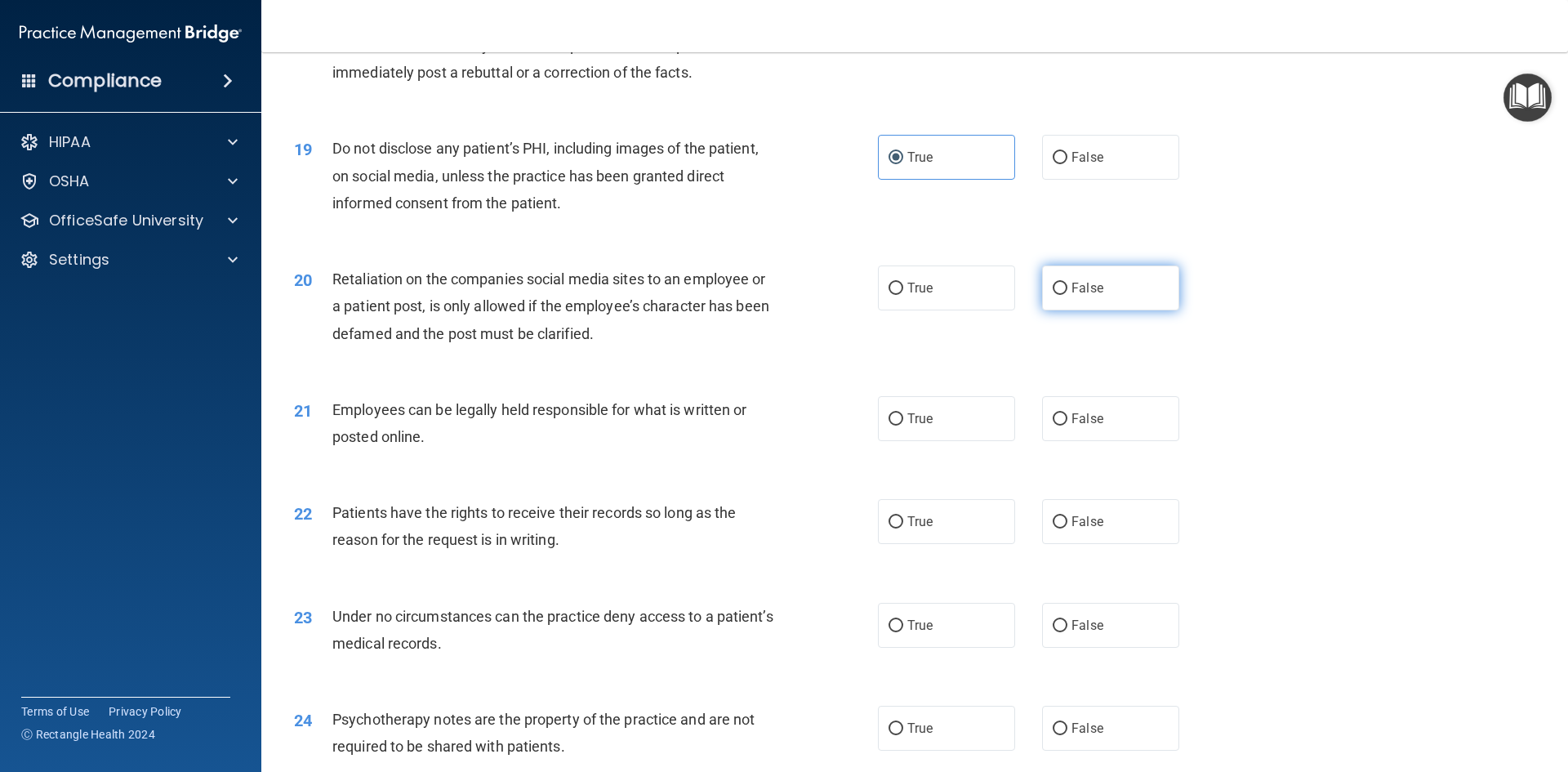
click at [1114, 310] on label "False" at bounding box center [1110, 288] width 137 height 45
click at [1067, 295] on input "False" at bounding box center [1060, 288] width 15 height 12
radio input "true"
click at [954, 437] on label "True" at bounding box center [946, 419] width 137 height 45
click at [903, 425] on input "True" at bounding box center [895, 419] width 15 height 12
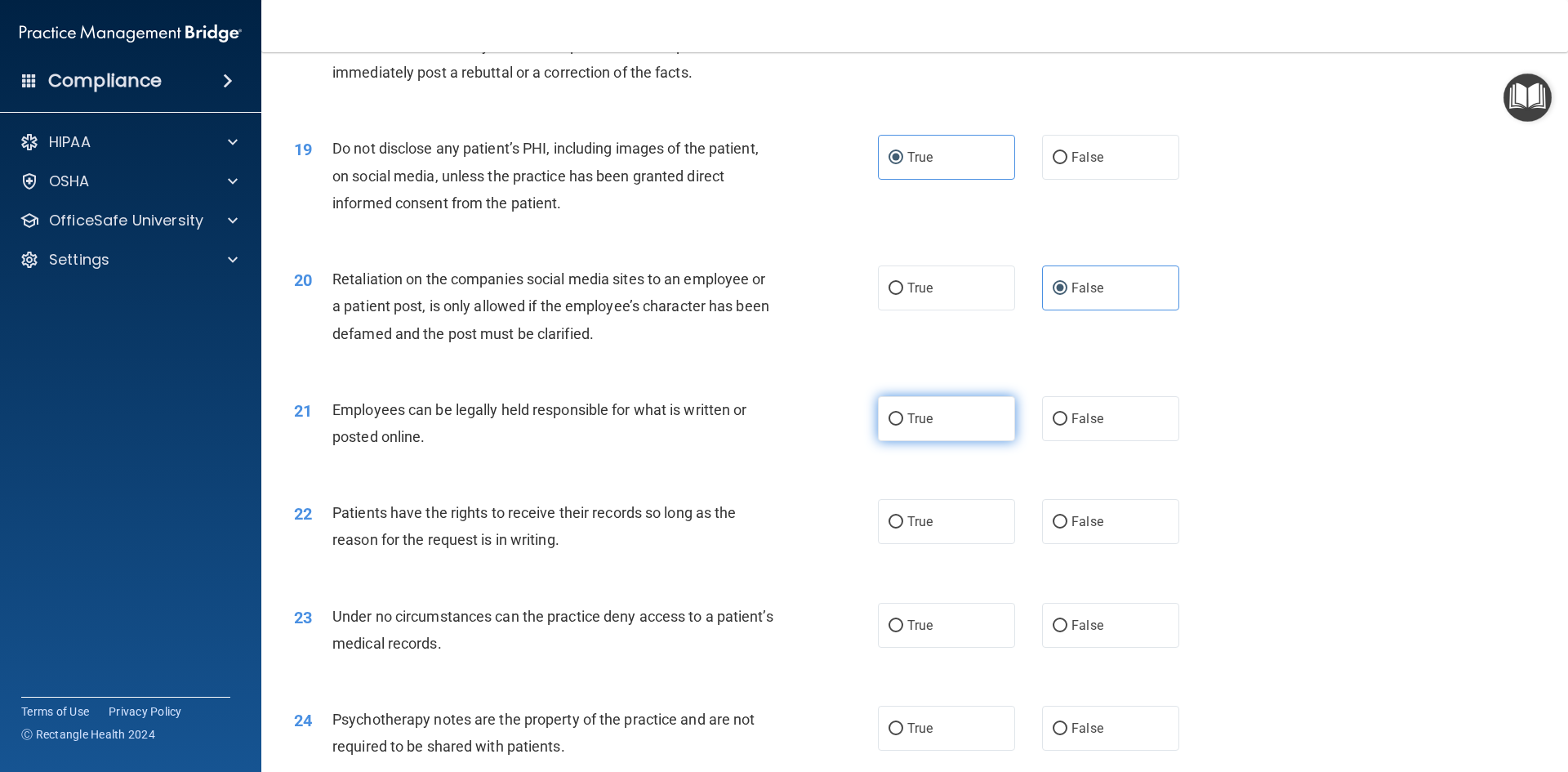
radio input "true"
click at [1104, 544] on label "False" at bounding box center [1110, 522] width 137 height 45
click at [1067, 528] on input "False" at bounding box center [1060, 522] width 15 height 12
radio input "true"
click at [1104, 643] on label "False" at bounding box center [1110, 626] width 137 height 45
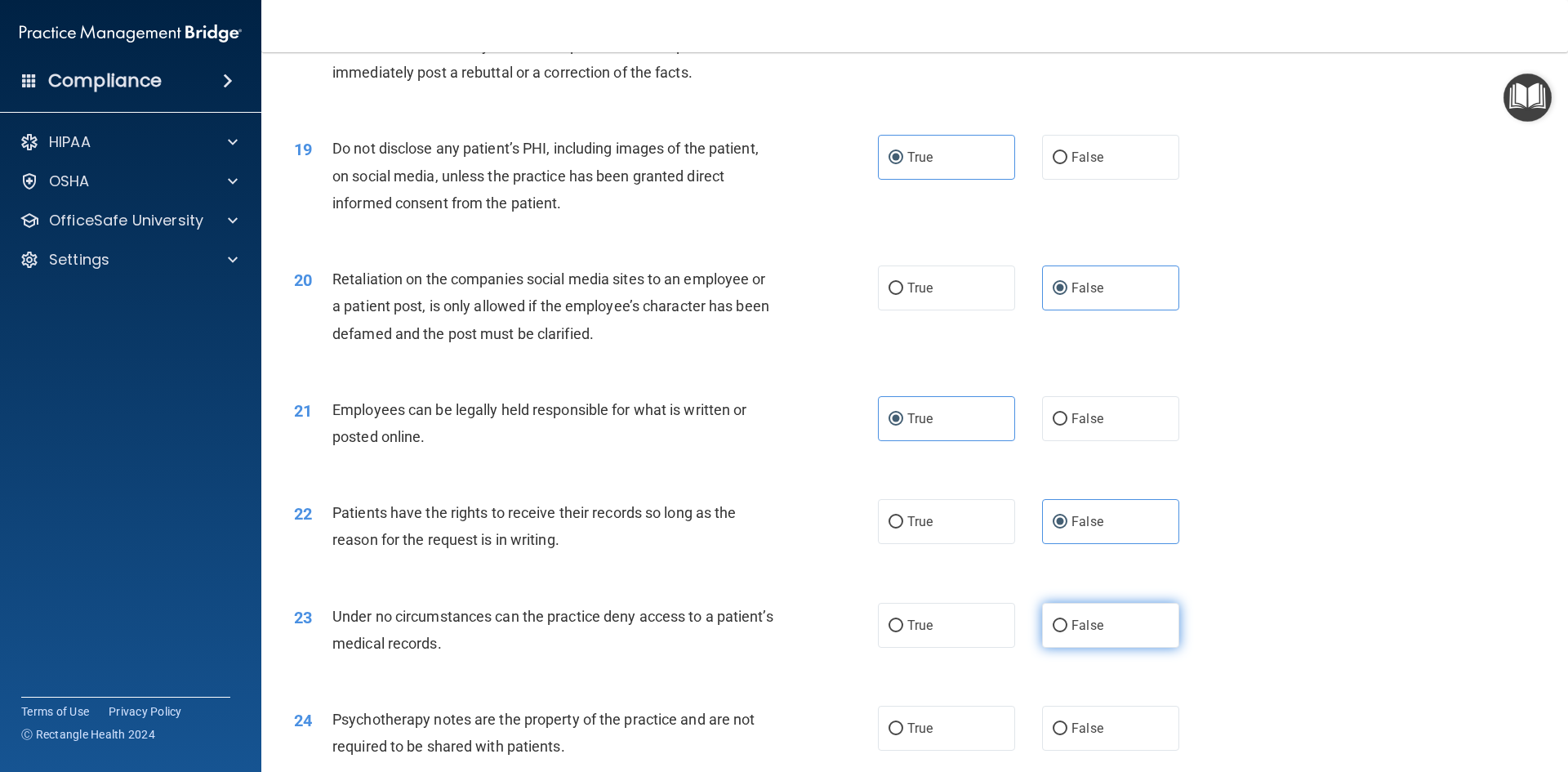
click at [1067, 632] on input "False" at bounding box center [1060, 626] width 15 height 12
radio input "true"
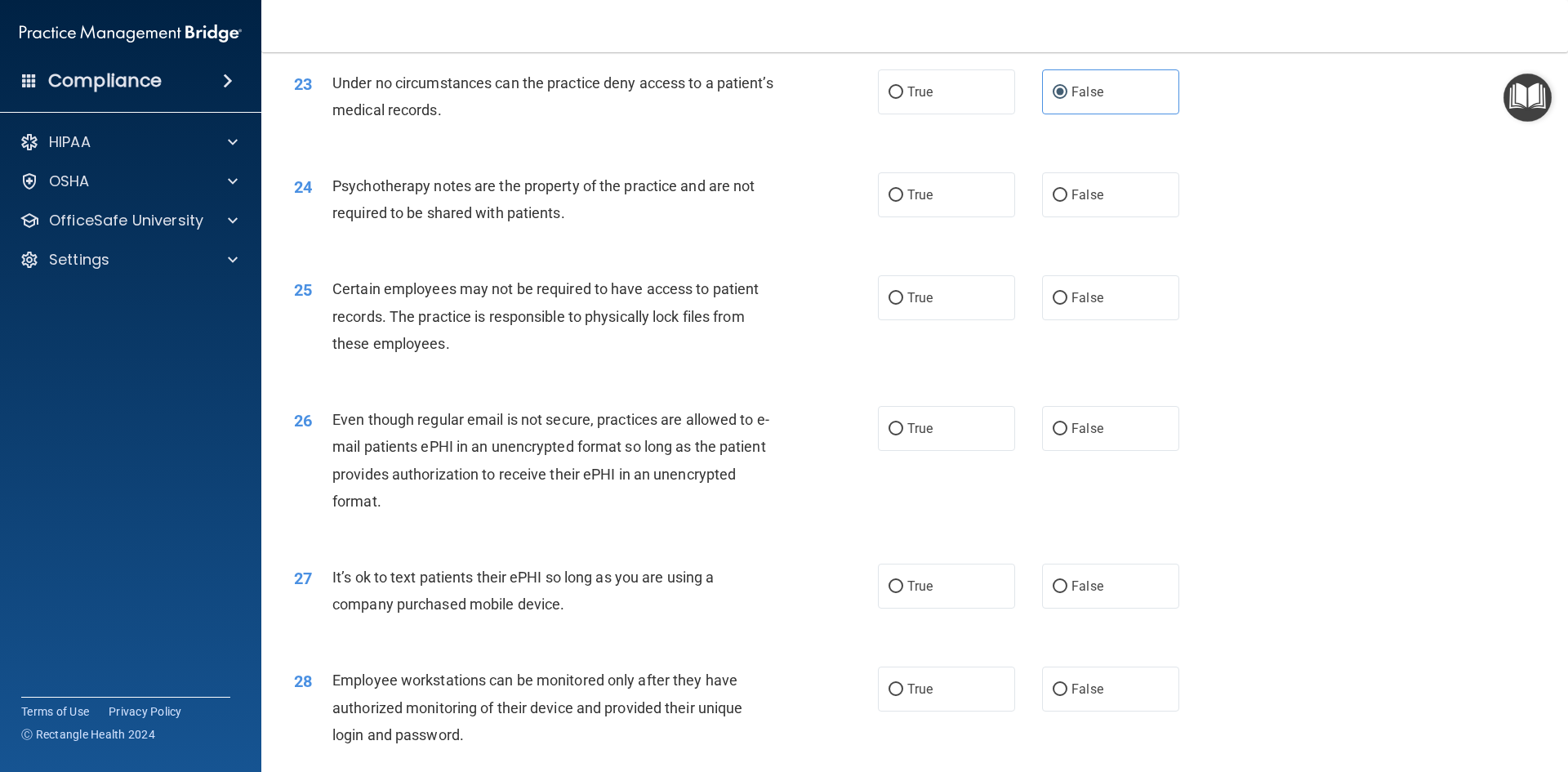
scroll to position [2941, 0]
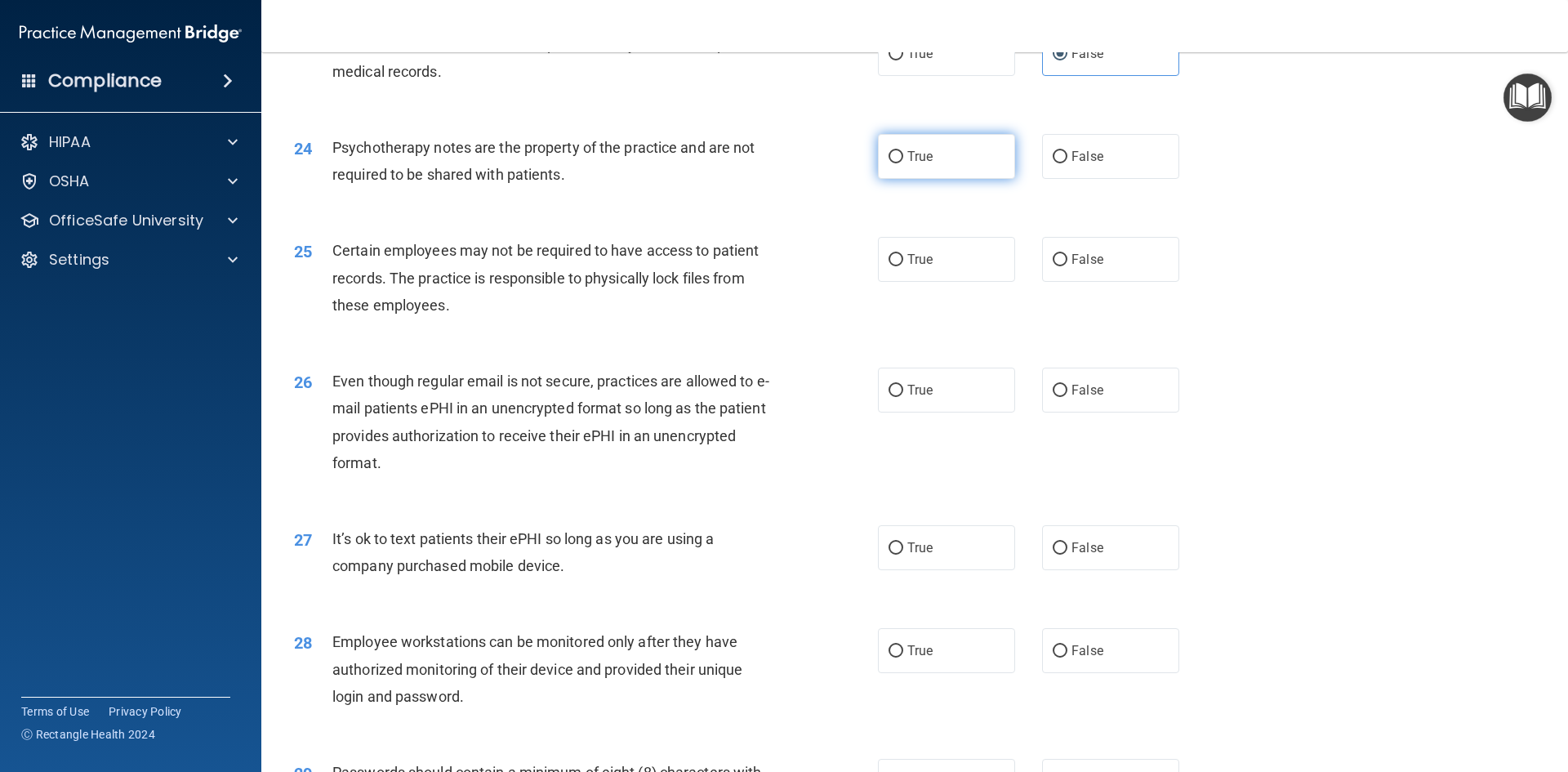
click at [936, 179] on label "True" at bounding box center [946, 157] width 137 height 45
click at [903, 163] on input "True" at bounding box center [895, 157] width 15 height 12
radio input "true"
click at [943, 275] on label "True" at bounding box center [946, 260] width 137 height 45
click at [903, 266] on input "True" at bounding box center [895, 260] width 15 height 12
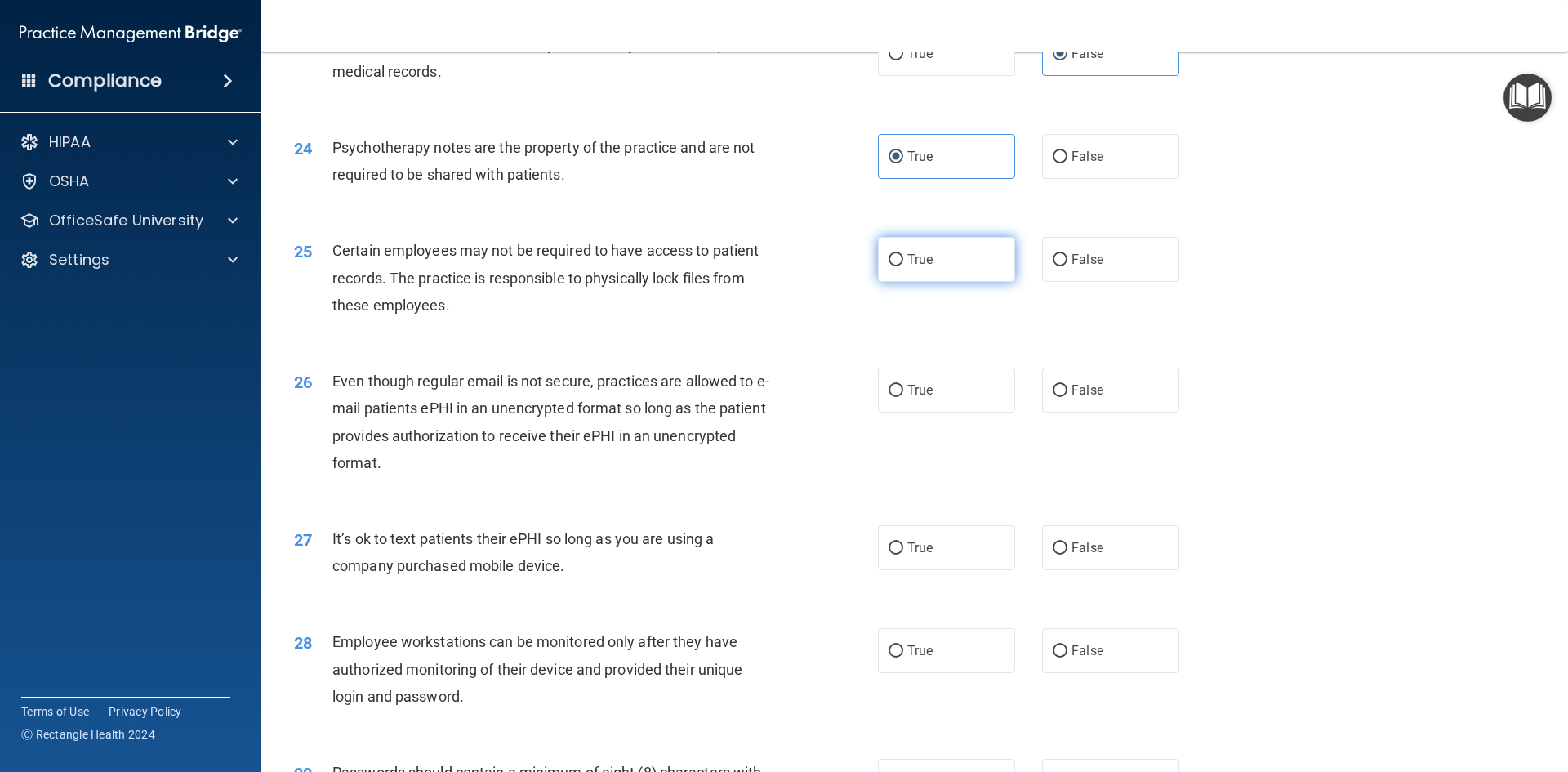
radio input "true"
click at [927, 403] on label "True" at bounding box center [946, 390] width 137 height 45
click at [903, 397] on input "True" at bounding box center [895, 390] width 15 height 12
radio input "true"
click at [1078, 570] on label "False" at bounding box center [1110, 548] width 137 height 45
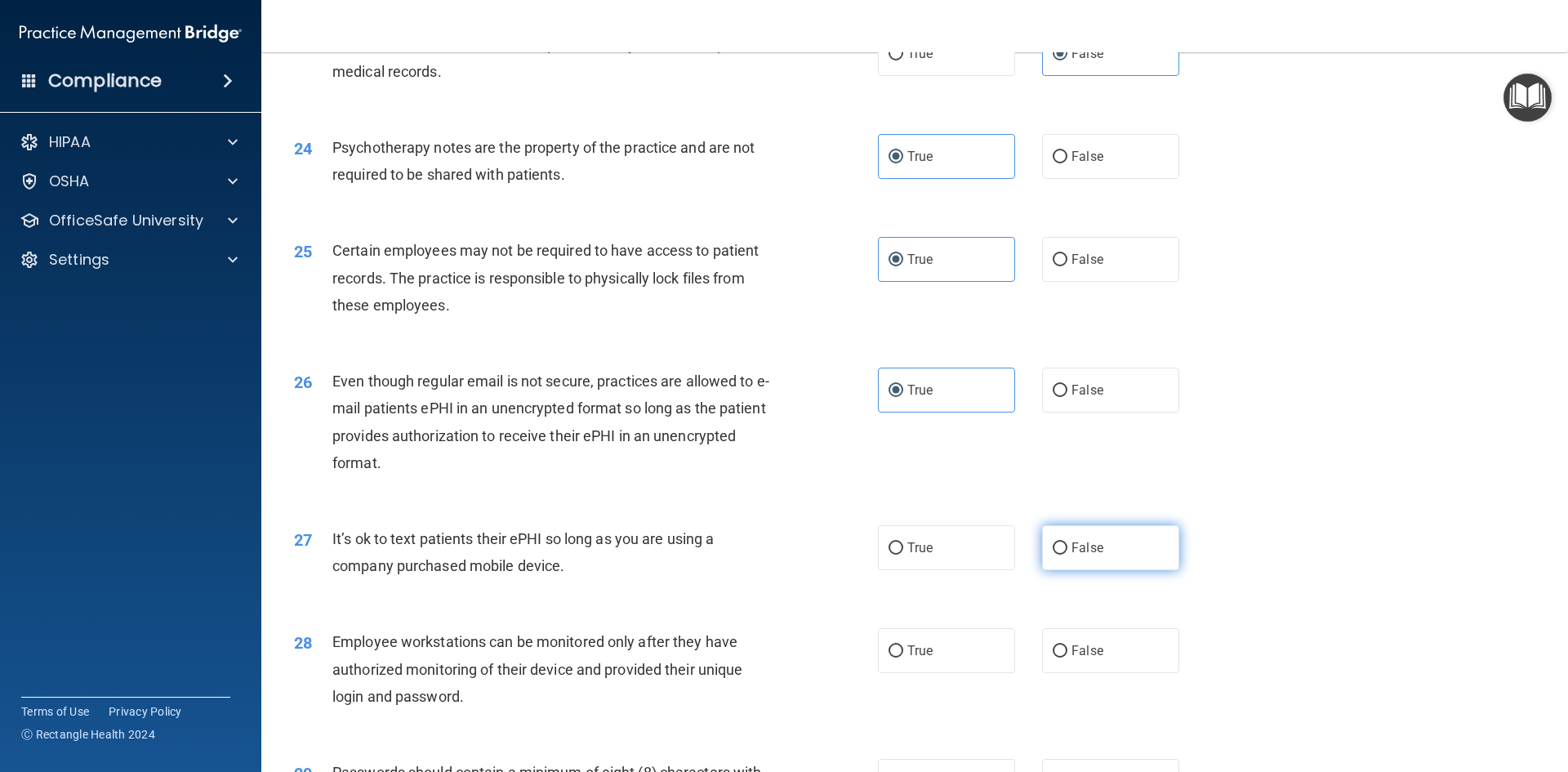
click at [1067, 555] on input "False" at bounding box center [1060, 548] width 15 height 12
radio input "true"
click at [1081, 659] on span "False" at bounding box center [1087, 650] width 32 height 15
click at [1067, 658] on input "False" at bounding box center [1060, 651] width 15 height 12
radio input "true"
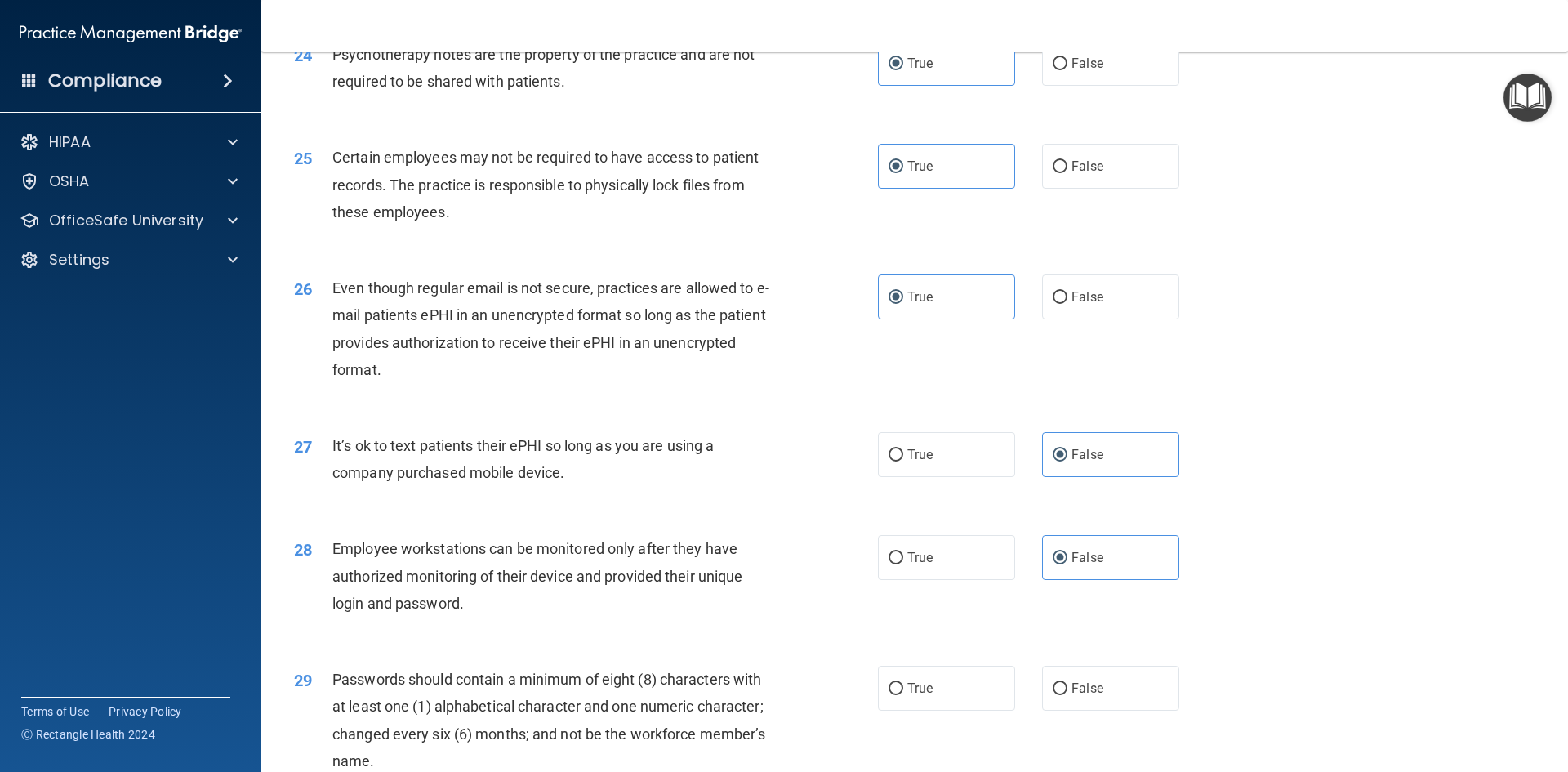
scroll to position [3267, 0]
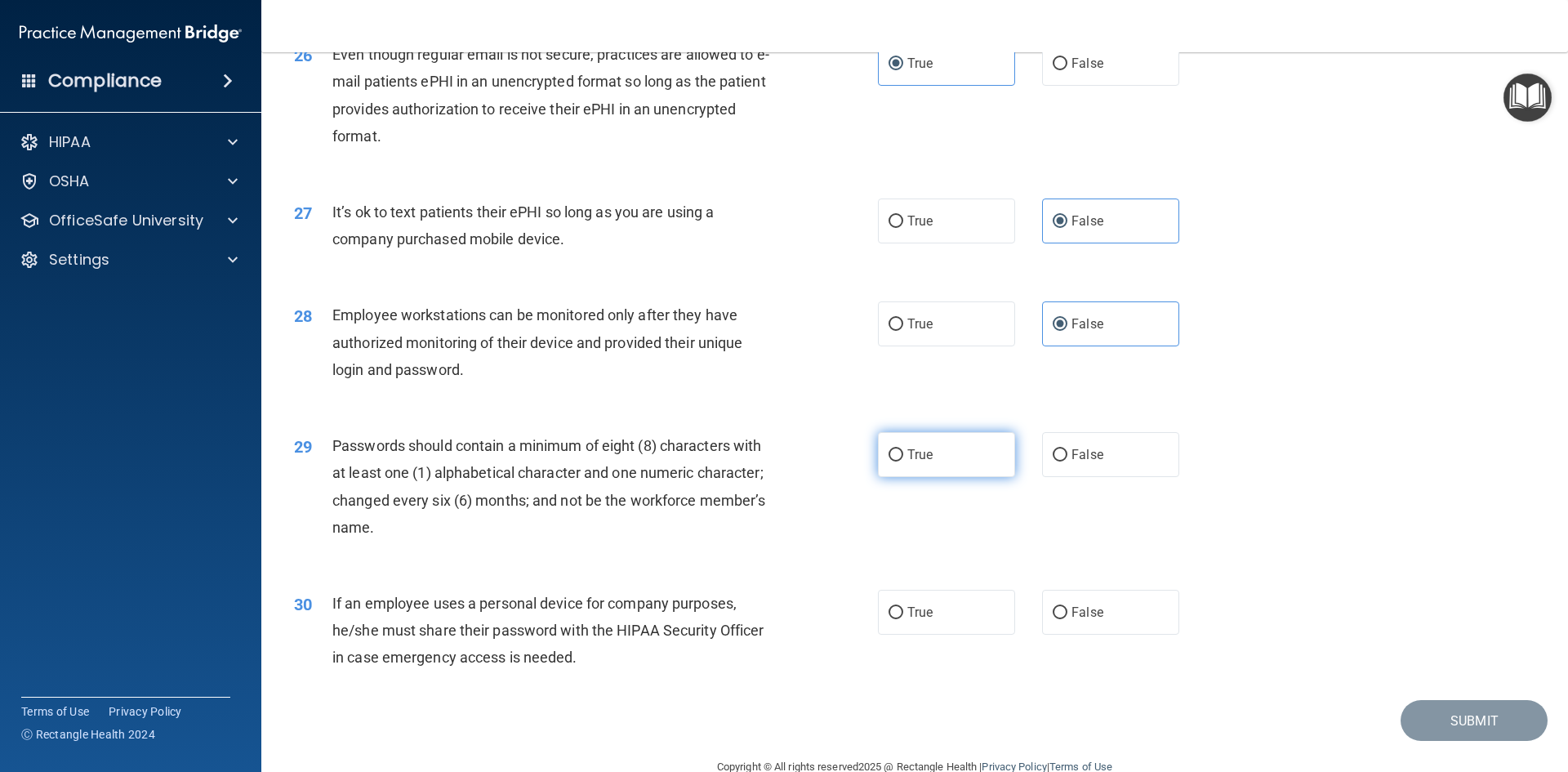
click at [908, 462] on span "True" at bounding box center [919, 455] width 26 height 15
click at [903, 461] on input "True" at bounding box center [895, 455] width 15 height 12
radio input "true"
click at [1071, 620] on span "False" at bounding box center [1087, 612] width 32 height 15
click at [1067, 619] on input "False" at bounding box center [1060, 612] width 15 height 12
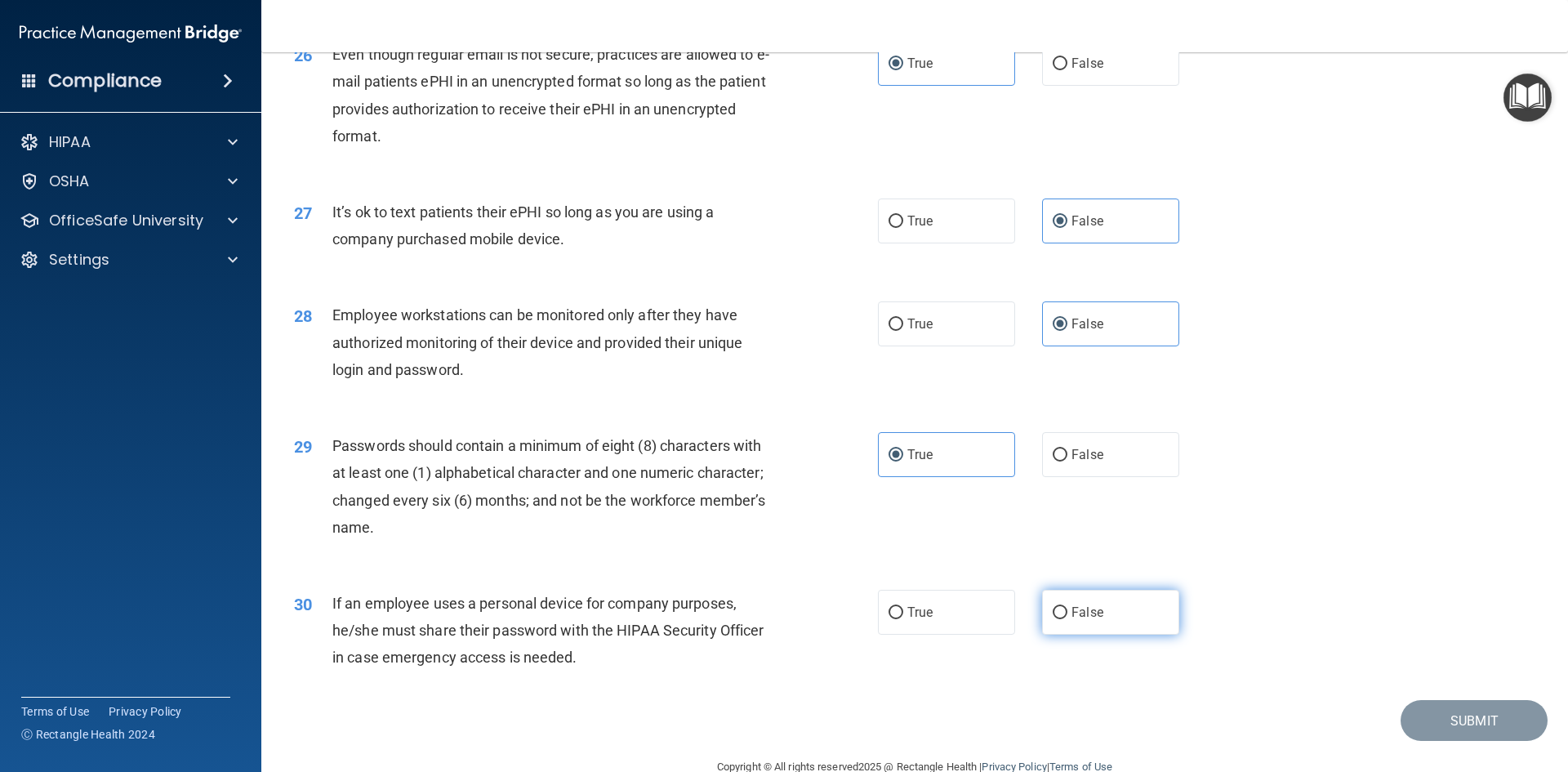
radio input "true"
click at [1461, 742] on button "Submit" at bounding box center [1474, 721] width 147 height 42
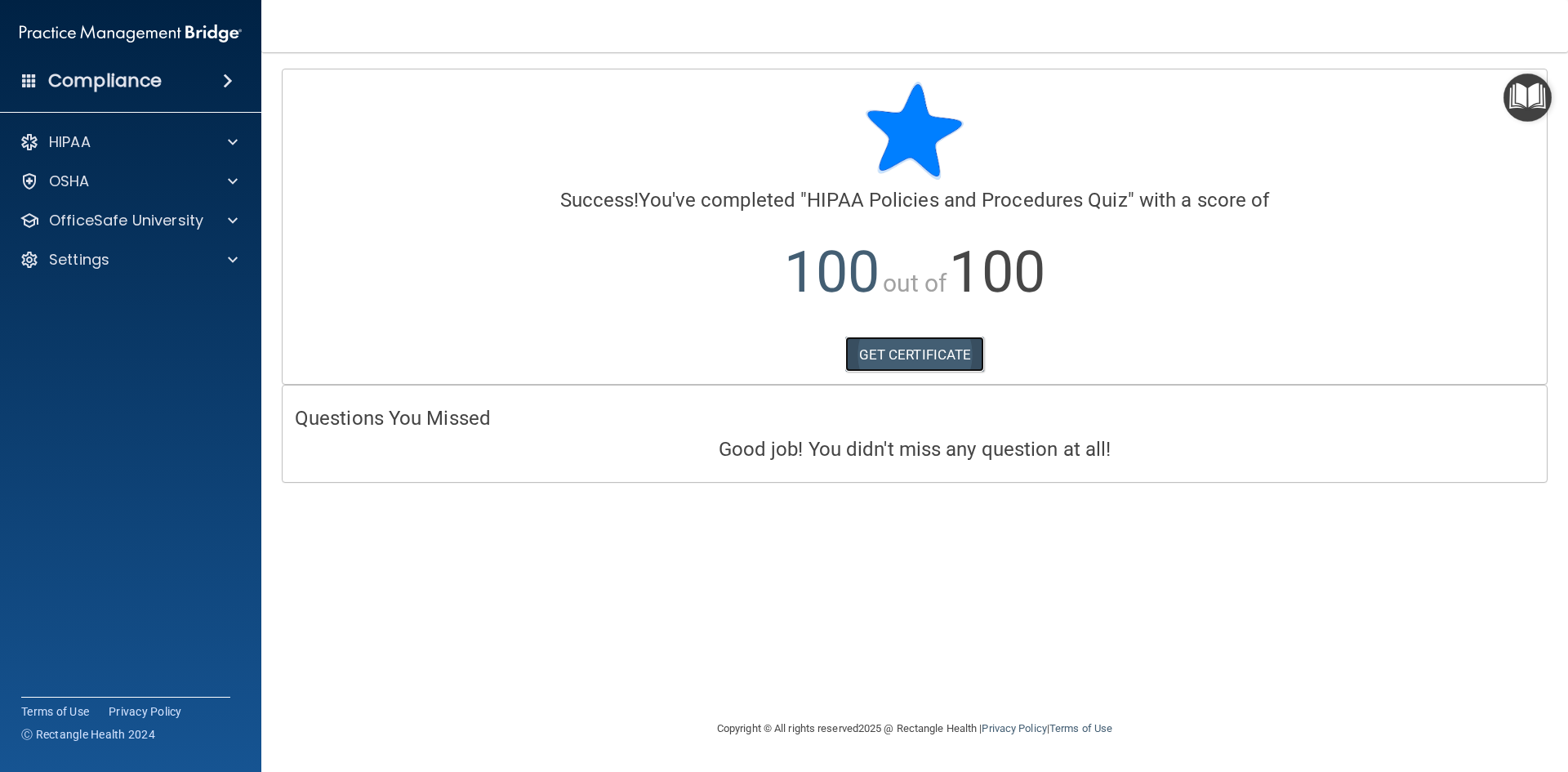
click at [890, 353] on link "GET CERTIFICATE" at bounding box center [915, 354] width 140 height 36
click at [123, 215] on p "OfficeSafe University" at bounding box center [126, 220] width 154 height 20
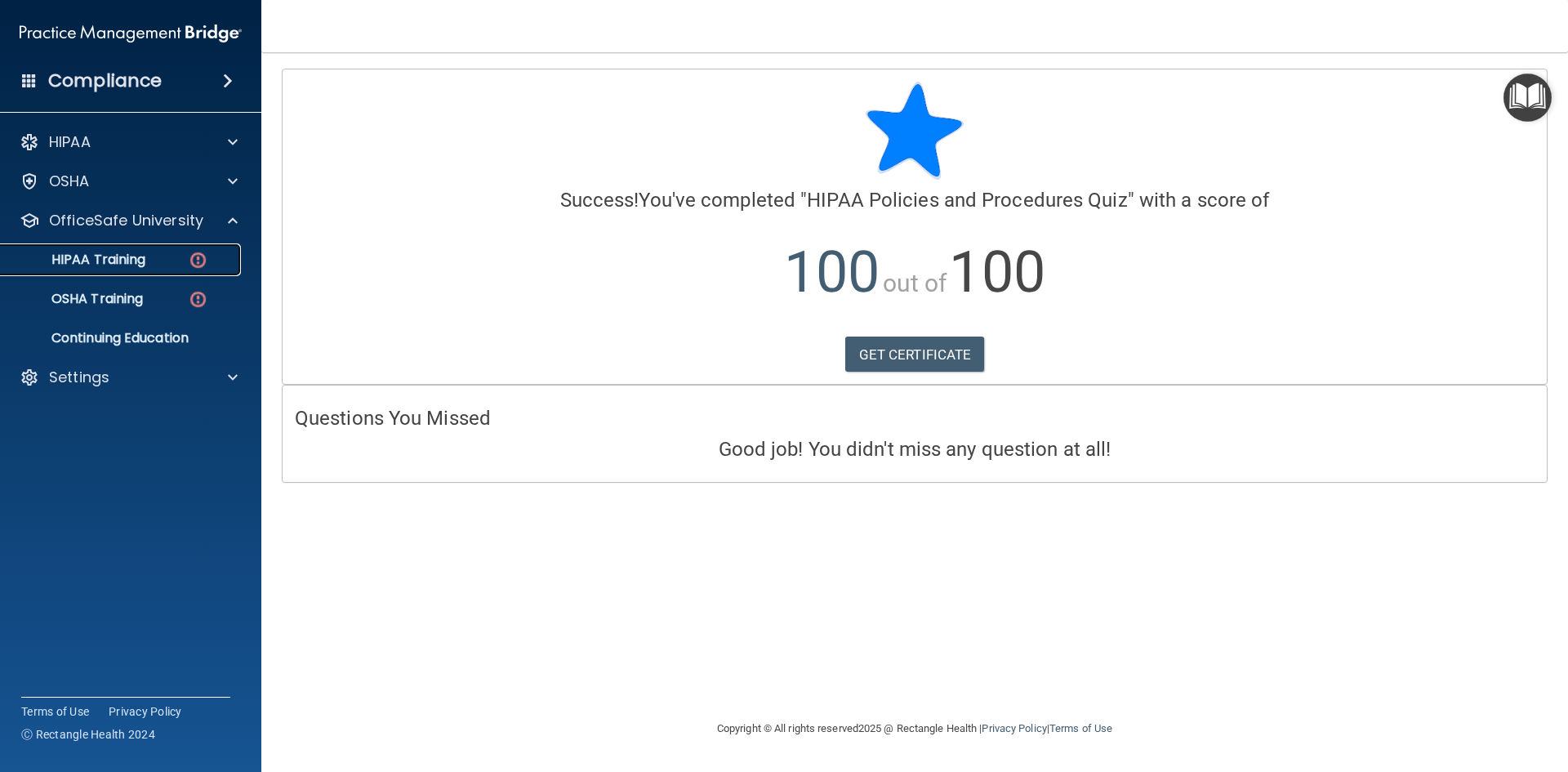
click at [115, 268] on link "HIPAA Training" at bounding box center [112, 260] width 257 height 33
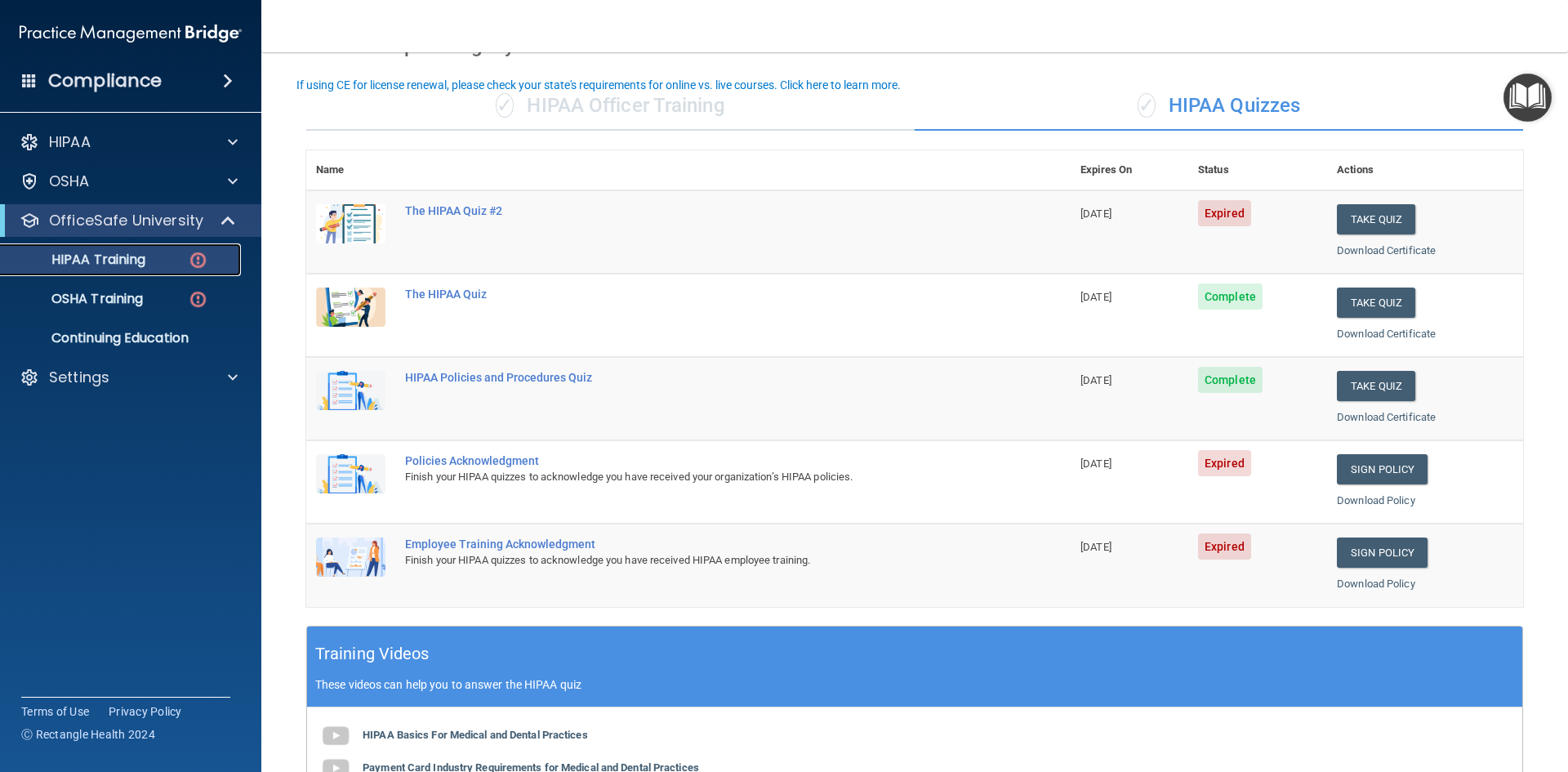
scroll to position [81, 0]
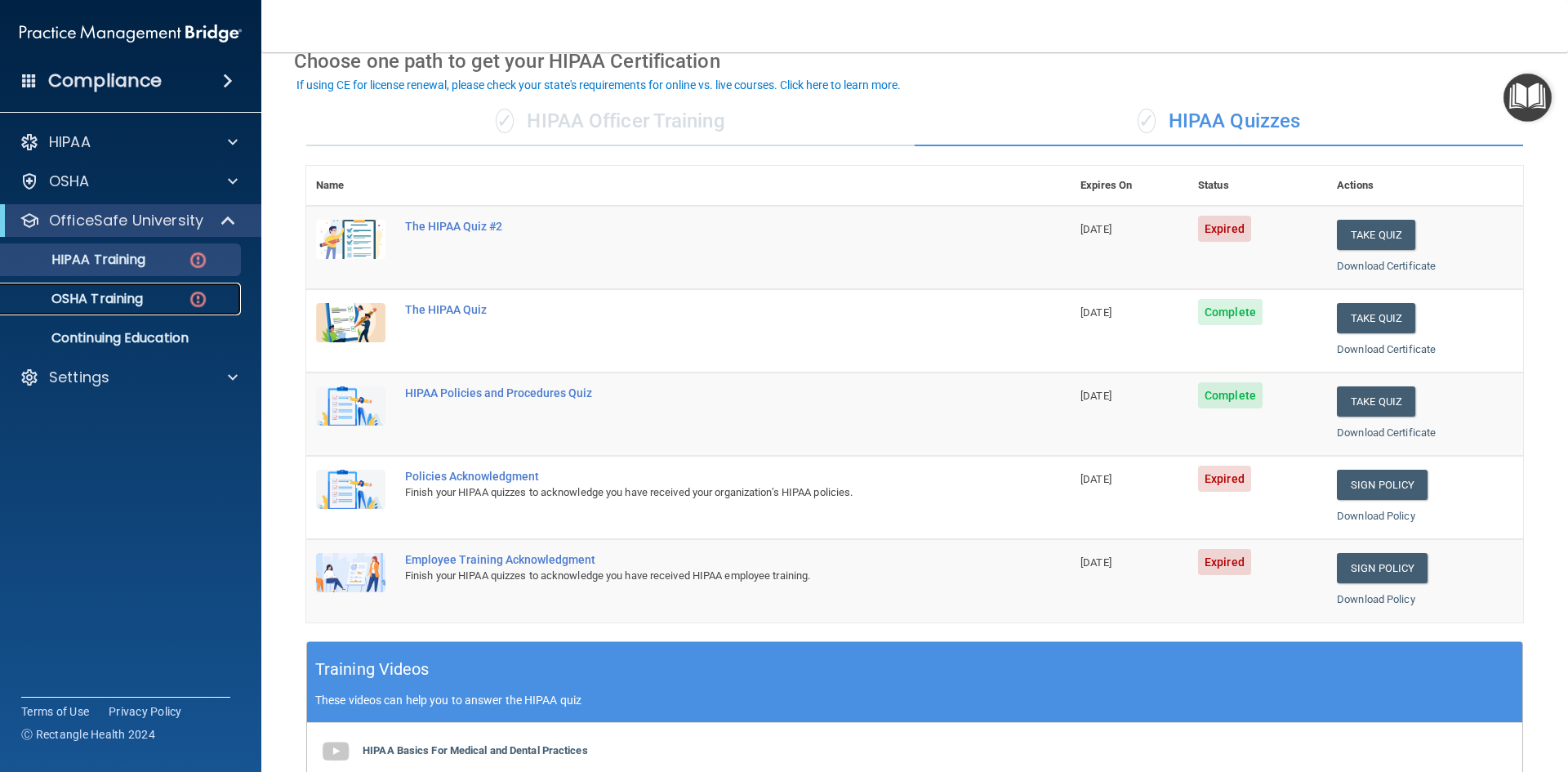
click at [99, 298] on p "OSHA Training" at bounding box center [77, 299] width 132 height 16
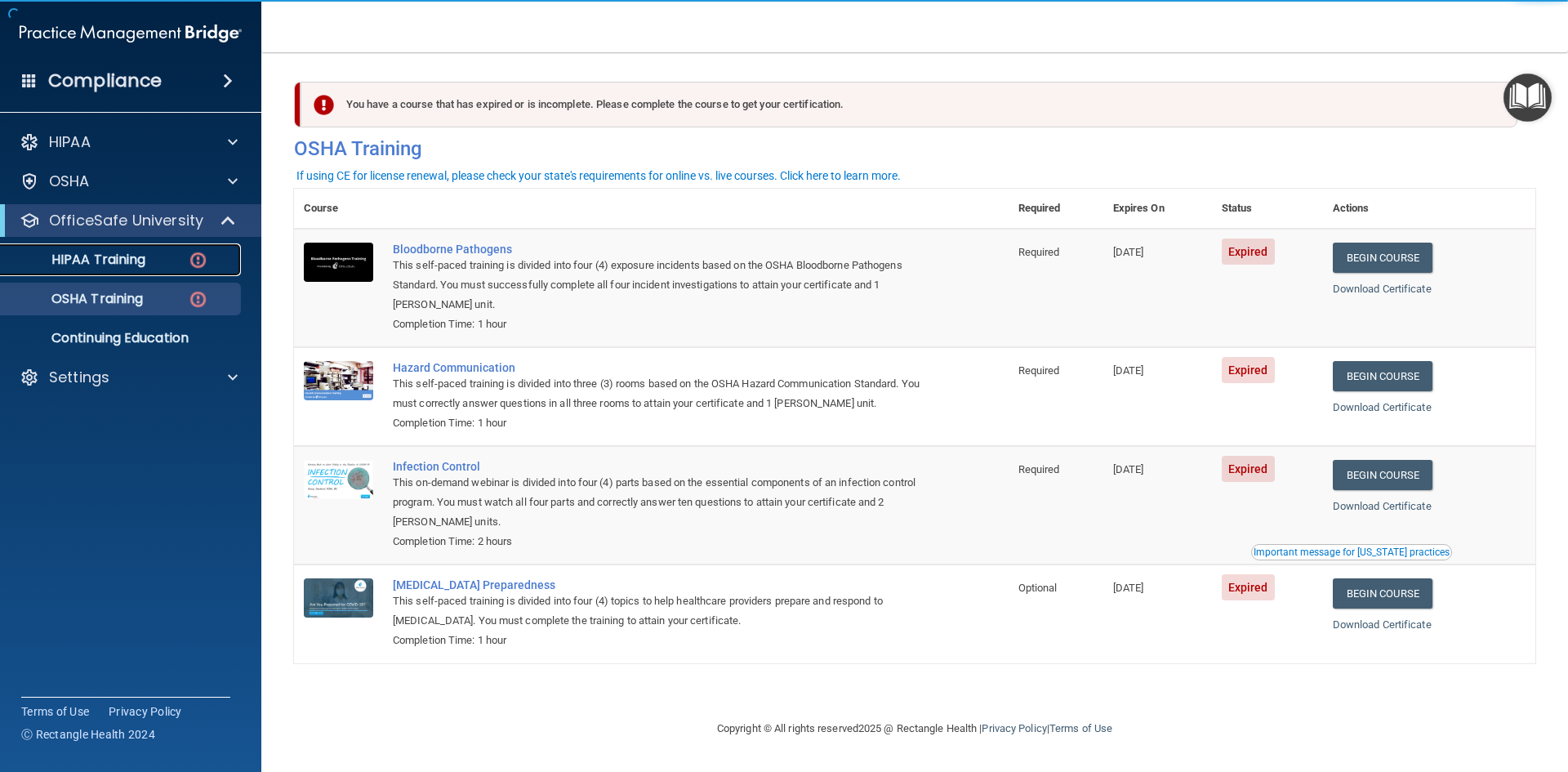
click at [110, 262] on p "HIPAA Training" at bounding box center [77, 259] width 135 height 16
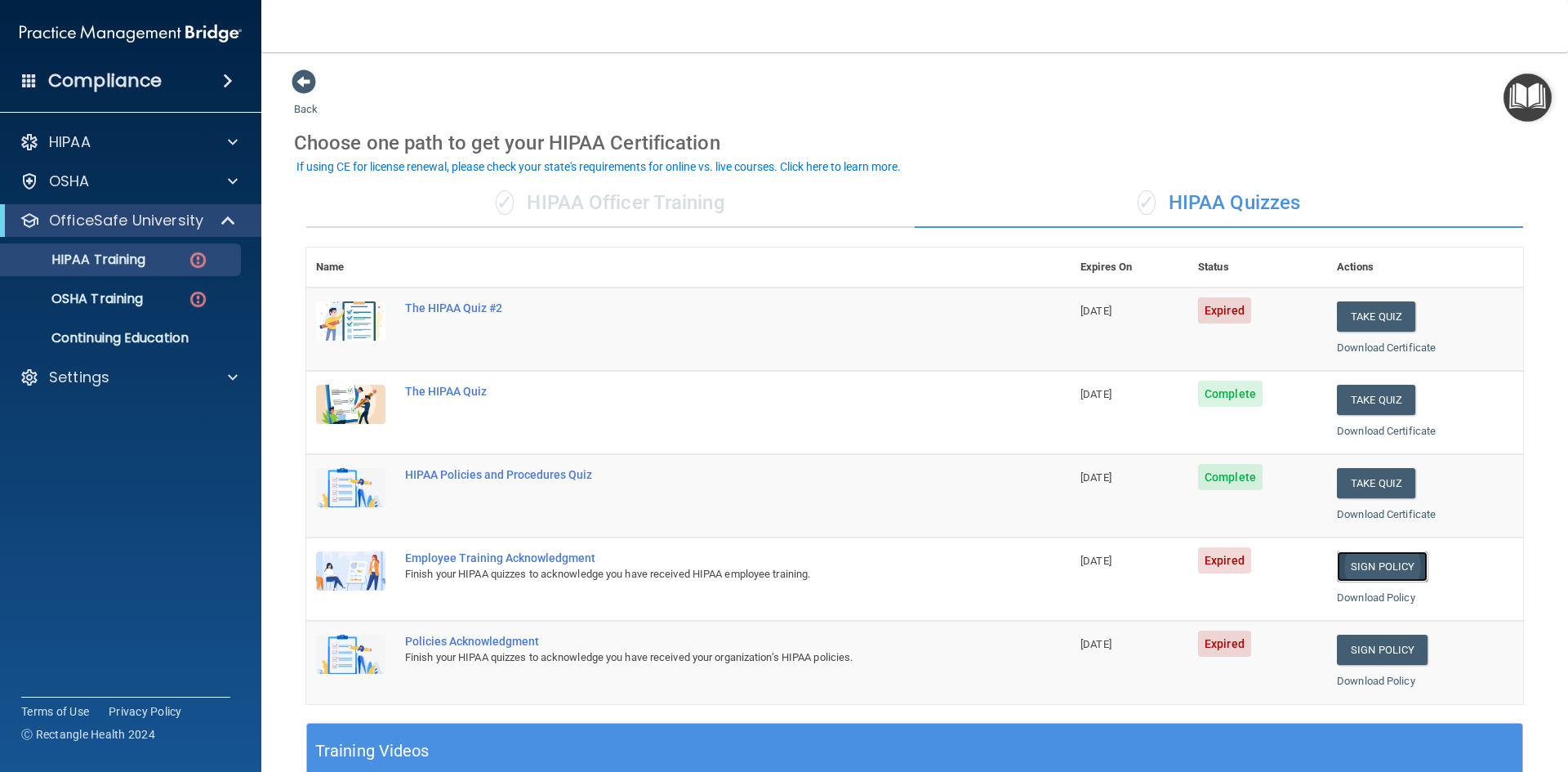
click at [1357, 570] on link "Sign Policy" at bounding box center [1382, 566] width 91 height 30
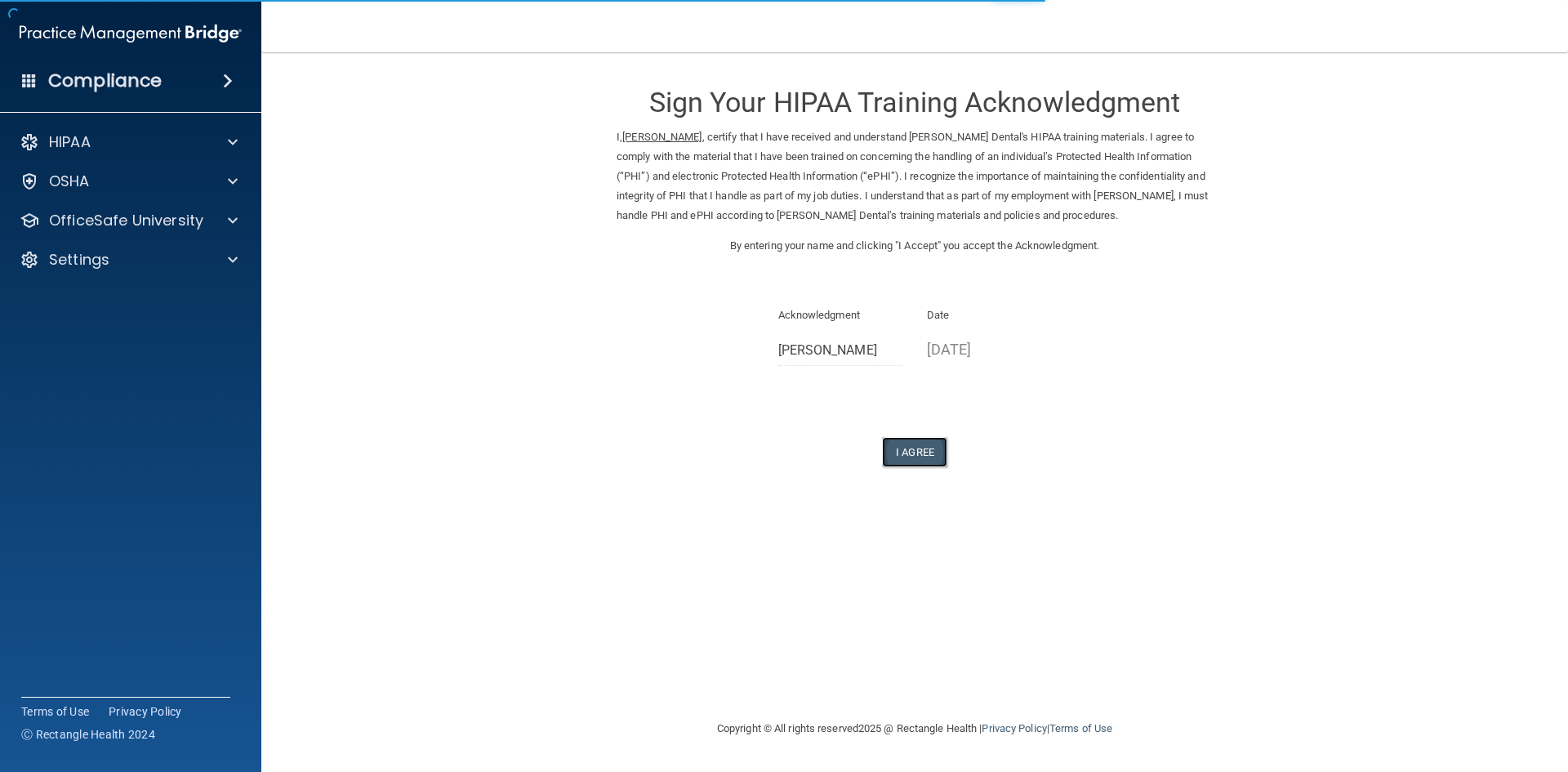
click at [922, 451] on button "I Agree" at bounding box center [913, 452] width 65 height 30
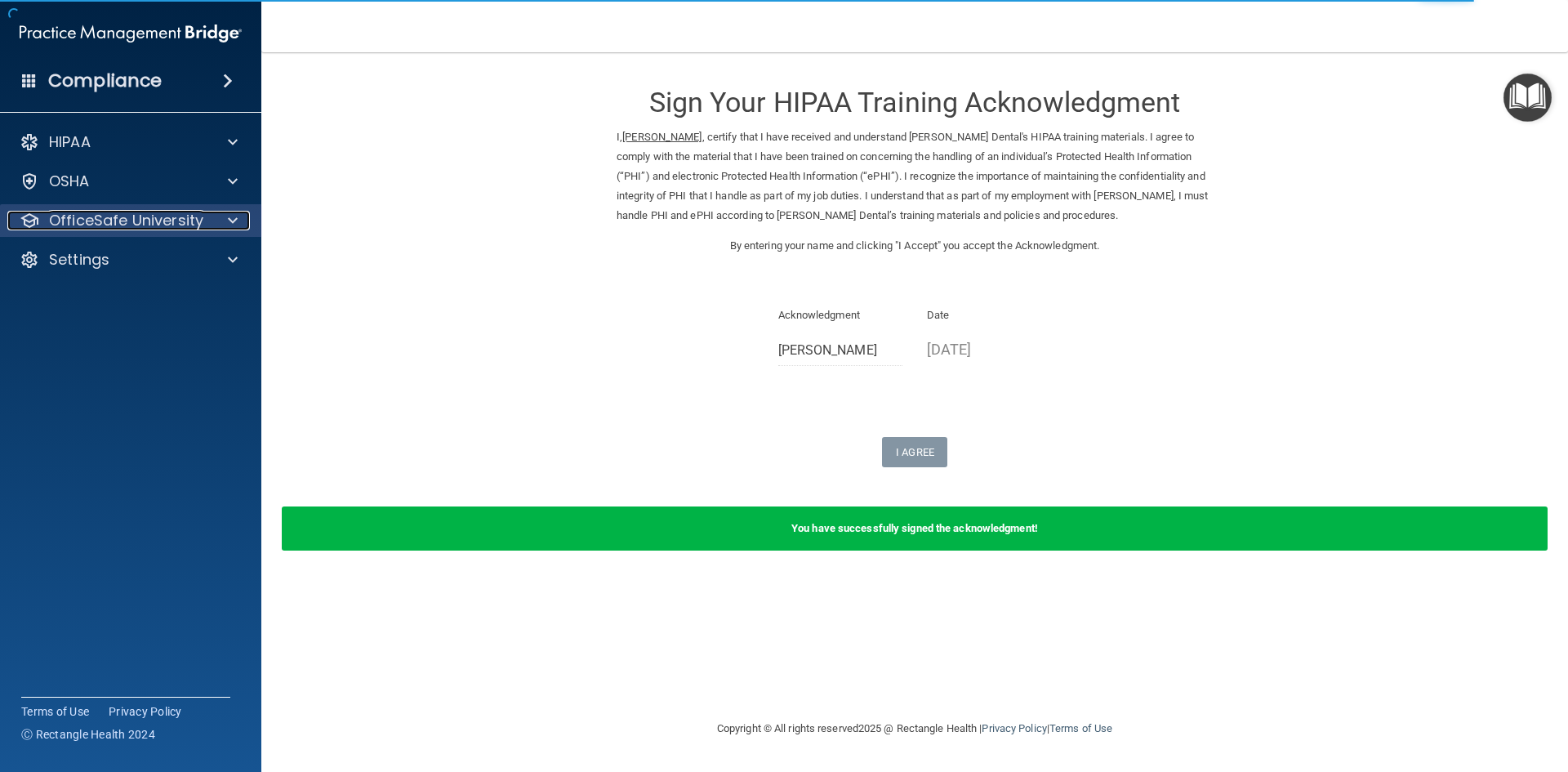
click at [73, 221] on p "OfficeSafe University" at bounding box center [126, 220] width 154 height 20
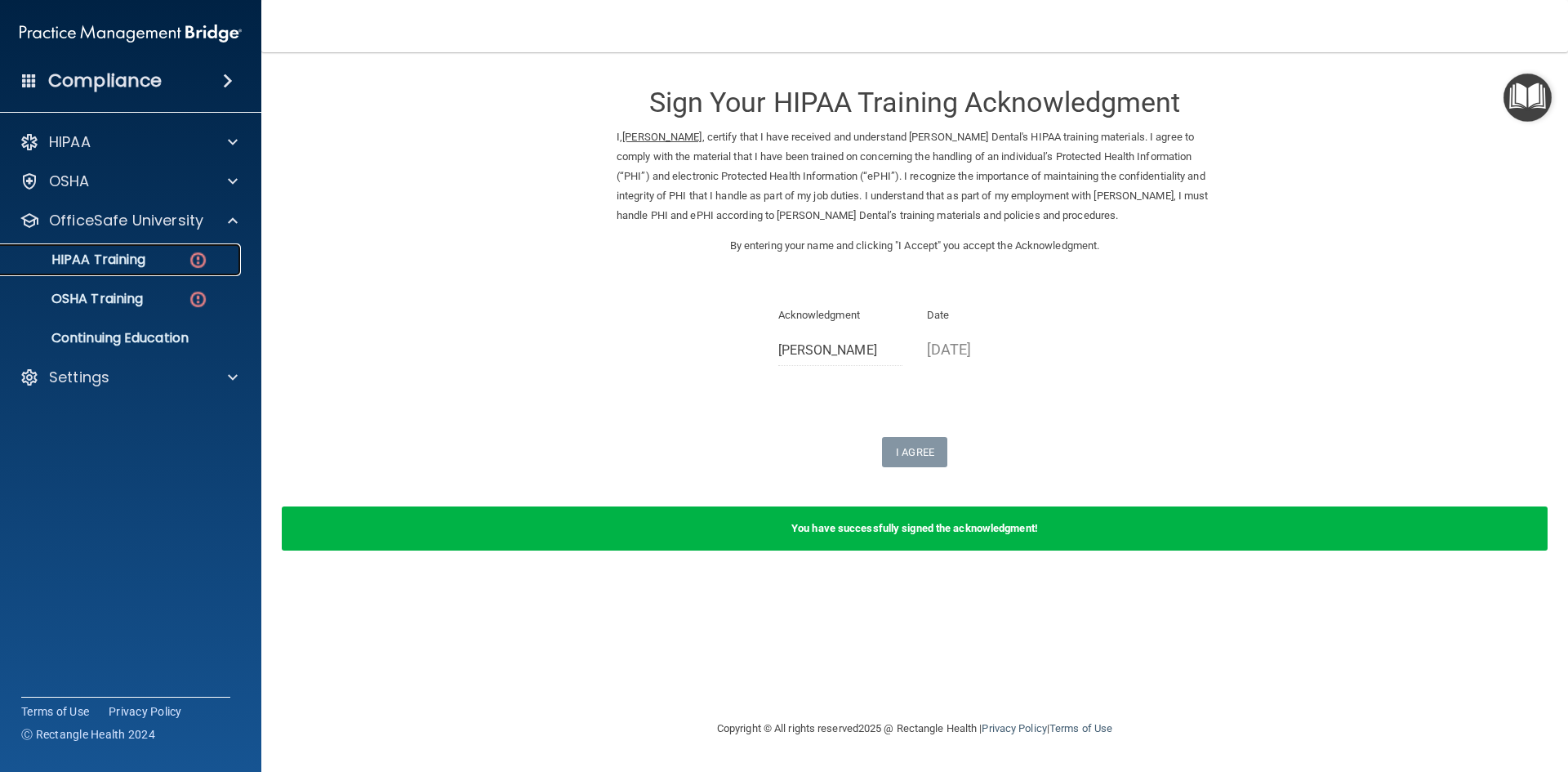
click at [97, 263] on p "HIPAA Training" at bounding box center [77, 259] width 135 height 16
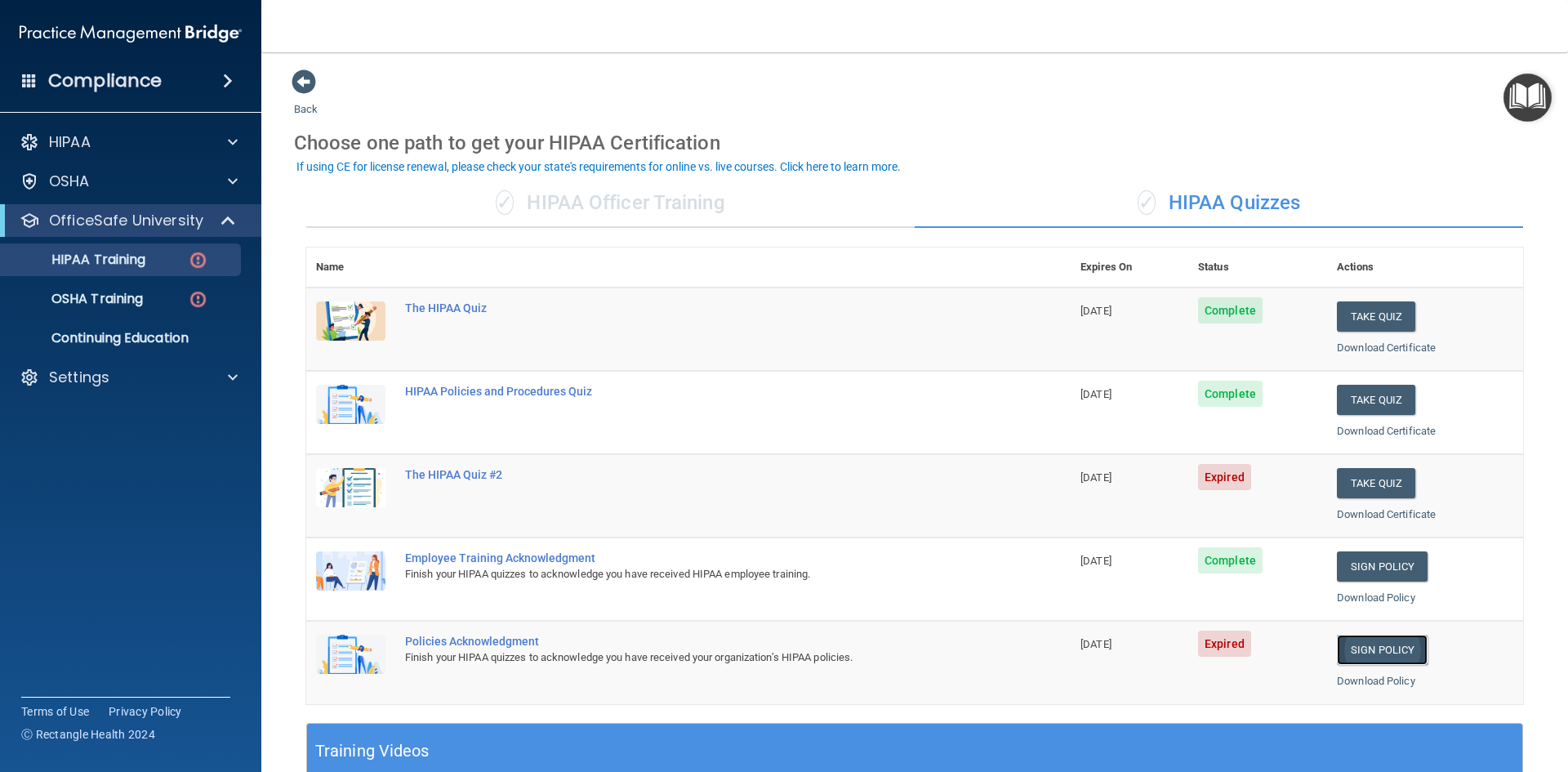
click at [1384, 653] on link "Sign Policy" at bounding box center [1382, 650] width 91 height 30
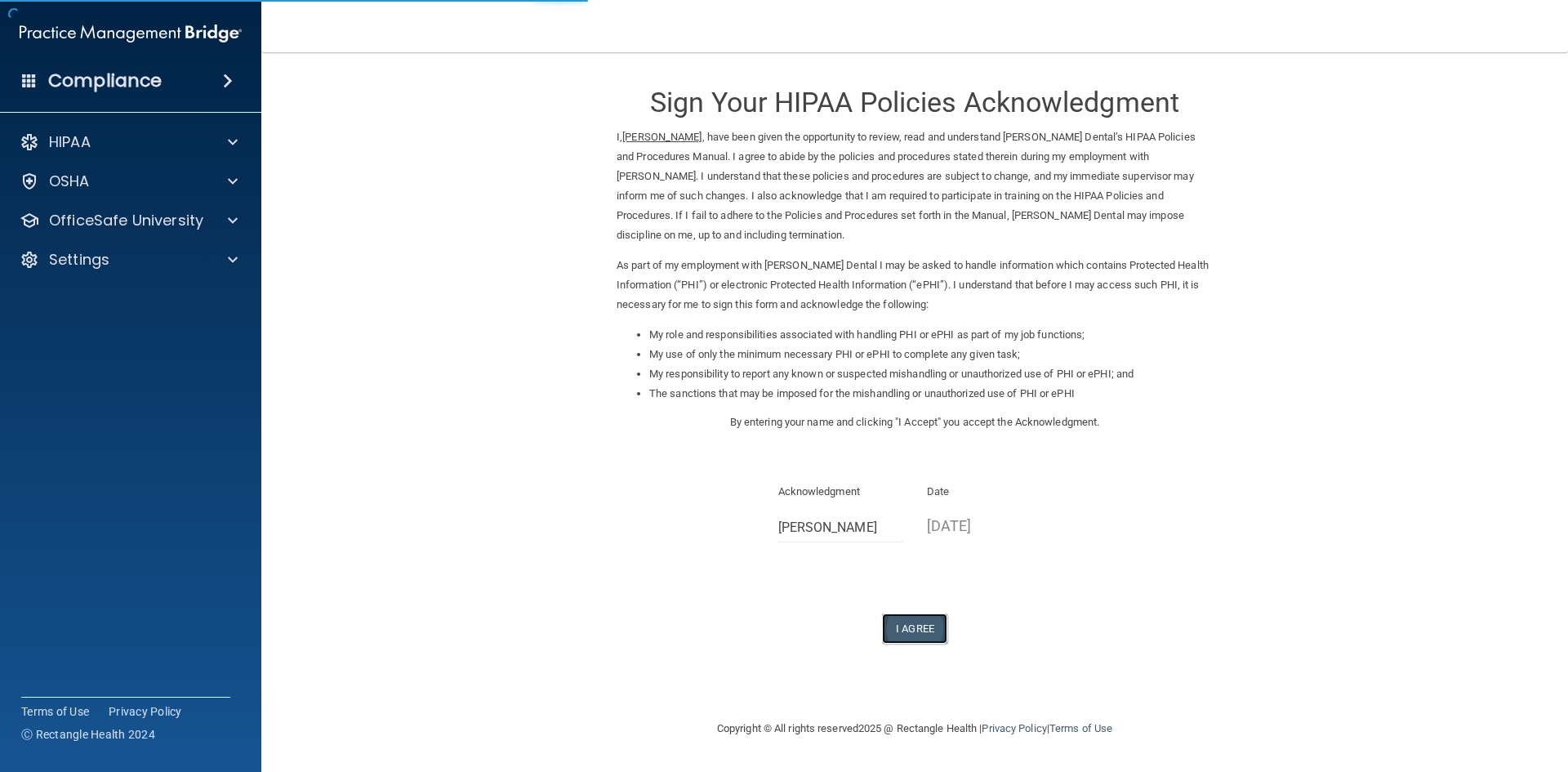
click at [899, 623] on button "I Agree" at bounding box center [913, 628] width 65 height 30
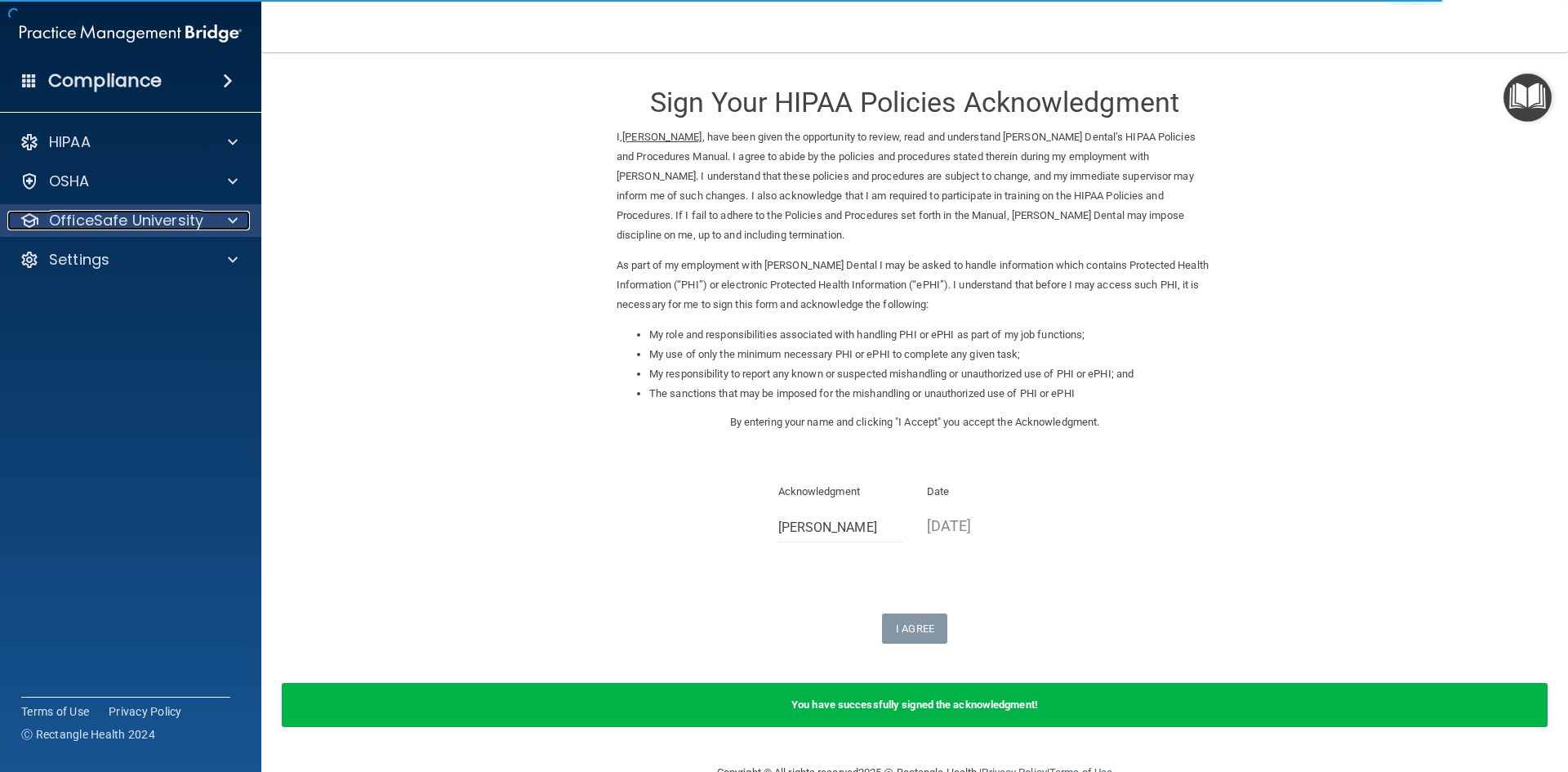
click at [134, 216] on p "OfficeSafe University" at bounding box center [126, 220] width 154 height 20
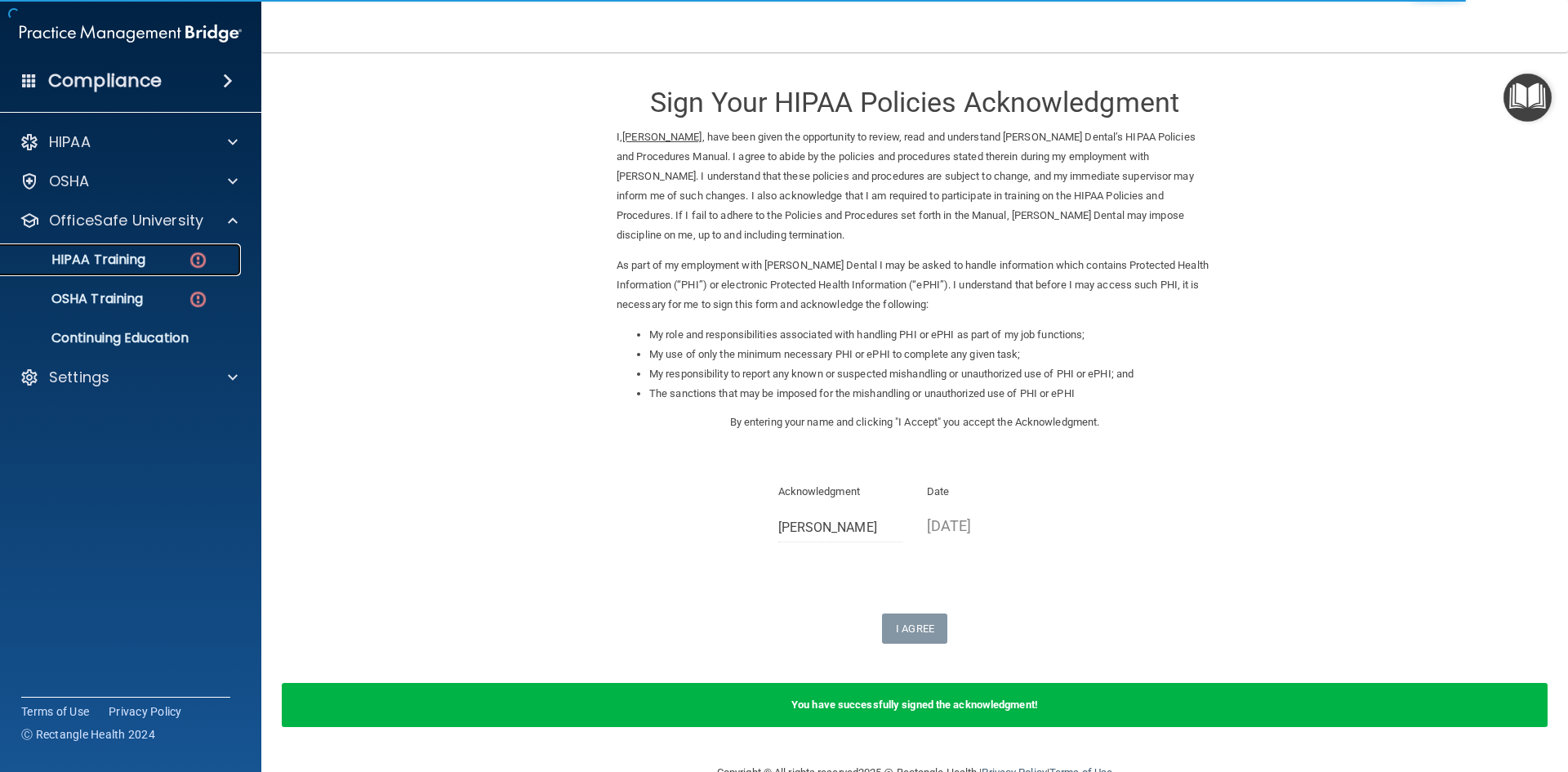
click at [111, 267] on p "HIPAA Training" at bounding box center [77, 259] width 135 height 16
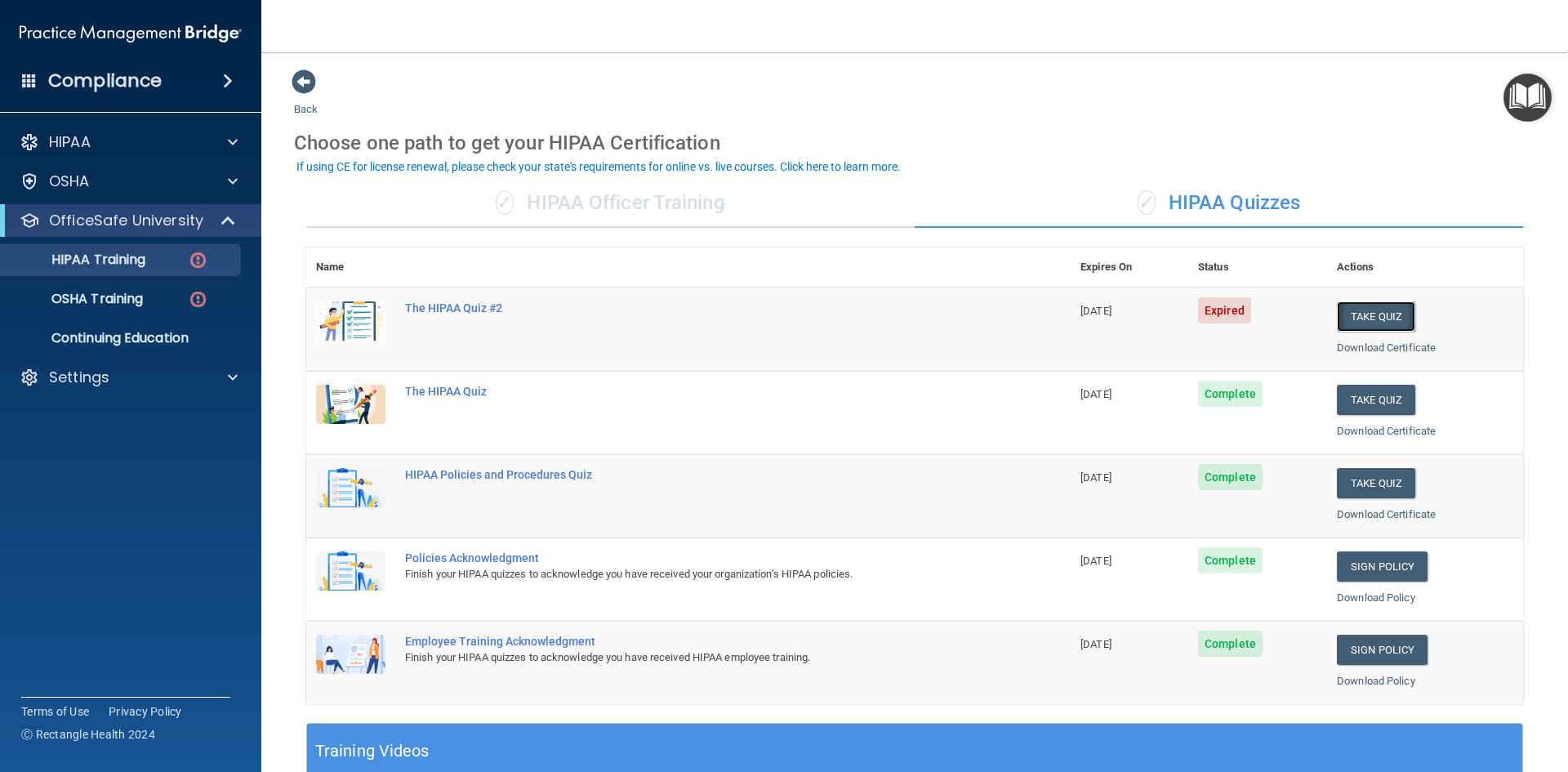
click at [1378, 311] on button "Take Quiz" at bounding box center [1375, 317] width 78 height 30
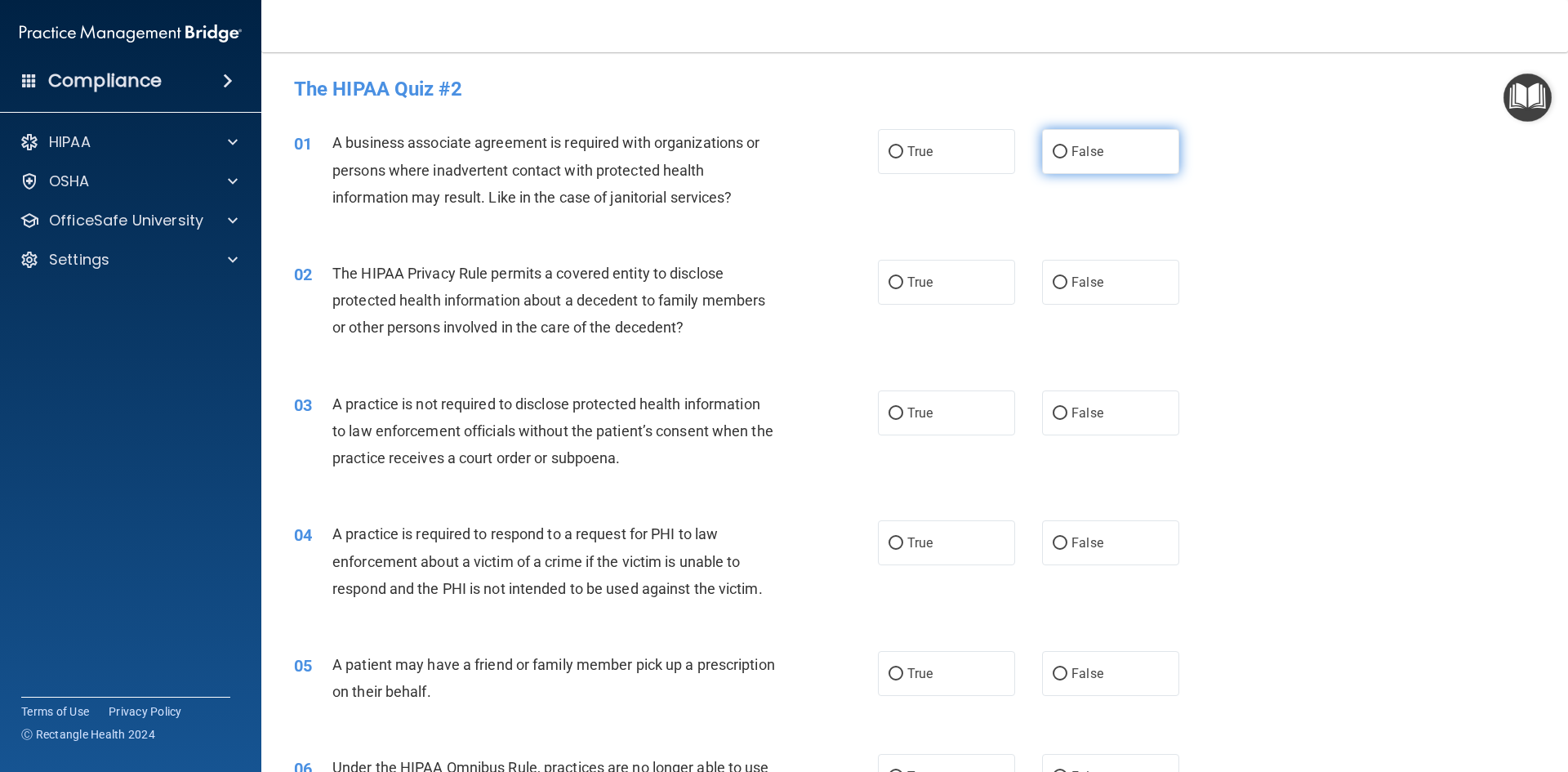
click at [1071, 146] on span "False" at bounding box center [1087, 151] width 32 height 15
click at [1067, 146] on input "False" at bounding box center [1060, 152] width 15 height 12
radio input "true"
click at [888, 272] on label "True" at bounding box center [946, 283] width 137 height 45
click at [888, 277] on input "True" at bounding box center [895, 283] width 15 height 12
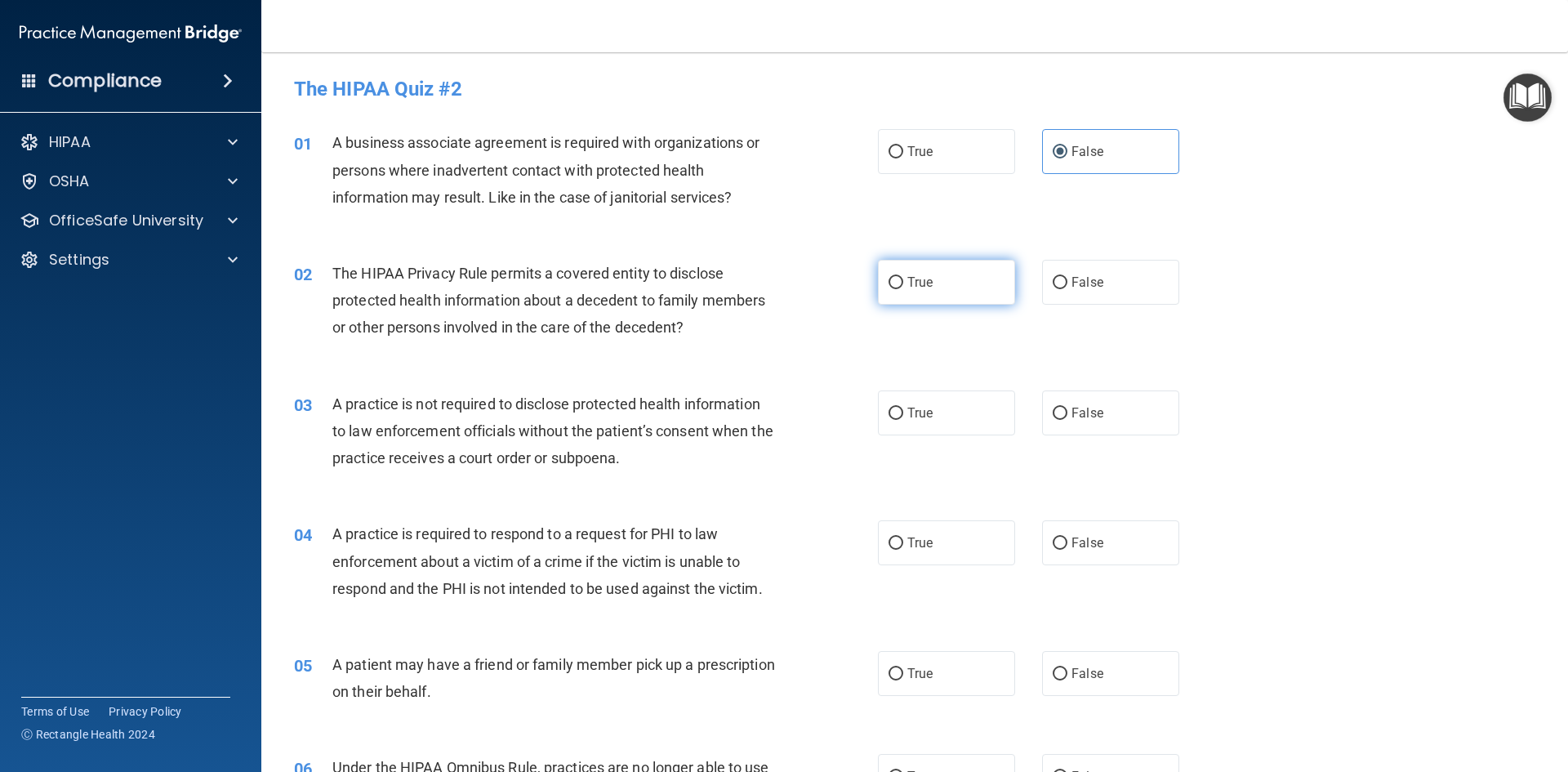
radio input "true"
click at [1075, 410] on span "False" at bounding box center [1087, 413] width 32 height 15
click at [1067, 410] on input "False" at bounding box center [1060, 413] width 15 height 12
radio input "true"
click at [907, 542] on span "True" at bounding box center [919, 542] width 26 height 15
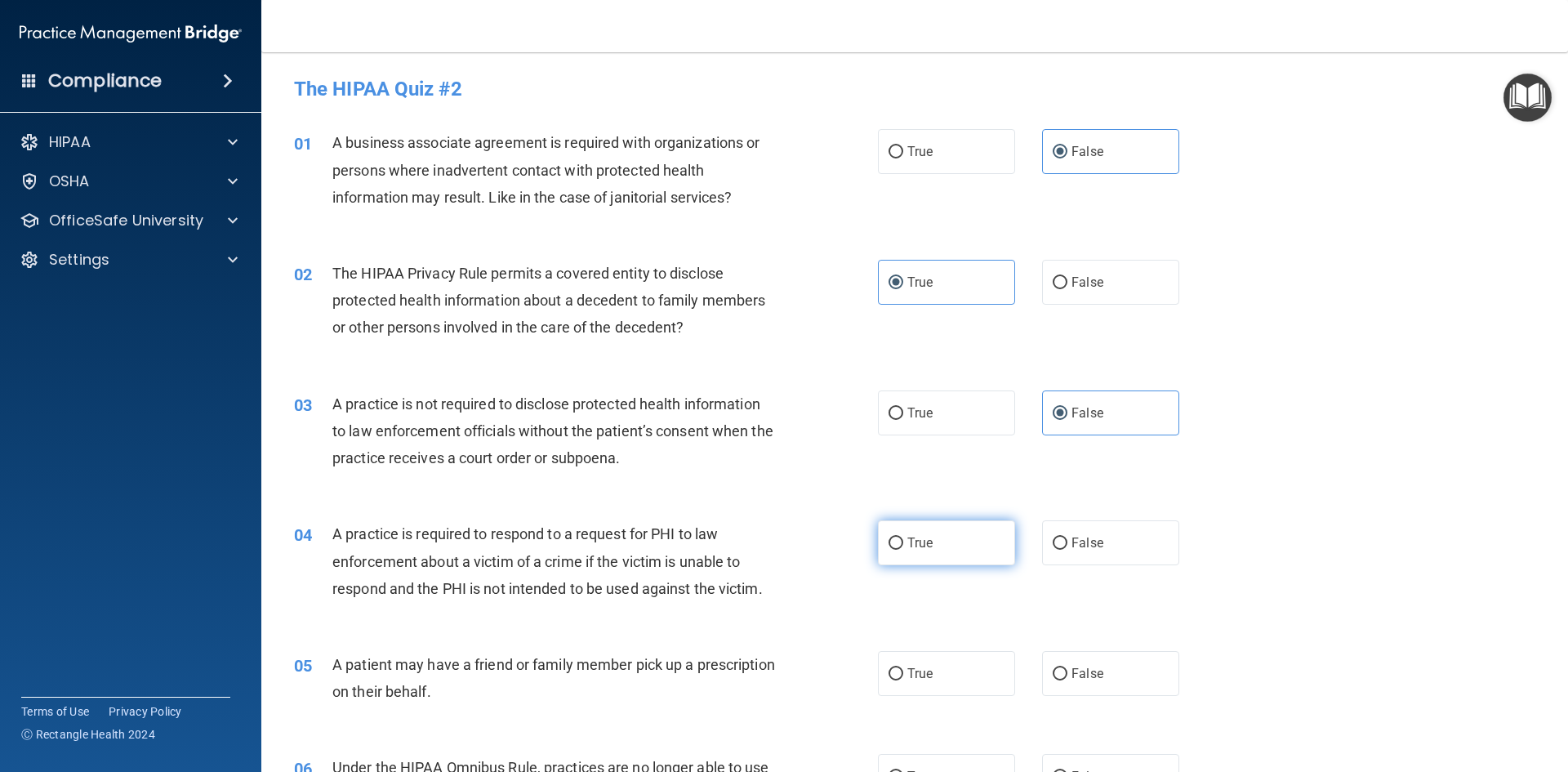
click at [903, 542] on input "True" at bounding box center [895, 543] width 15 height 12
radio input "true"
click at [907, 689] on label "True" at bounding box center [946, 674] width 137 height 45
click at [903, 680] on input "True" at bounding box center [895, 674] width 15 height 12
radio input "true"
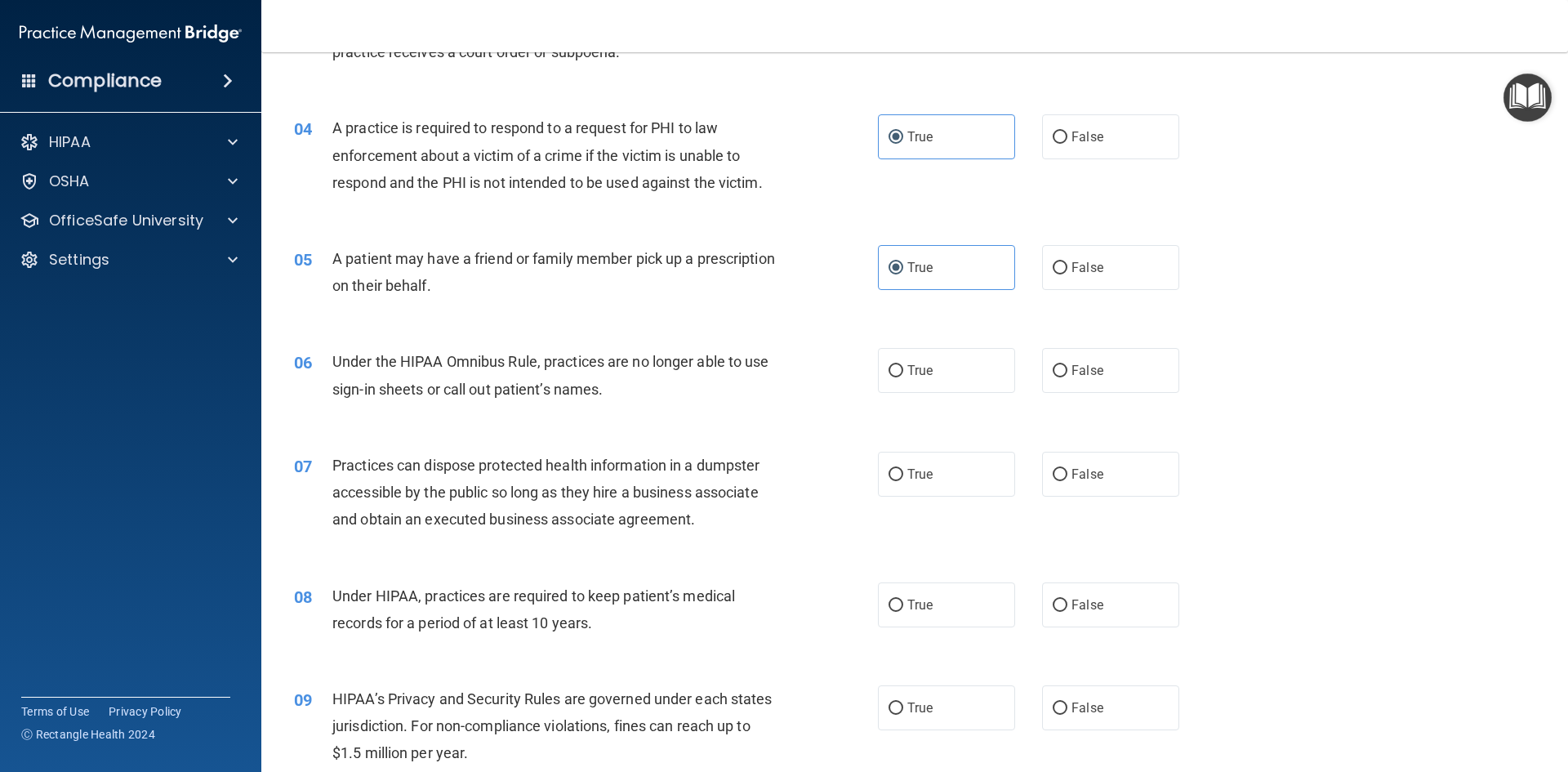
scroll to position [408, 0]
click at [1099, 368] on label "False" at bounding box center [1110, 369] width 137 height 45
click at [1067, 368] on input "False" at bounding box center [1060, 369] width 15 height 12
radio input "true"
click at [929, 472] on label "True" at bounding box center [946, 472] width 137 height 45
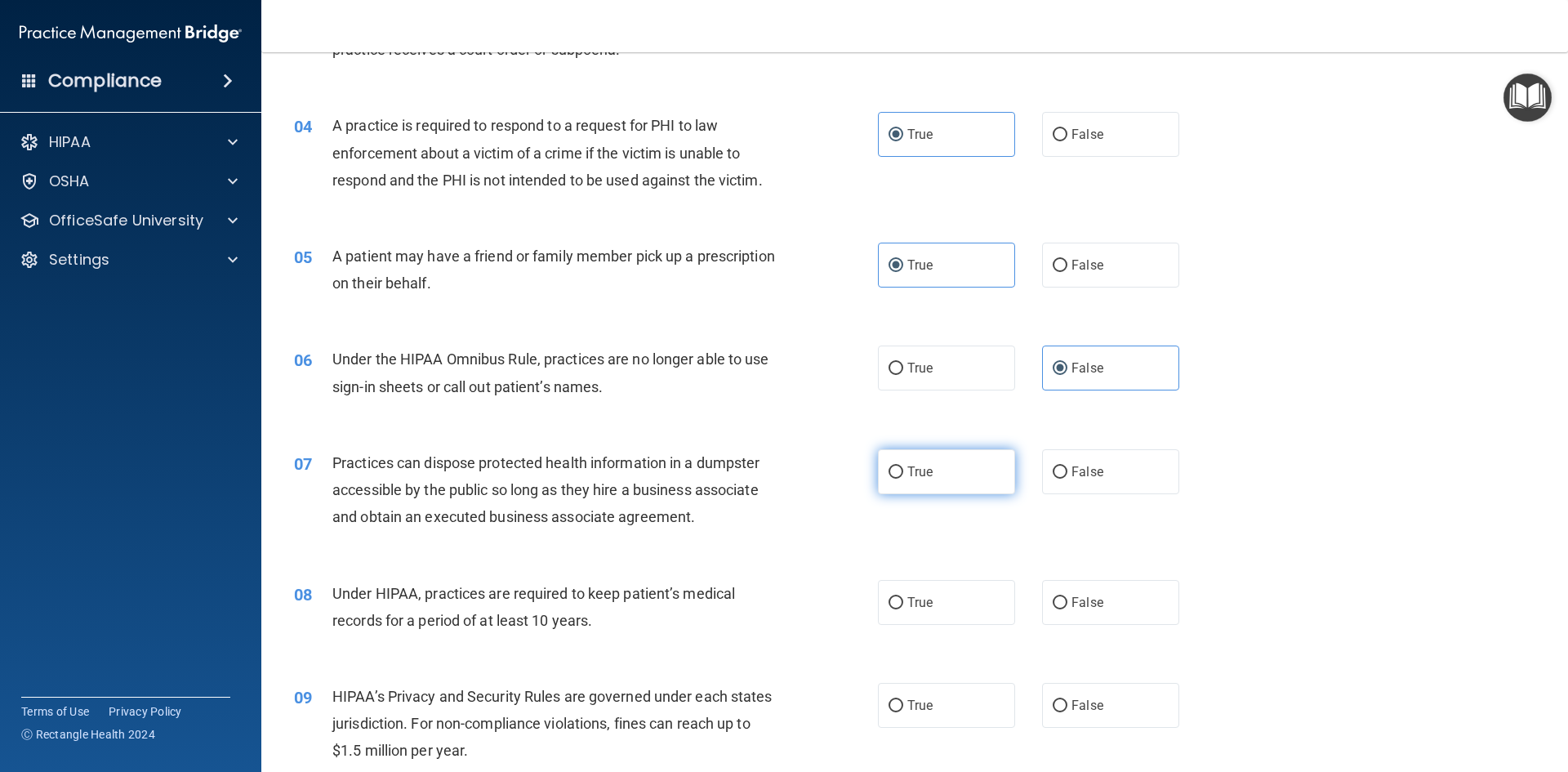
click at [903, 472] on input "True" at bounding box center [895, 472] width 15 height 12
radio input "true"
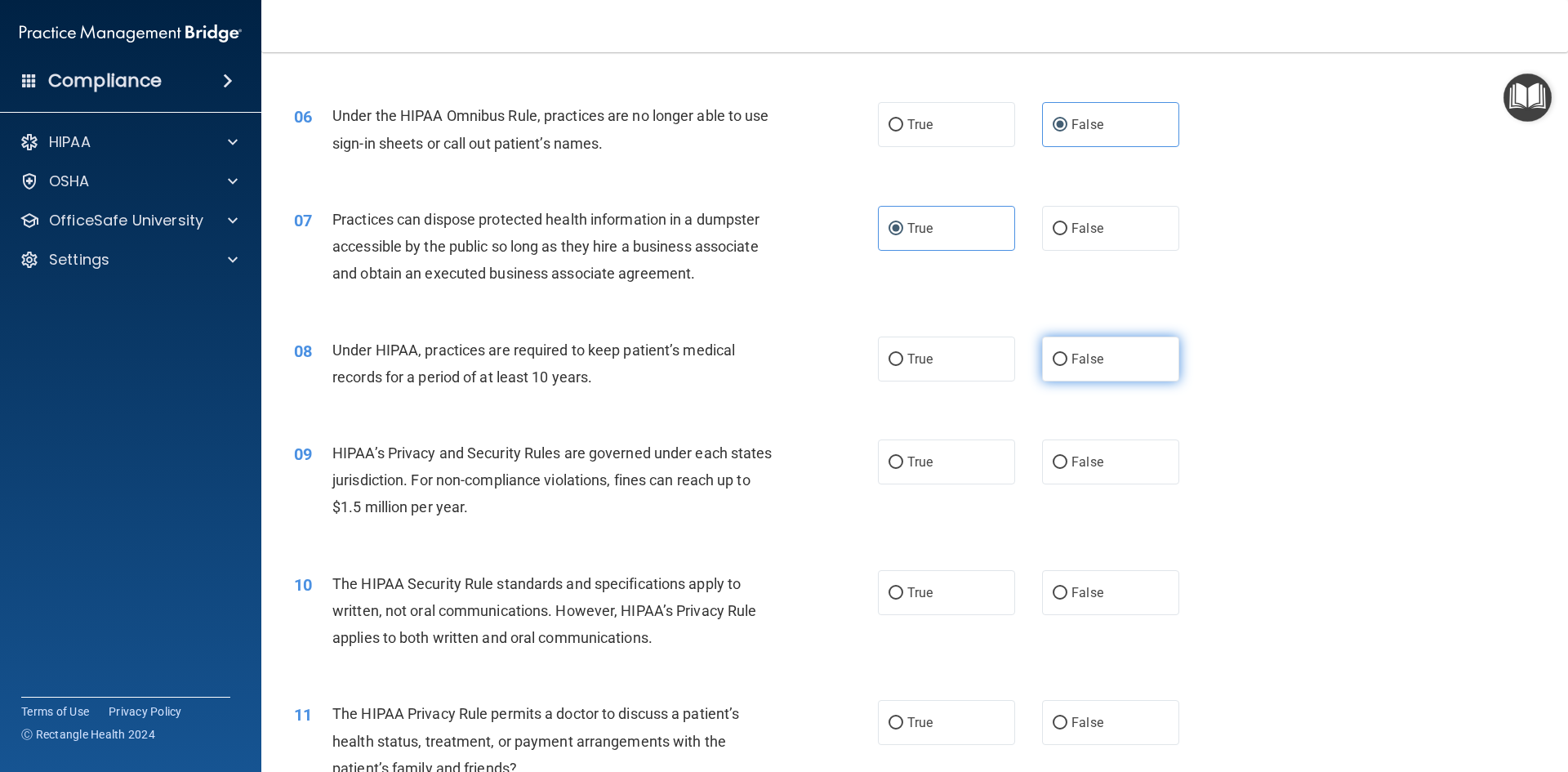
scroll to position [653, 0]
click at [1084, 355] on span "False" at bounding box center [1087, 357] width 32 height 15
click at [1067, 355] on input "False" at bounding box center [1060, 358] width 15 height 12
radio input "true"
click at [1074, 468] on label "False" at bounding box center [1110, 460] width 137 height 45
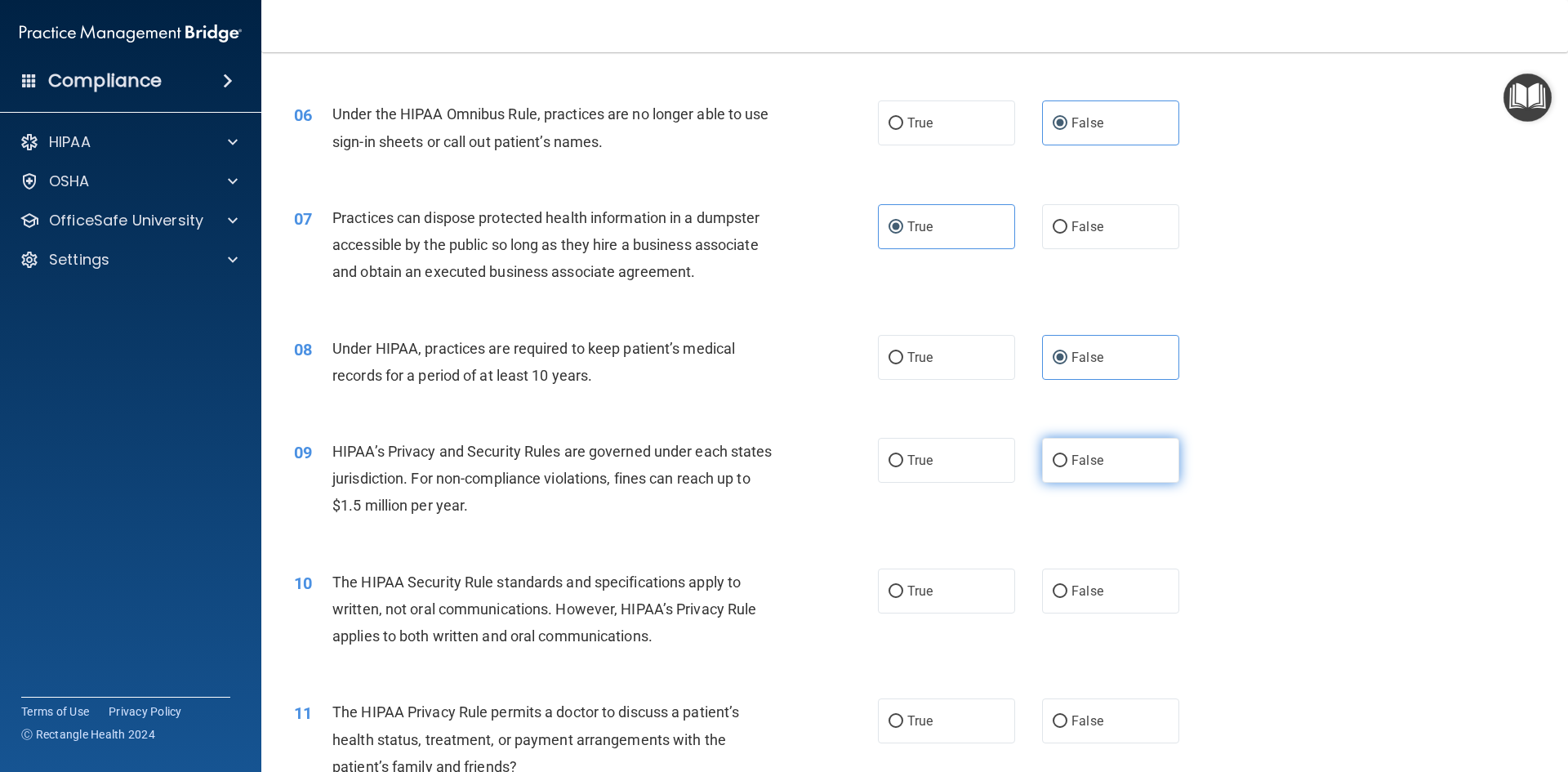
click at [1067, 467] on input "False" at bounding box center [1060, 460] width 15 height 12
radio input "true"
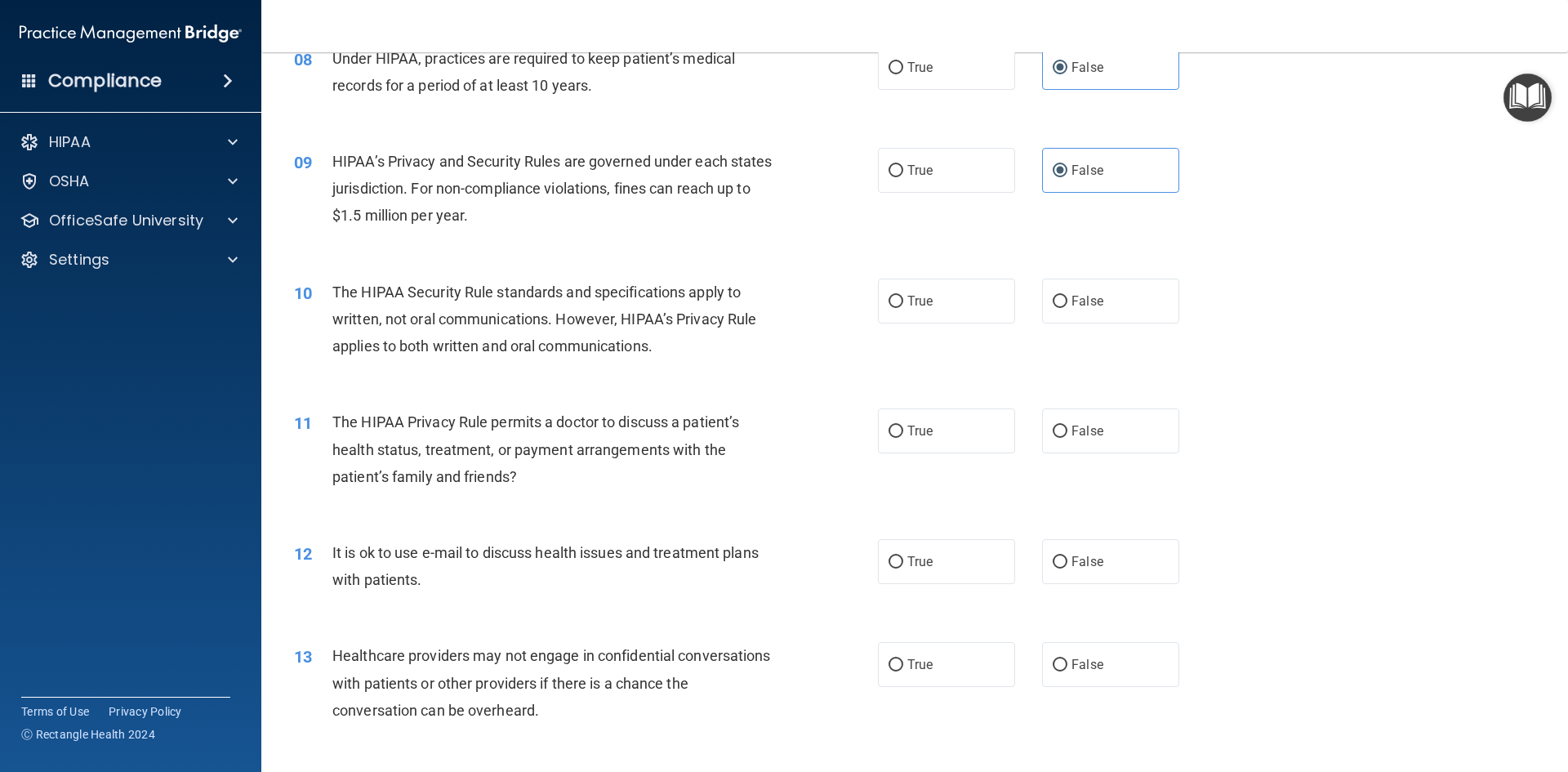
scroll to position [980, 0]
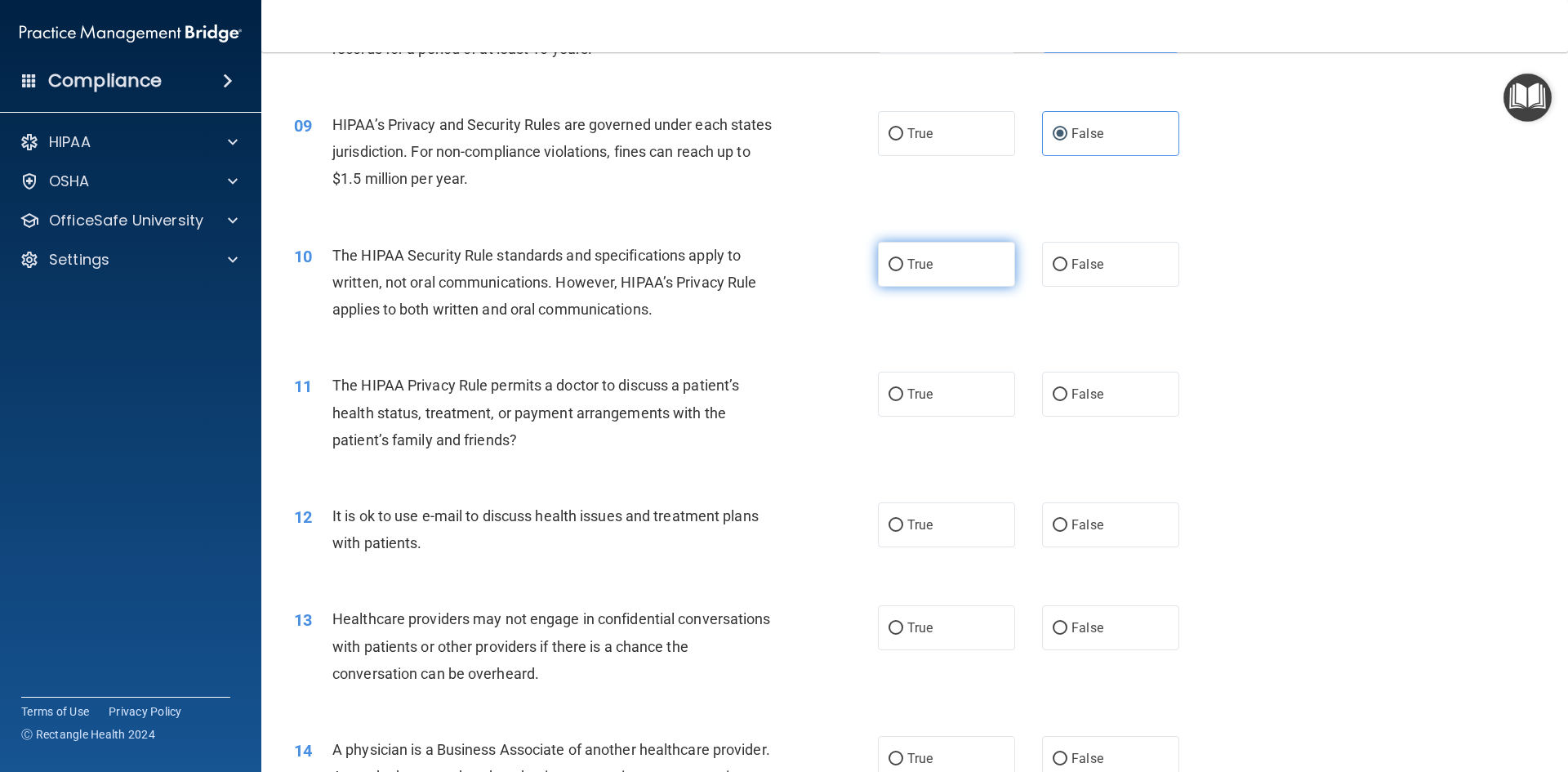
click at [950, 279] on label "True" at bounding box center [946, 265] width 137 height 45
click at [903, 271] on input "True" at bounding box center [895, 265] width 15 height 12
radio input "true"
click at [941, 390] on label "True" at bounding box center [946, 394] width 137 height 45
click at [903, 390] on input "True" at bounding box center [895, 394] width 15 height 12
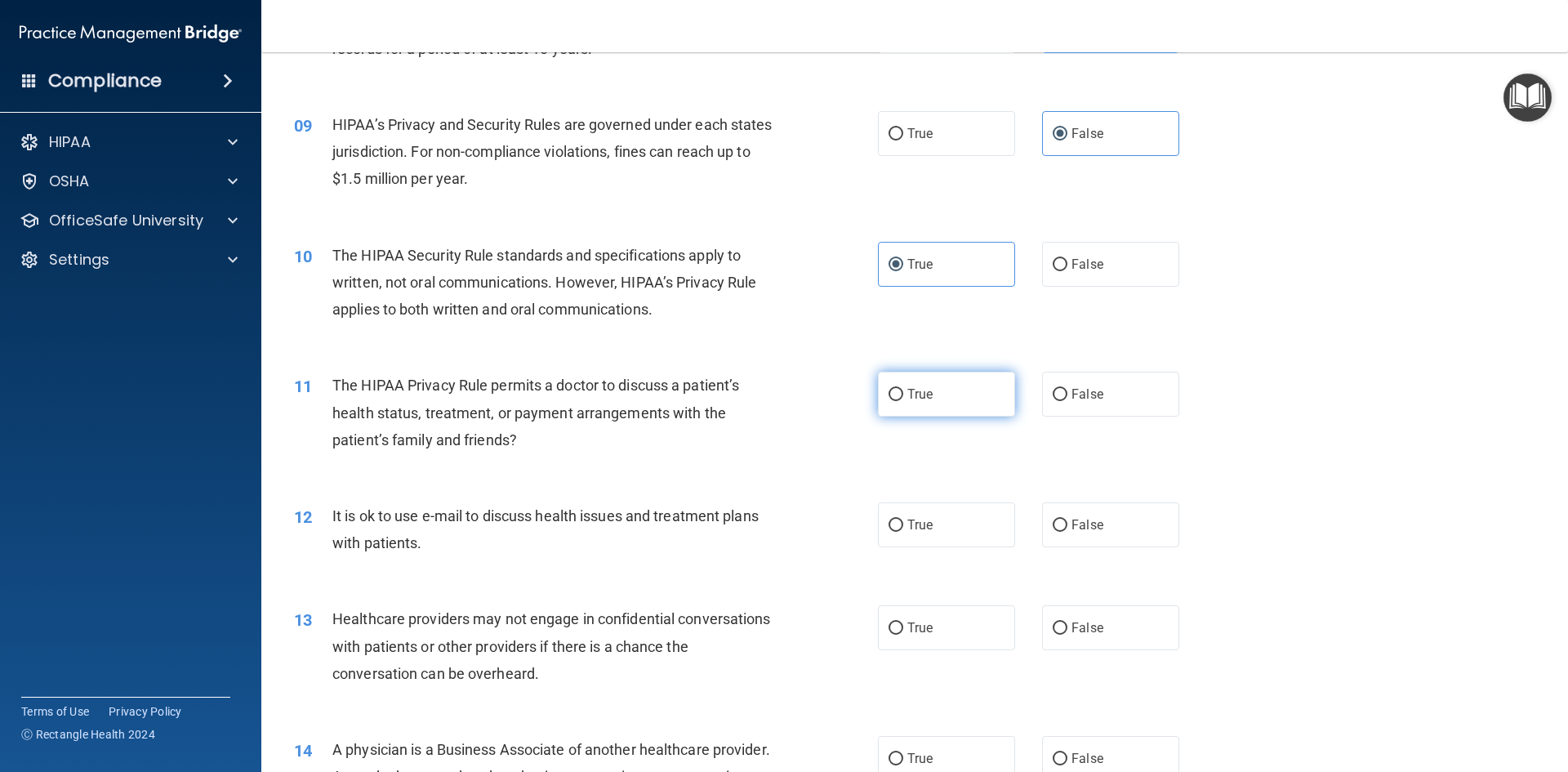
radio input "true"
click at [922, 533] on label "True" at bounding box center [946, 525] width 137 height 45
click at [903, 532] on input "True" at bounding box center [895, 525] width 15 height 12
radio input "true"
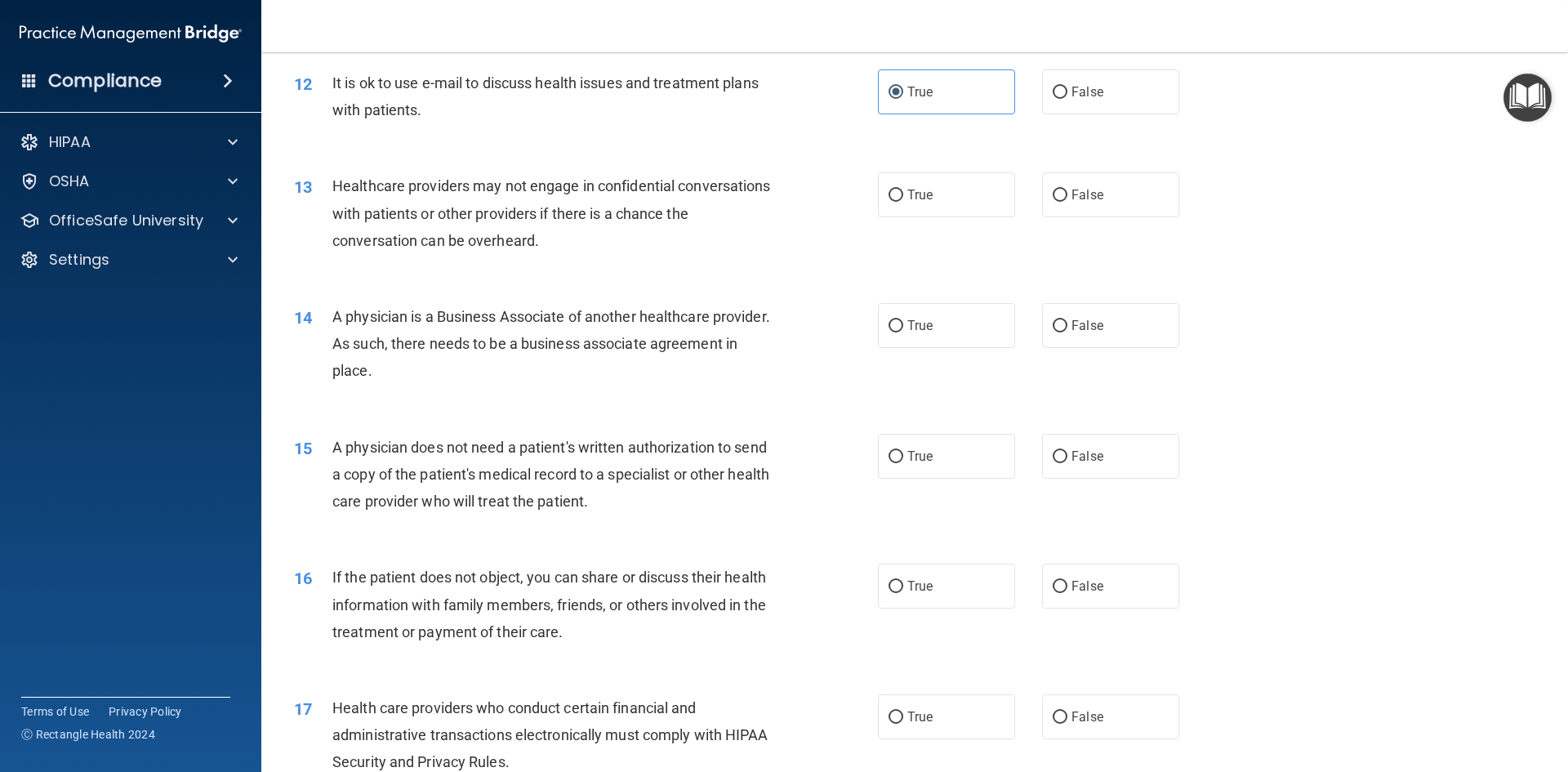
scroll to position [1470, 0]
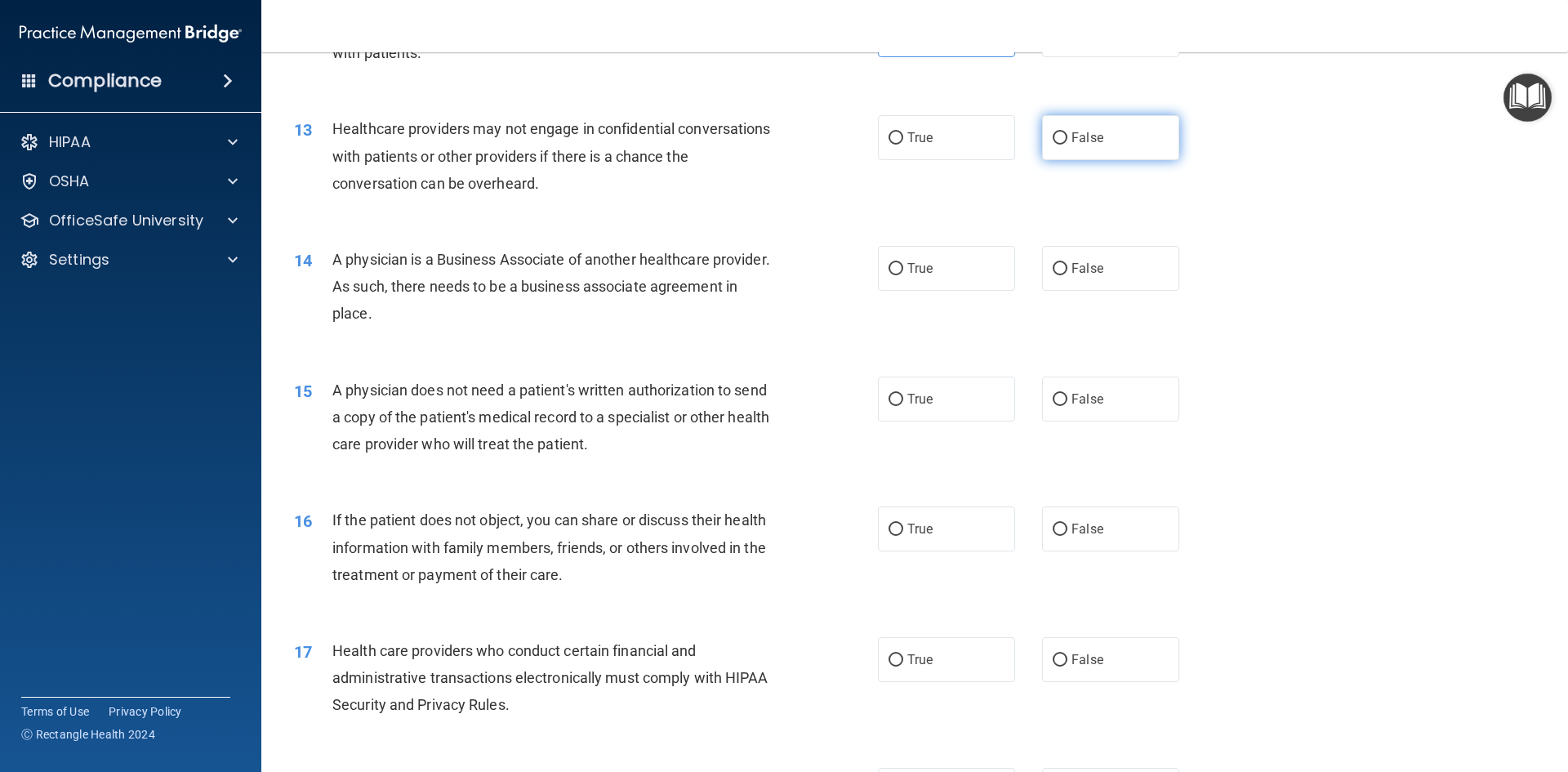
click at [1078, 142] on span "False" at bounding box center [1087, 137] width 32 height 15
click at [1067, 142] on input "False" at bounding box center [1060, 138] width 15 height 12
radio input "true"
click at [1086, 274] on span "False" at bounding box center [1087, 268] width 32 height 15
click at [1067, 274] on input "False" at bounding box center [1060, 268] width 15 height 12
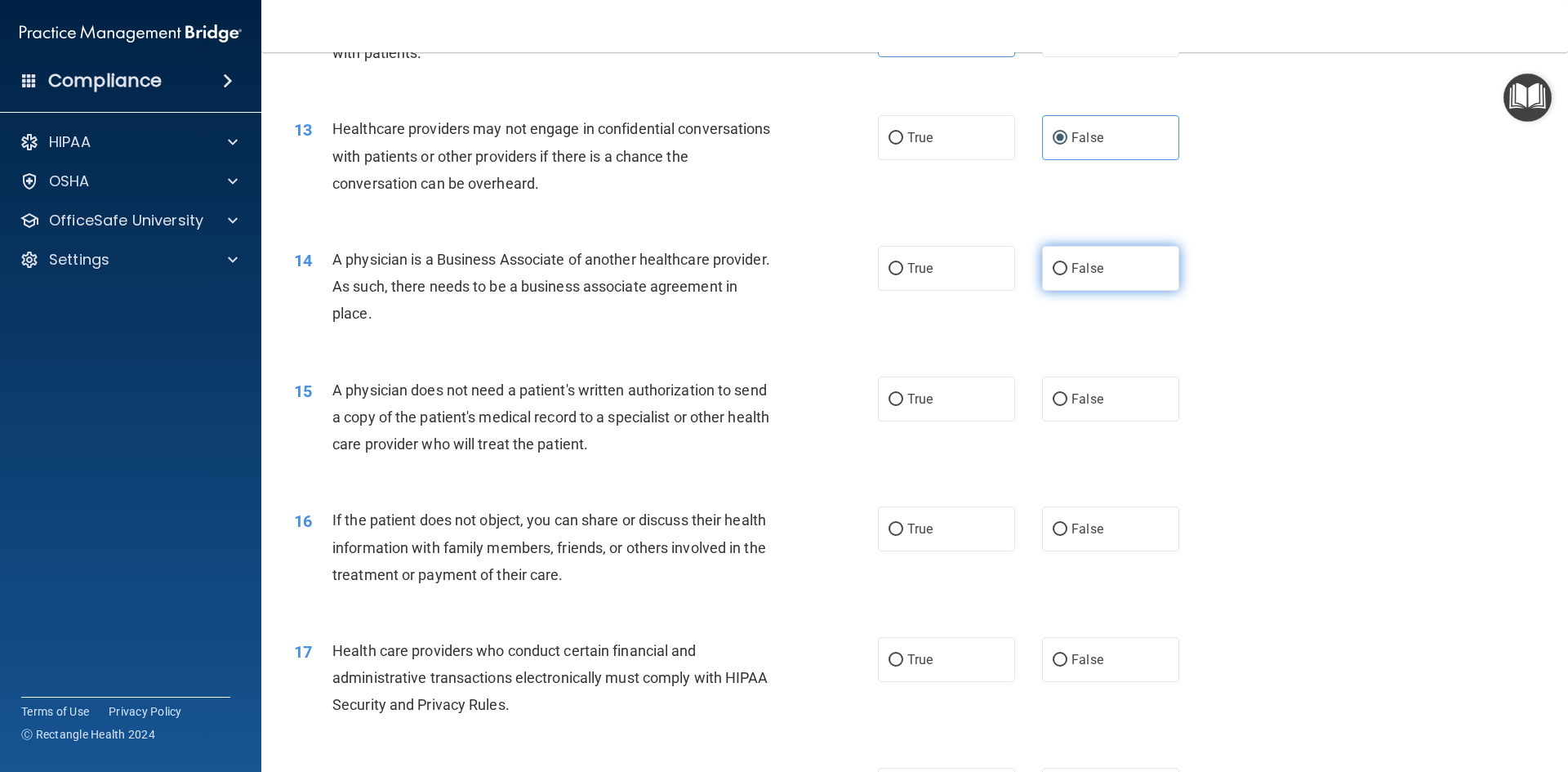
radio input "true"
click at [947, 392] on label "True" at bounding box center [946, 399] width 137 height 45
click at [903, 394] on input "True" at bounding box center [895, 400] width 15 height 12
radio input "true"
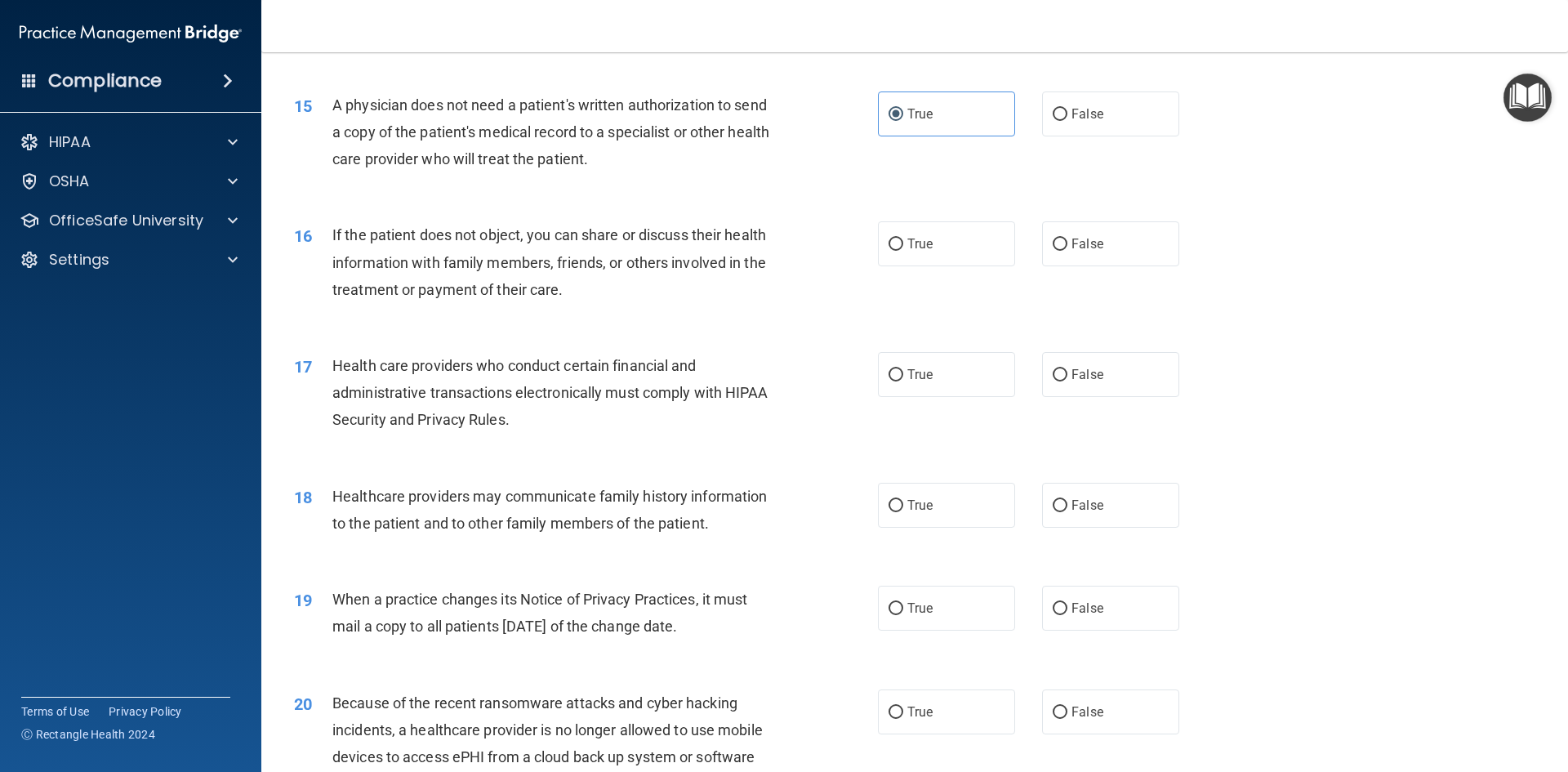
scroll to position [1797, 0]
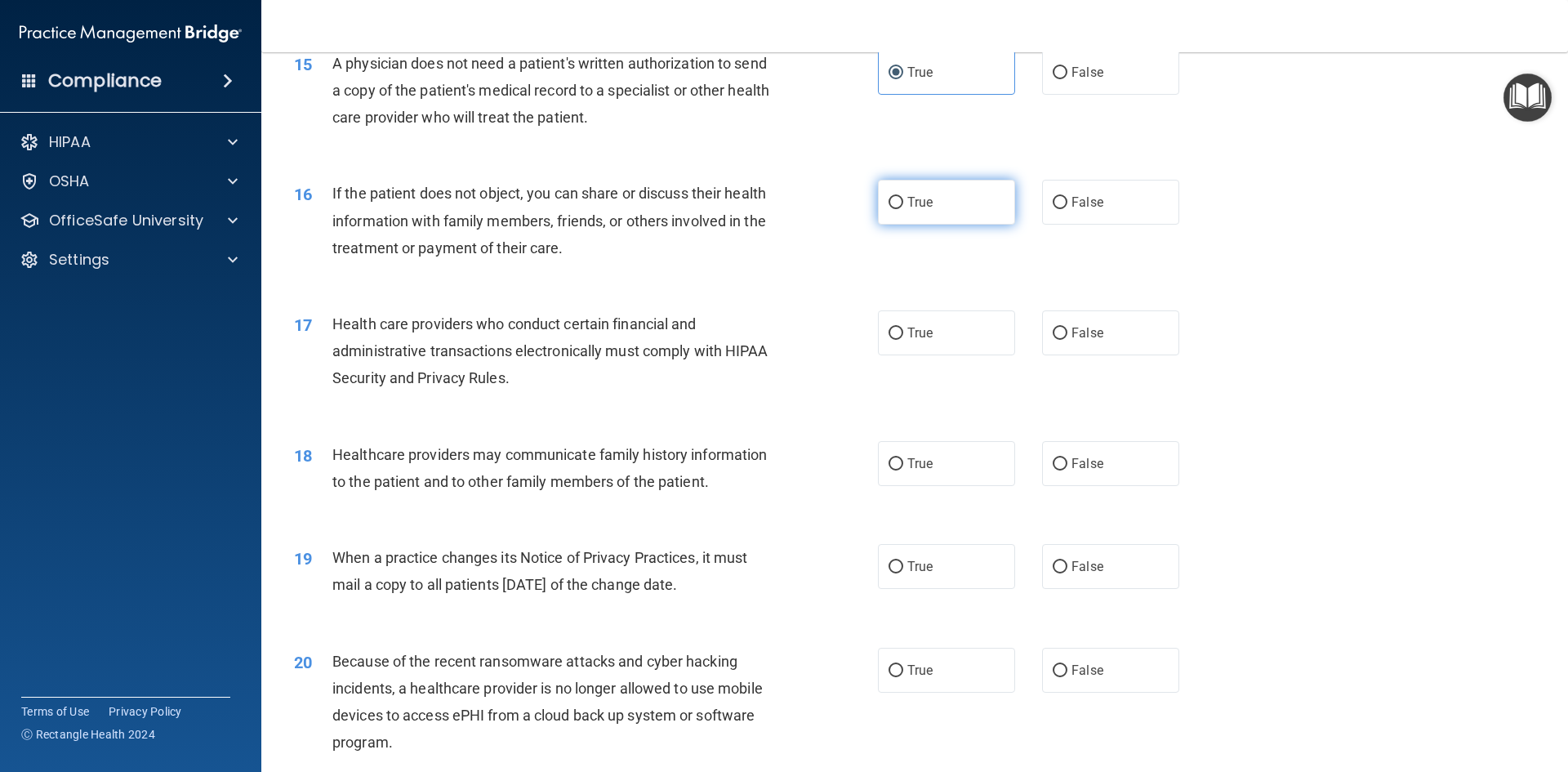
click at [945, 212] on label "True" at bounding box center [946, 202] width 137 height 45
click at [903, 209] on input "True" at bounding box center [895, 202] width 15 height 12
radio input "true"
click at [929, 328] on label "True" at bounding box center [946, 333] width 137 height 45
click at [903, 328] on input "True" at bounding box center [895, 334] width 15 height 12
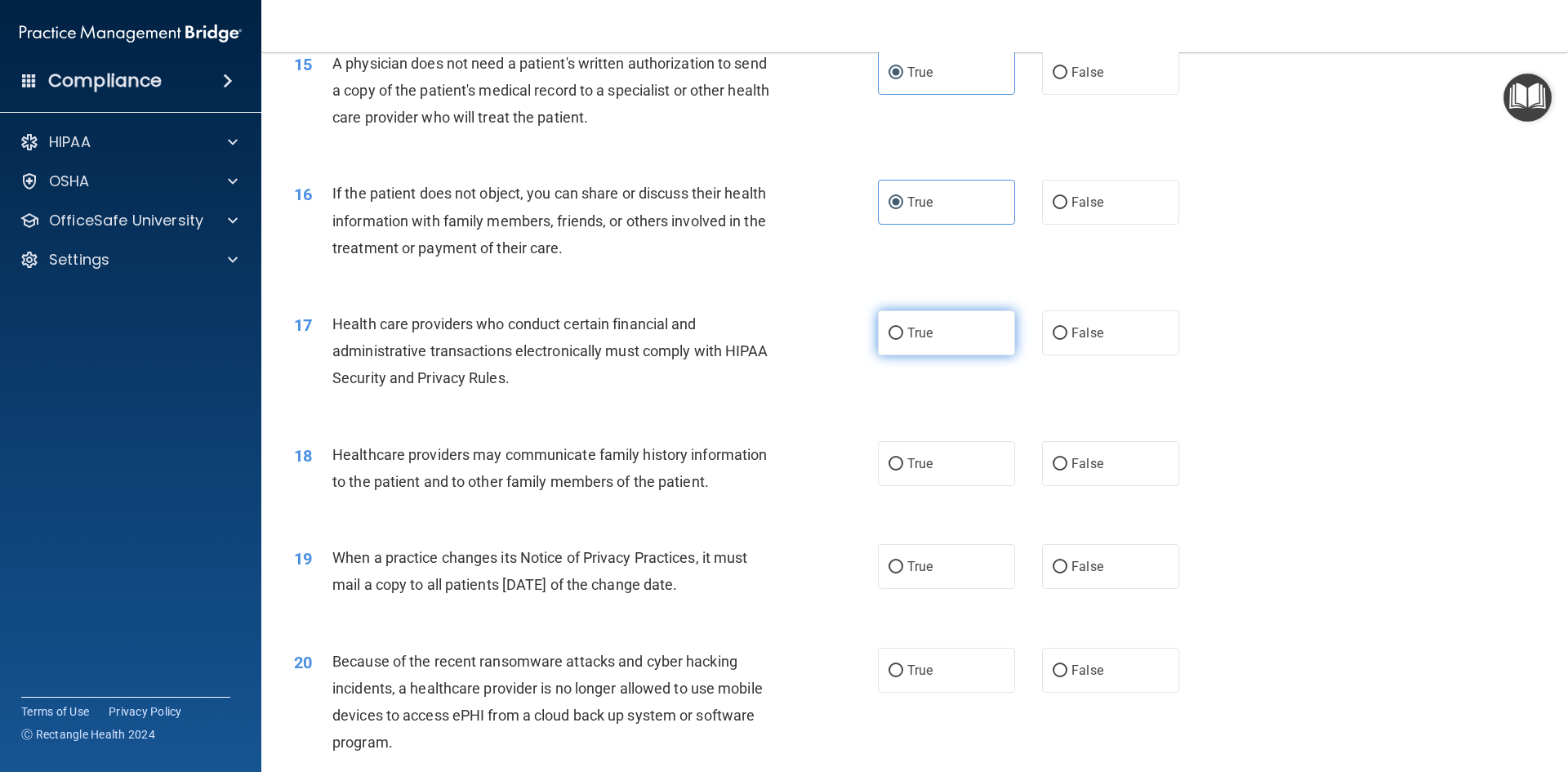
radio input "true"
click at [1116, 469] on label "False" at bounding box center [1110, 464] width 137 height 45
click at [1067, 469] on input "False" at bounding box center [1060, 464] width 15 height 12
radio input "true"
click at [1095, 567] on label "False" at bounding box center [1110, 567] width 137 height 45
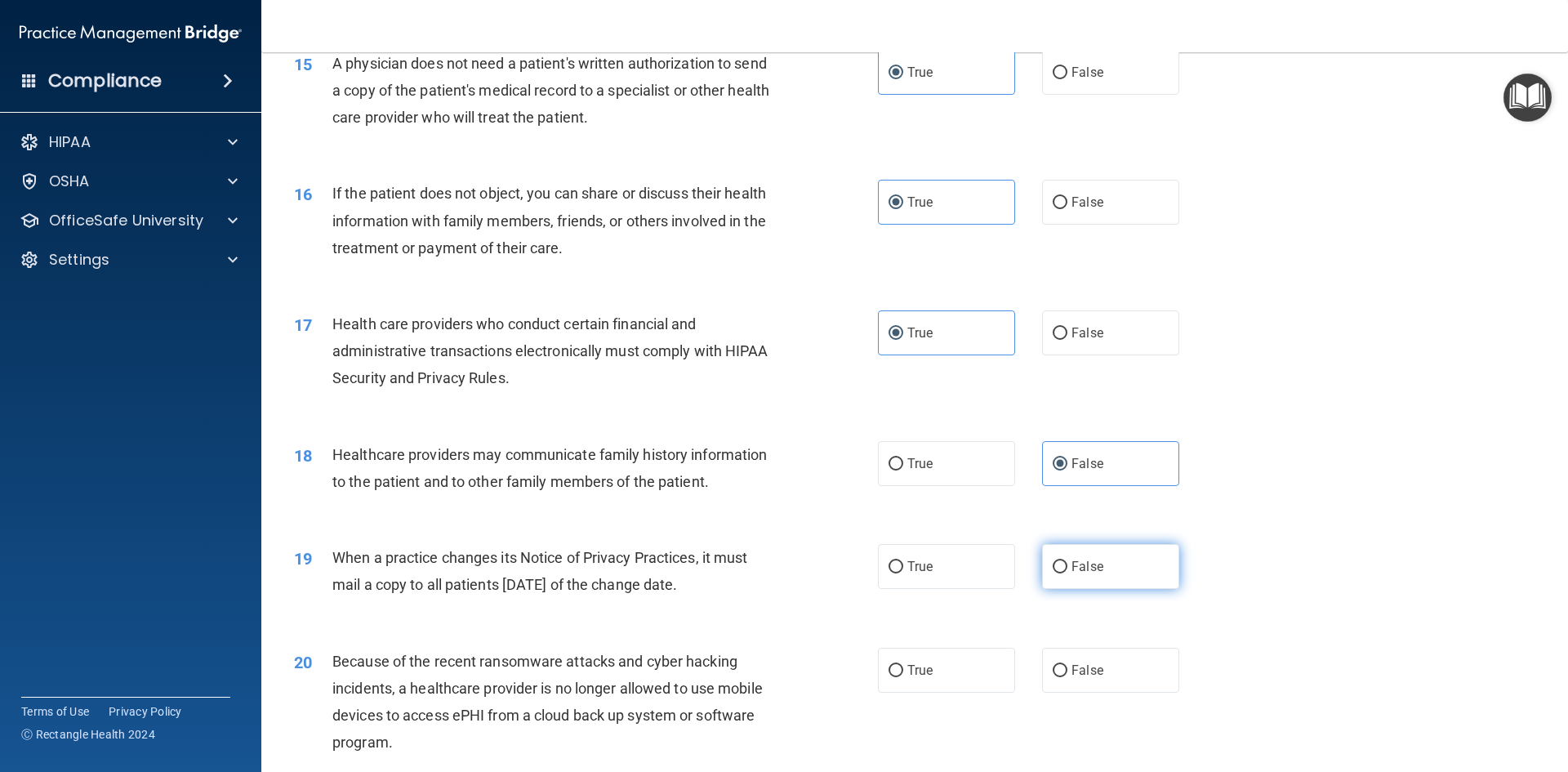
click at [1067, 567] on input "False" at bounding box center [1060, 567] width 15 height 12
radio input "true"
click at [1090, 683] on label "False" at bounding box center [1110, 670] width 137 height 45
click at [1067, 678] on input "False" at bounding box center [1060, 671] width 15 height 12
radio input "true"
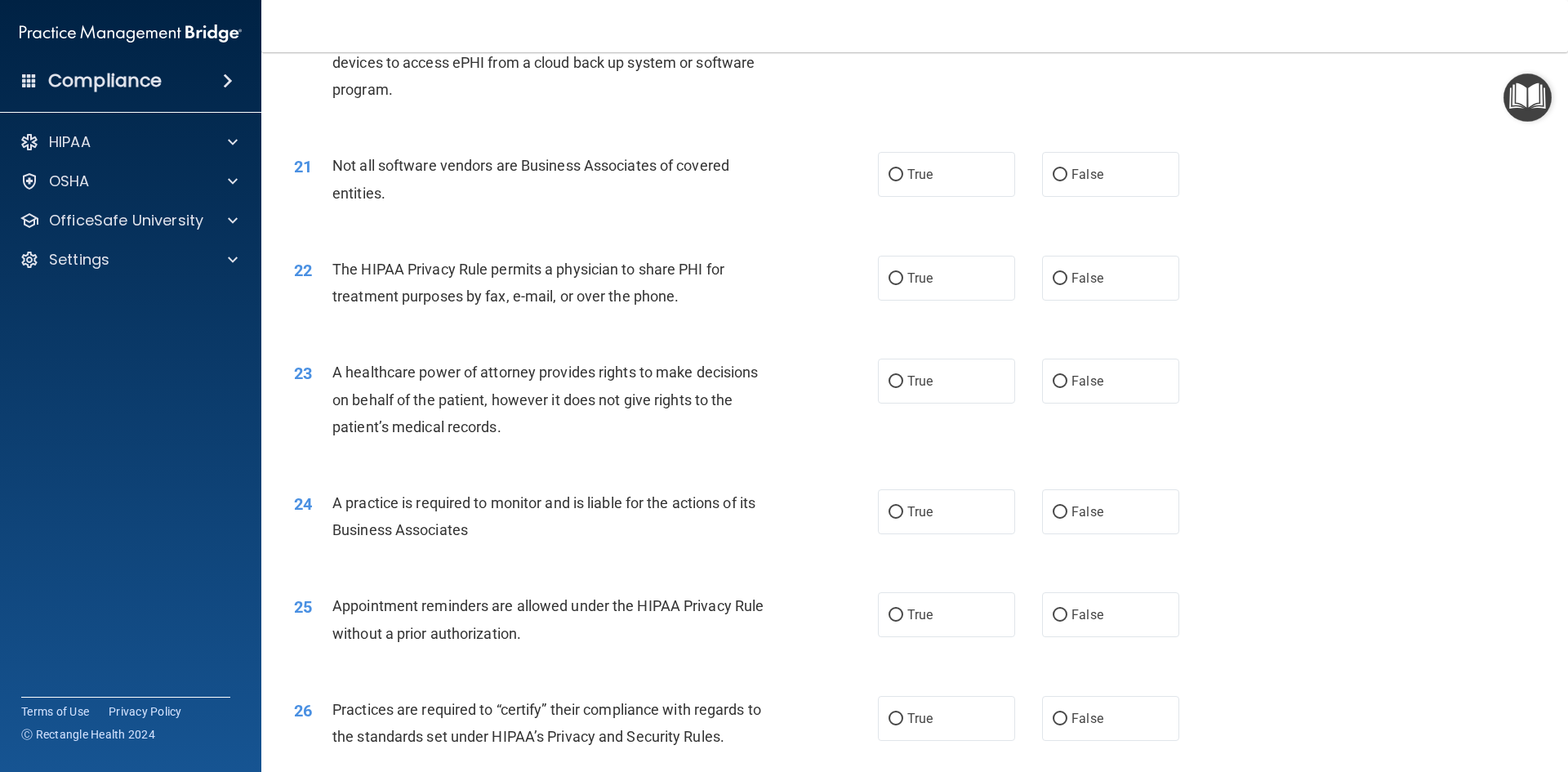
scroll to position [2450, 0]
click at [925, 186] on label "True" at bounding box center [946, 174] width 137 height 45
click at [903, 180] on input "True" at bounding box center [895, 174] width 15 height 12
radio input "true"
click at [931, 283] on label "True" at bounding box center [946, 278] width 137 height 45
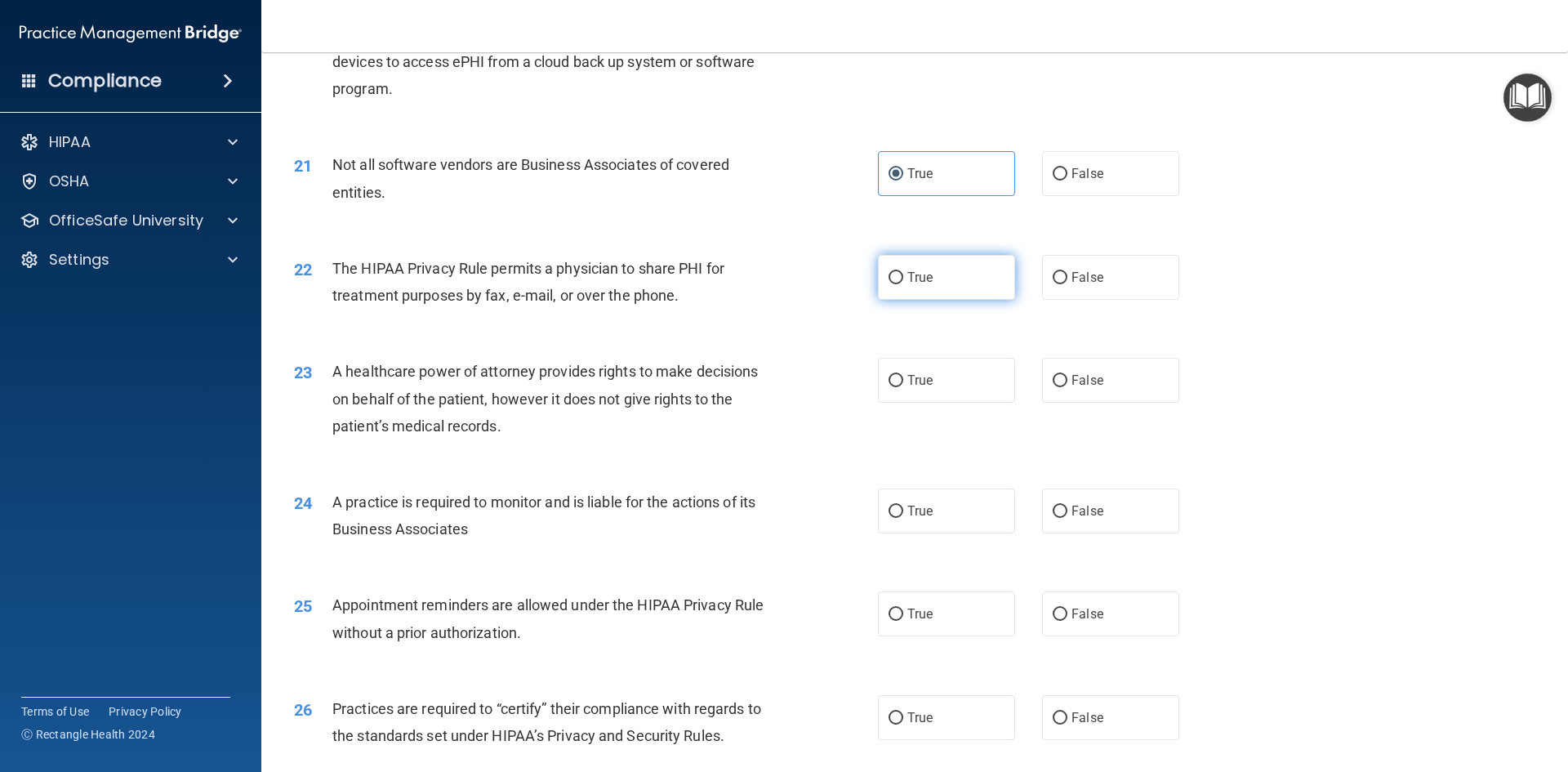
click at [903, 283] on input "True" at bounding box center [895, 278] width 15 height 12
radio input "true"
click at [1088, 387] on span "False" at bounding box center [1087, 380] width 32 height 15
click at [1067, 387] on input "False" at bounding box center [1060, 381] width 15 height 12
radio input "true"
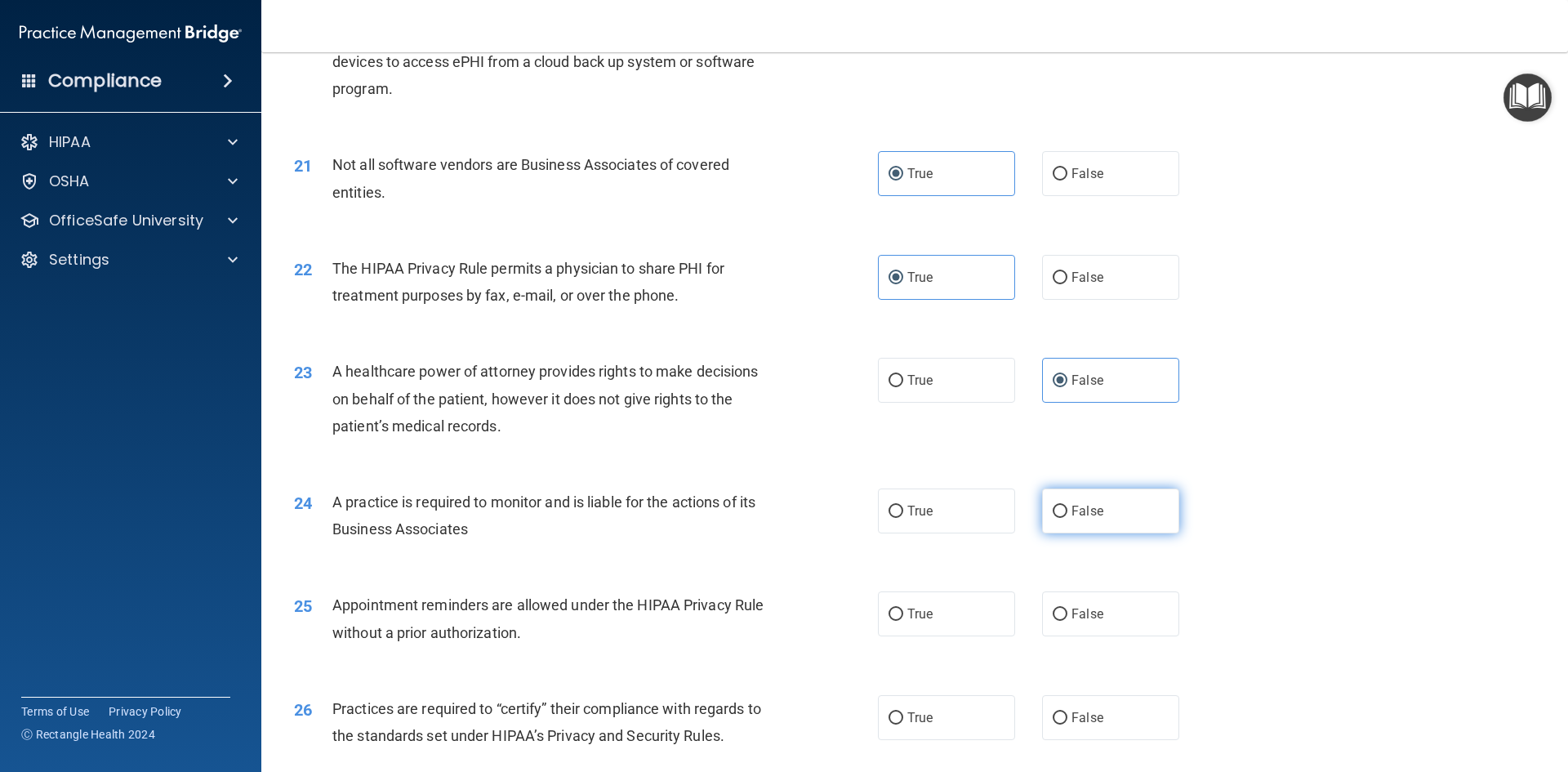
click at [1075, 512] on span "False" at bounding box center [1087, 510] width 32 height 15
click at [1067, 512] on input "False" at bounding box center [1060, 511] width 15 height 12
radio input "true"
click at [959, 618] on label "True" at bounding box center [946, 614] width 137 height 45
click at [903, 618] on input "True" at bounding box center [895, 614] width 15 height 12
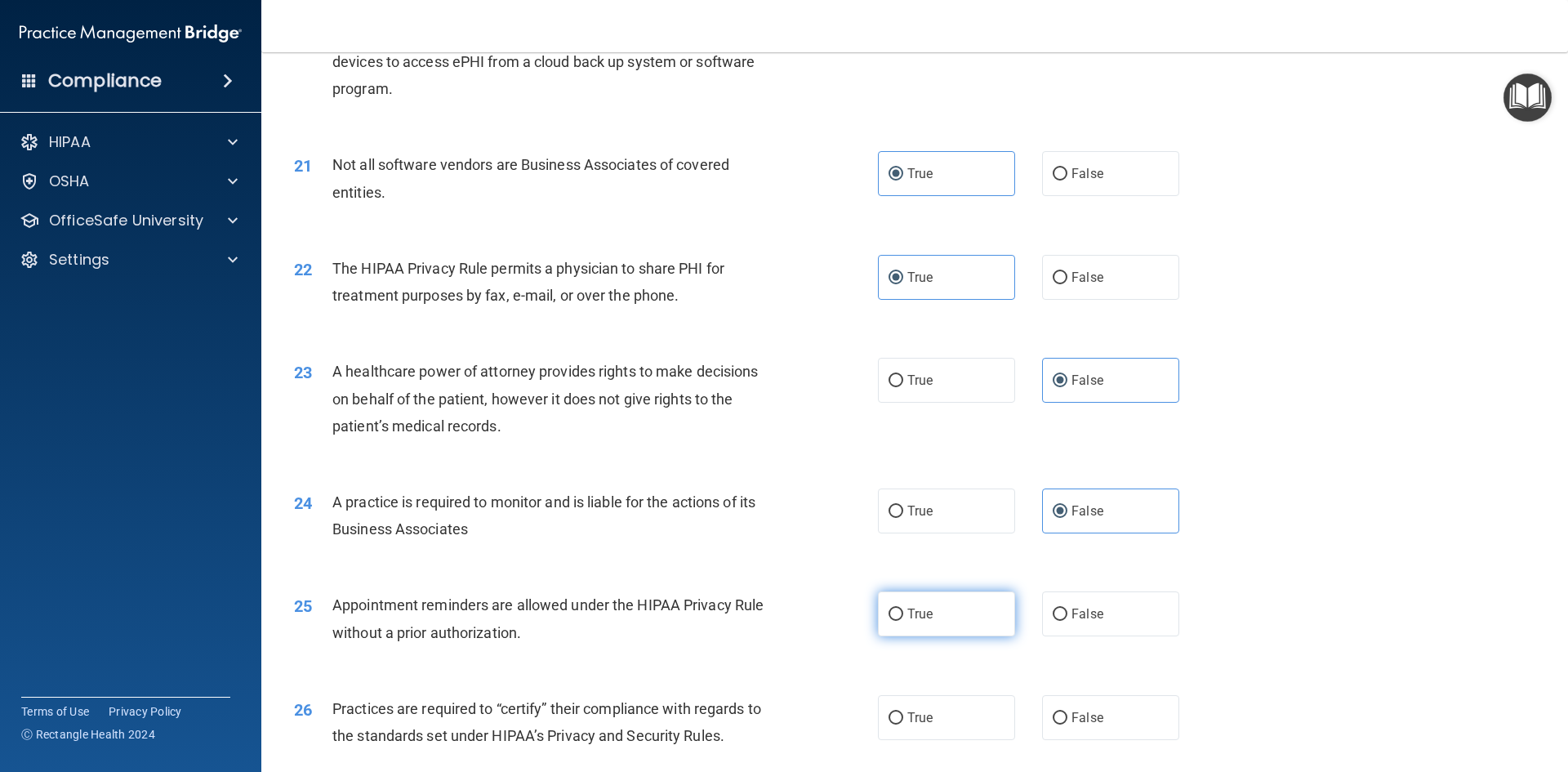
radio input "true"
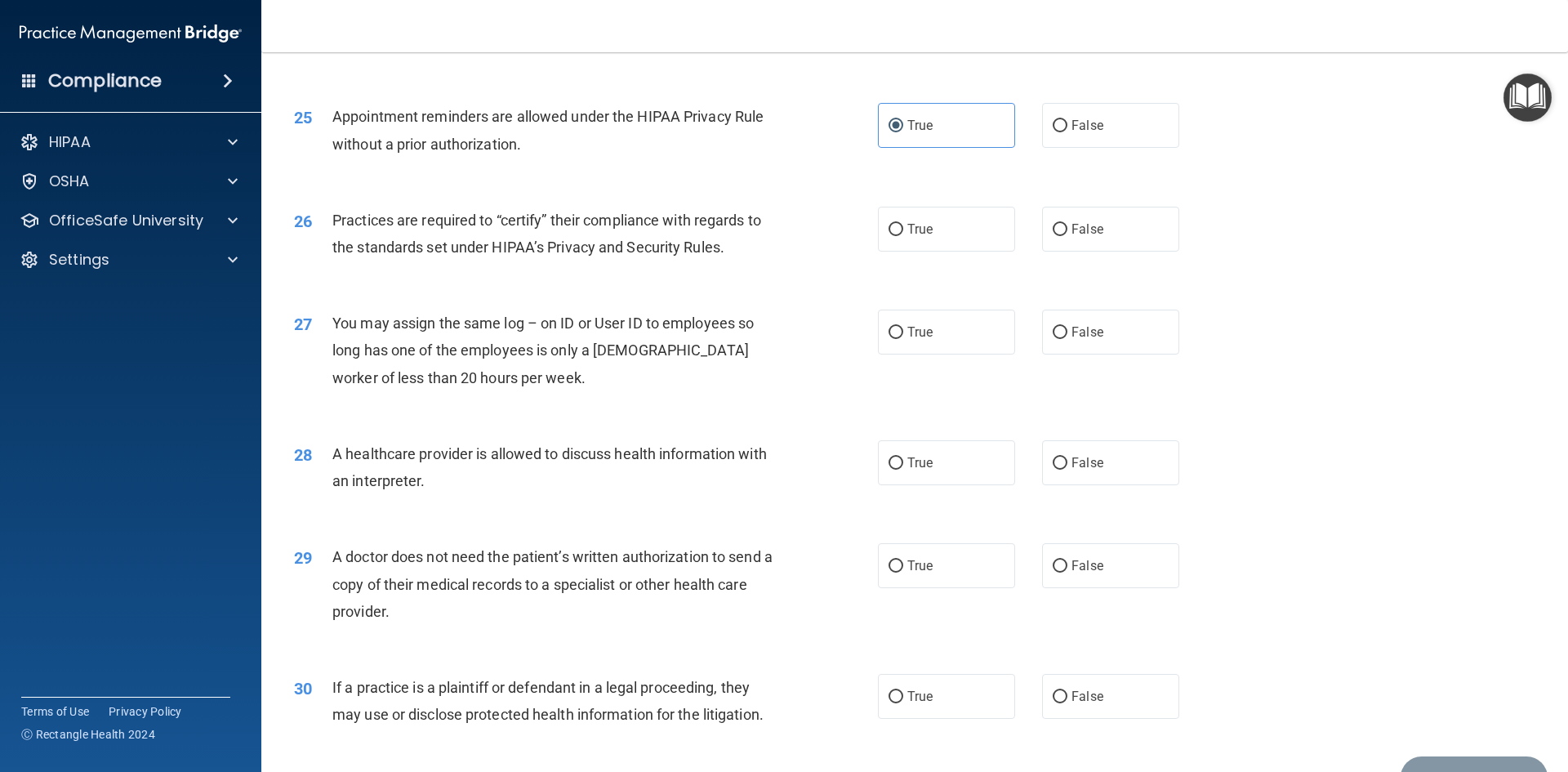
scroll to position [2941, 0]
click at [1091, 237] on label "False" at bounding box center [1110, 228] width 137 height 45
click at [1067, 234] on input "False" at bounding box center [1060, 228] width 15 height 12
radio input "true"
click at [1110, 328] on label "False" at bounding box center [1110, 331] width 137 height 45
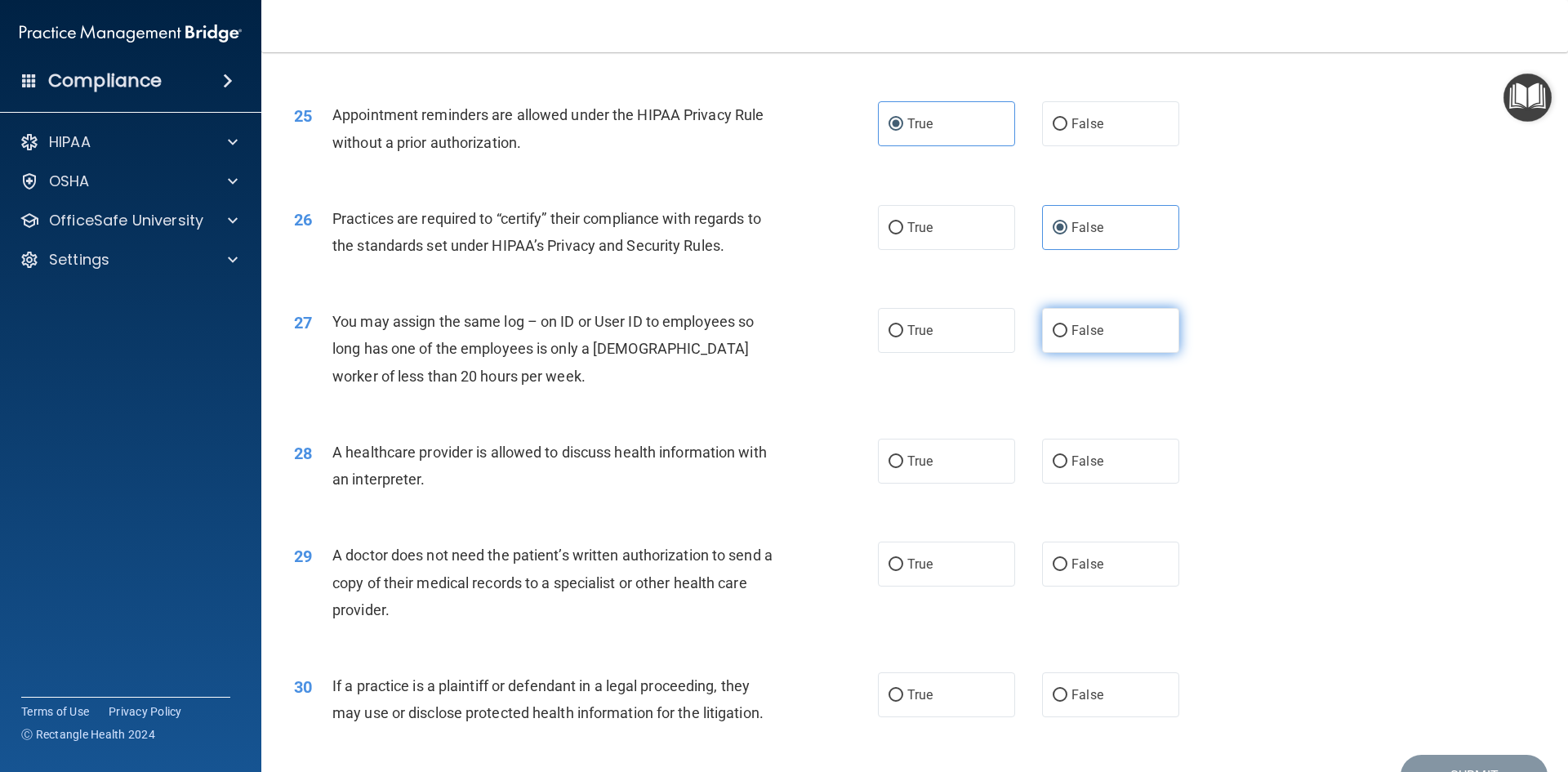
click at [1067, 328] on input "False" at bounding box center [1060, 331] width 15 height 12
radio input "true"
click at [937, 468] on label "True" at bounding box center [946, 461] width 137 height 45
click at [903, 468] on input "True" at bounding box center [895, 461] width 15 height 12
radio input "true"
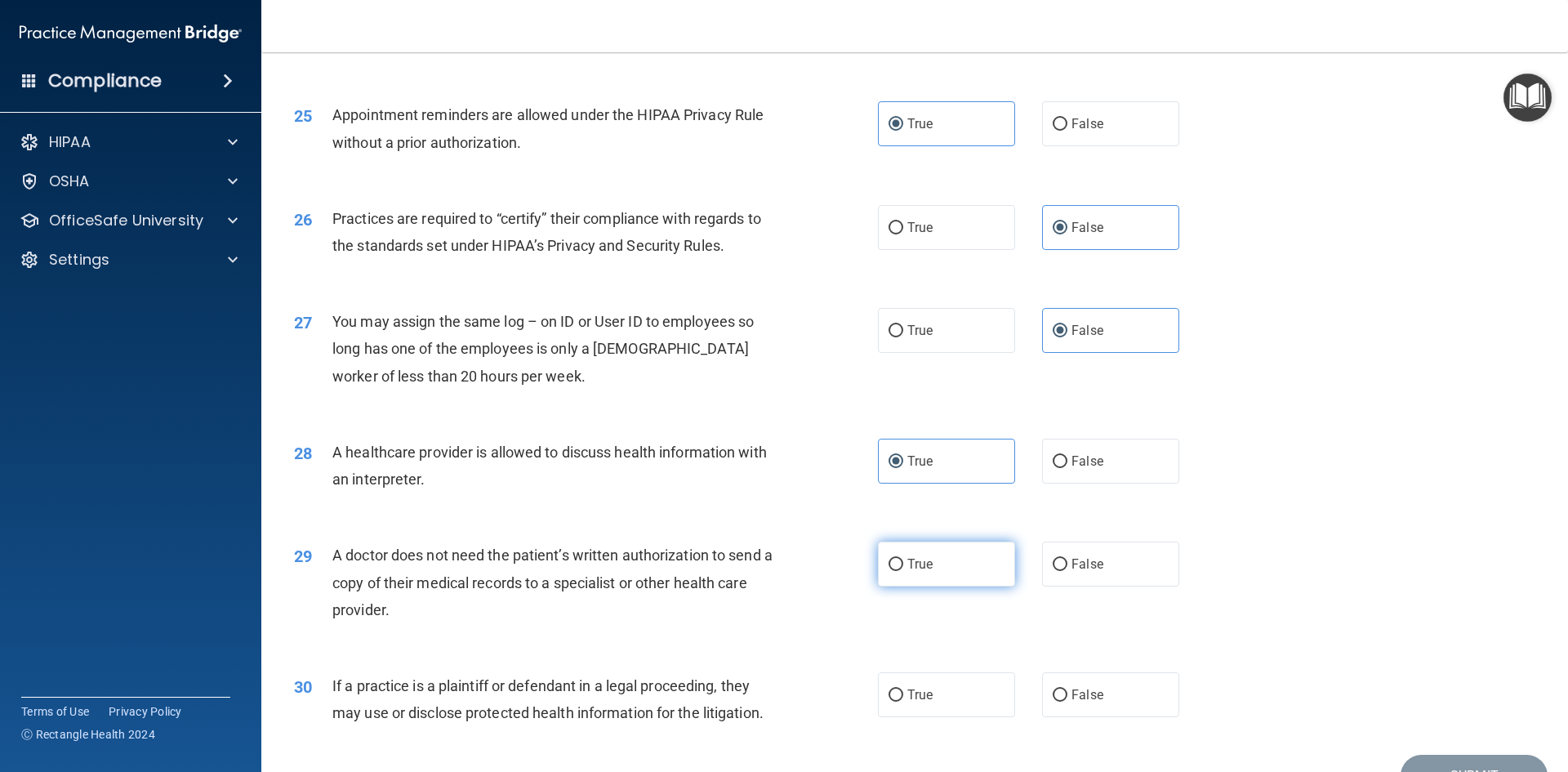
click at [919, 566] on span "True" at bounding box center [919, 564] width 26 height 15
click at [903, 566] on input "True" at bounding box center [895, 564] width 15 height 12
radio input "true"
click at [917, 698] on span "True" at bounding box center [919, 695] width 26 height 15
click at [903, 698] on input "True" at bounding box center [895, 695] width 15 height 12
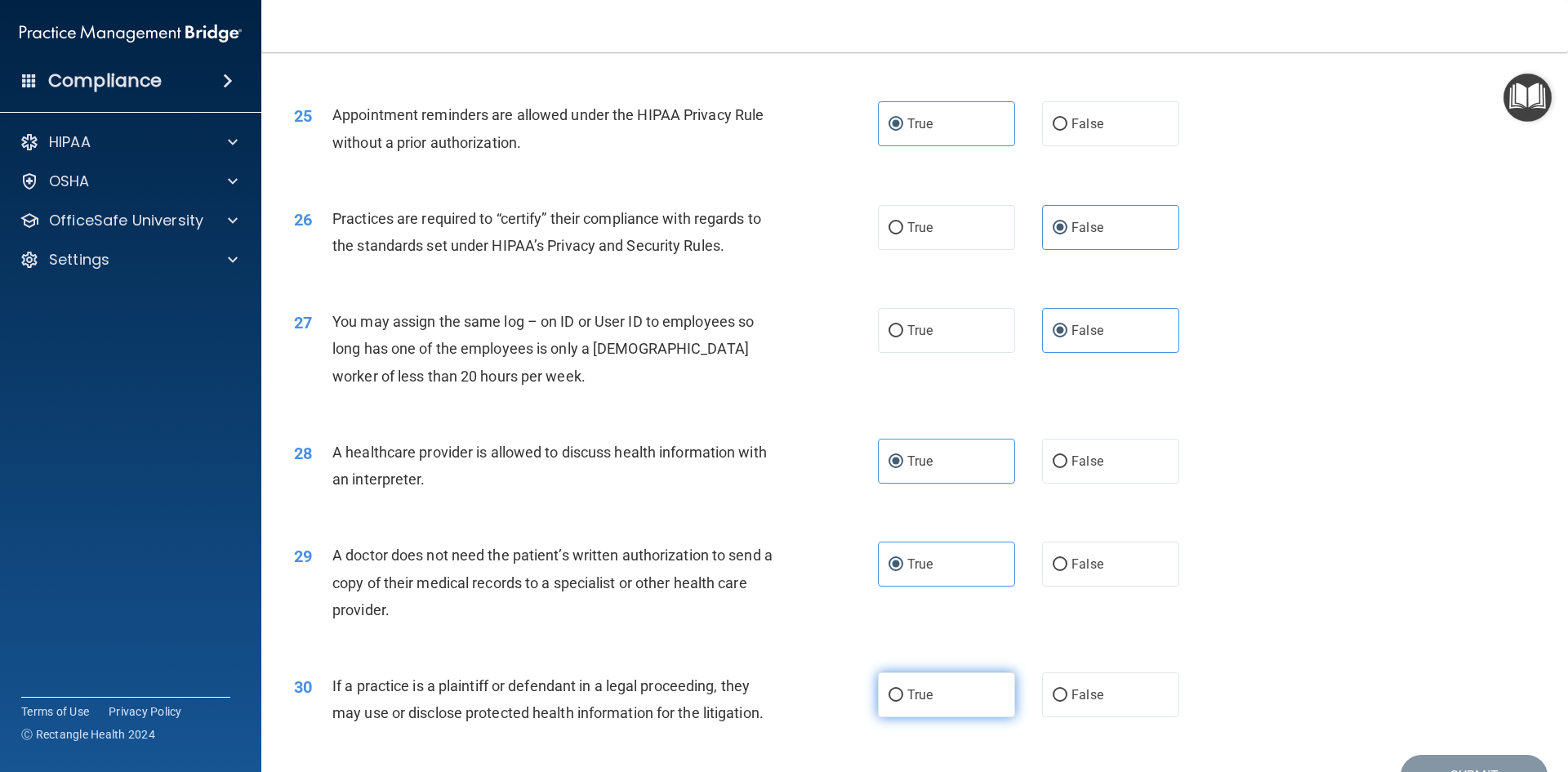
radio input "true"
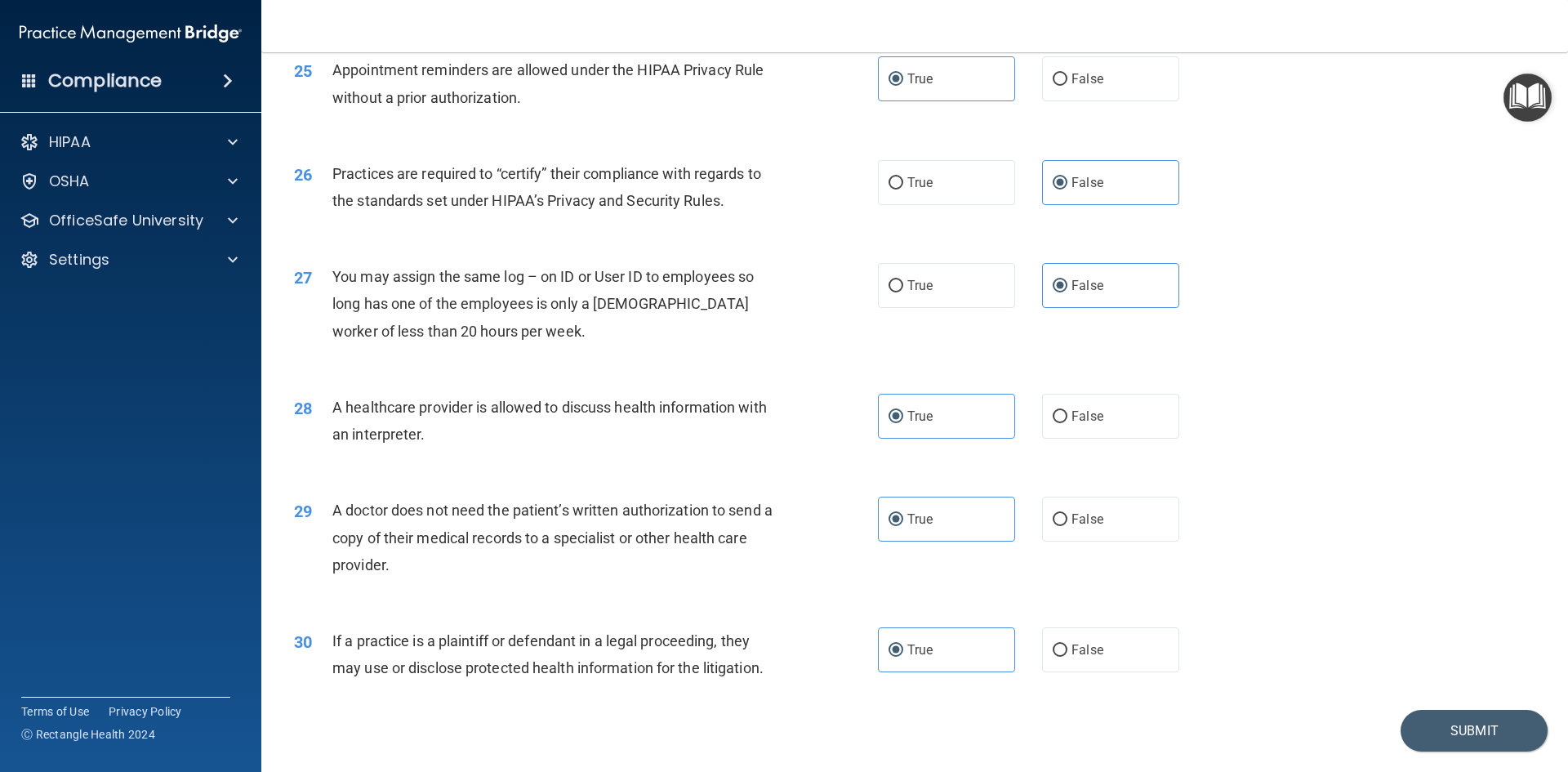
scroll to position [3030, 0]
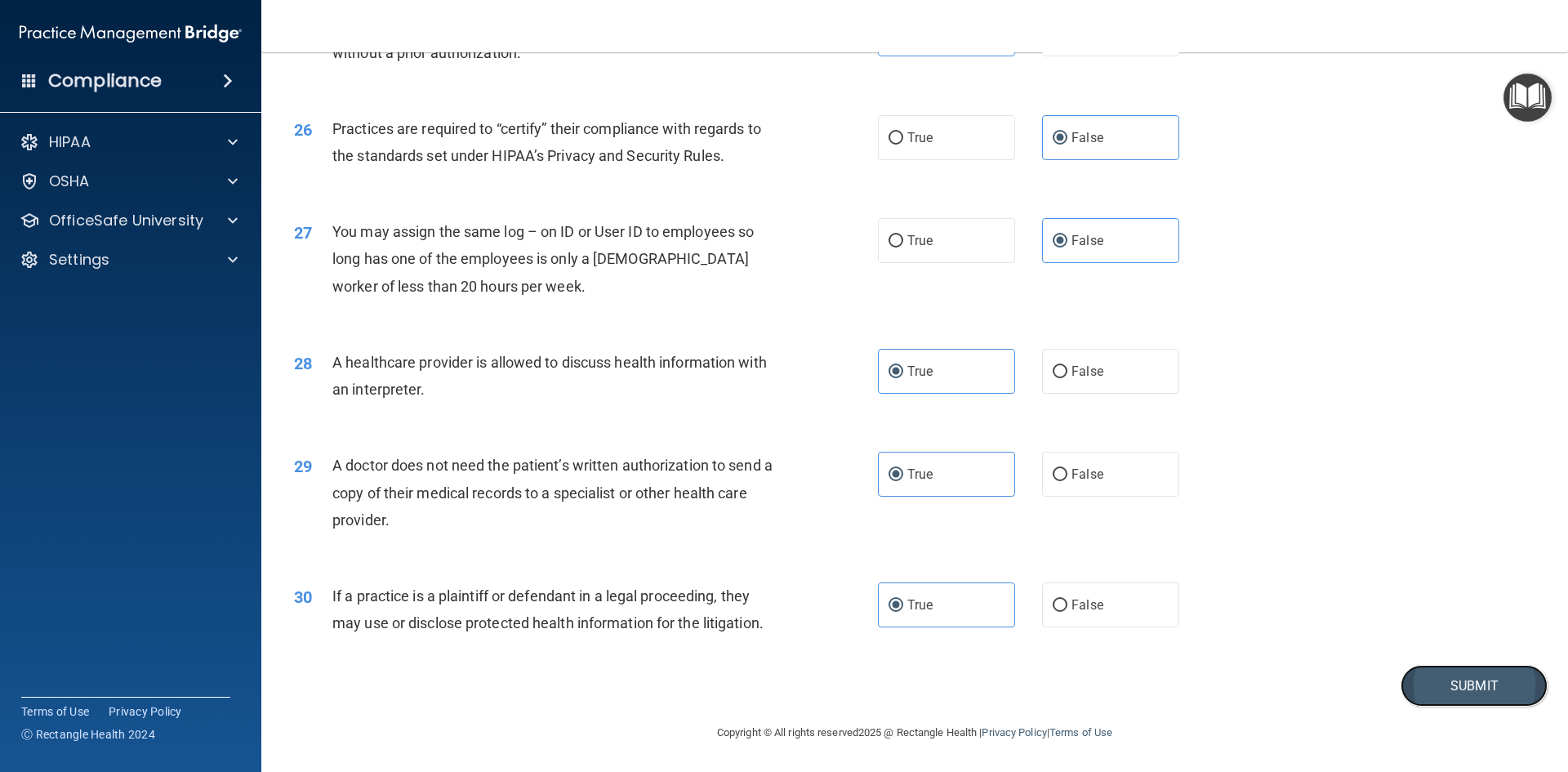
click at [1442, 693] on button "Submit" at bounding box center [1474, 686] width 147 height 42
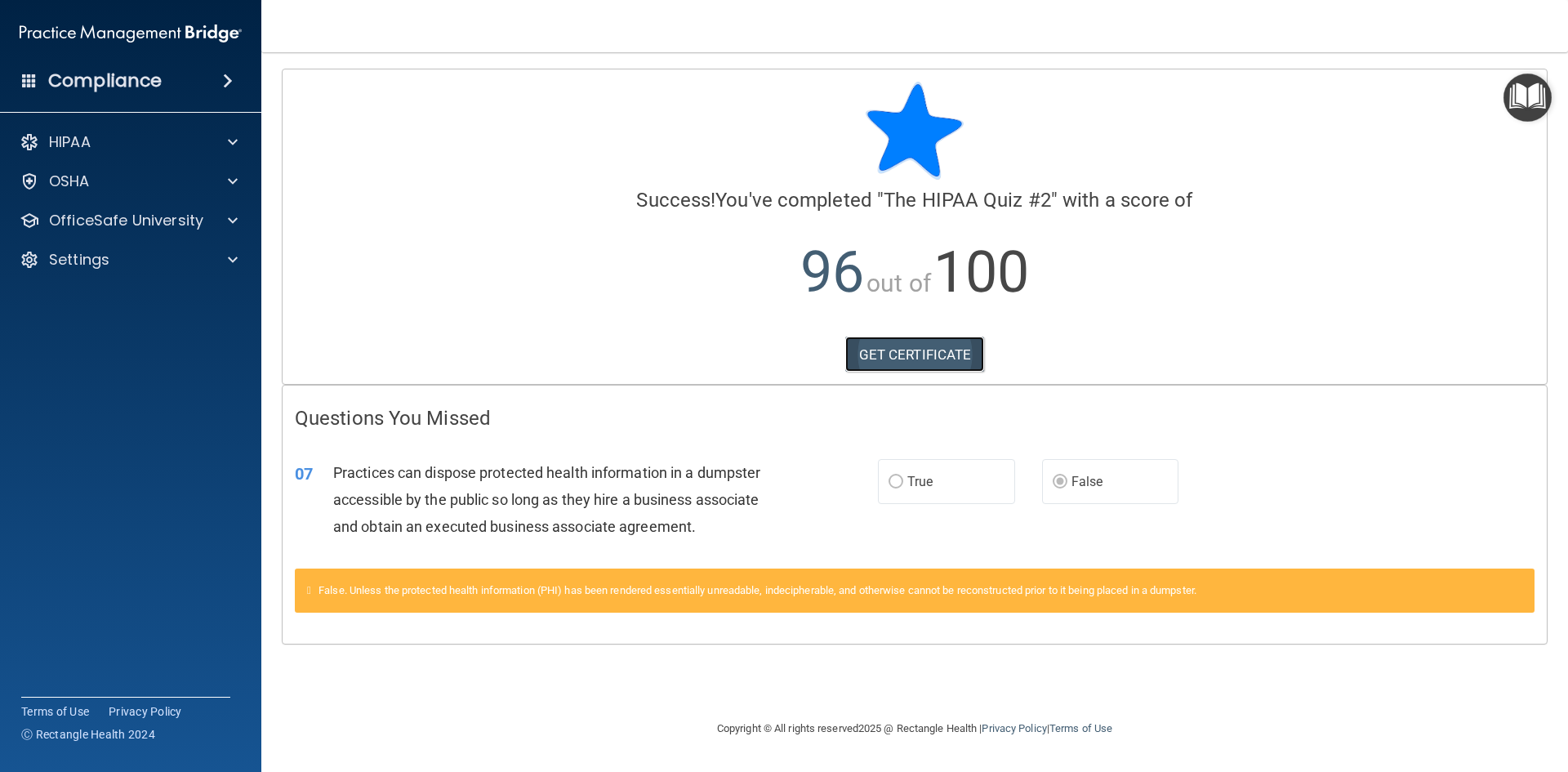
click at [920, 352] on link "GET CERTIFICATE" at bounding box center [915, 354] width 140 height 36
click at [76, 144] on p "HIPAA" at bounding box center [70, 142] width 42 height 20
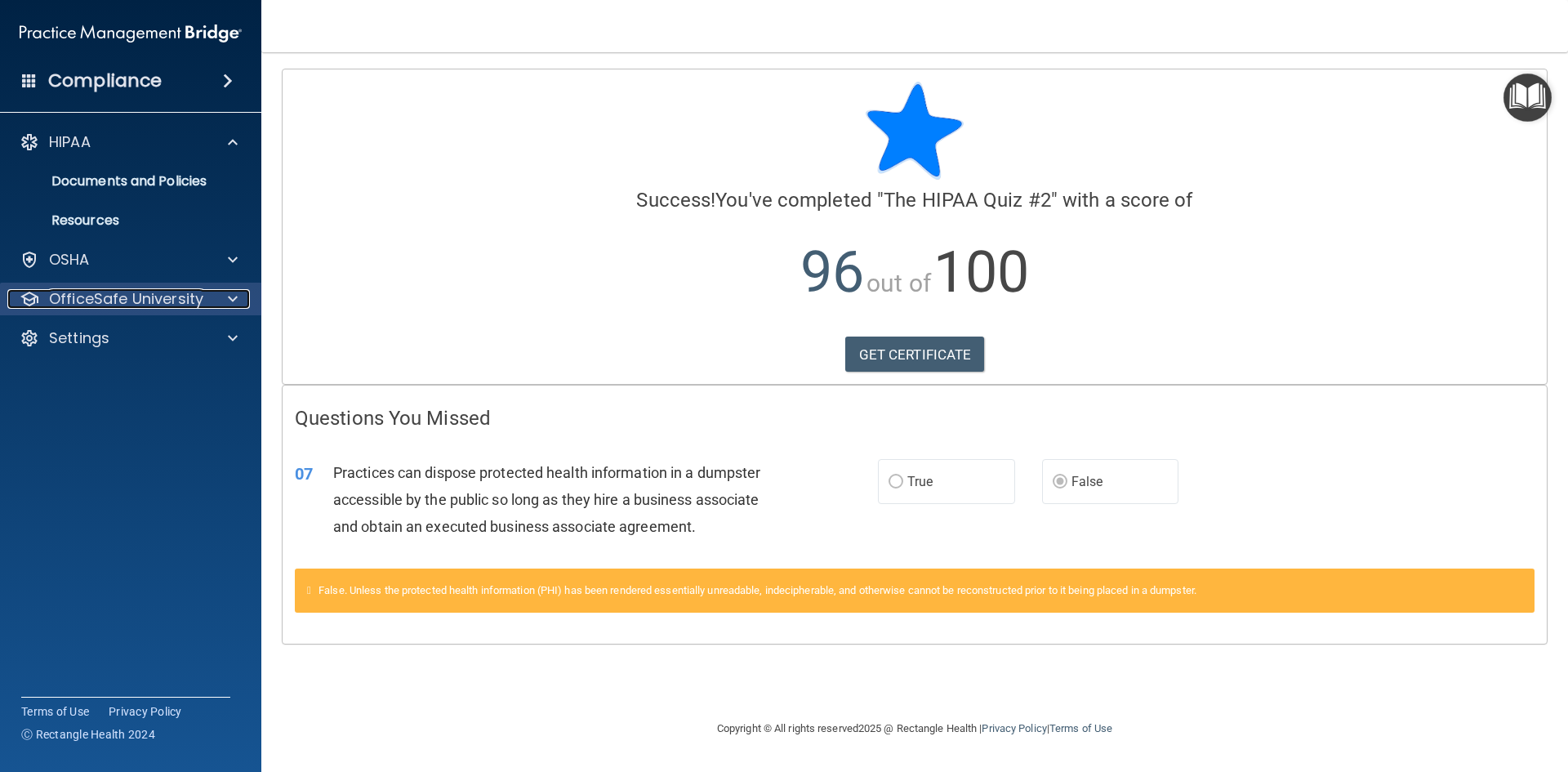
click at [87, 298] on p "OfficeSafe University" at bounding box center [126, 299] width 154 height 20
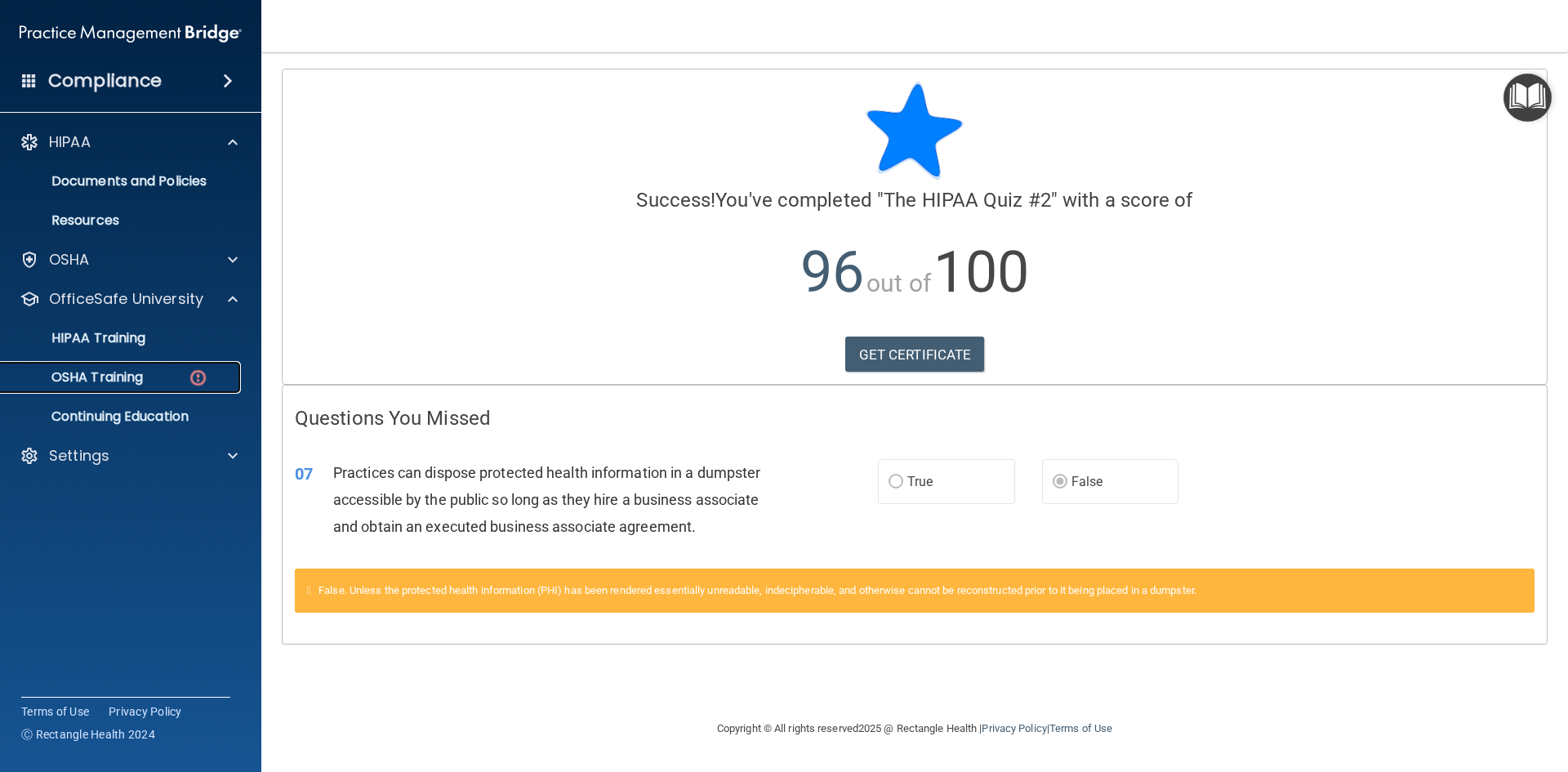
click at [114, 384] on p "OSHA Training" at bounding box center [77, 377] width 132 height 16
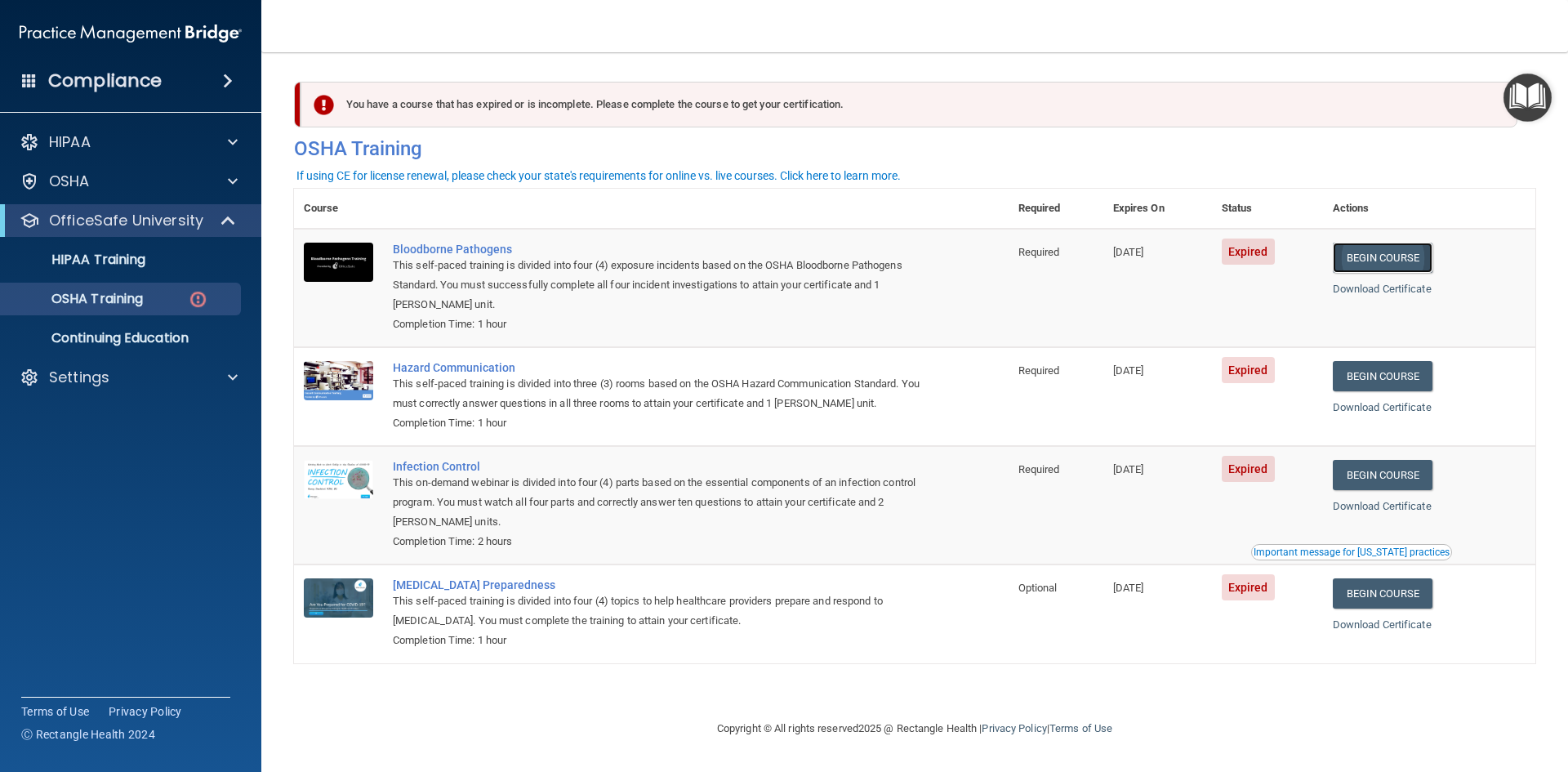
click at [1399, 261] on link "Begin Course" at bounding box center [1382, 258] width 99 height 30
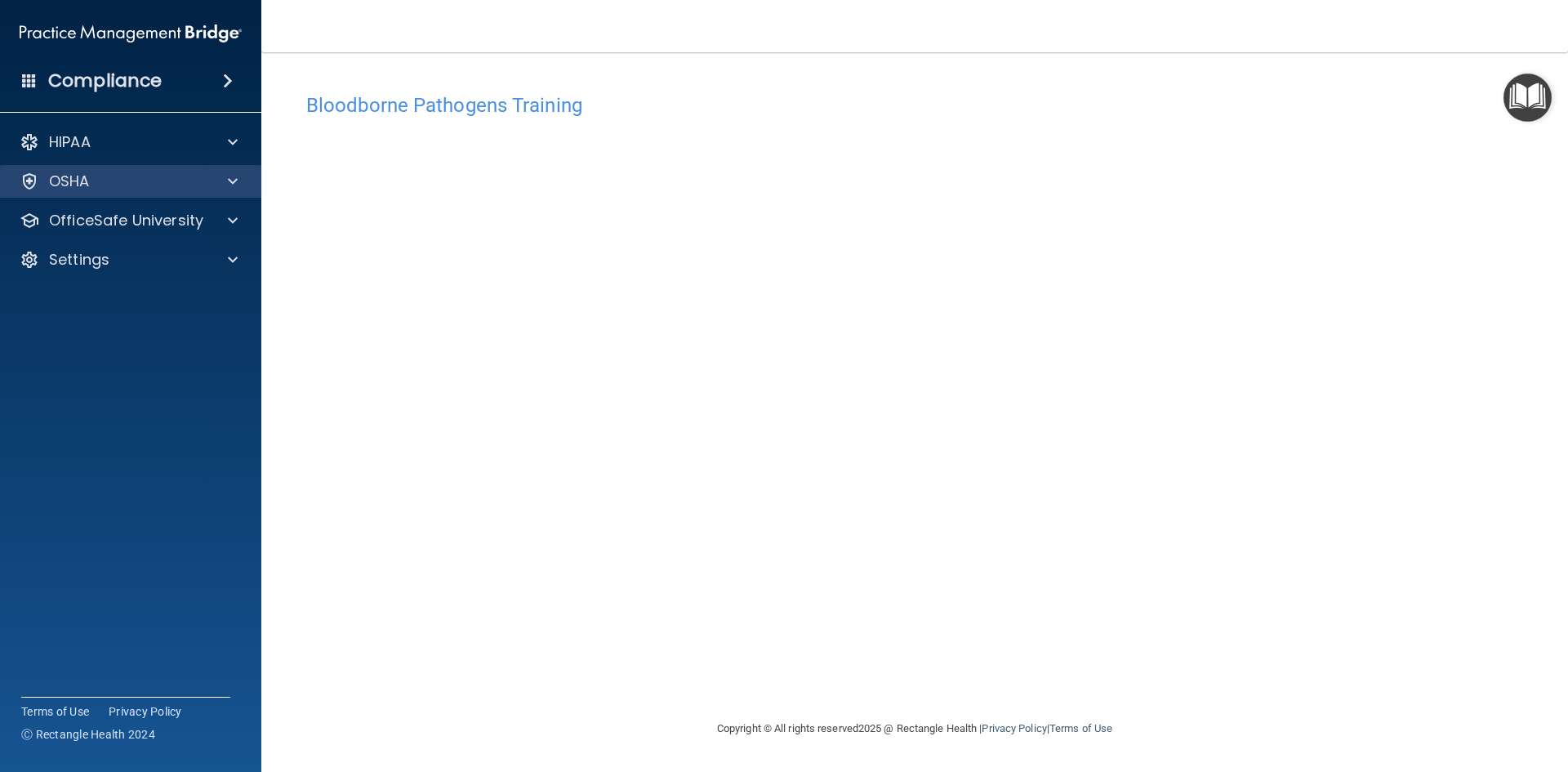
click at [139, 191] on div "OSHA" at bounding box center [130, 181] width 262 height 33
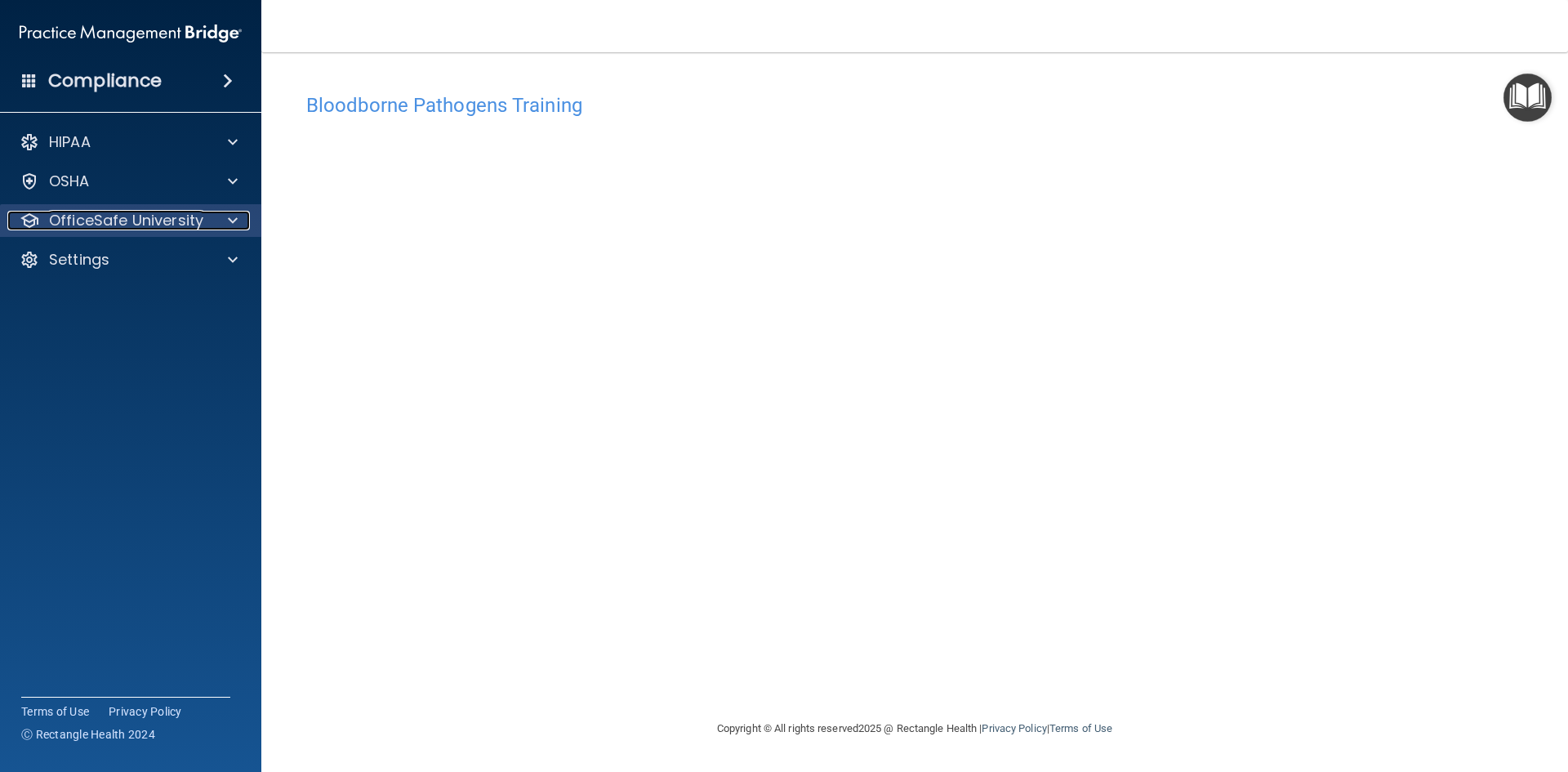
click at [166, 221] on p "OfficeSafe University" at bounding box center [126, 220] width 154 height 20
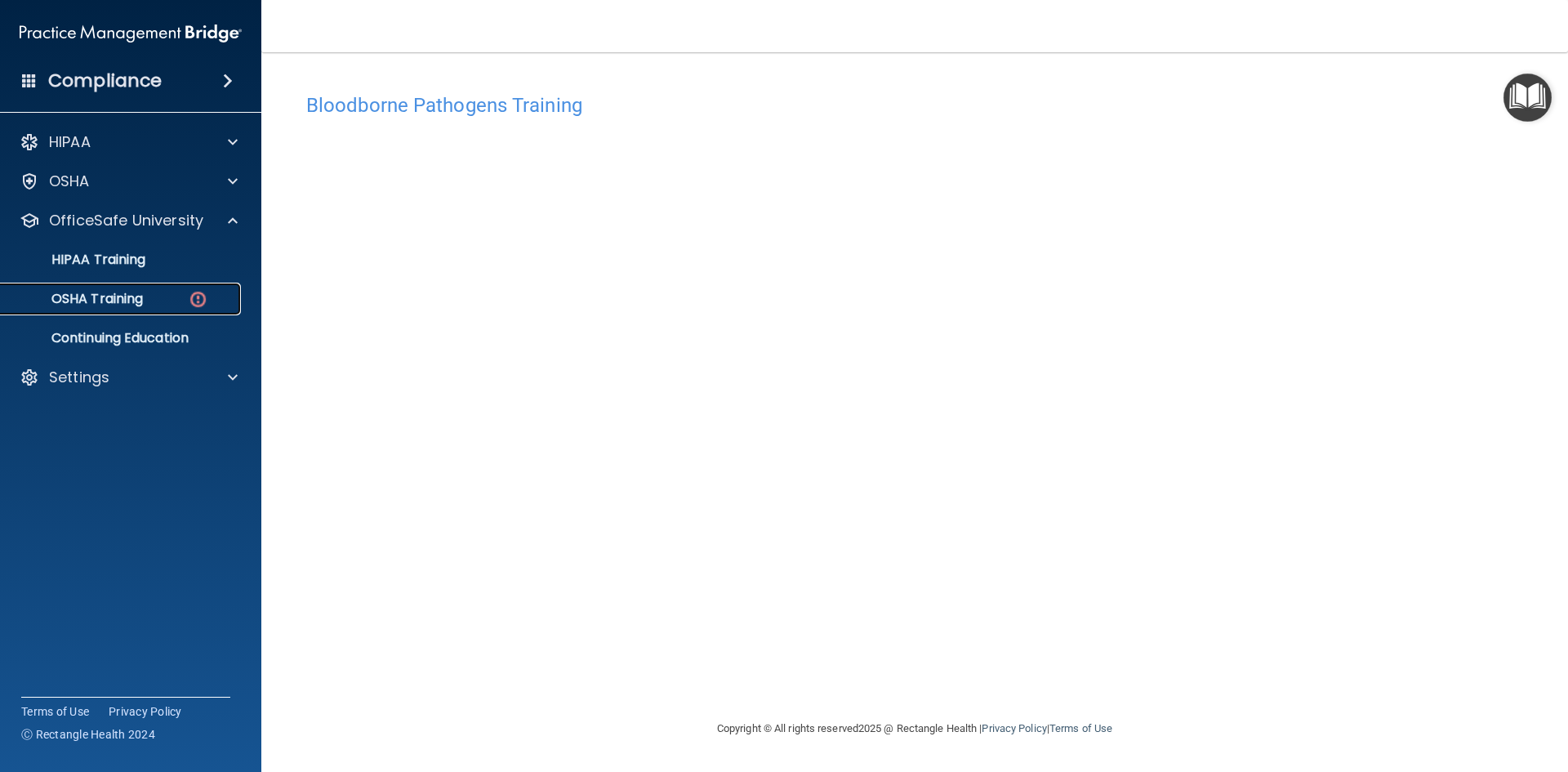
click at [129, 293] on p "OSHA Training" at bounding box center [77, 299] width 132 height 16
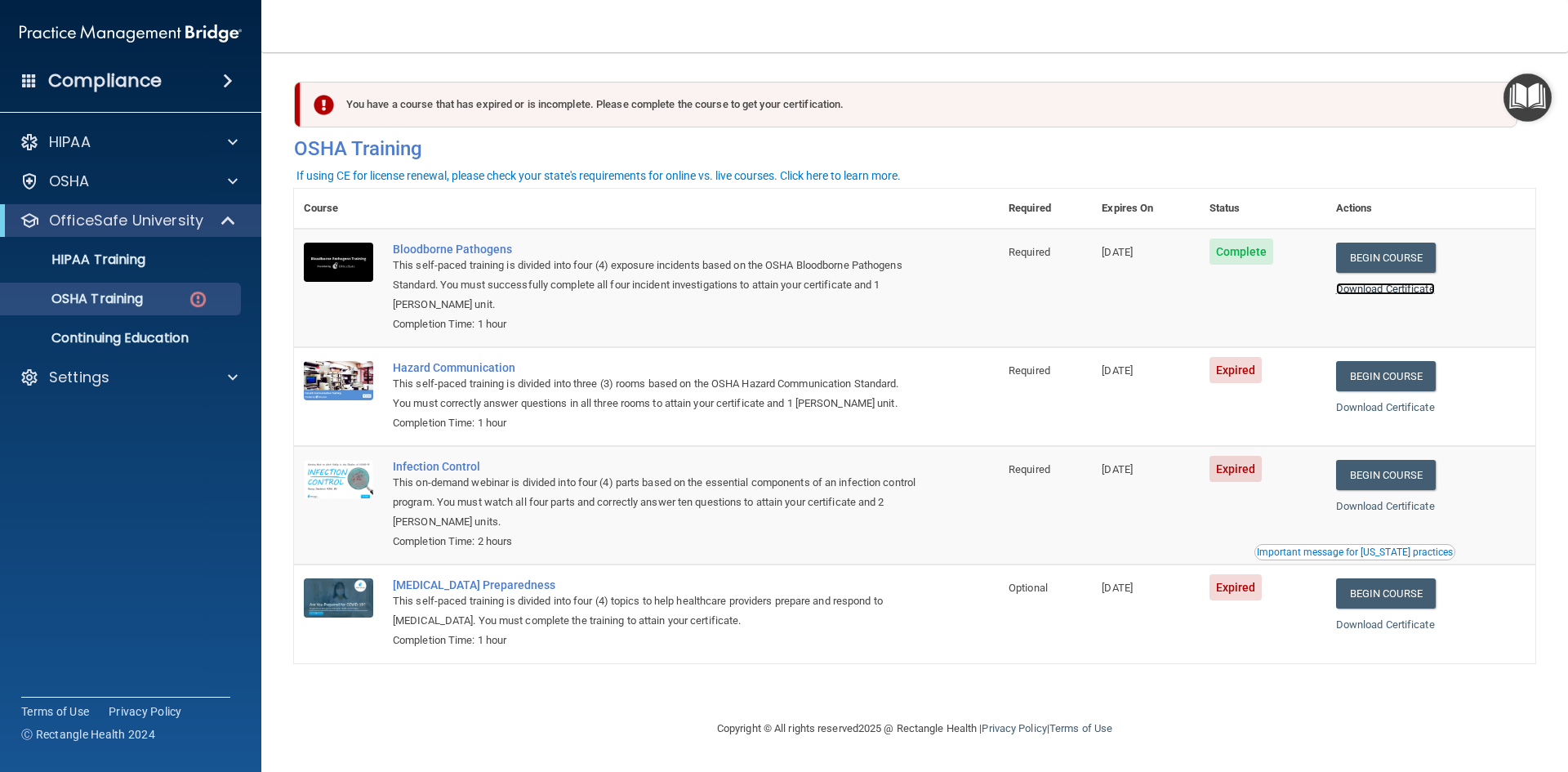
click at [1416, 288] on link "Download Certificate" at bounding box center [1385, 288] width 99 height 12
click at [1395, 383] on link "Begin Course" at bounding box center [1385, 376] width 99 height 30
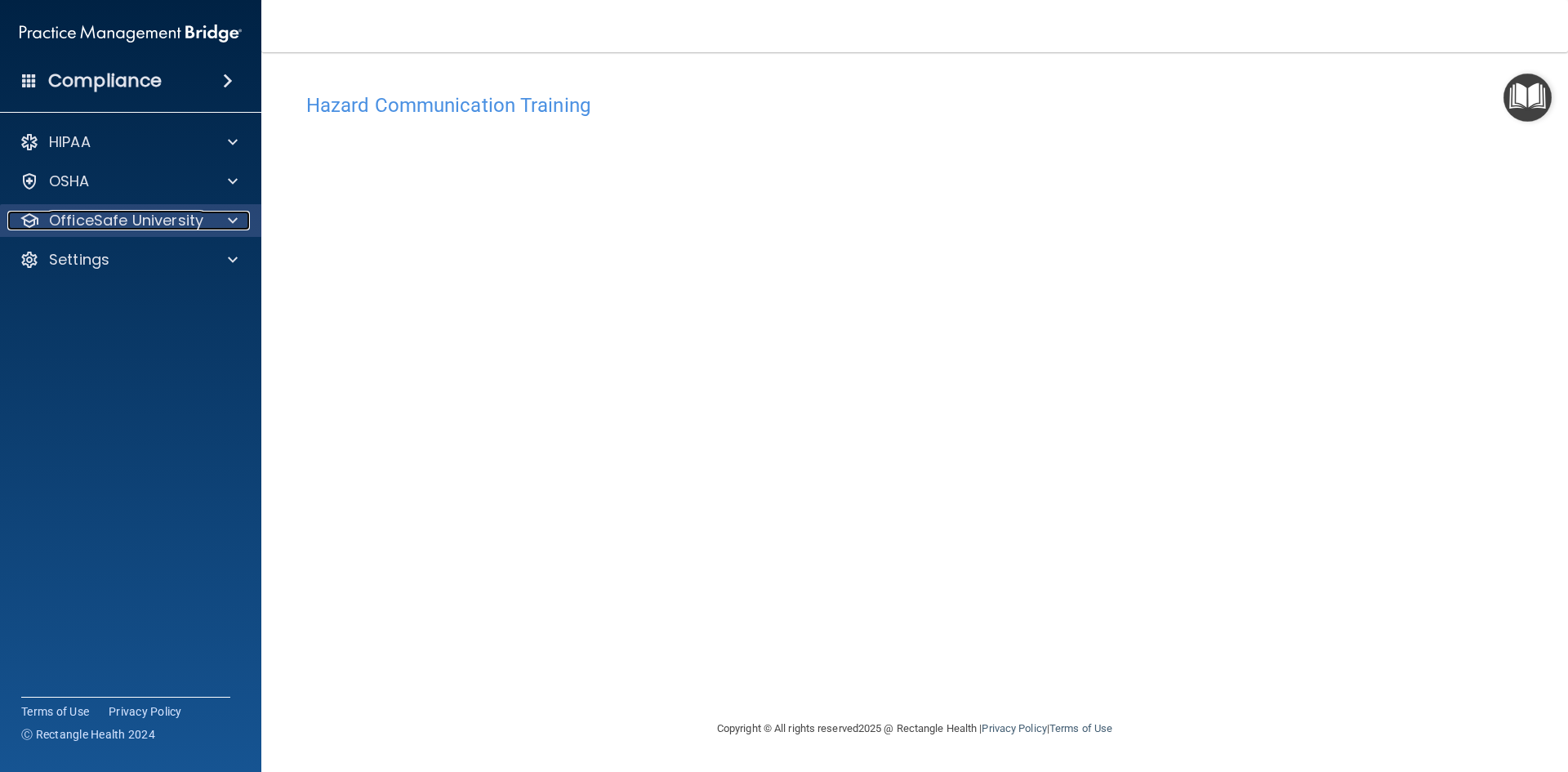
click at [116, 220] on p "OfficeSafe University" at bounding box center [126, 220] width 154 height 20
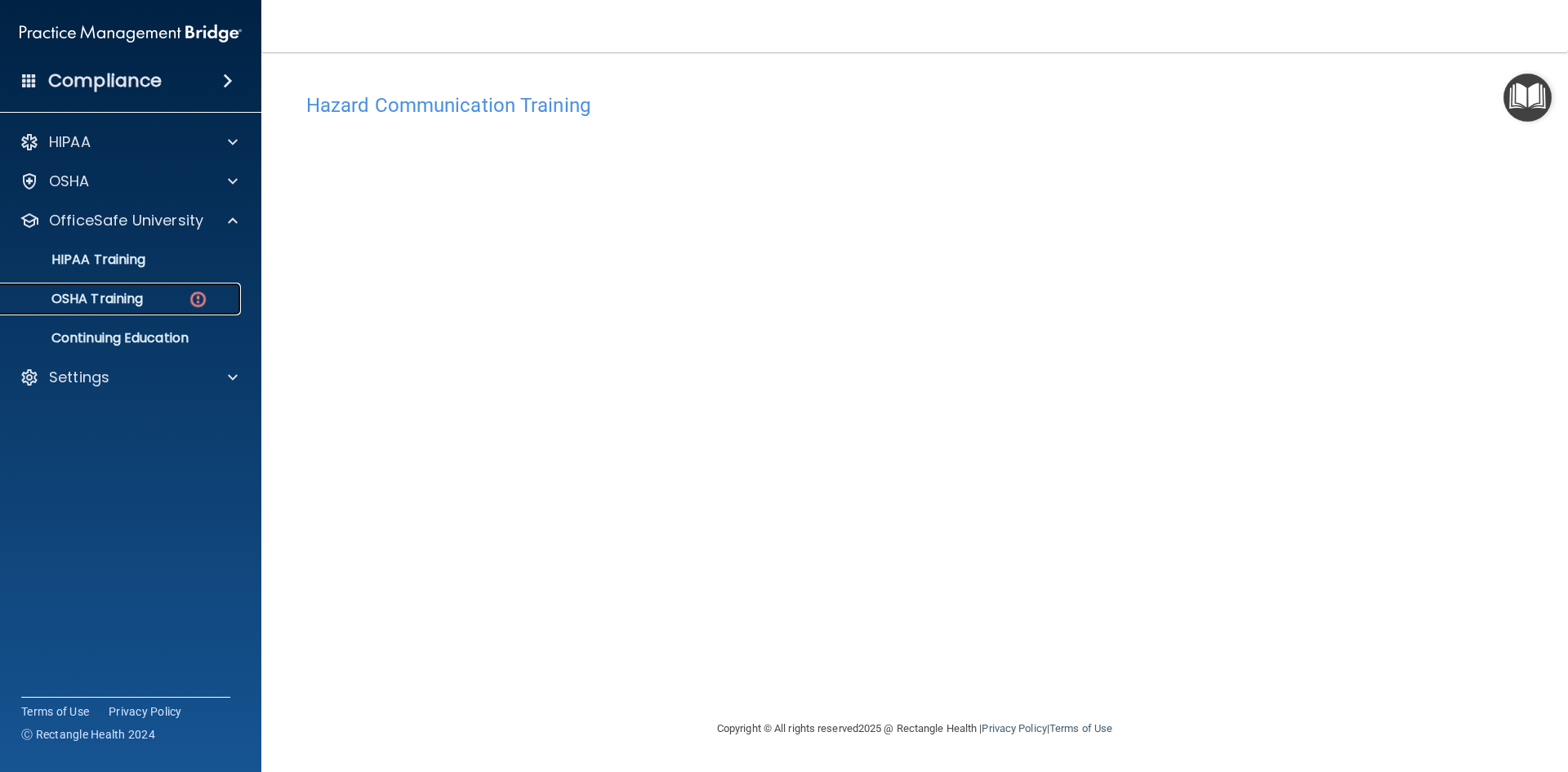
click at [123, 298] on p "OSHA Training" at bounding box center [77, 299] width 132 height 16
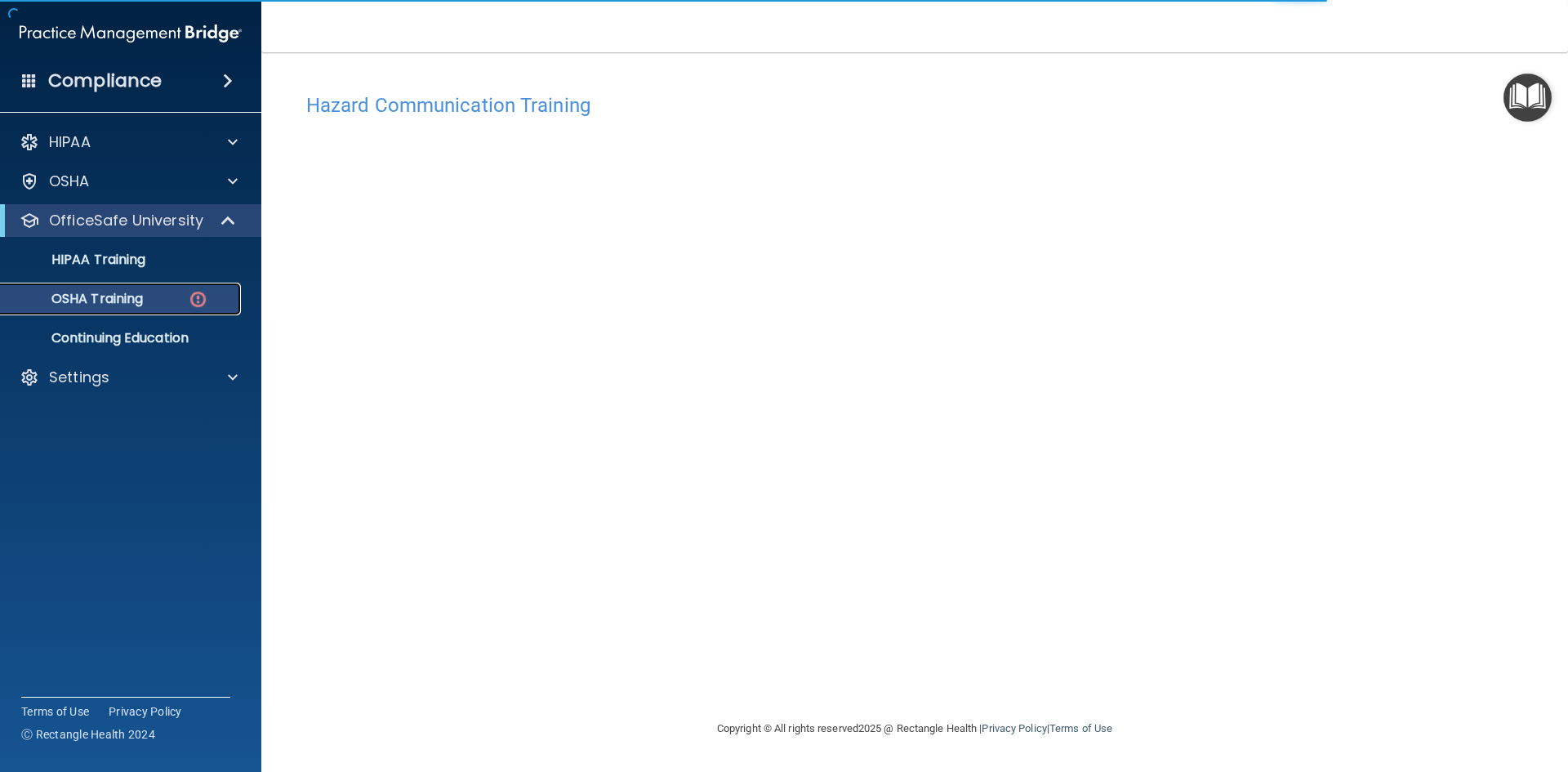
click at [147, 304] on div "OSHA Training" at bounding box center [122, 299] width 223 height 16
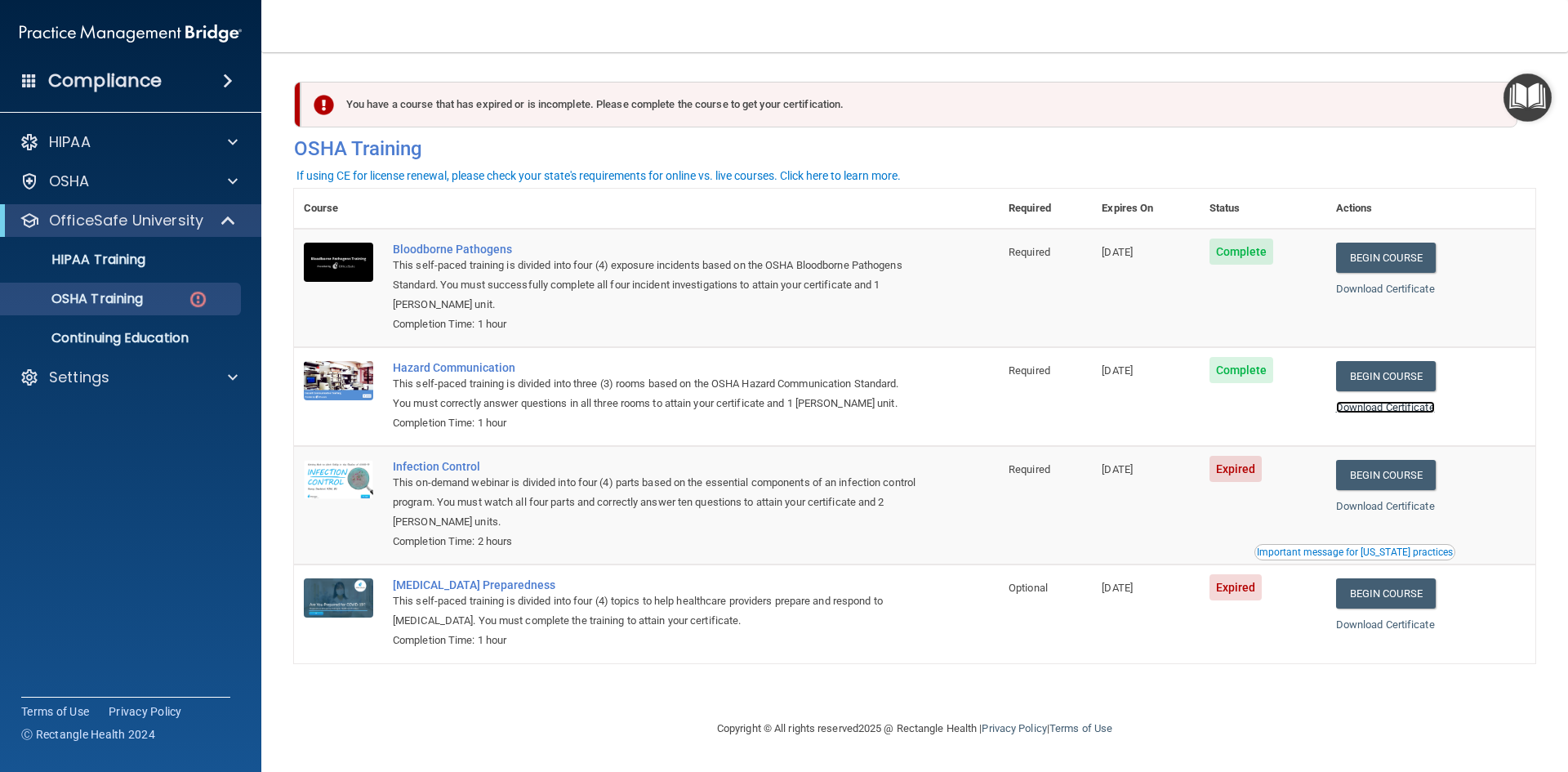
click at [1411, 410] on link "Download Certificate" at bounding box center [1385, 406] width 99 height 12
click at [1393, 479] on link "Begin Course" at bounding box center [1385, 475] width 99 height 30
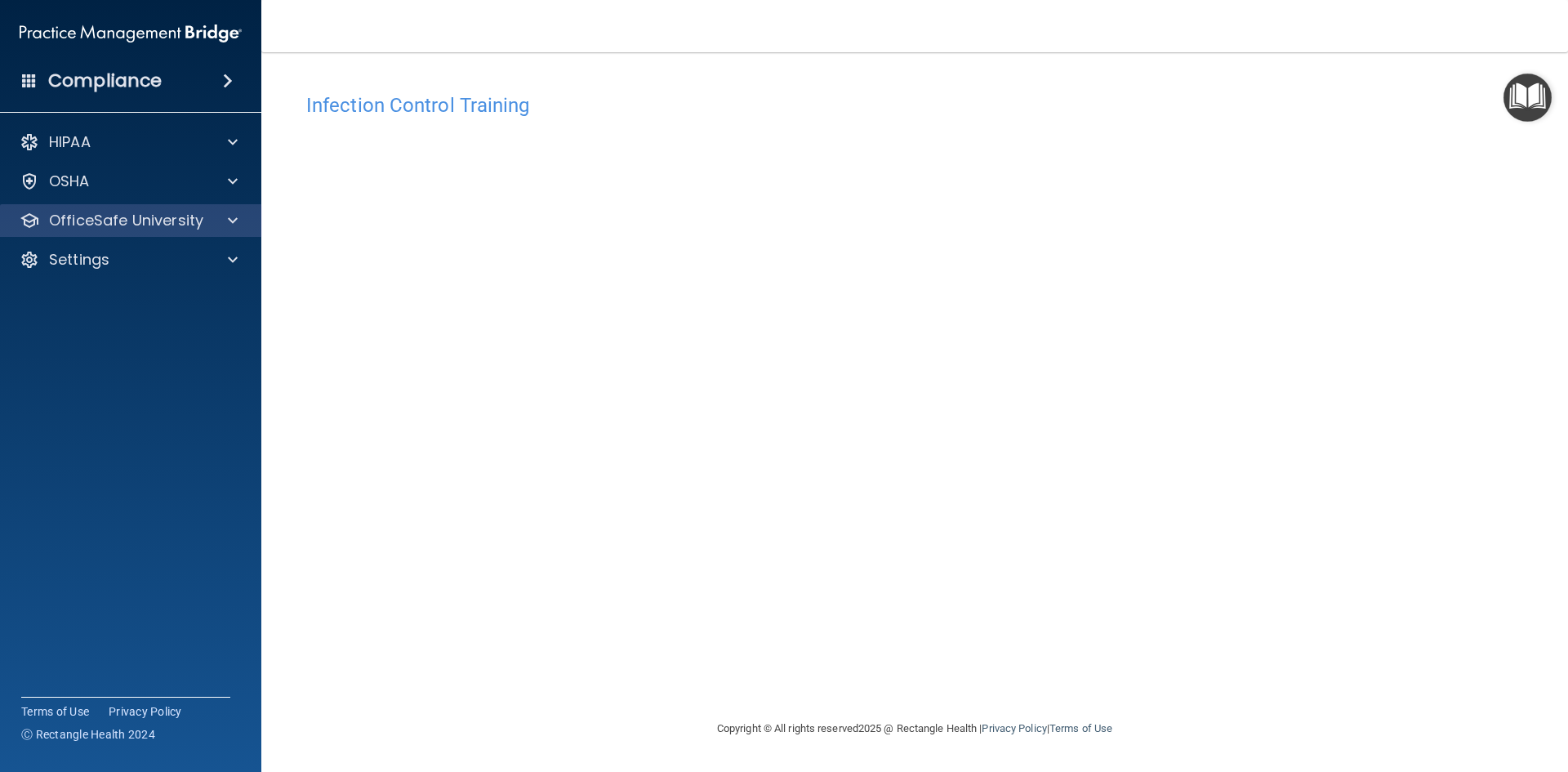
click at [103, 232] on div "OfficeSafe University" at bounding box center [130, 220] width 262 height 33
click at [236, 220] on span at bounding box center [232, 220] width 9 height 20
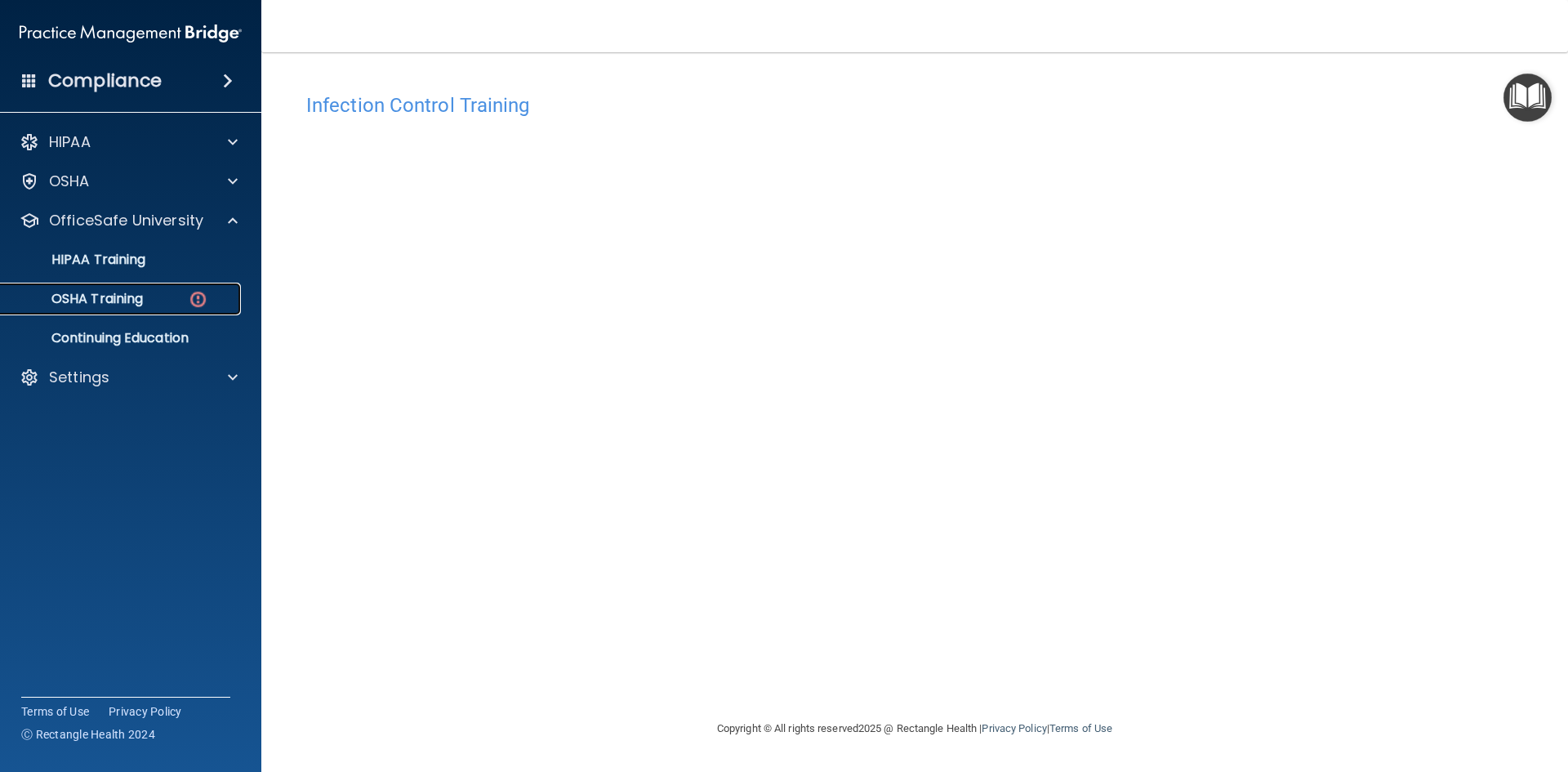
click at [111, 305] on p "OSHA Training" at bounding box center [77, 299] width 132 height 16
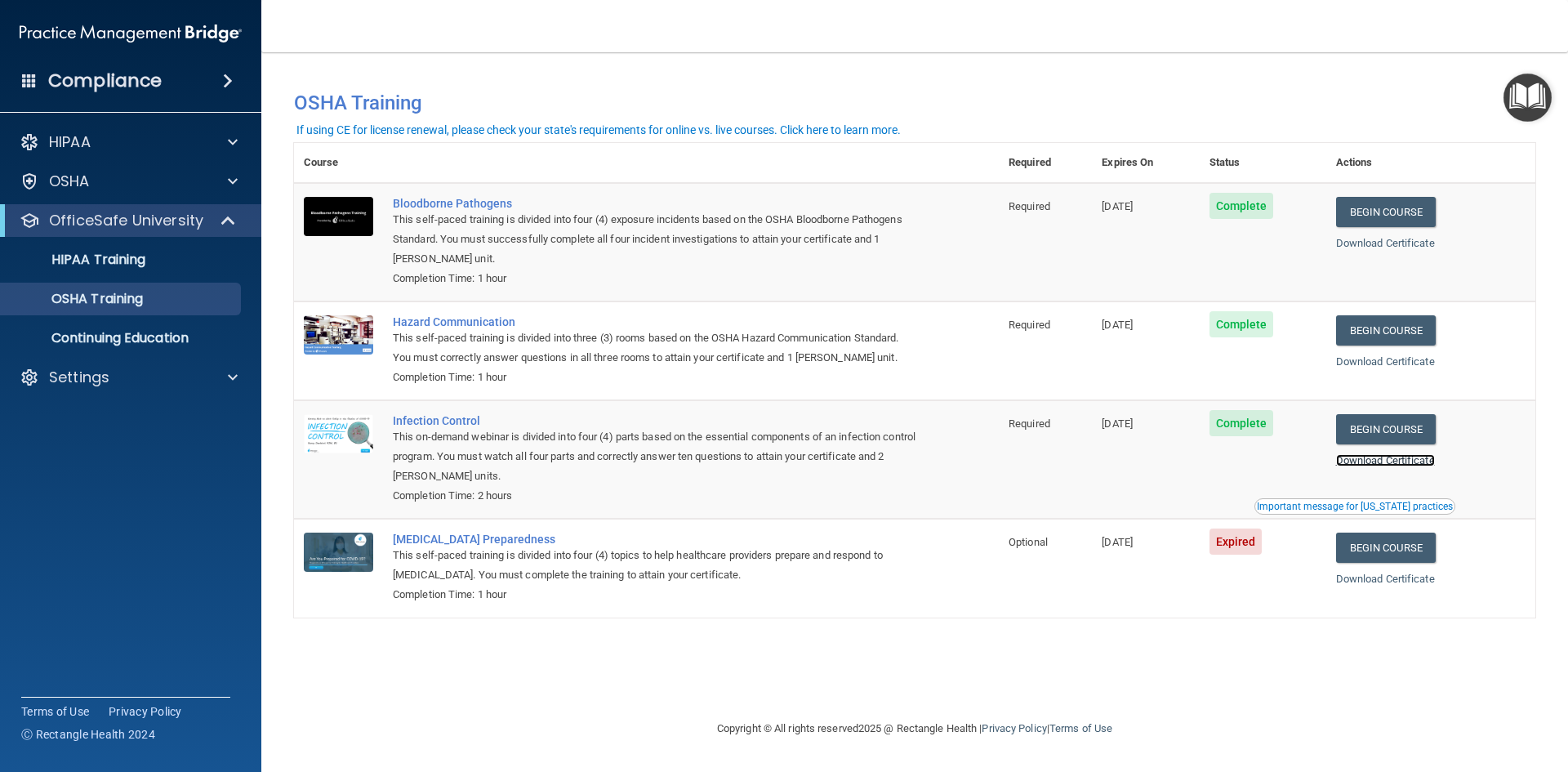
click at [1403, 461] on link "Download Certificate" at bounding box center [1385, 460] width 99 height 12
click at [1415, 551] on link "Begin Course" at bounding box center [1385, 548] width 99 height 30
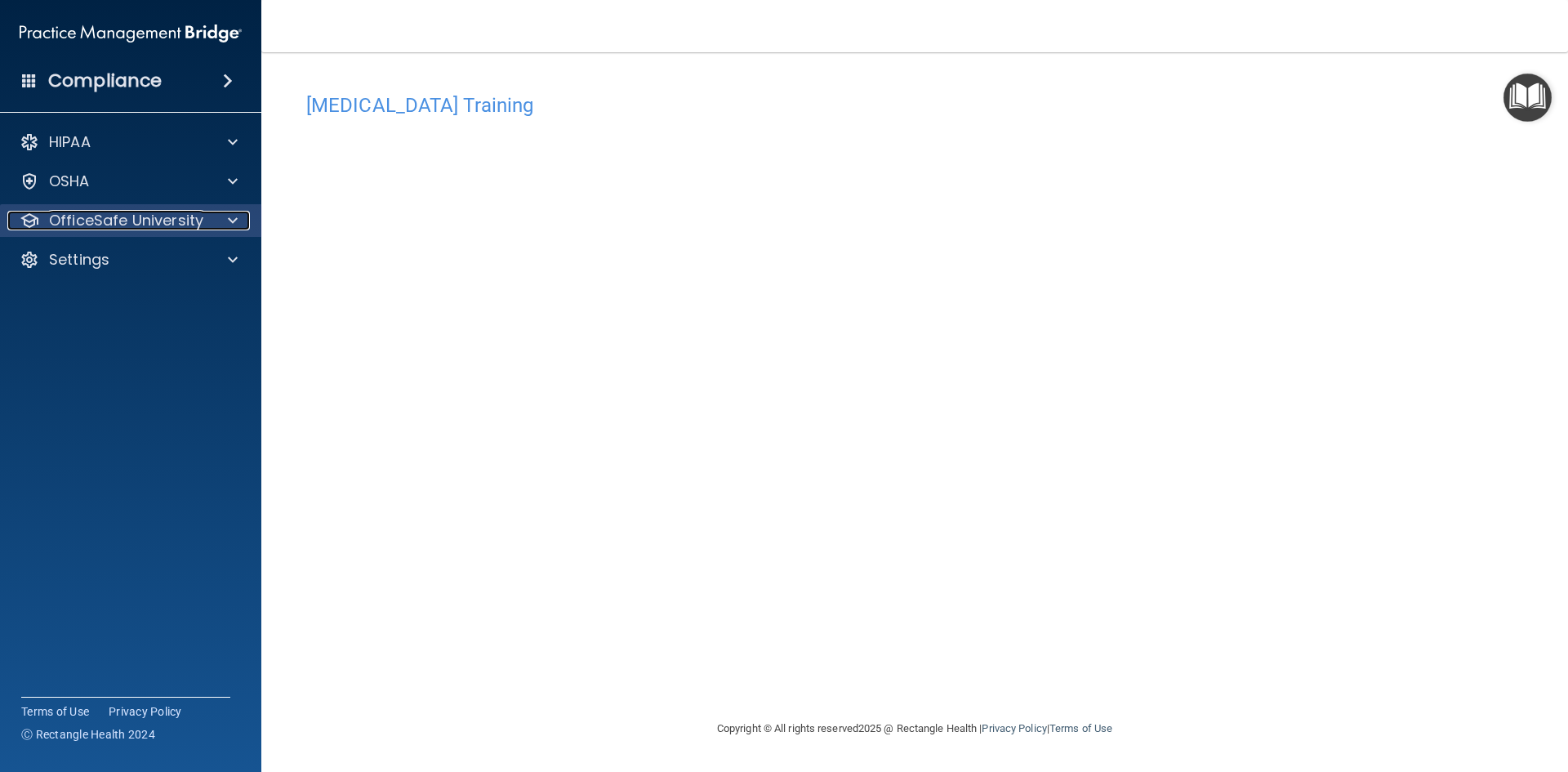
click at [227, 223] on div at bounding box center [230, 220] width 41 height 20
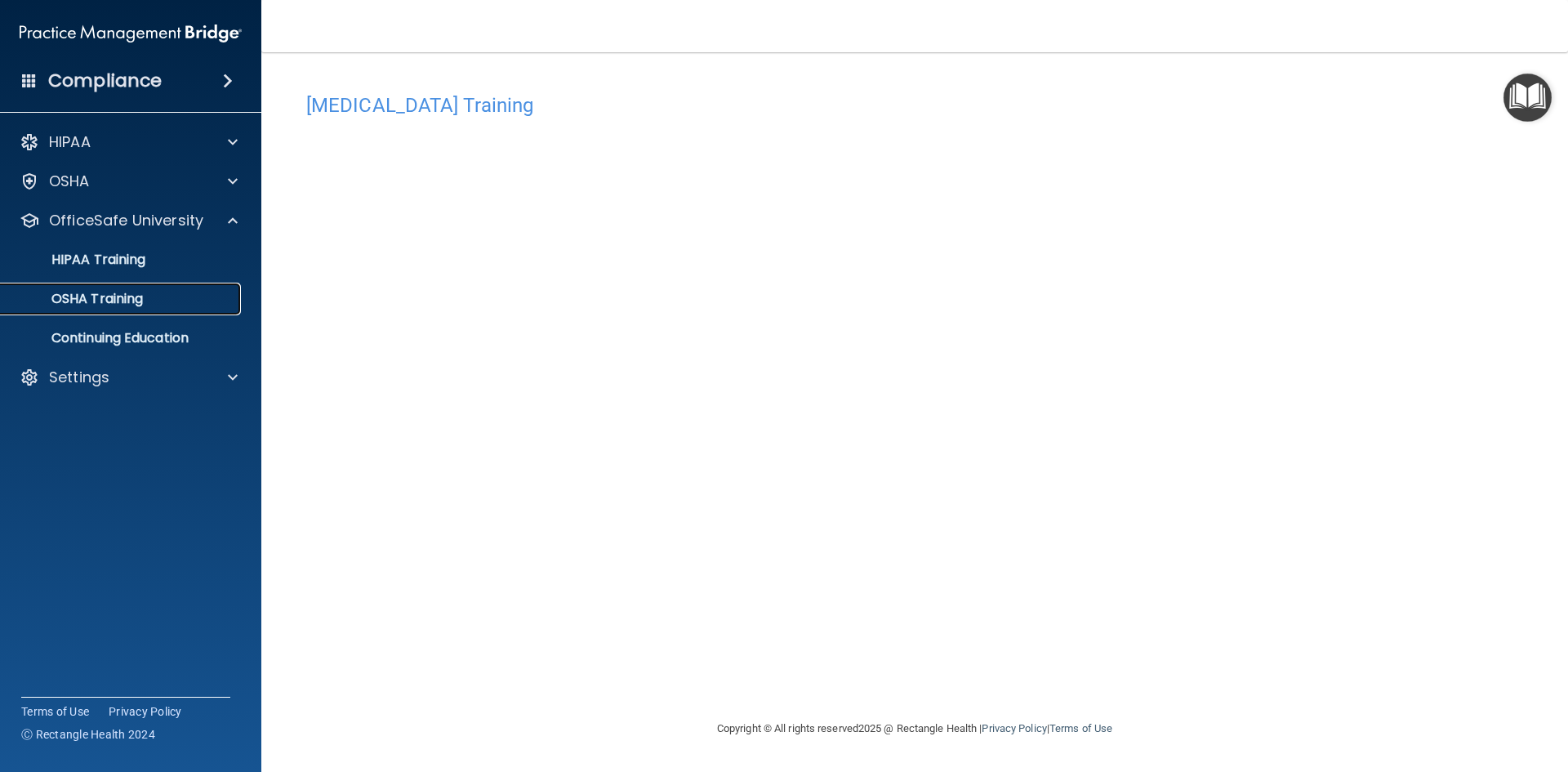
click at [129, 299] on p "OSHA Training" at bounding box center [77, 299] width 132 height 16
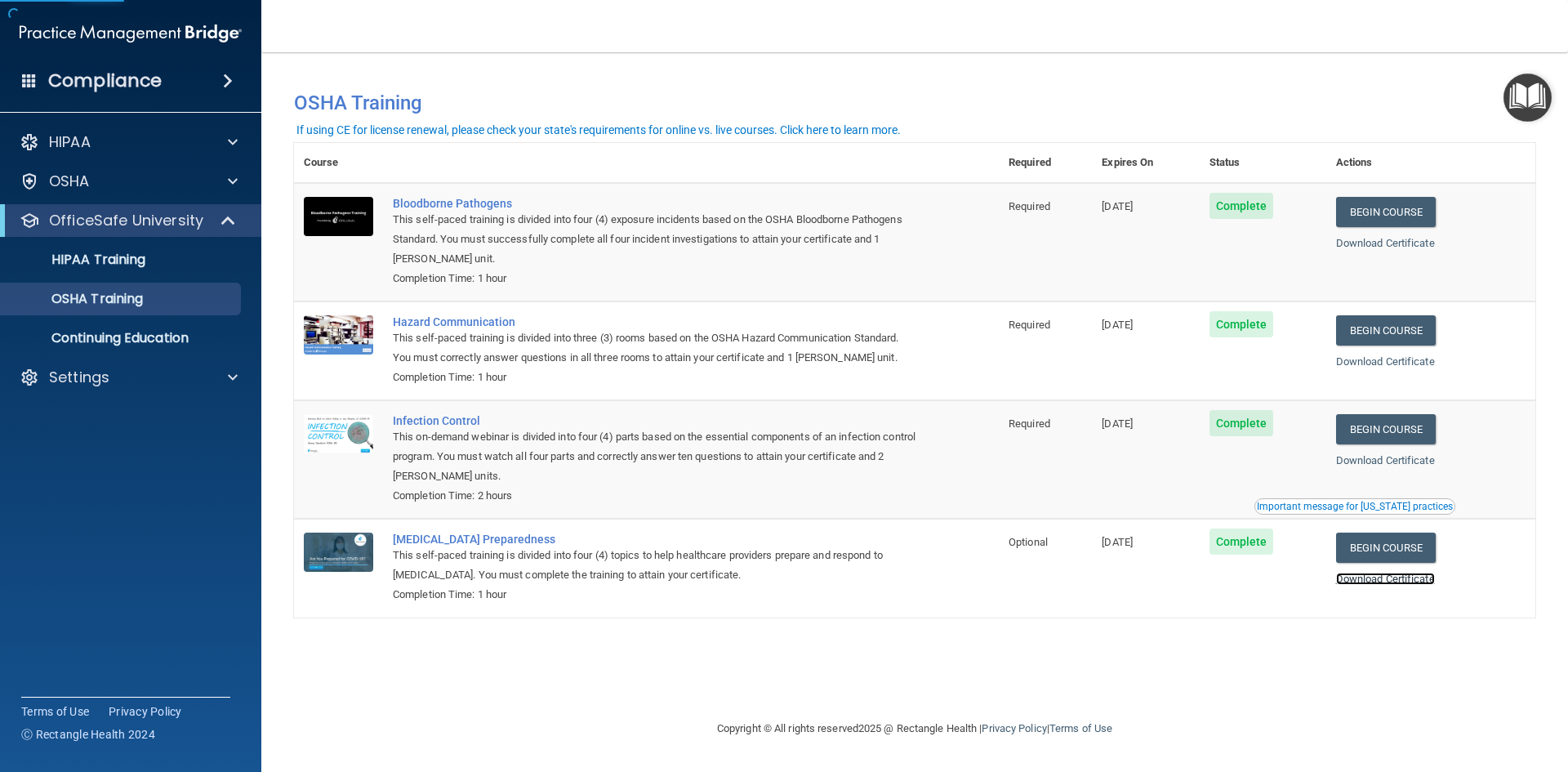
click at [1407, 584] on link "Download Certificate" at bounding box center [1385, 578] width 99 height 12
click at [142, 335] on p "Continuing Education" at bounding box center [122, 337] width 223 height 16
